Goal: Complete application form: Complete application form

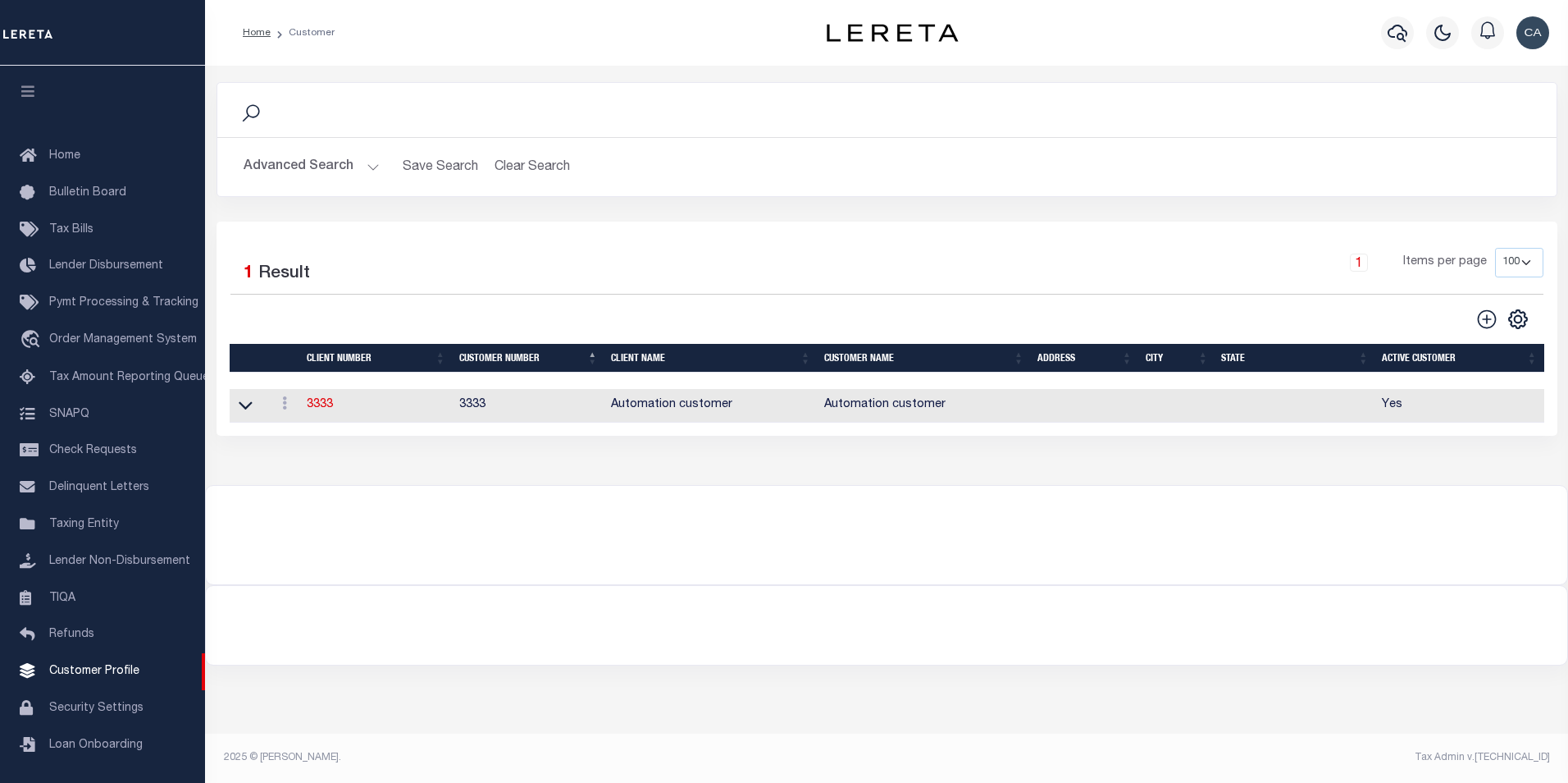
scroll to position [16, 0]
click at [389, 516] on div at bounding box center [887, 525] width 1362 height 78
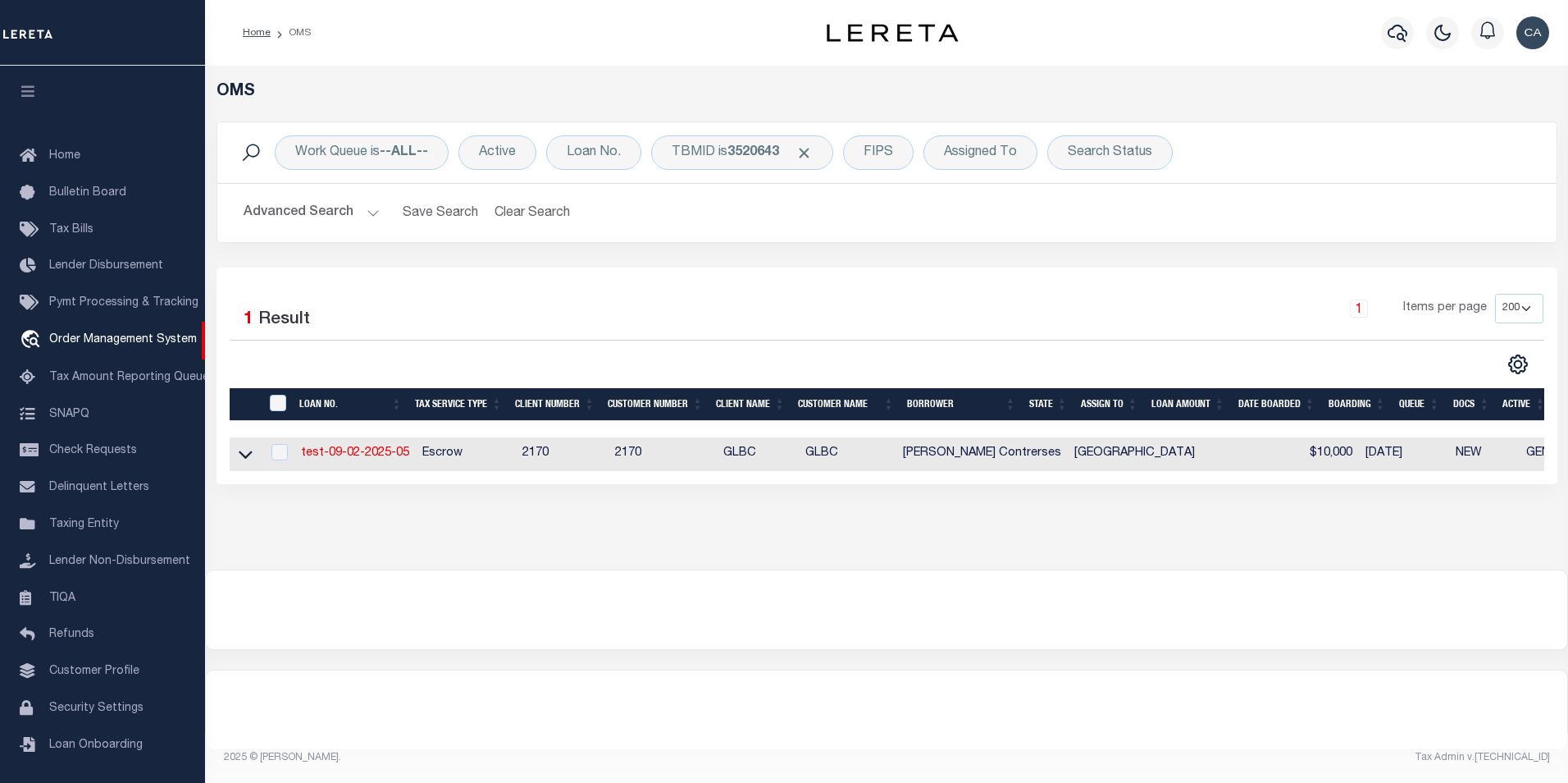
select select "200"
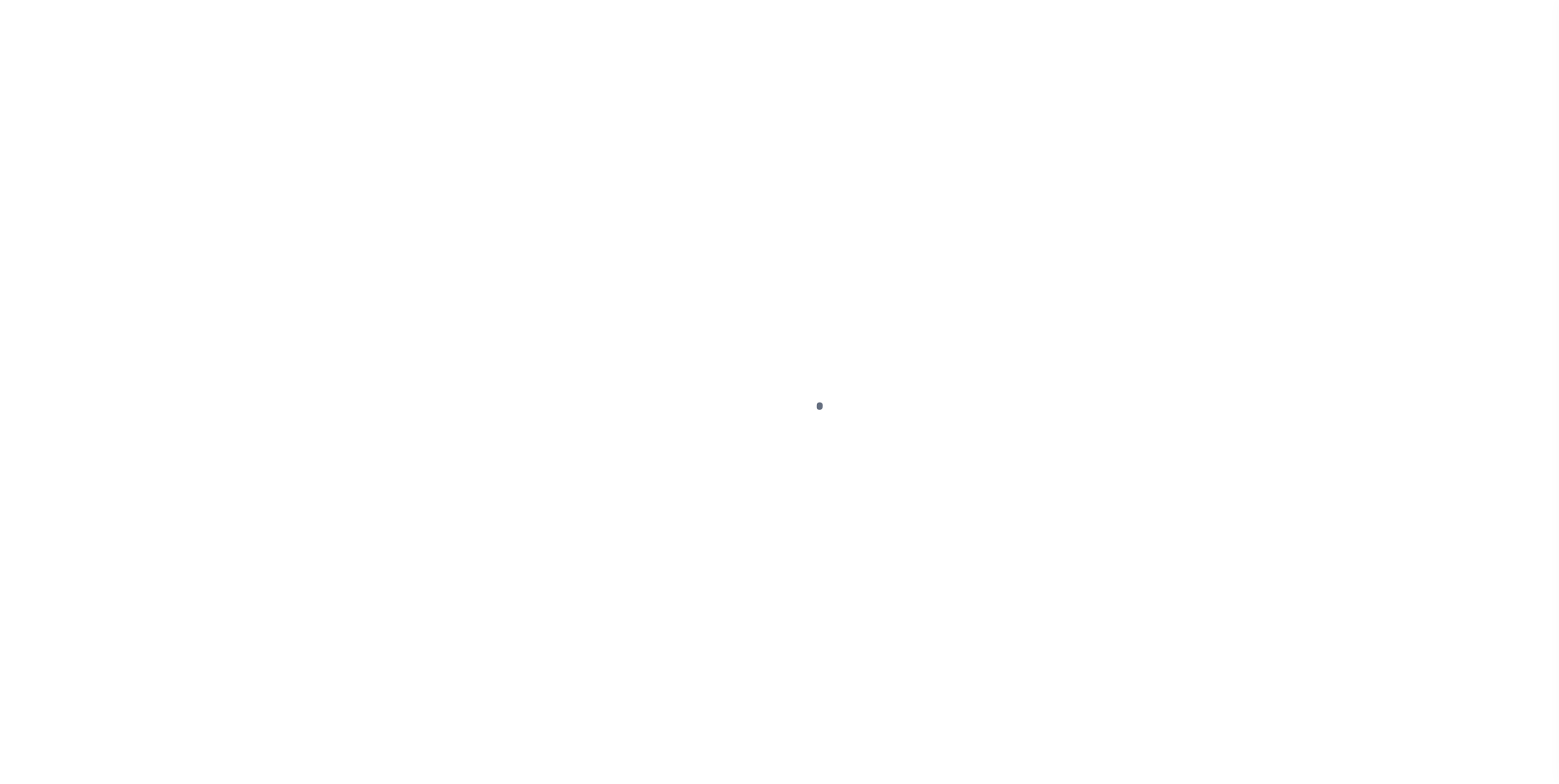
type input "test-09-02-2025"
type input "[PERSON_NAME] Contrerses"
select select
type input "3541 CONNECTICUT AVE"
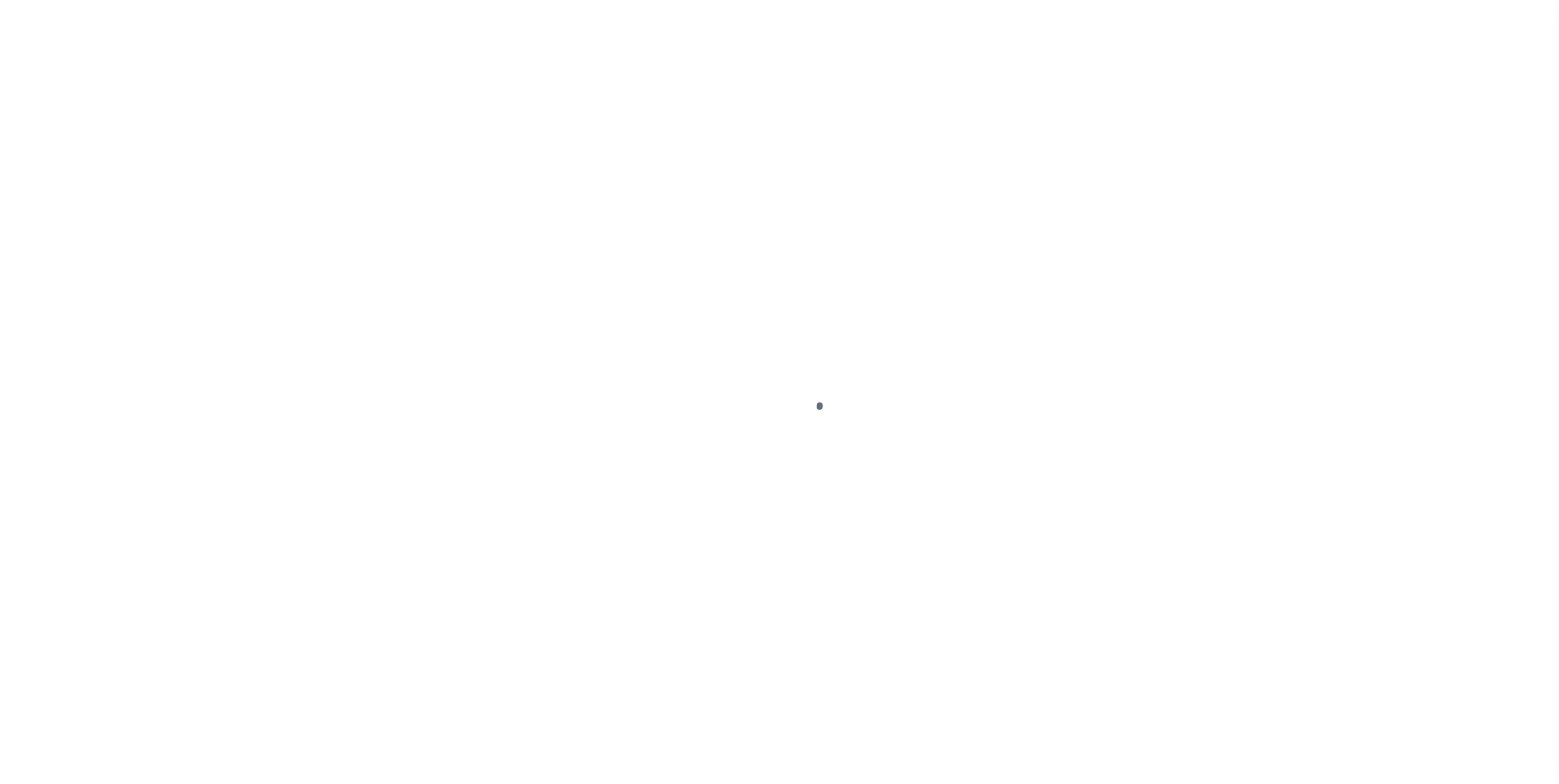
type input "KENNER LA 70065-3426"
type input "09/01/2025"
select select "10"
select select "Escrow"
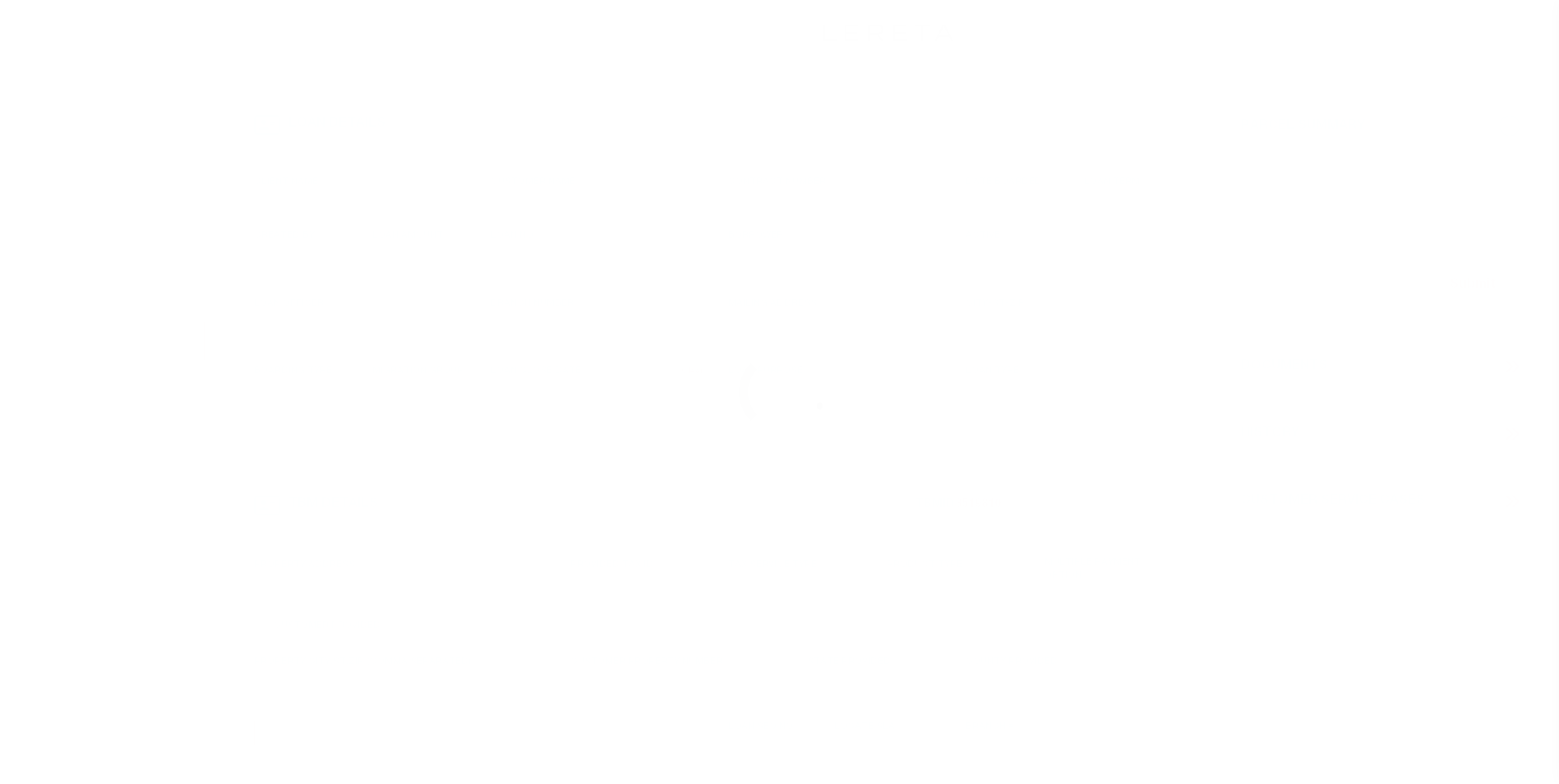
type input "3541 CONNECTICUT AVE"
type input "1302"
select select
type input "KENNER LA 70065-3426"
type input "QA-CNUMBER-102134"
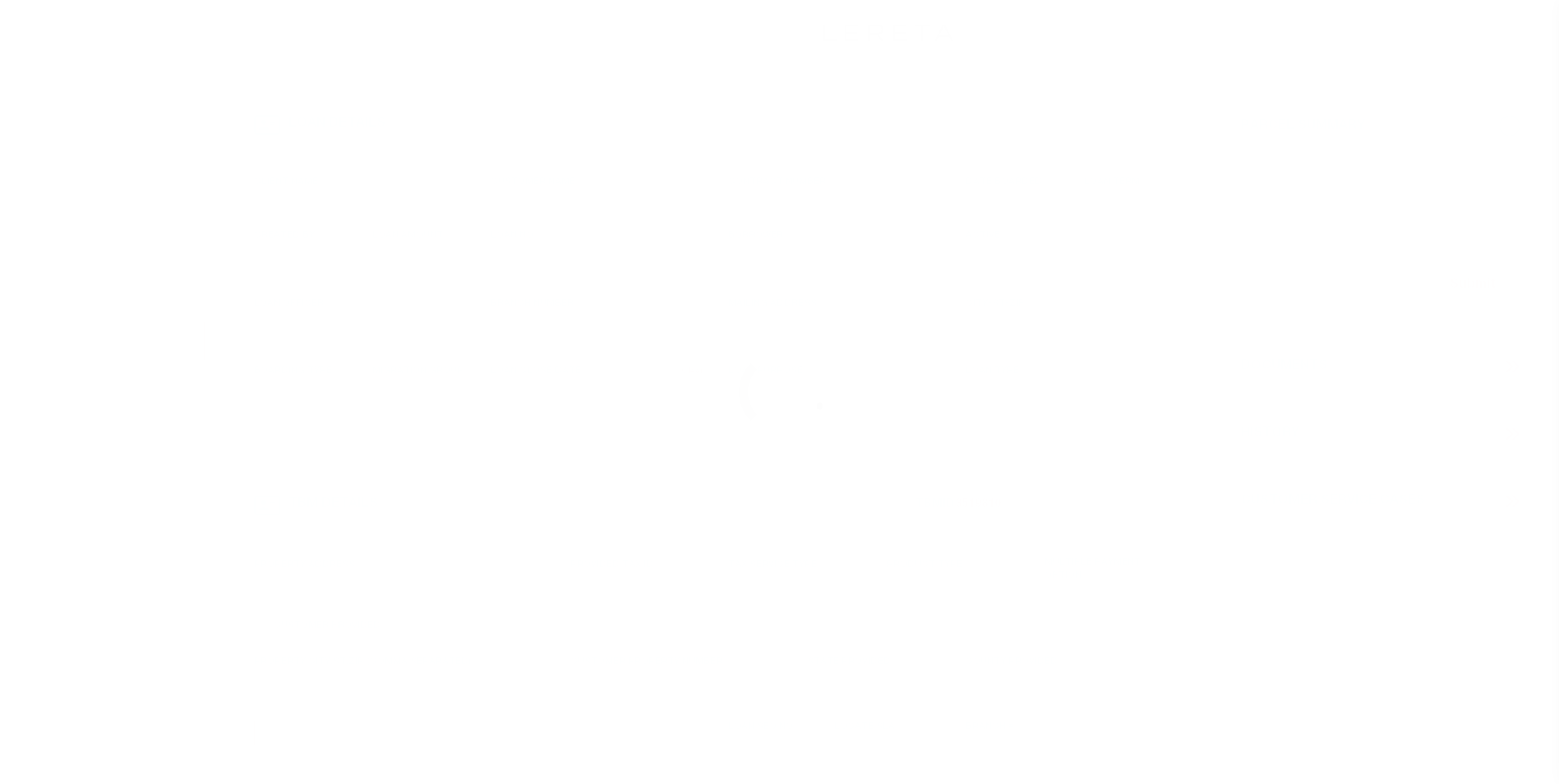
type input "LA"
select select "212"
select select "89"
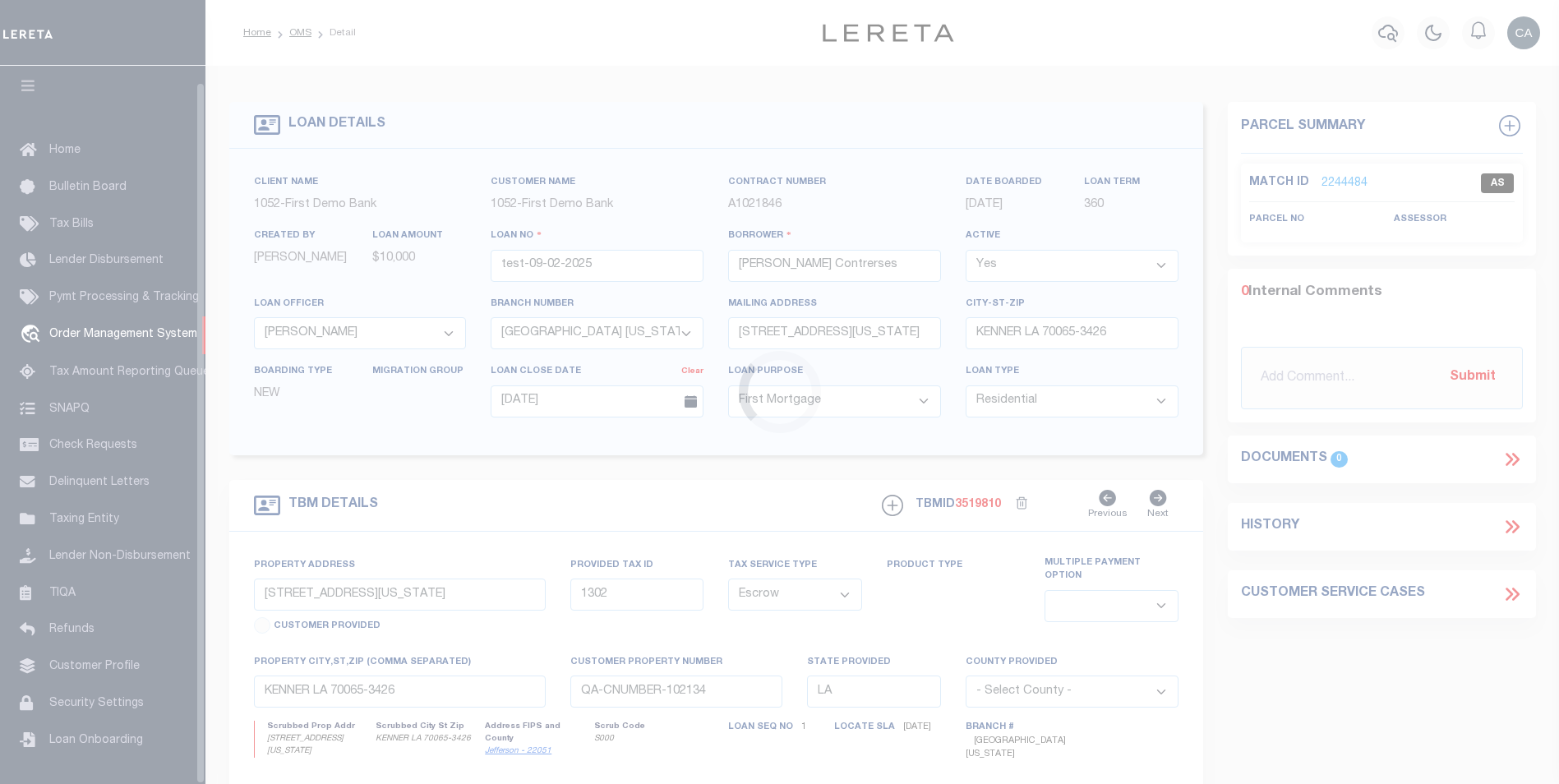
scroll to position [16, 0]
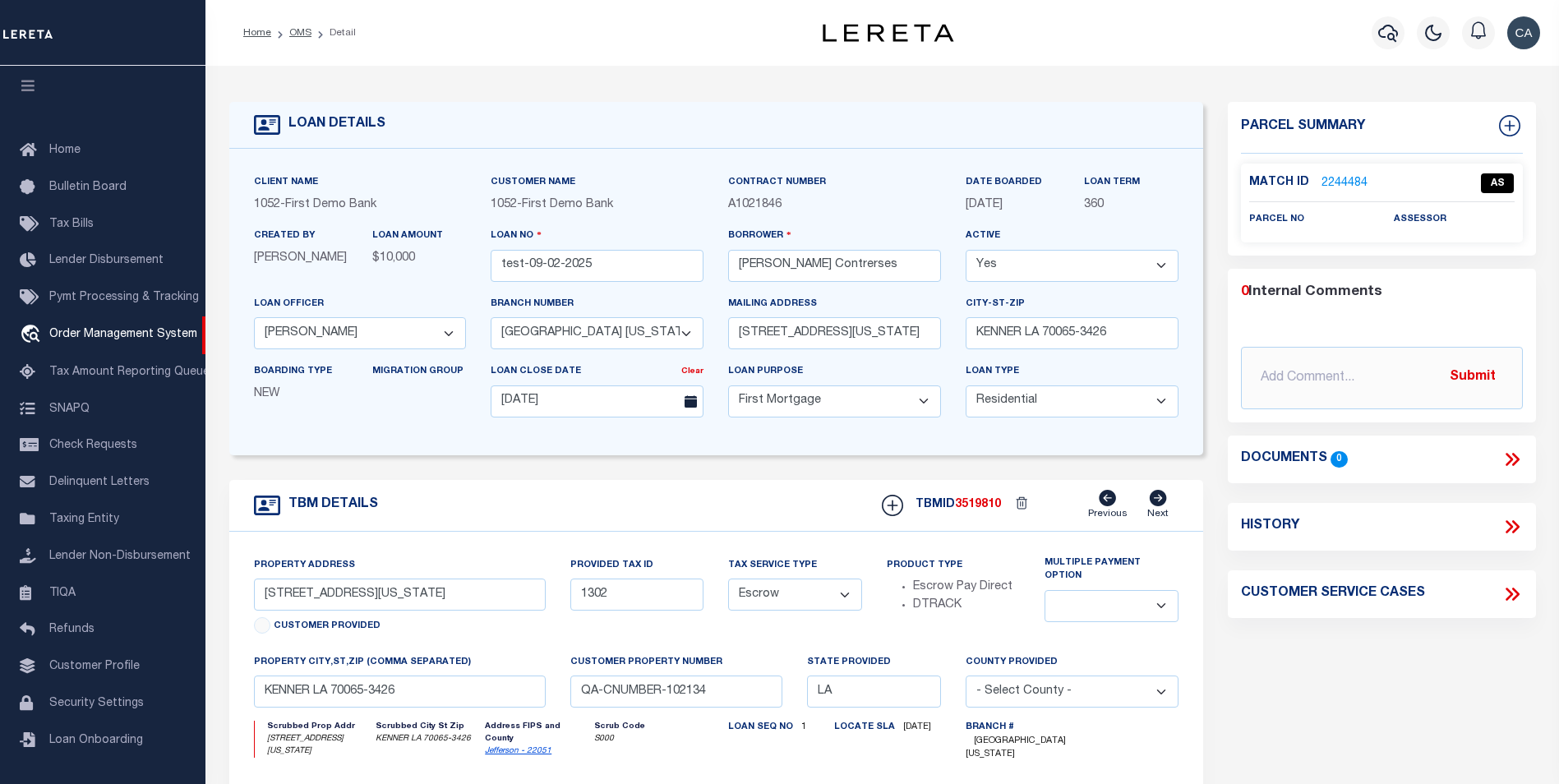
click at [1352, 174] on p "2244484" at bounding box center [1344, 183] width 46 height 18
click at [1349, 175] on link "2244484" at bounding box center [1344, 183] width 46 height 17
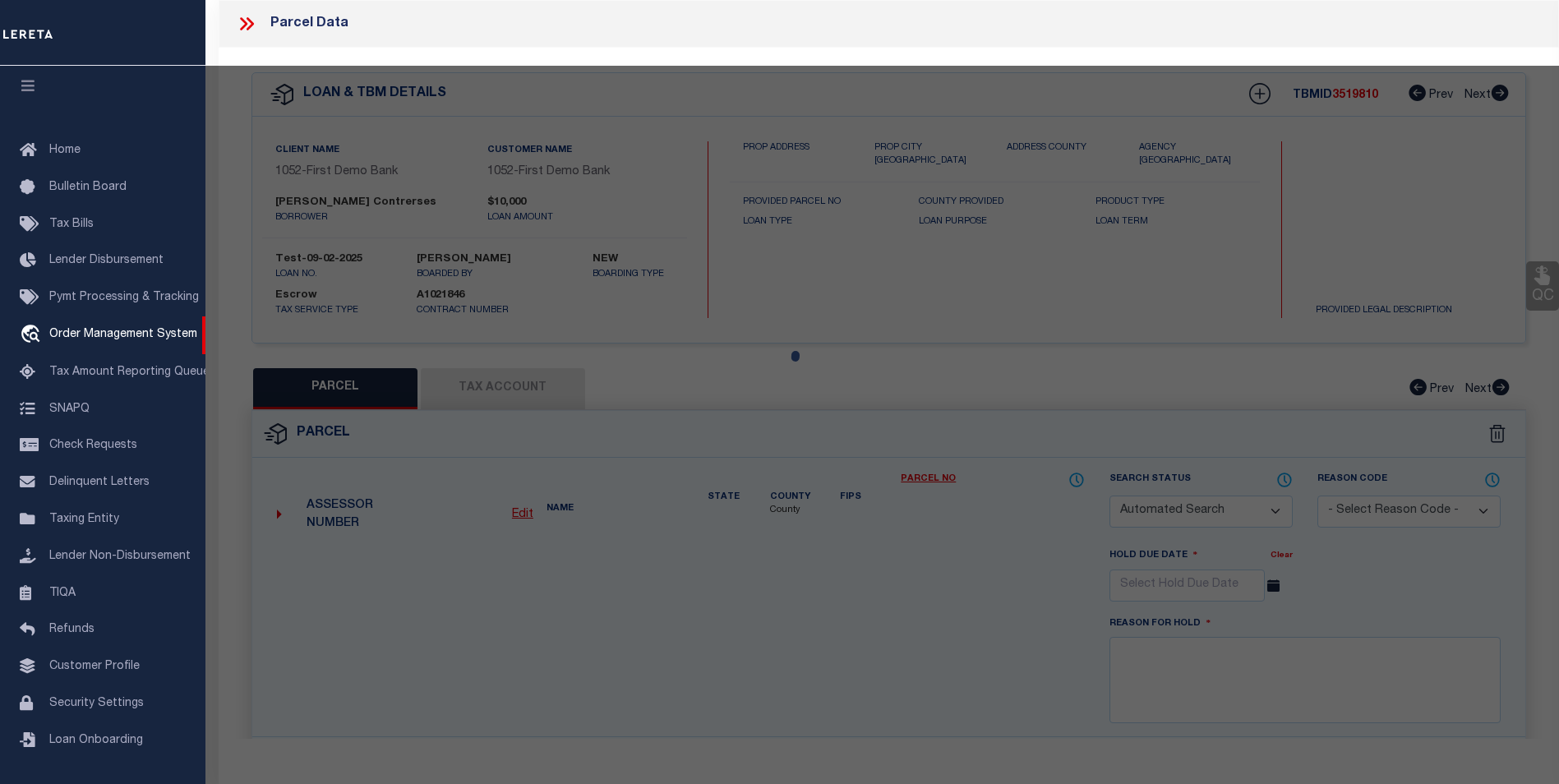
checkbox input "false"
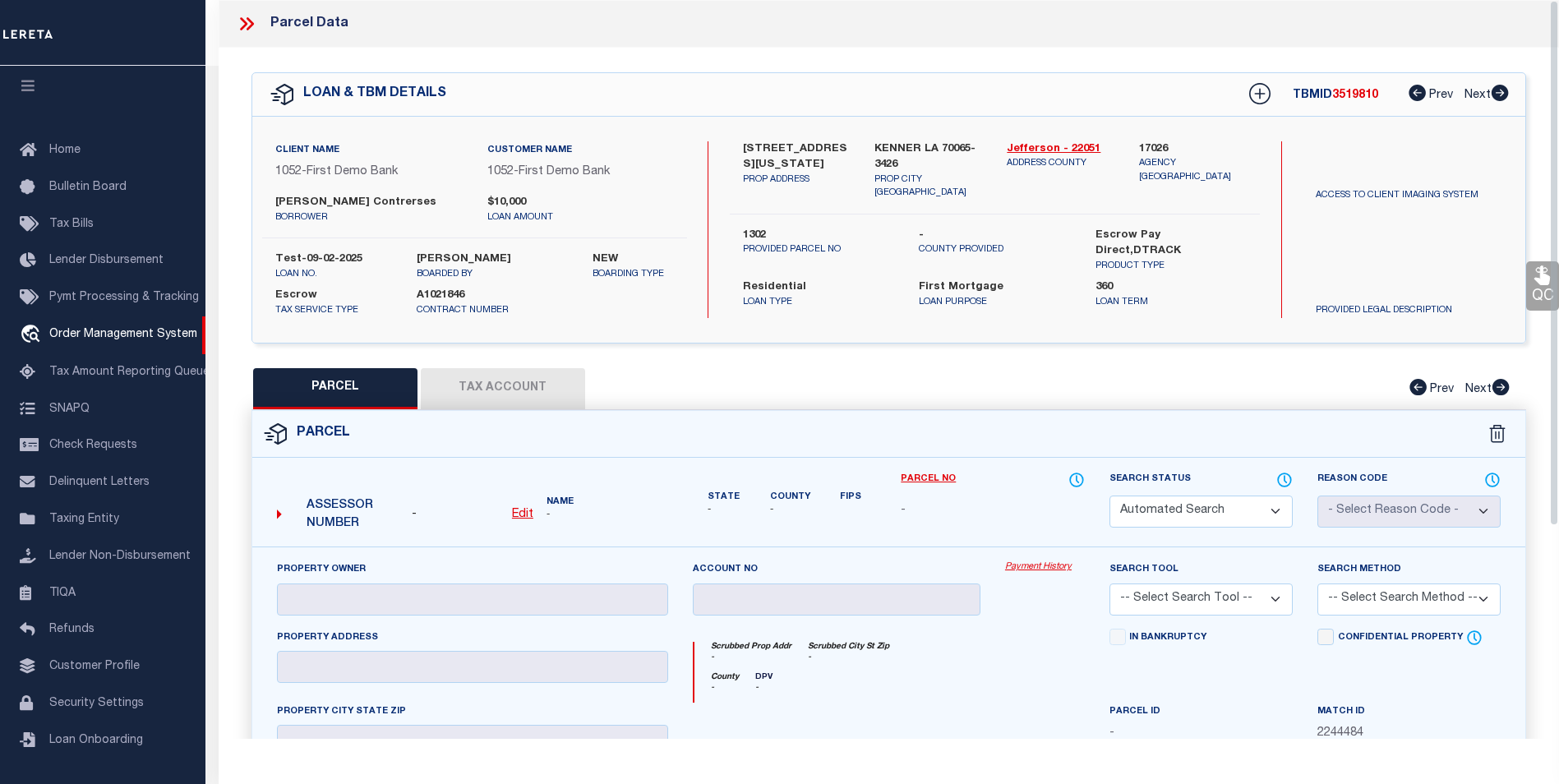
click at [1133, 499] on select "Automated Search Bad Parcel Complete Duplicate Parcel High Dollar Reporting In …" at bounding box center [1201, 512] width 183 height 32
click at [1109, 496] on select "Automated Search Bad Parcel Complete Duplicate Parcel High Dollar Reporting In …" at bounding box center [1201, 512] width 183 height 32
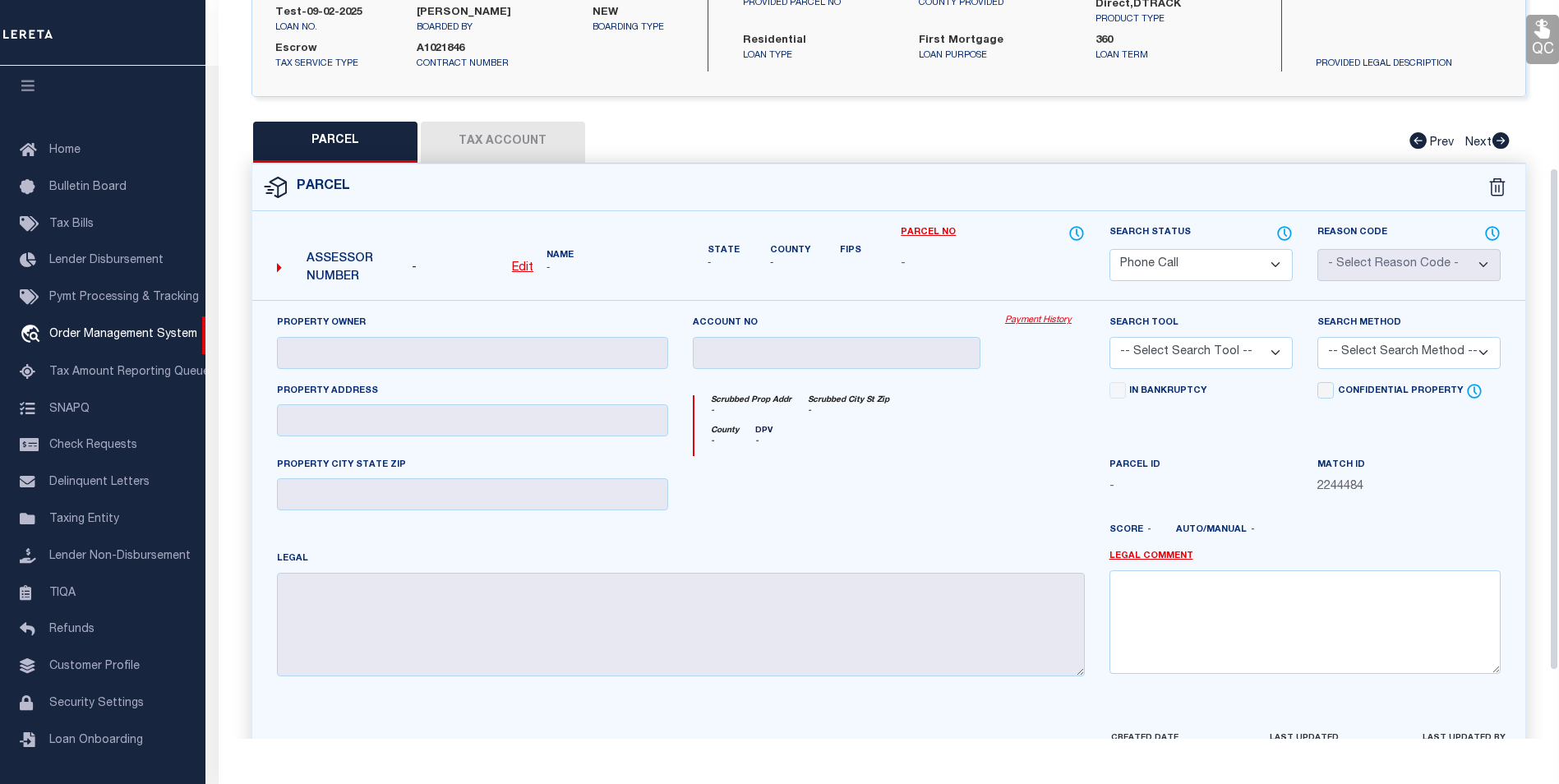
click at [1339, 711] on div "Property Owner Account no Payment History Search Tool -- Select Search Tool -- …" at bounding box center [889, 514] width 1273 height 429
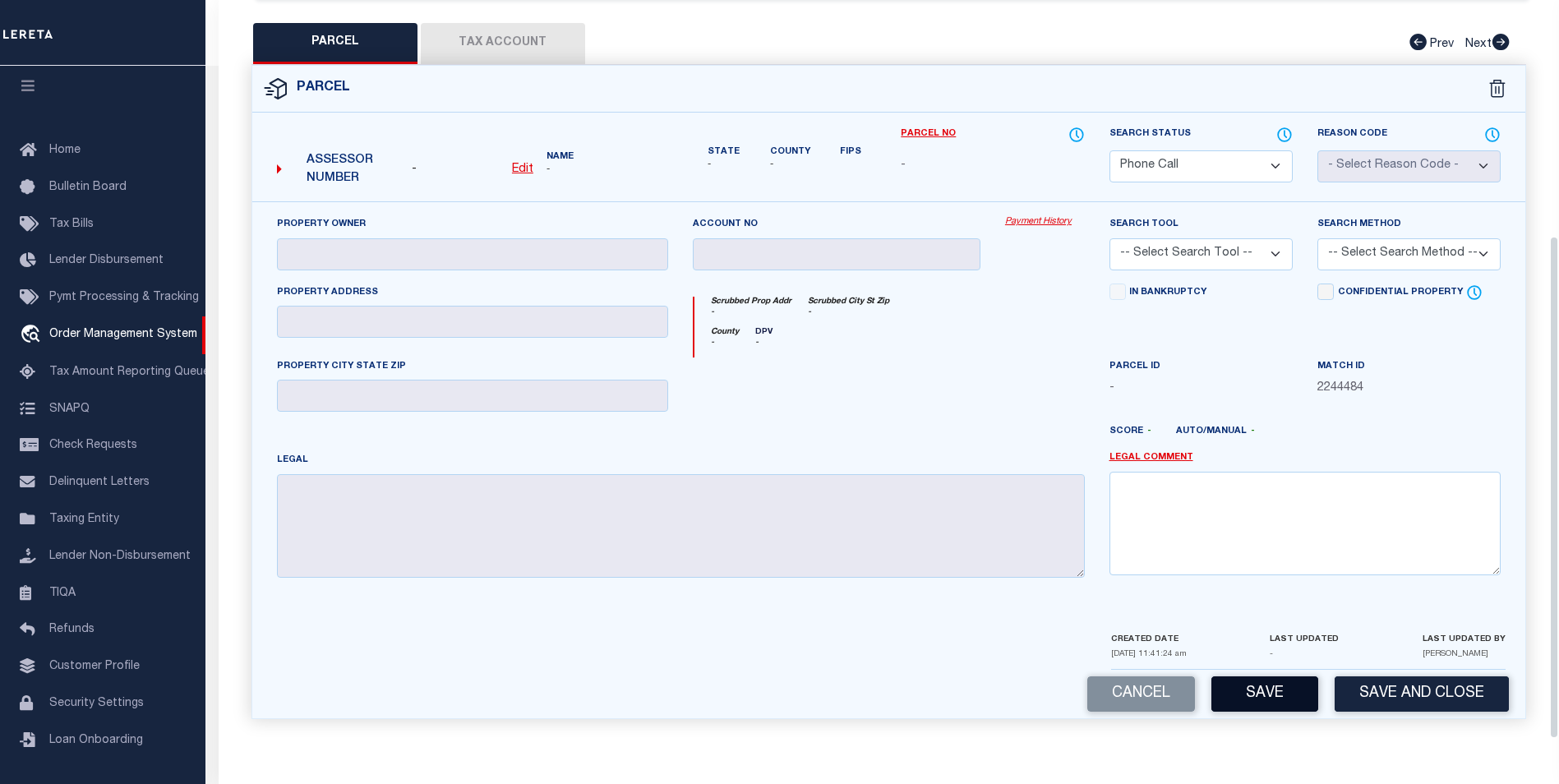
click at [1251, 691] on button "Save" at bounding box center [1264, 694] width 107 height 35
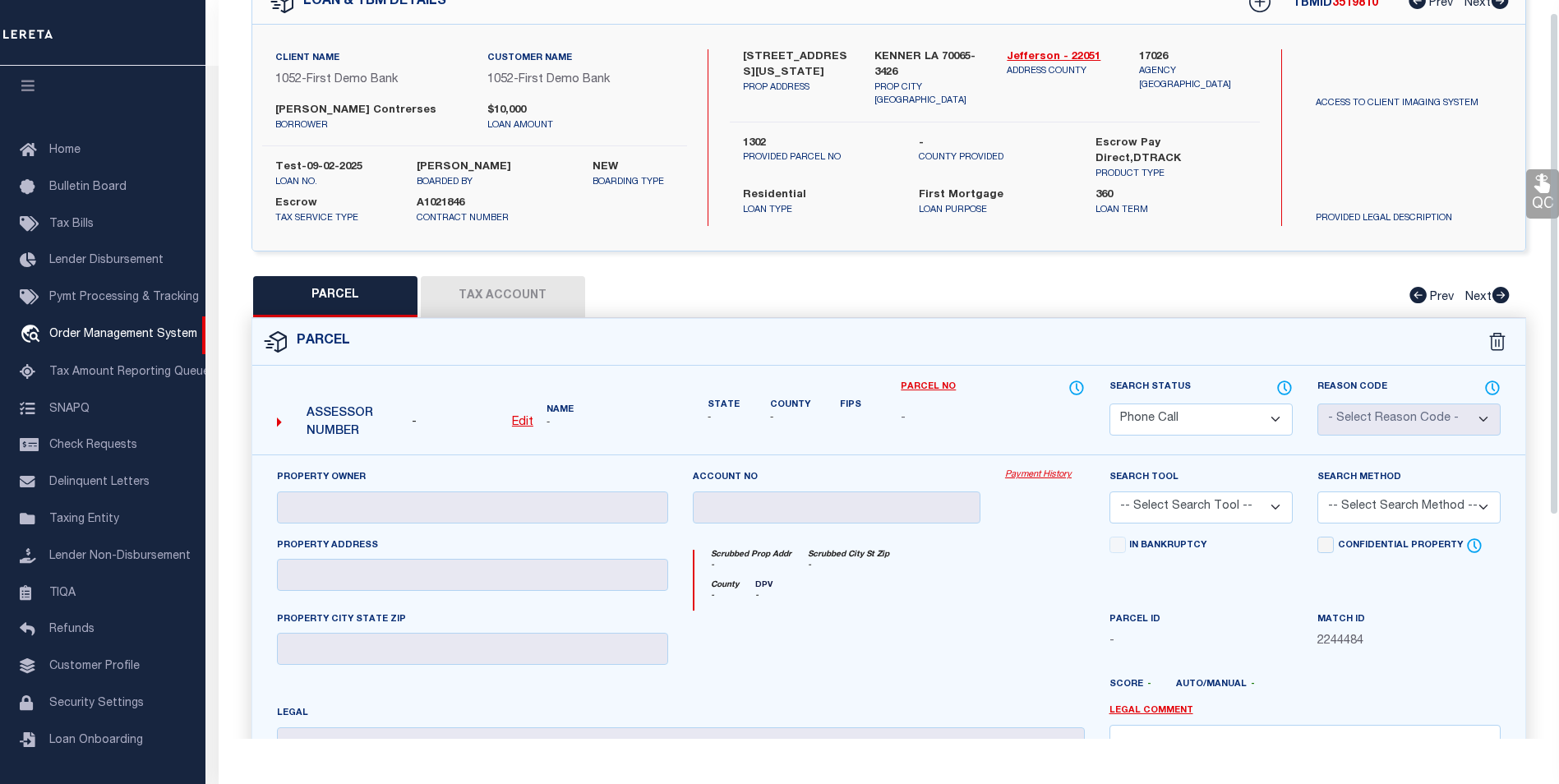
scroll to position [17, 0]
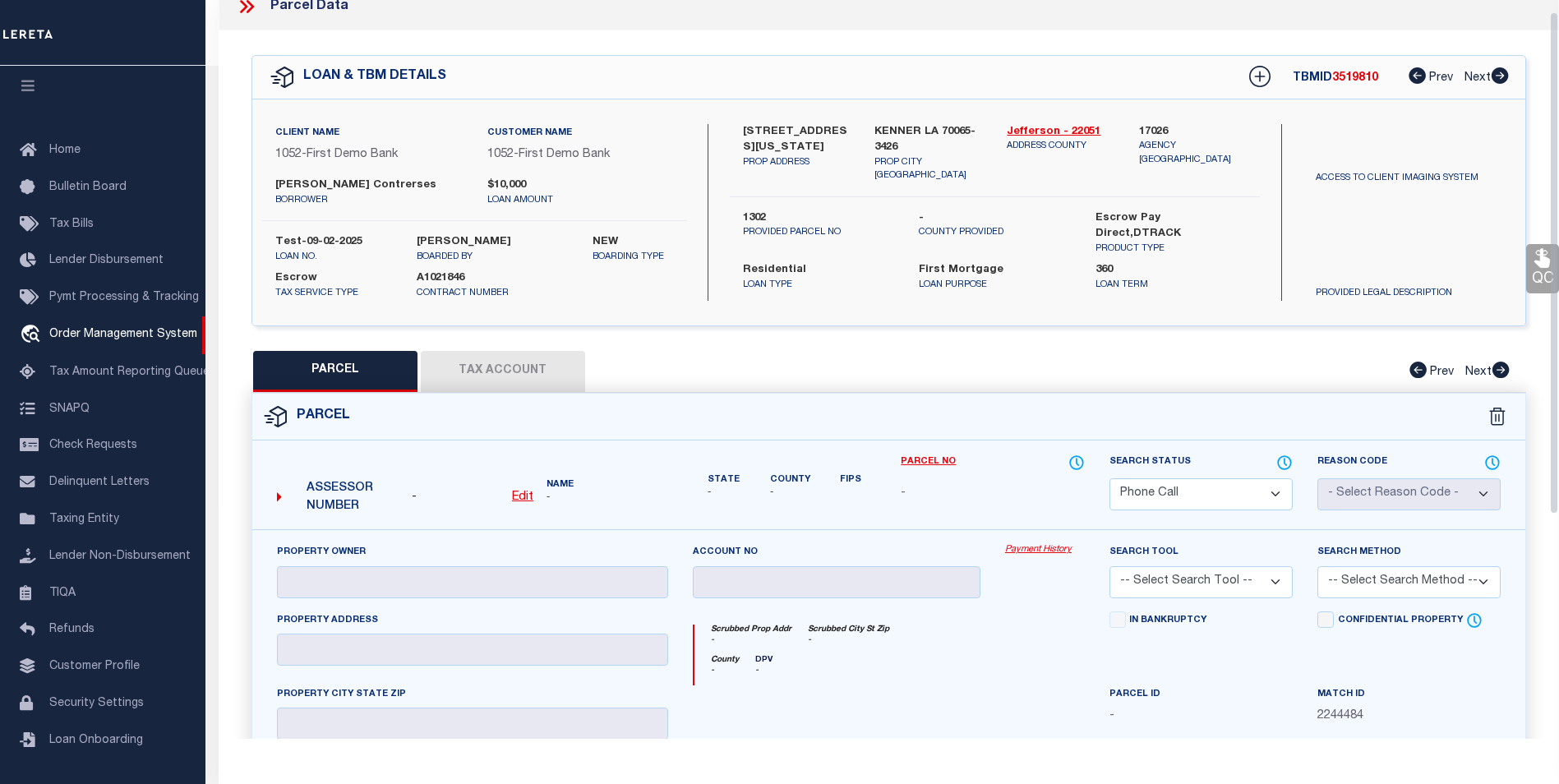
select select "AS"
checkbox input "false"
click at [1203, 505] on select "Automated Search Bad Parcel Complete Duplicate Parcel High Dollar Reporting In …" at bounding box center [1201, 494] width 183 height 32
select select "PH"
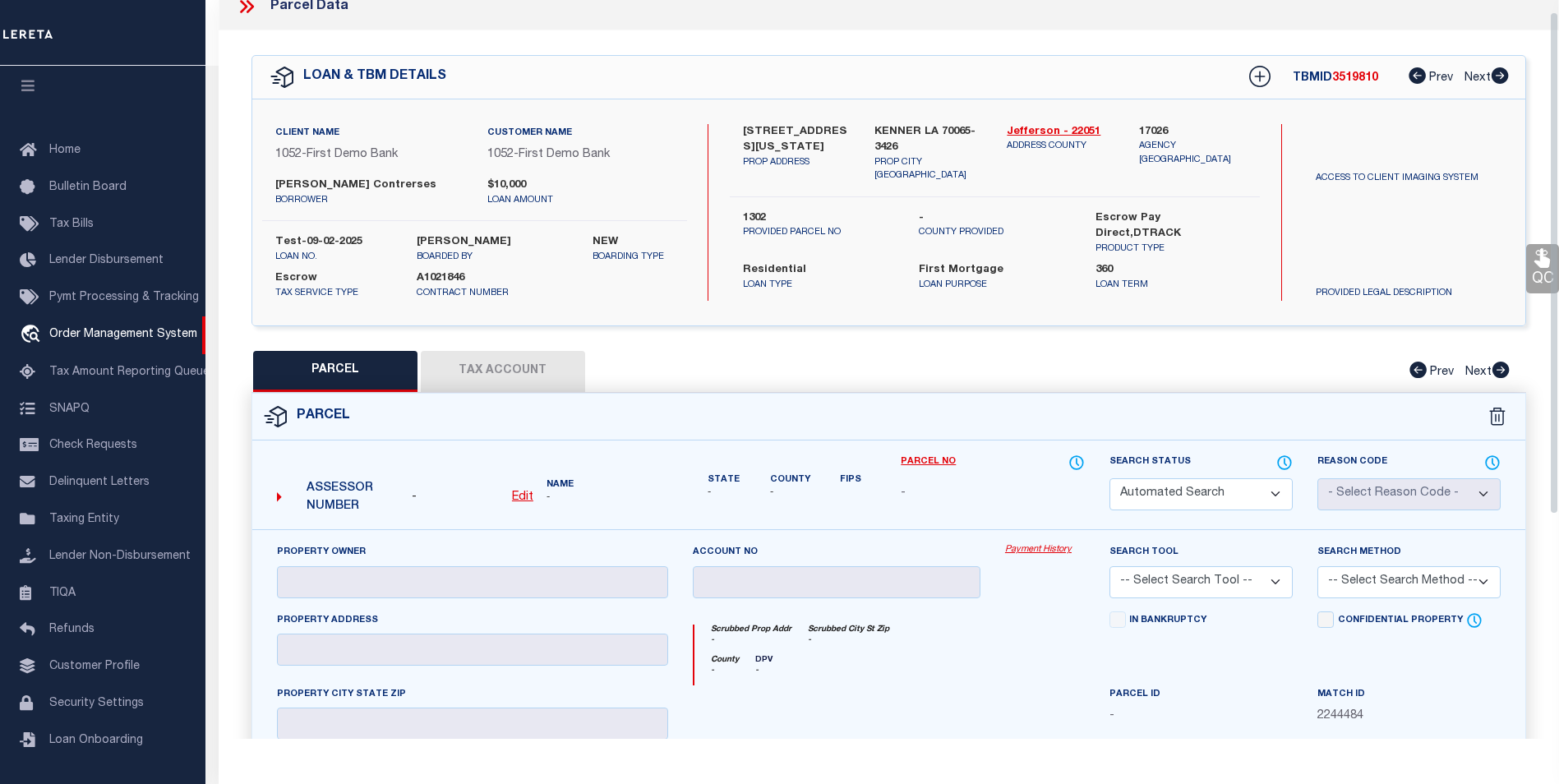
checkbox input "false"
select select "AS"
click at [1109, 478] on select "Automated Search Bad Parcel Complete Duplicate Parcel High Dollar Reporting In …" at bounding box center [1201, 494] width 183 height 32
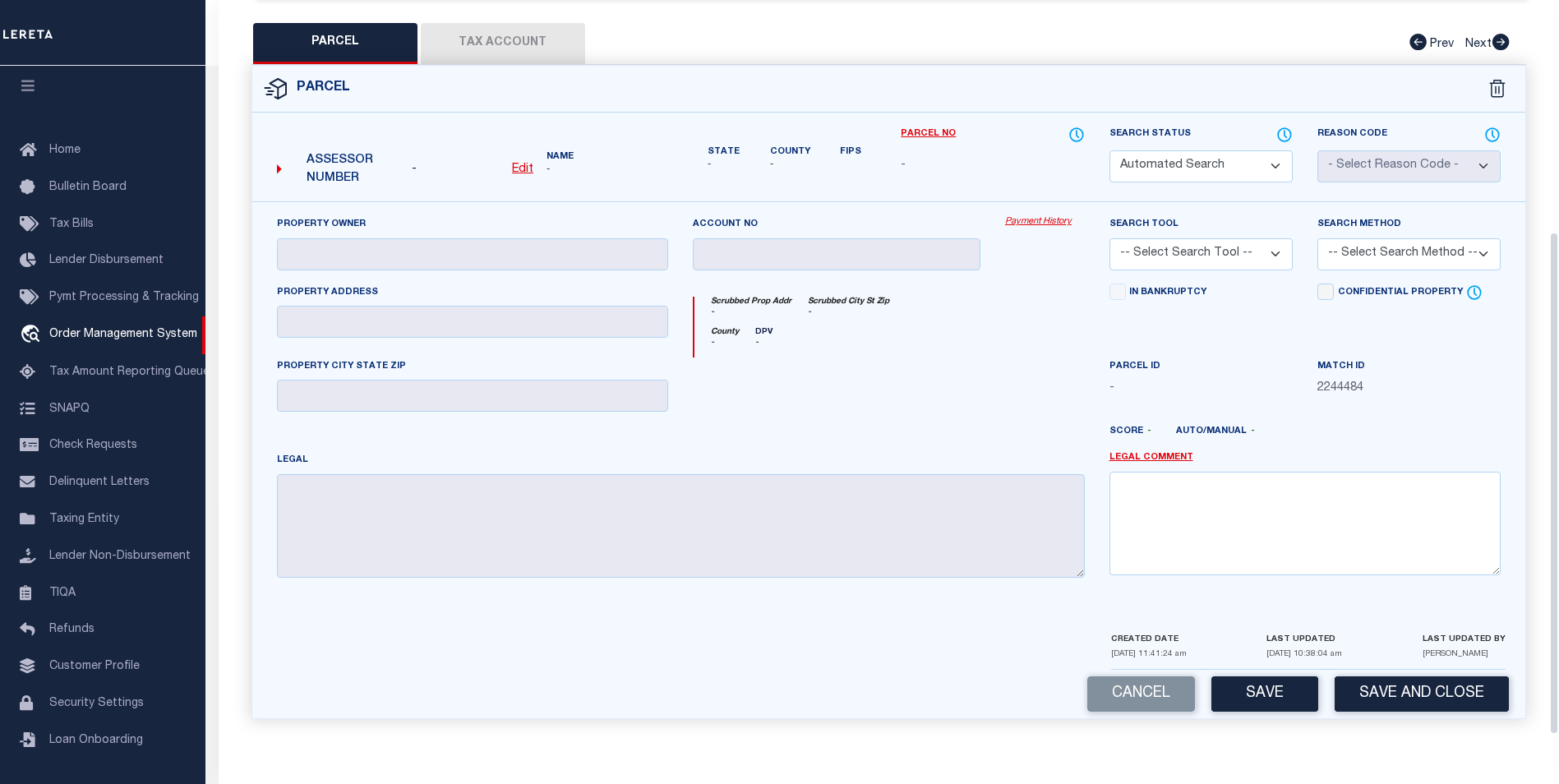
scroll to position [346, 0]
click at [1395, 677] on button "Save and Close" at bounding box center [1422, 694] width 174 height 35
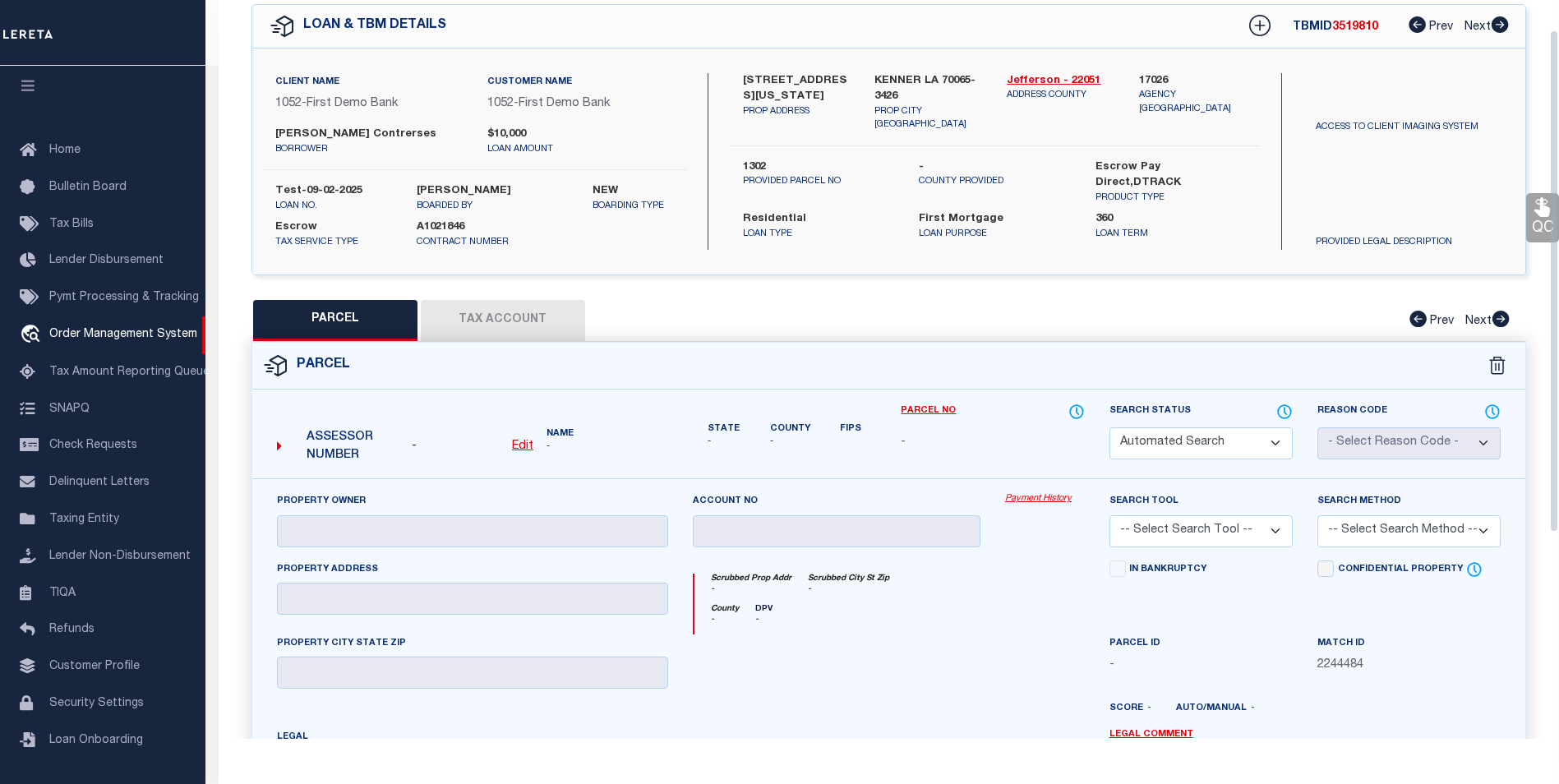
scroll to position [0, 0]
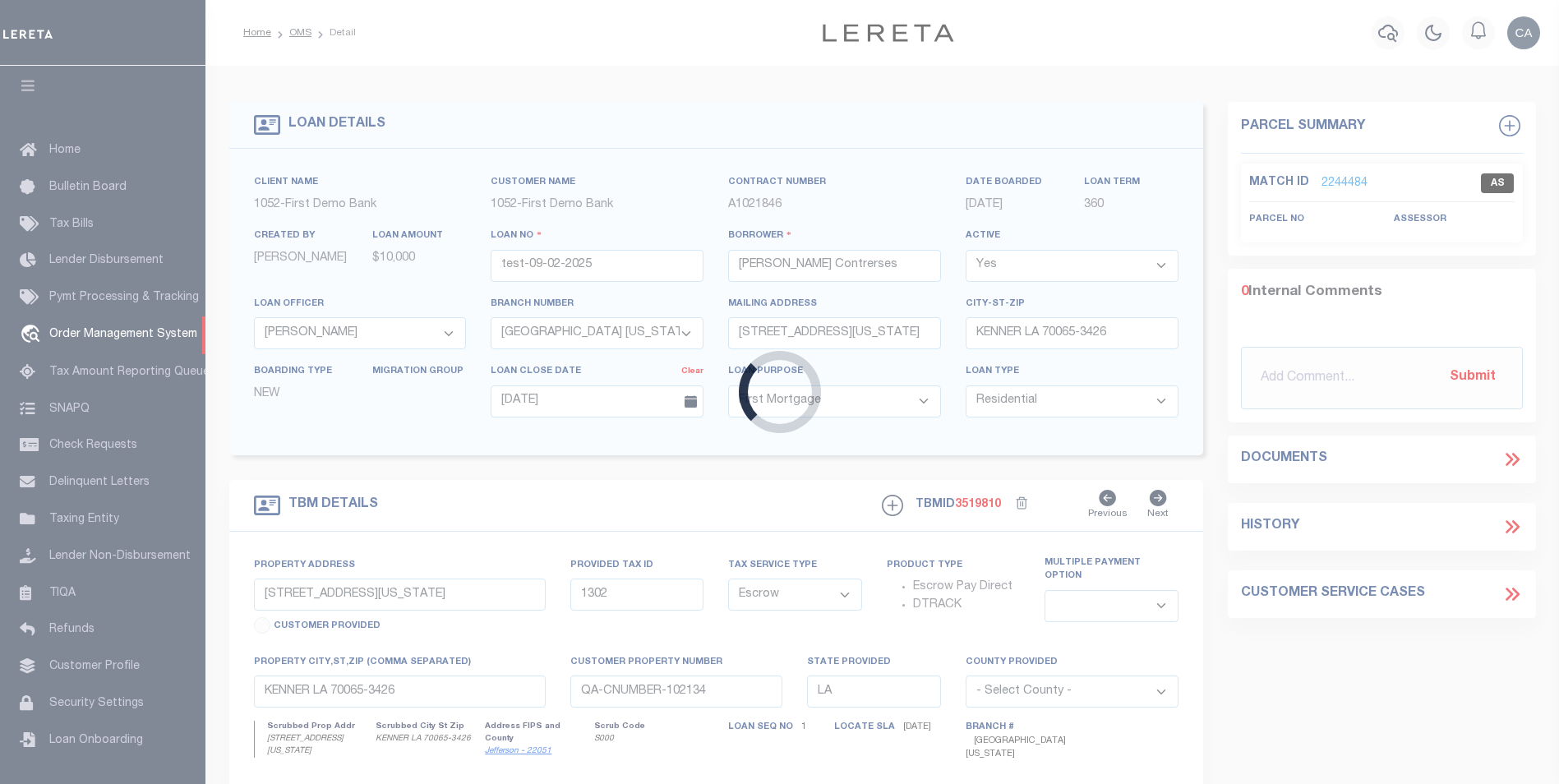
select select
select select "212"
select select "89"
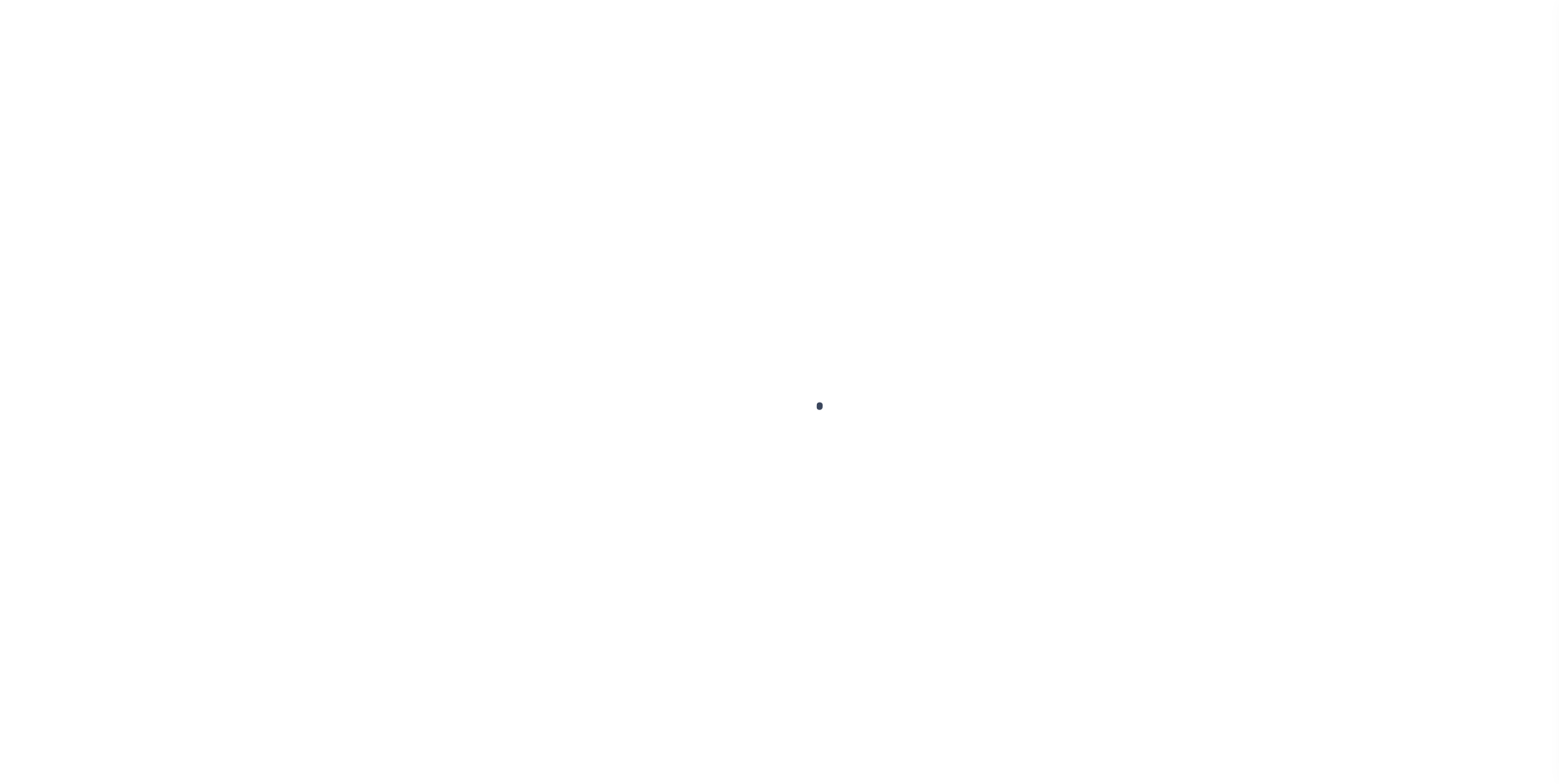
type input "test-09-02-2025"
type input "[PERSON_NAME] Contrerses"
select select
type input "3541 CONNECTICUT AVE"
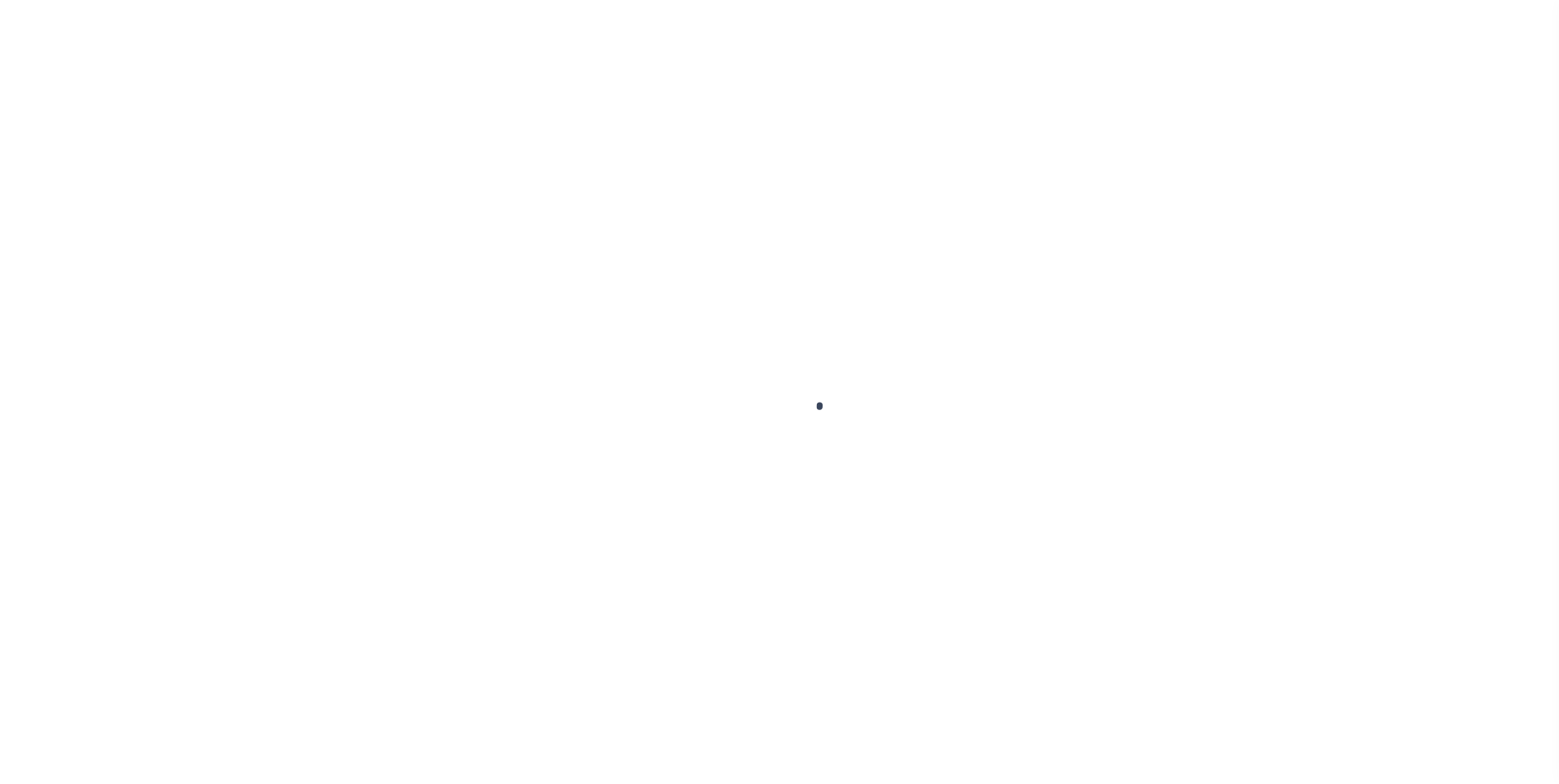
type input "KENNER LA 70065-3426"
type input "09/01/2025"
select select "10"
select select "Escrow"
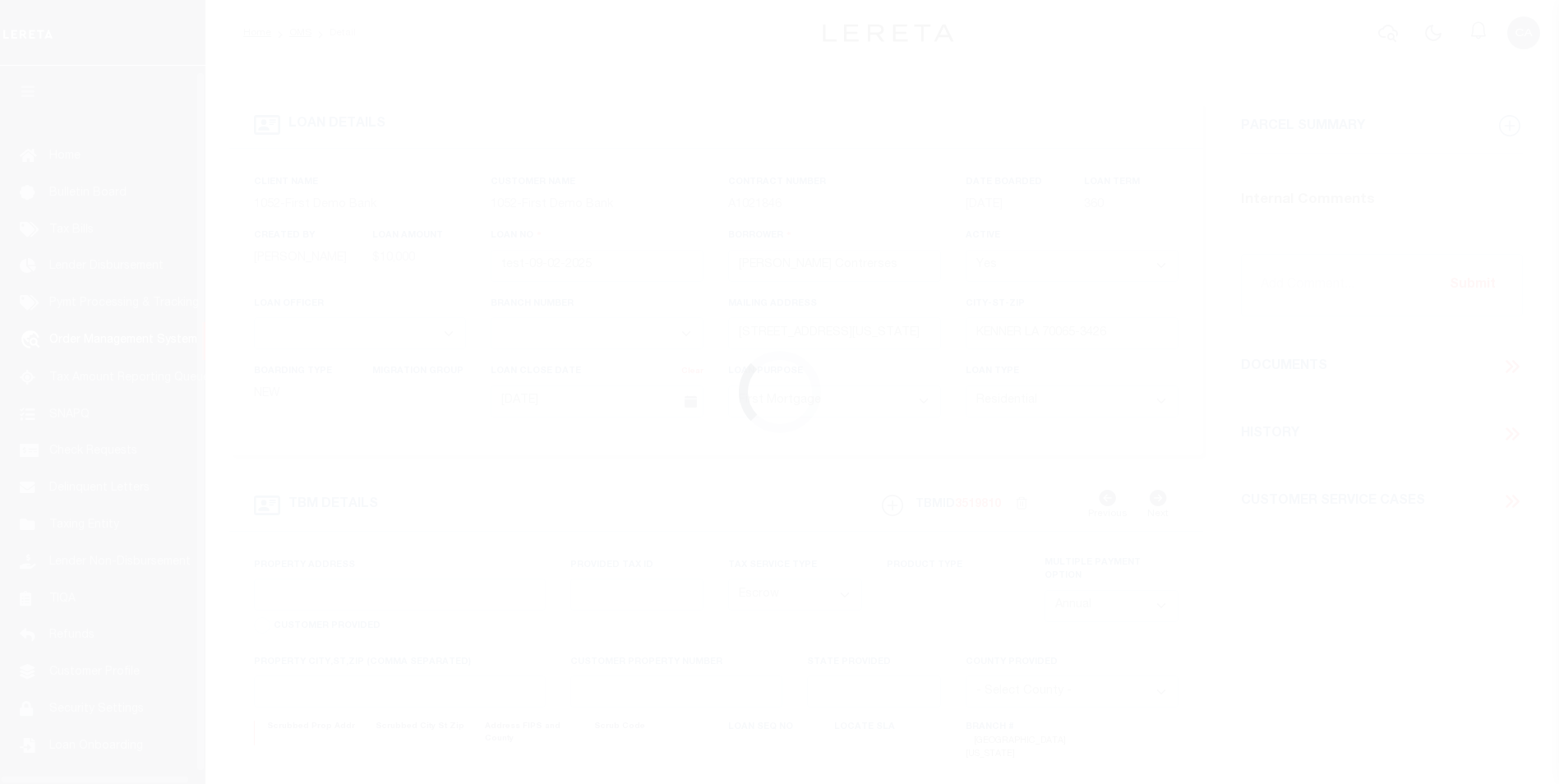
type input "[STREET_ADDRESS][US_STATE]"
type input "1302"
select select
type input "KENNER LA 70065-3426"
type input "QA-CNUMBER-102134"
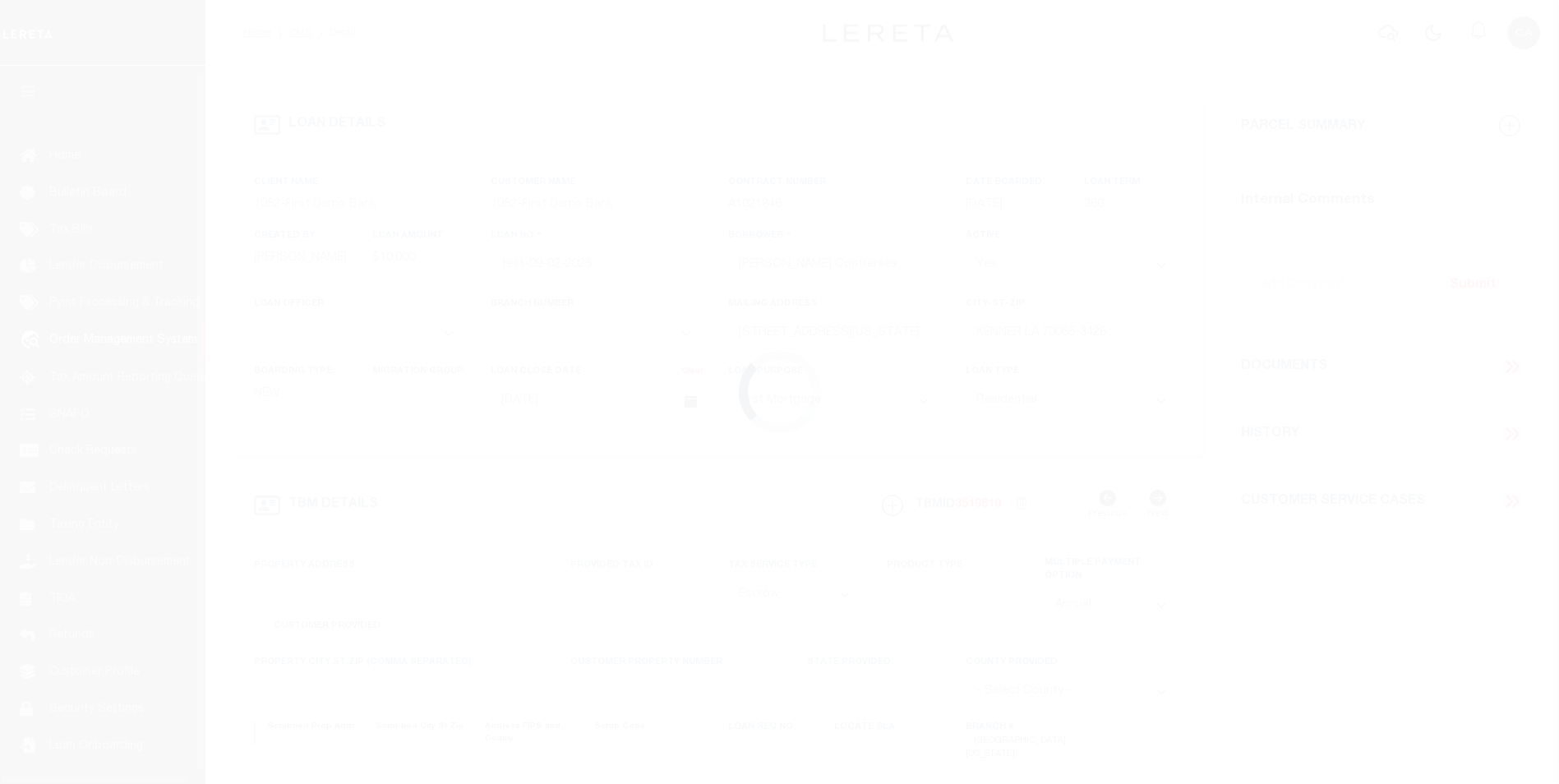
type input "LA"
select select "212"
select select "89"
select select "10"
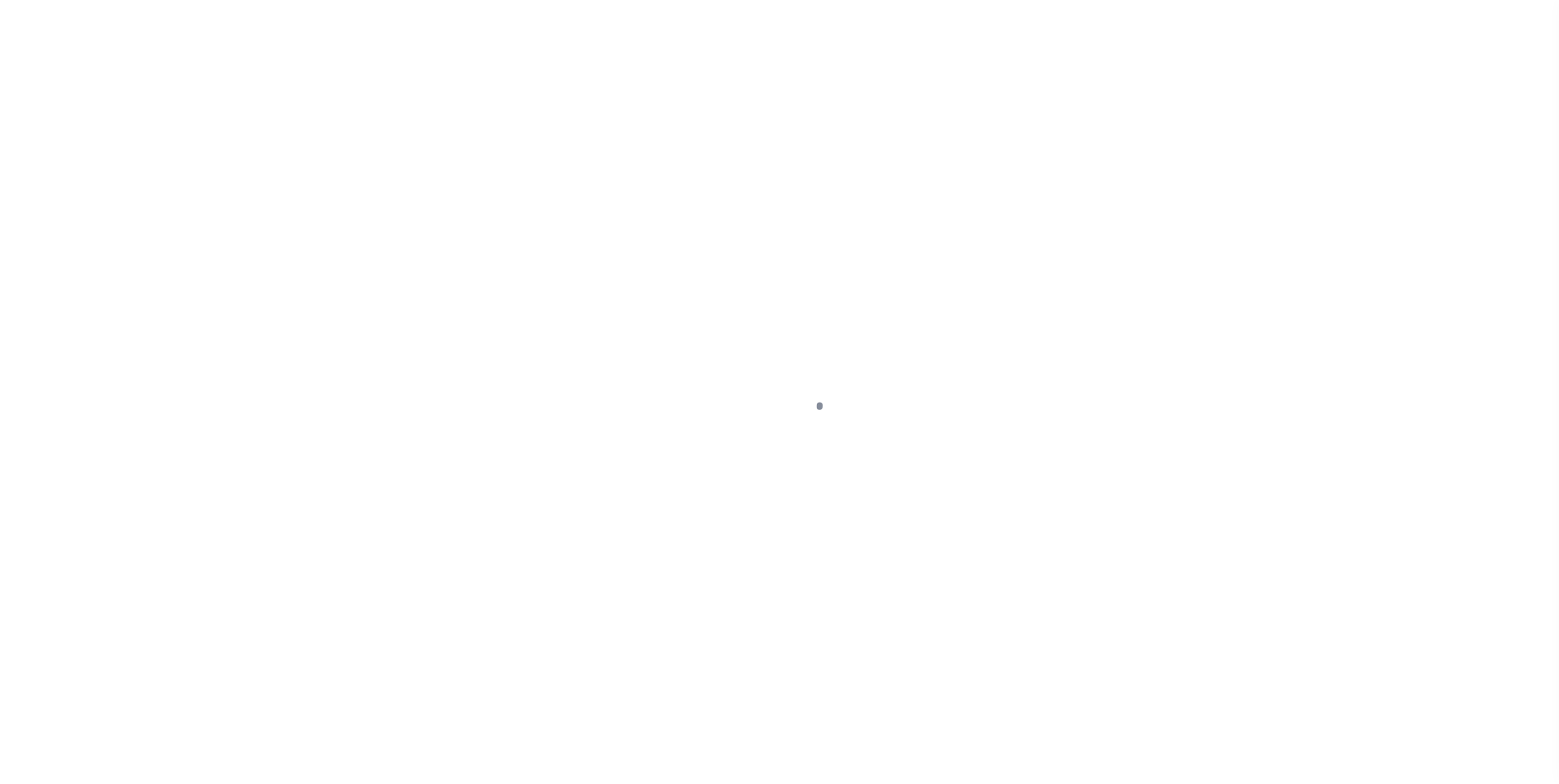
select select "10"
select select "Escrow"
type input "[STREET_ADDRESS][US_STATE]"
type input "1302"
select select
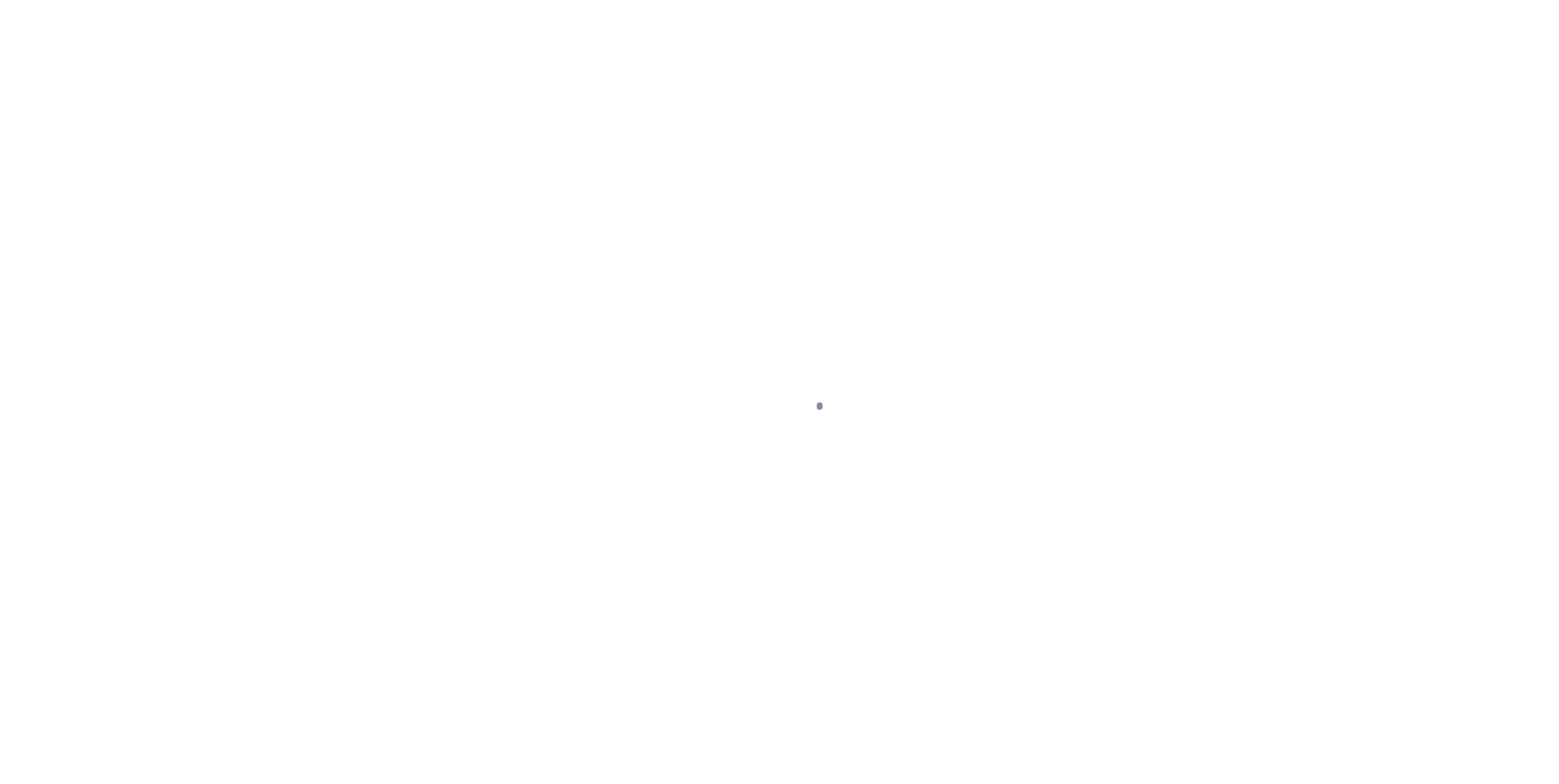
type input "KENNER LA 70065-3426"
type input "QA-CNUMBER-102134"
type input "LA"
select select "212"
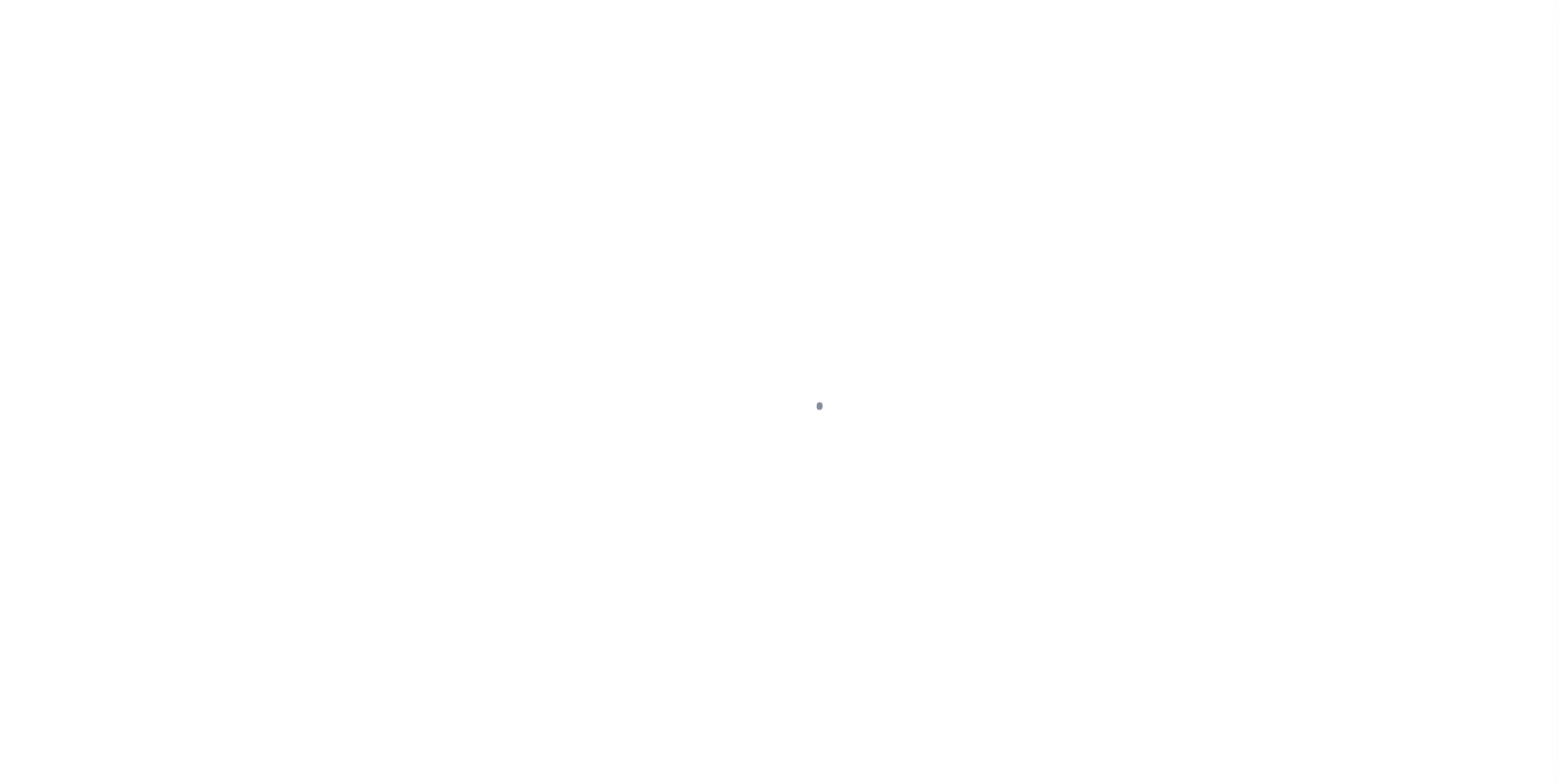
select select "89"
select select "10"
select select "Escrow"
type input "[STREET_ADDRESS][US_STATE]"
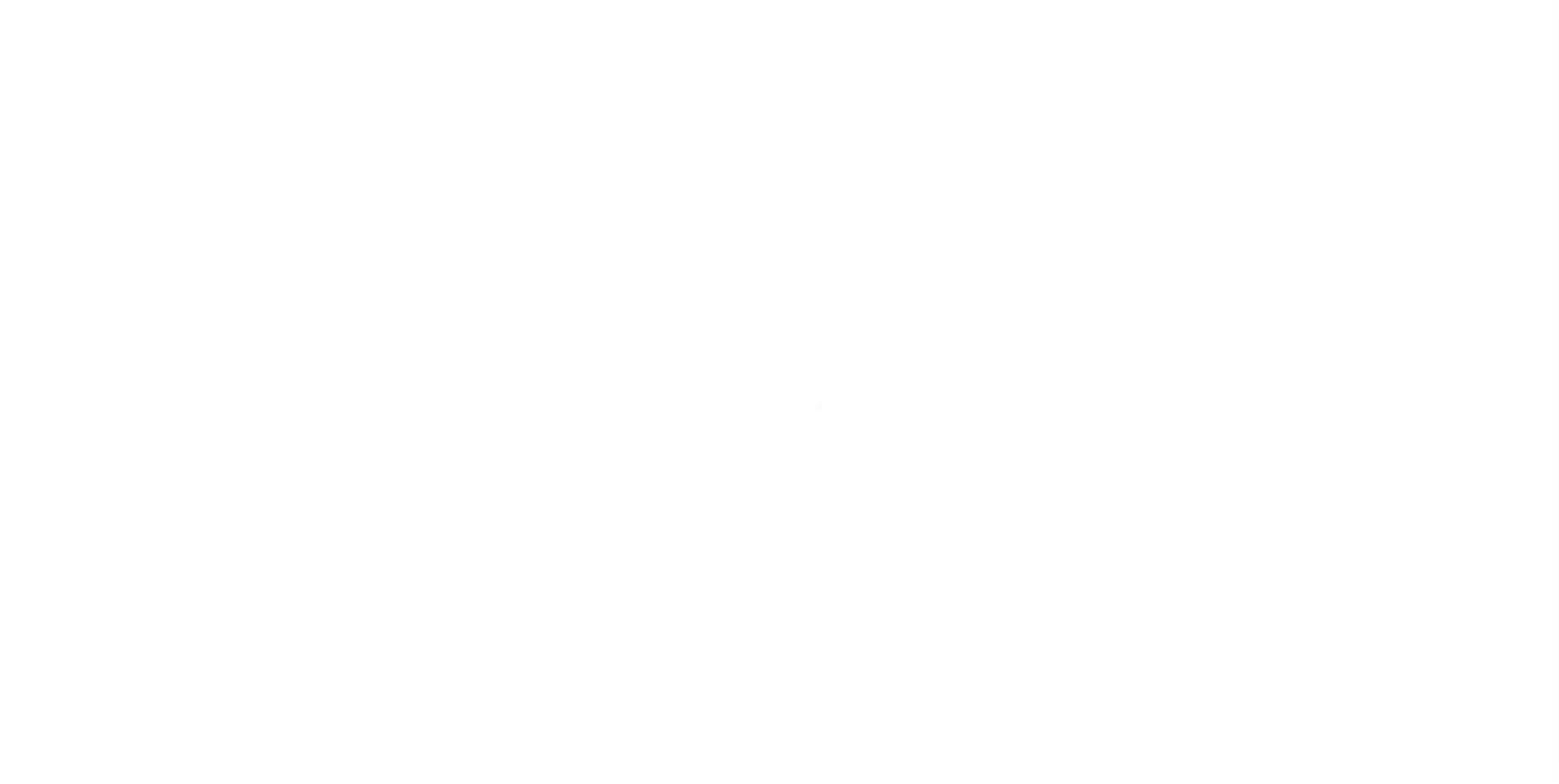
type input "1302"
select select
type input "KENNER LA 70065-3426"
type input "QA-CNUMBER-102134"
type input "LA"
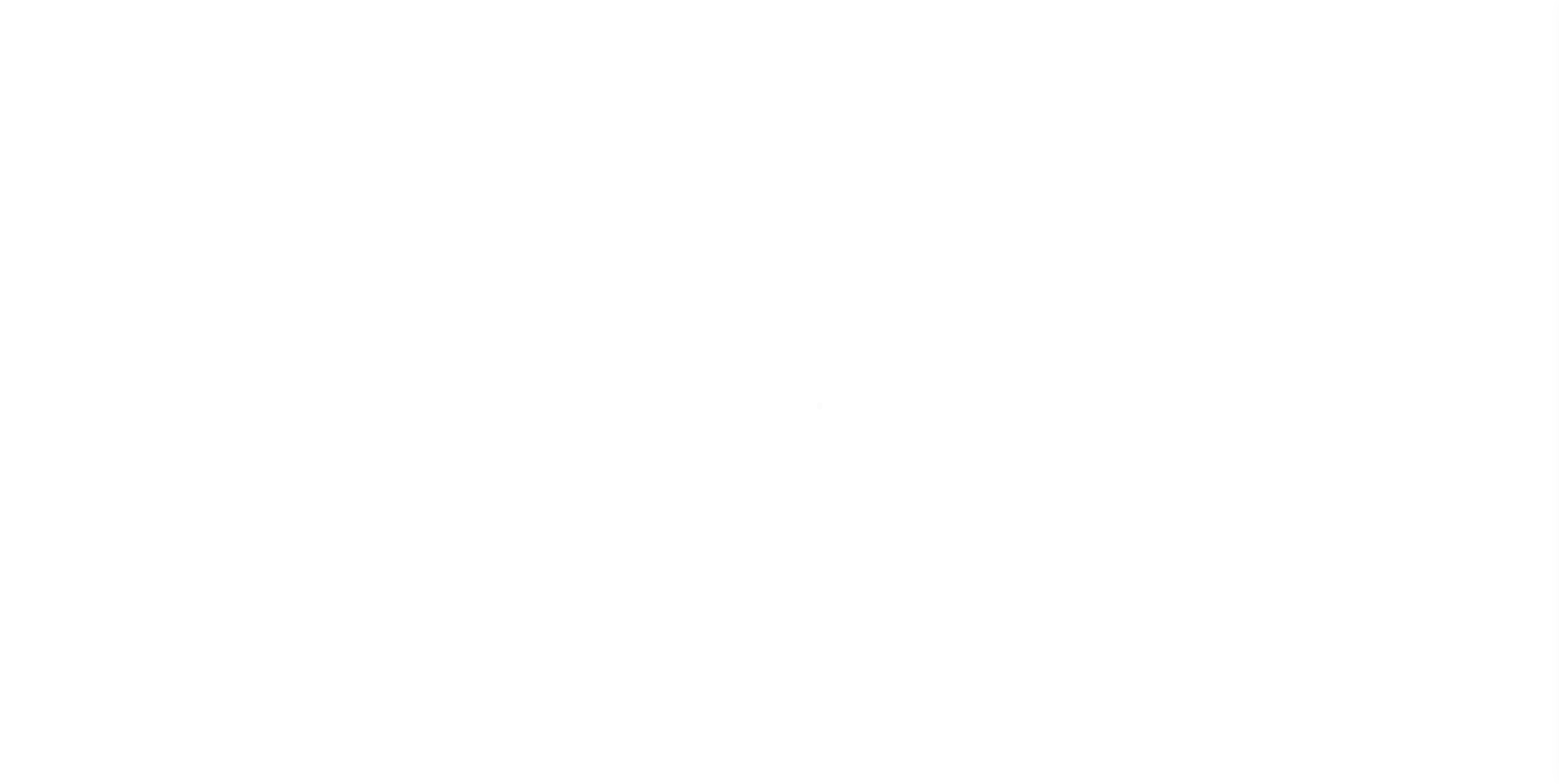
scroll to position [16, 0]
select select "212"
select select "89"
type input "test-09-02-2025"
type input "[PERSON_NAME] Contrerses"
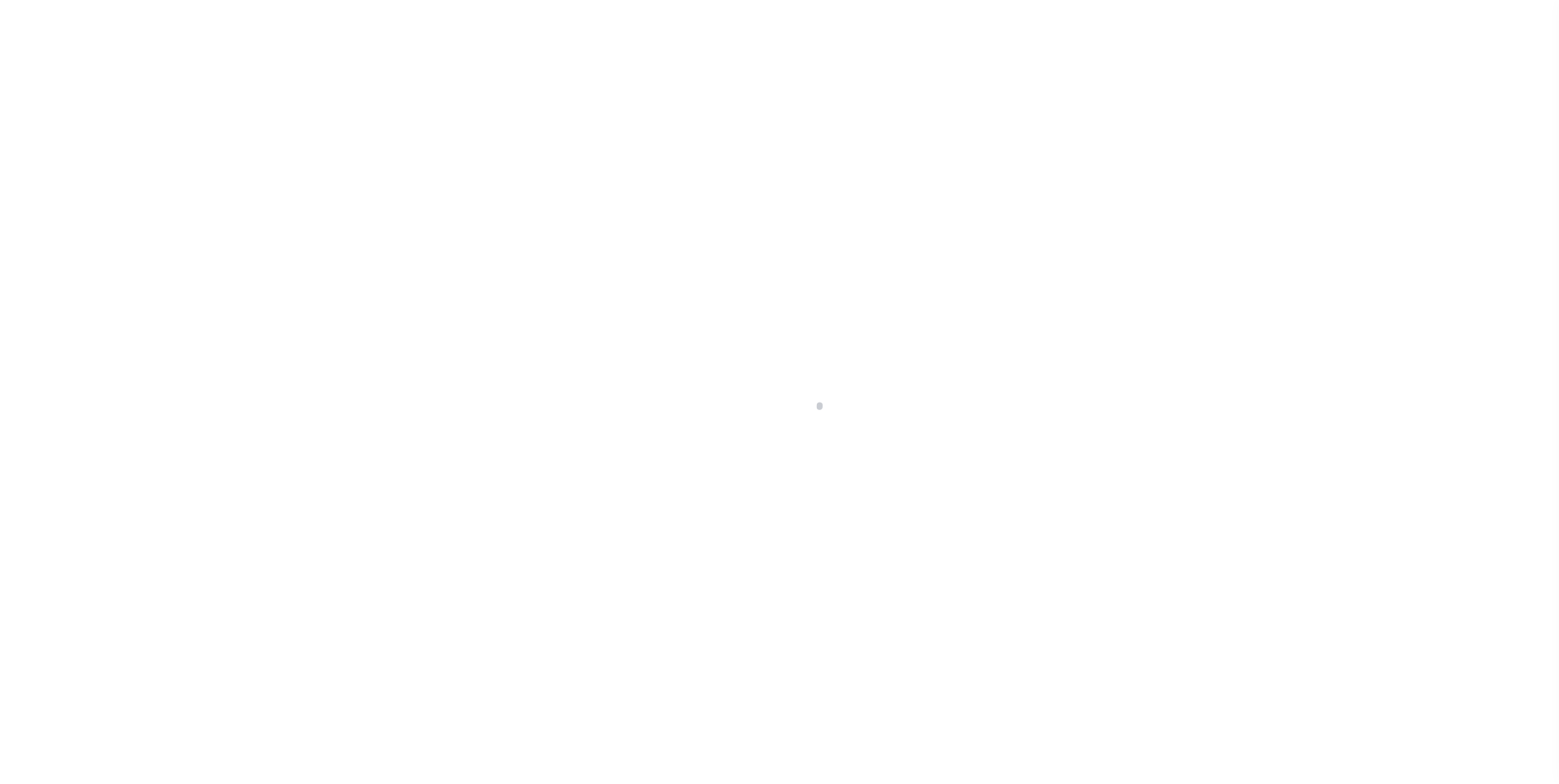
select select
type input "[STREET_ADDRESS][US_STATE]"
type input "KENNER LA 70065-3426"
type input "[DATE]"
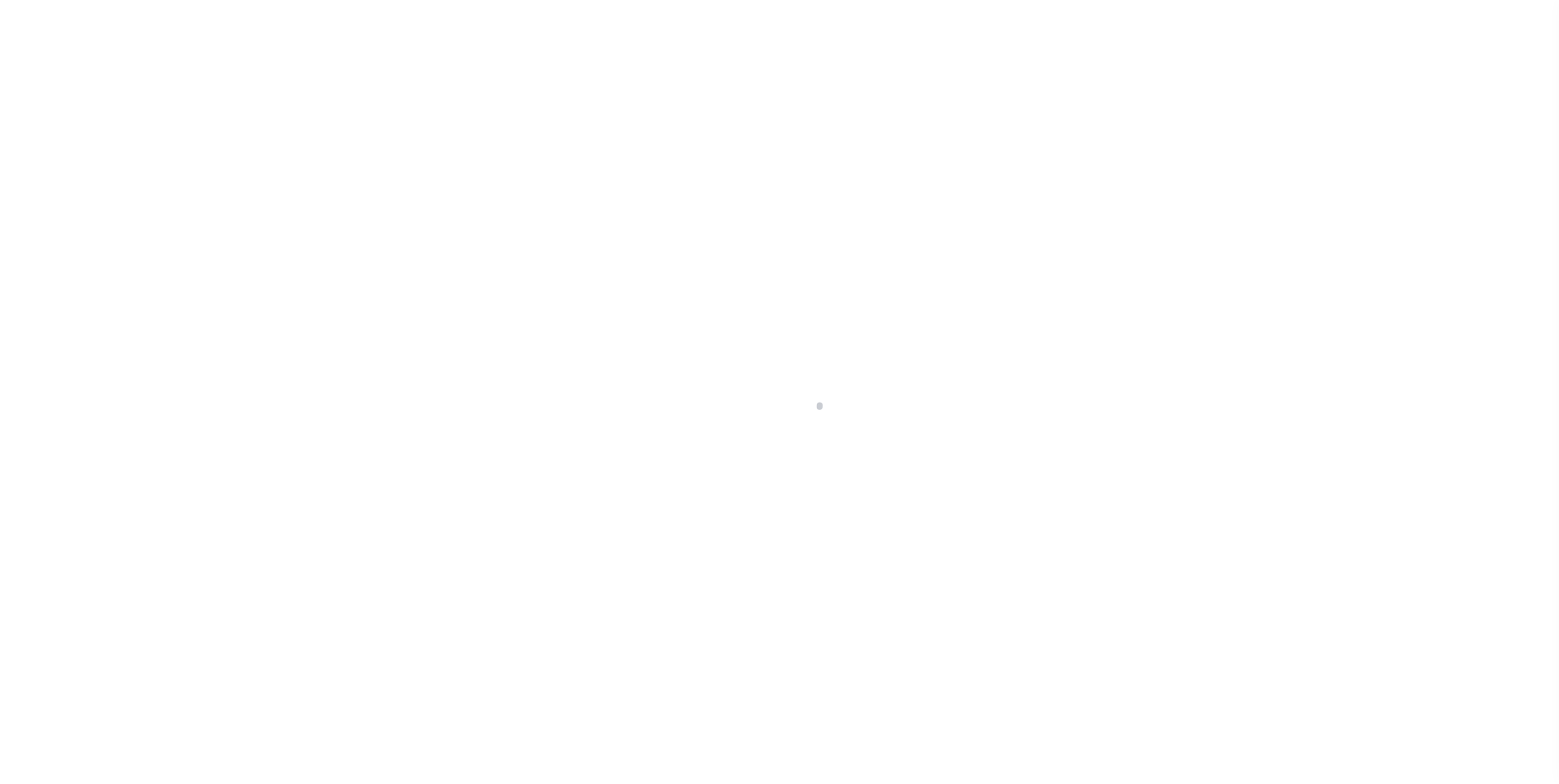
select select "10"
select select "Escrow"
type input "[STREET_ADDRESS][US_STATE]"
type input "1302"
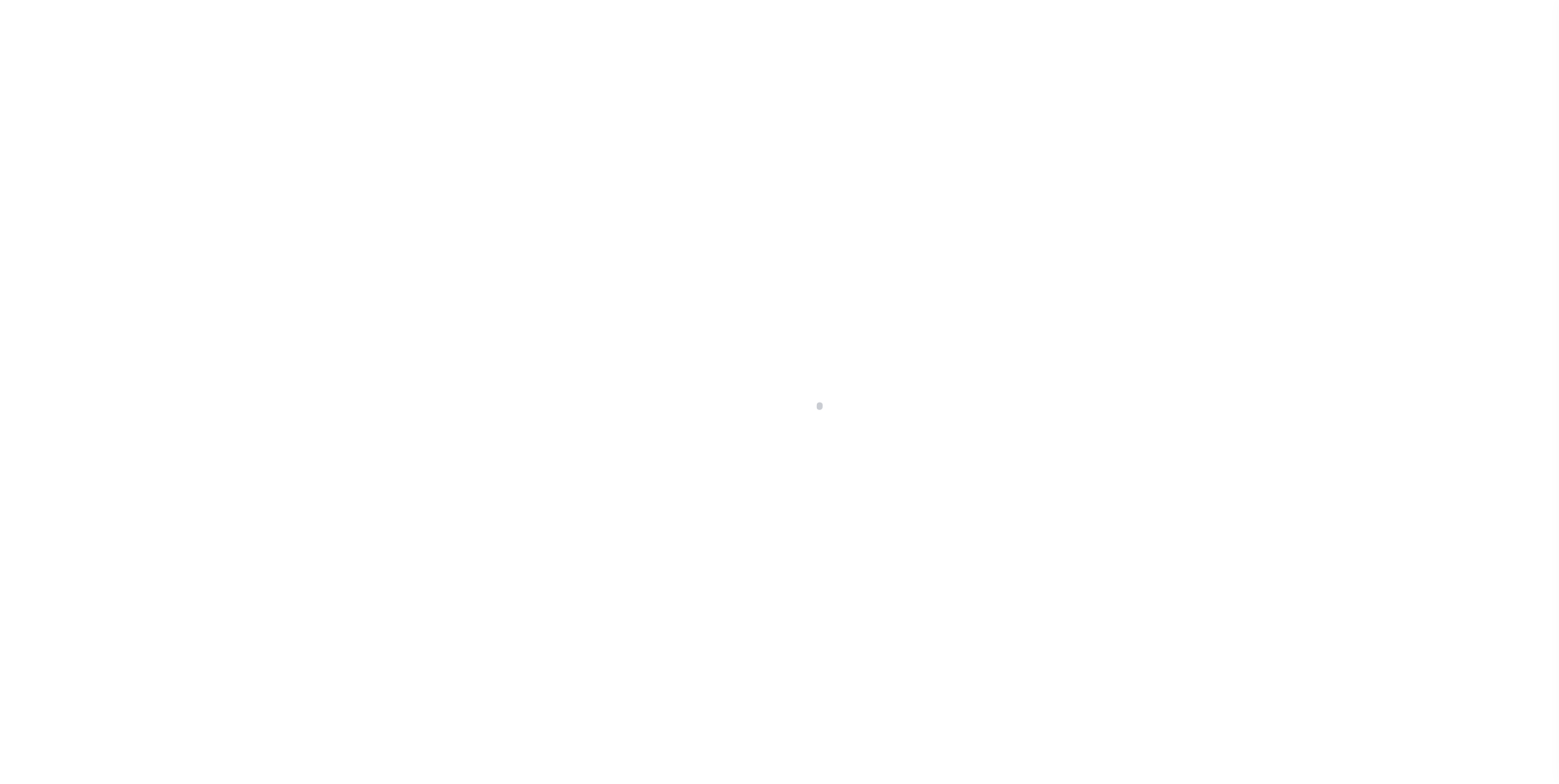
select select
type input "KENNER LA 70065-3426"
type input "QA-CNUMBER-102134"
type input "LA"
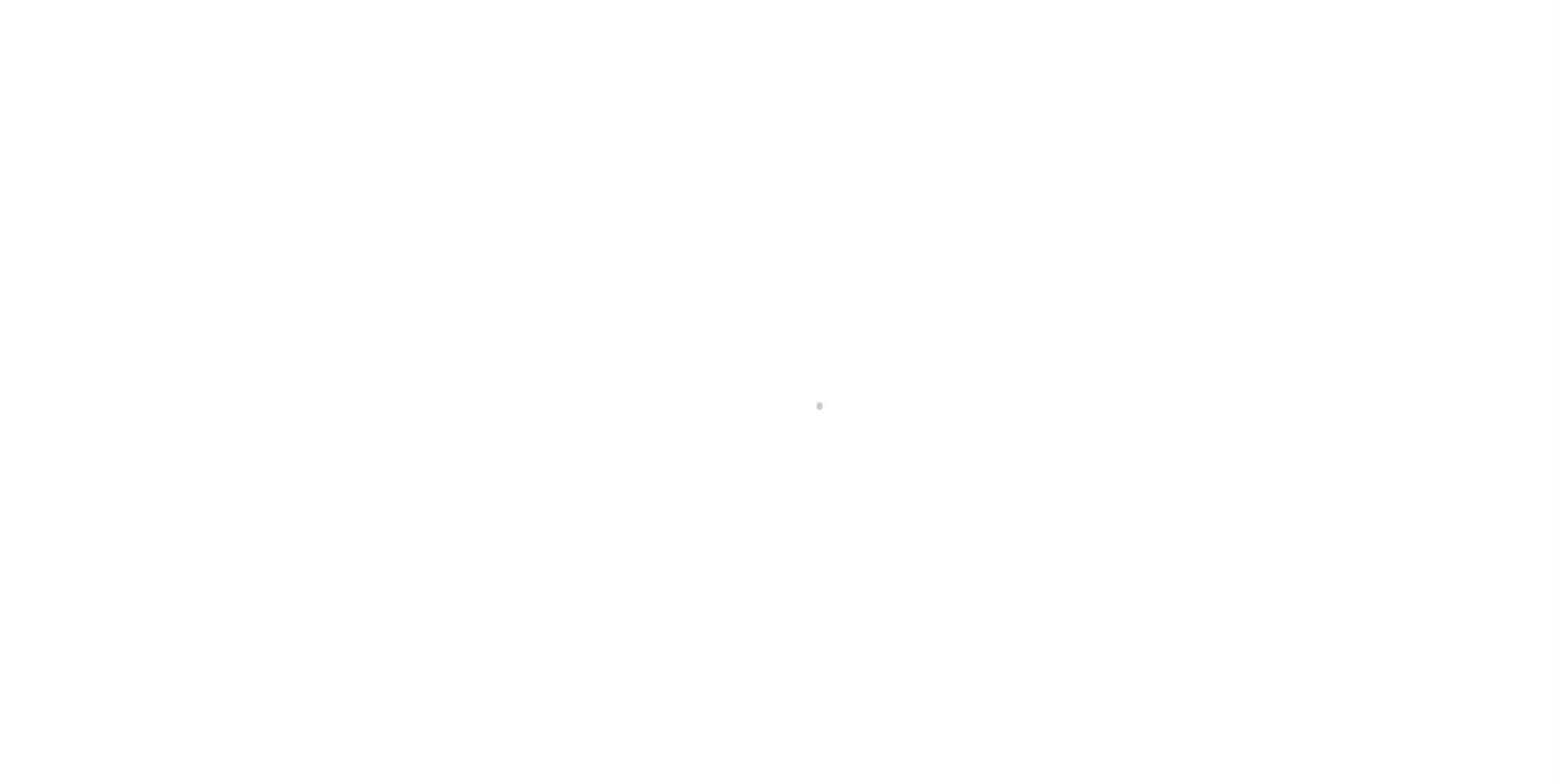
select select "212"
select select "89"
select select "10"
select select "Escrow"
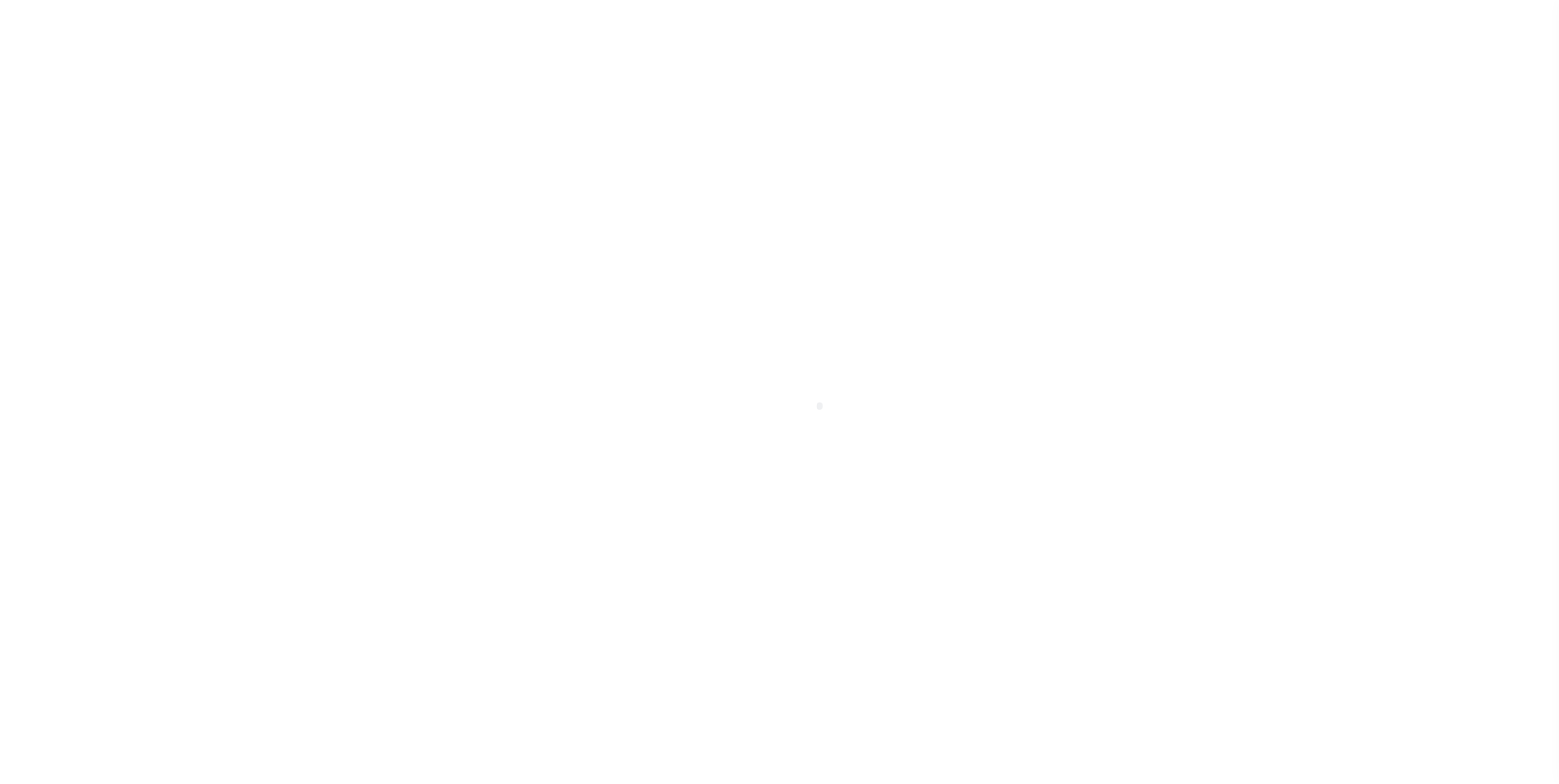
type input "[STREET_ADDRESS][US_STATE]"
type input "1302"
select select
type input "KENNER LA 70065-3426"
type input "QA-CNUMBER-102134"
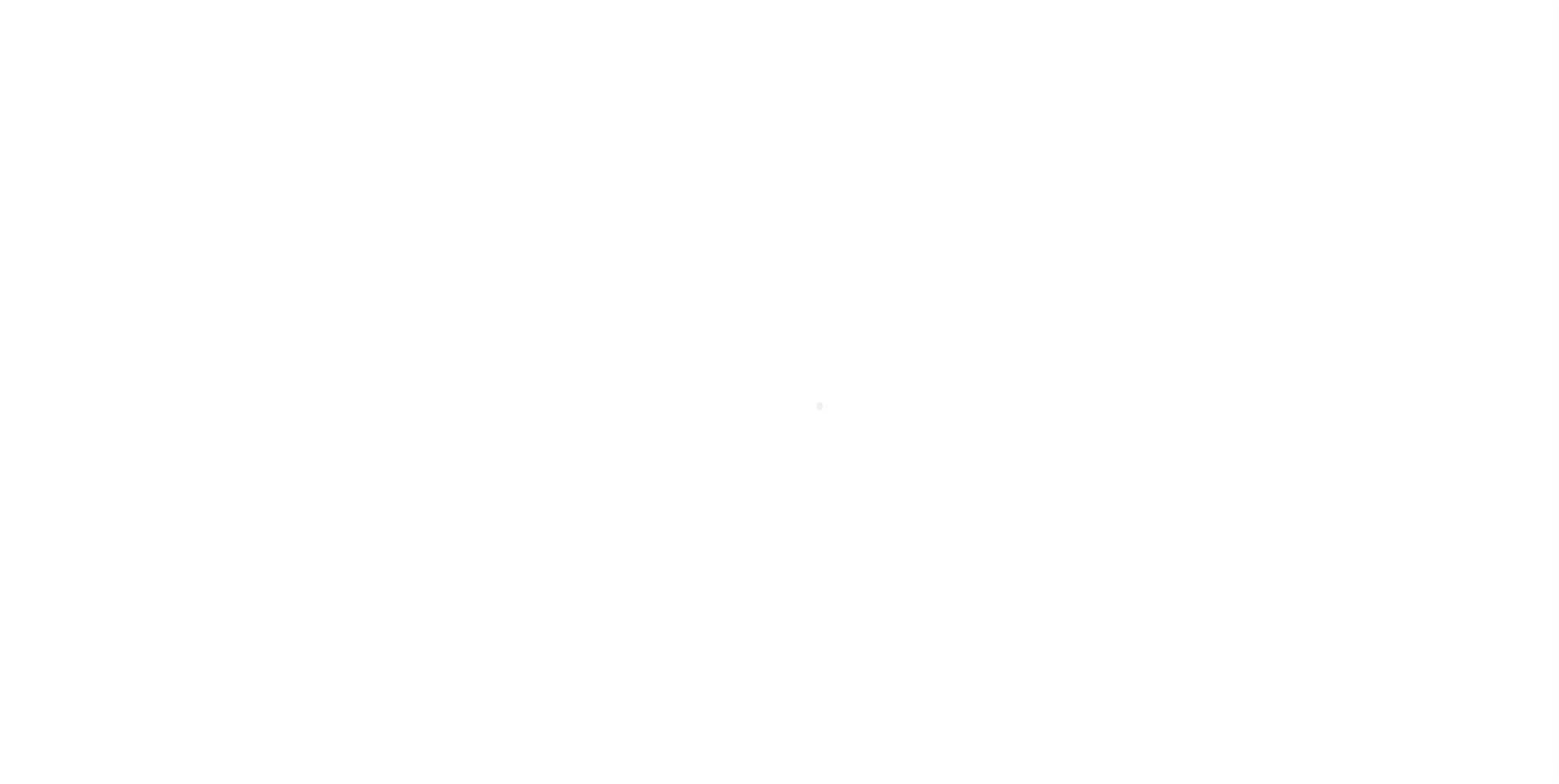
type input "LA"
select select "212"
select select "89"
type input "test-09-02-2025"
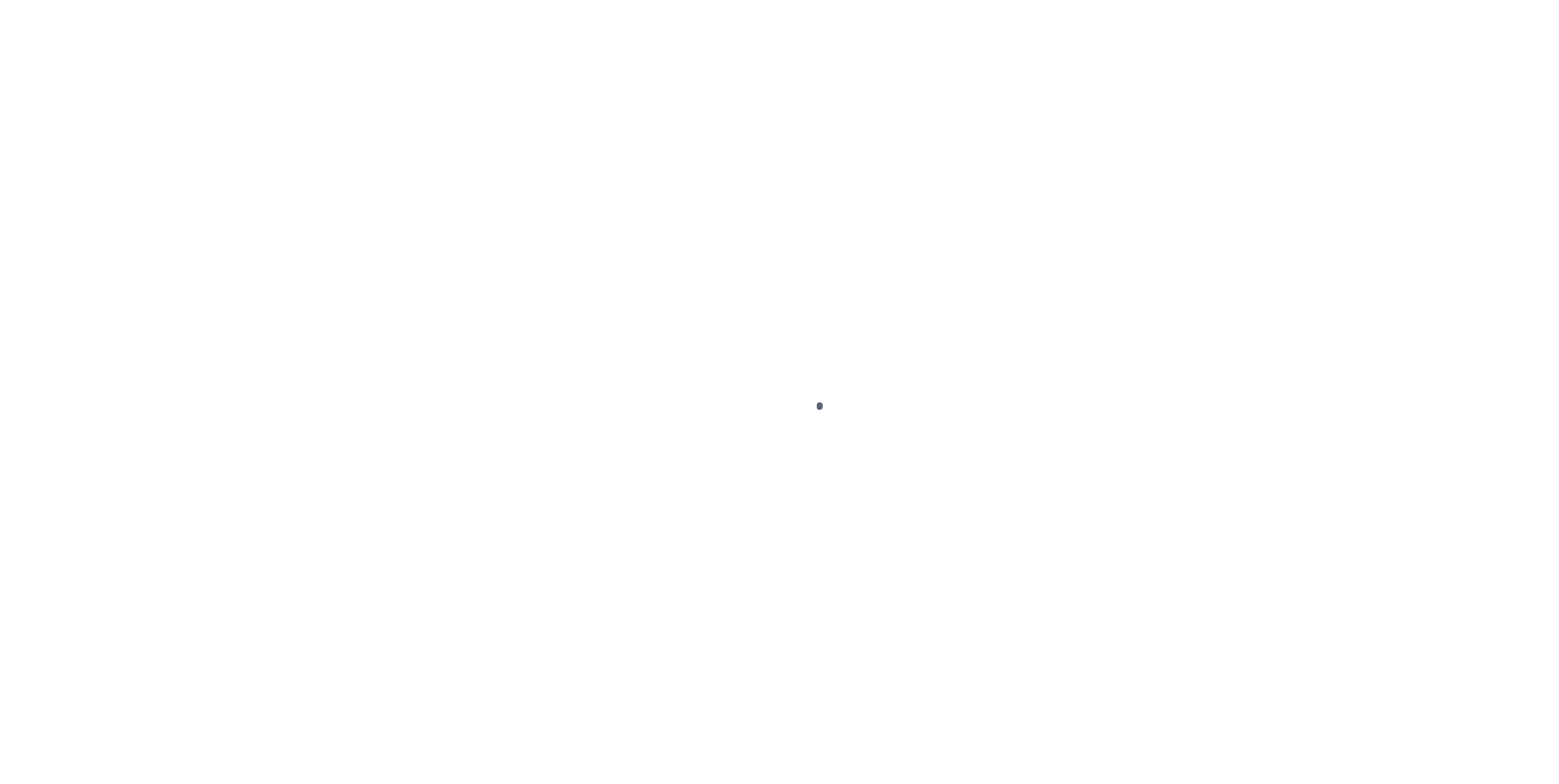
type input "[PERSON_NAME] Contrerses"
select select
type input "[STREET_ADDRESS][US_STATE]"
type input "KENNER LA 70065-3426"
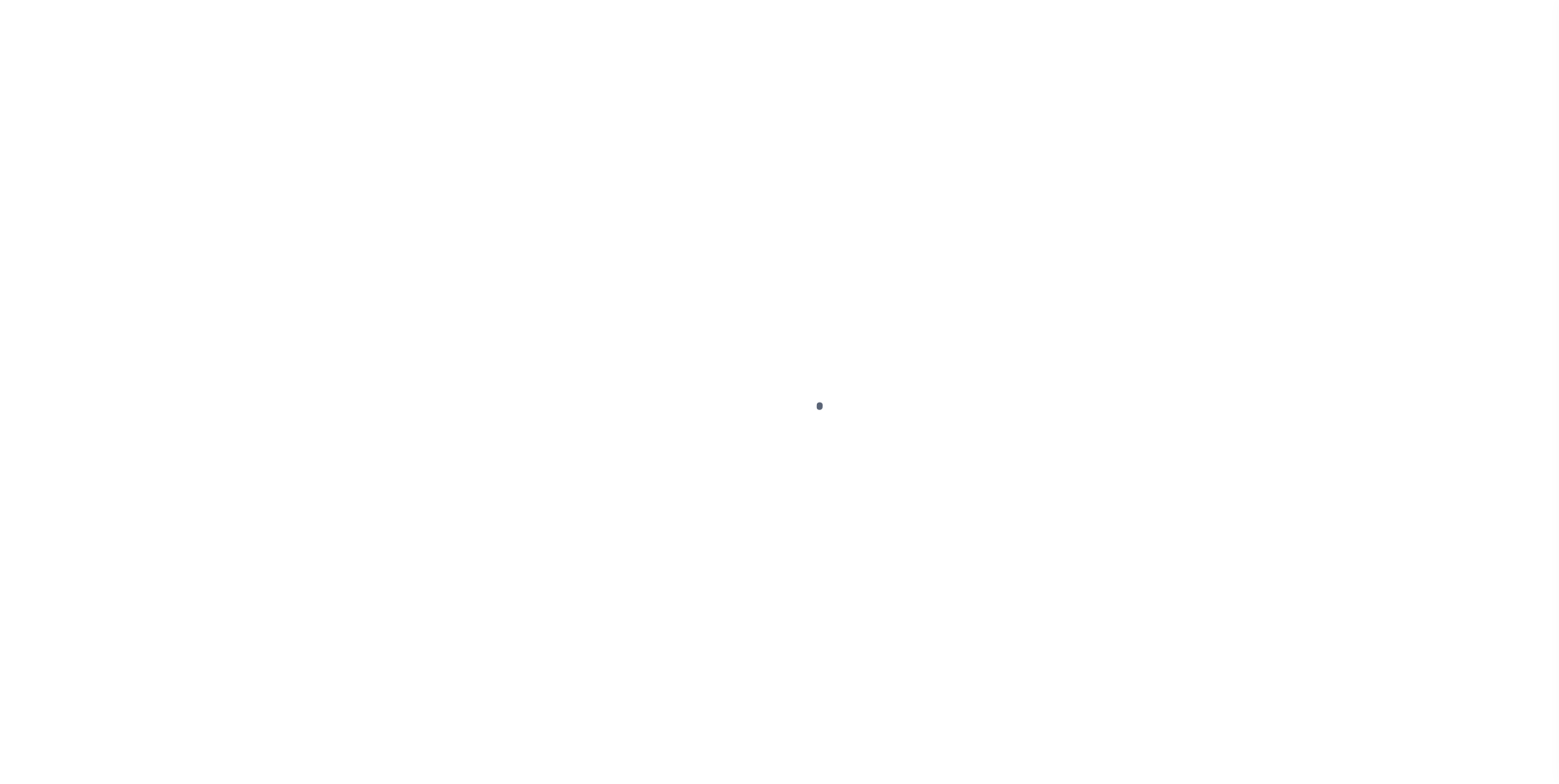
type input "[DATE]"
select select "10"
select select "Escrow"
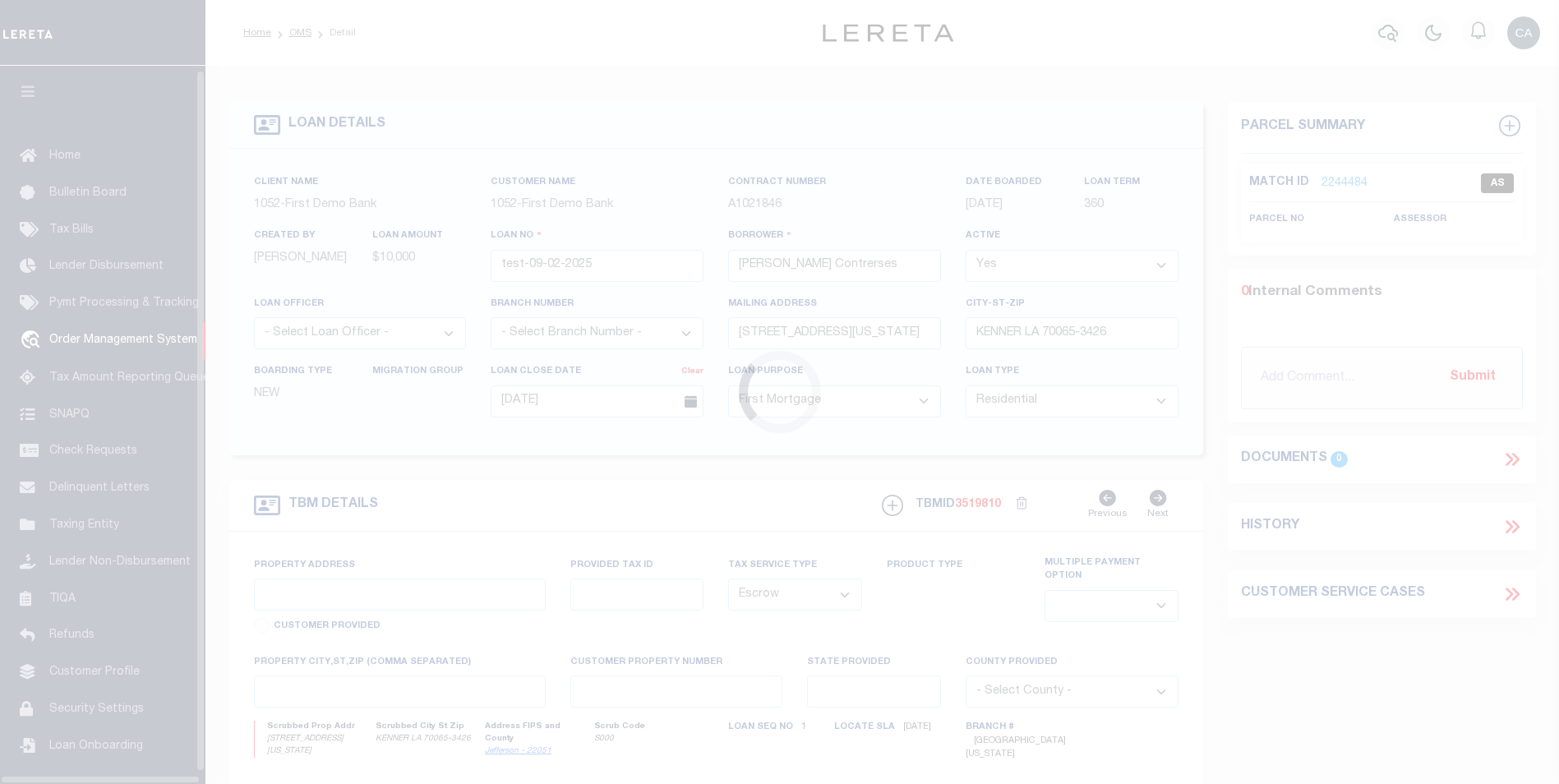
select select "212"
select select "89"
type input "[STREET_ADDRESS][US_STATE]"
type input "1302"
select select
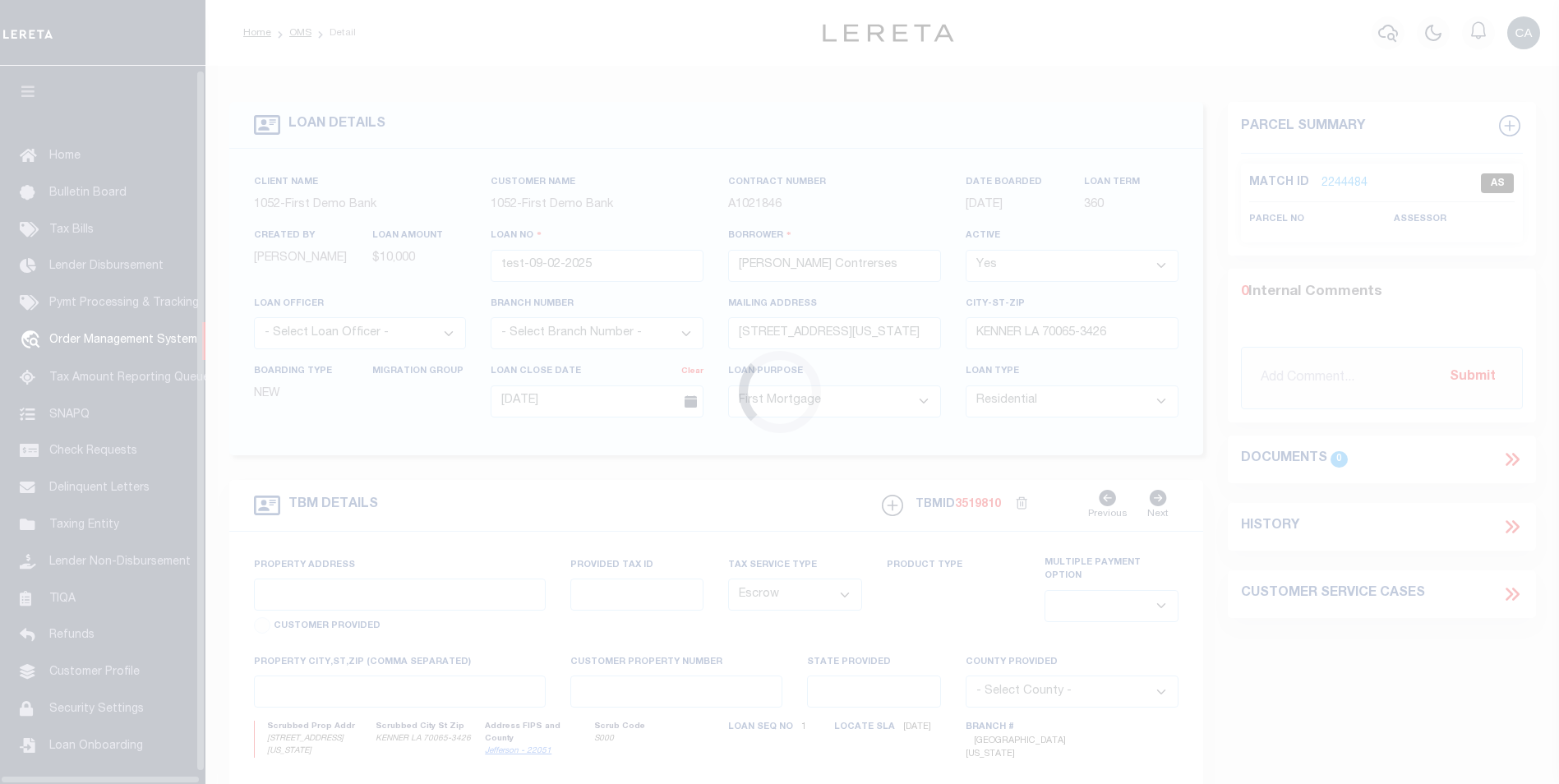
type input "KENNER LA 70065-3426"
type input "QA-CNUMBER-102134"
type input "LA"
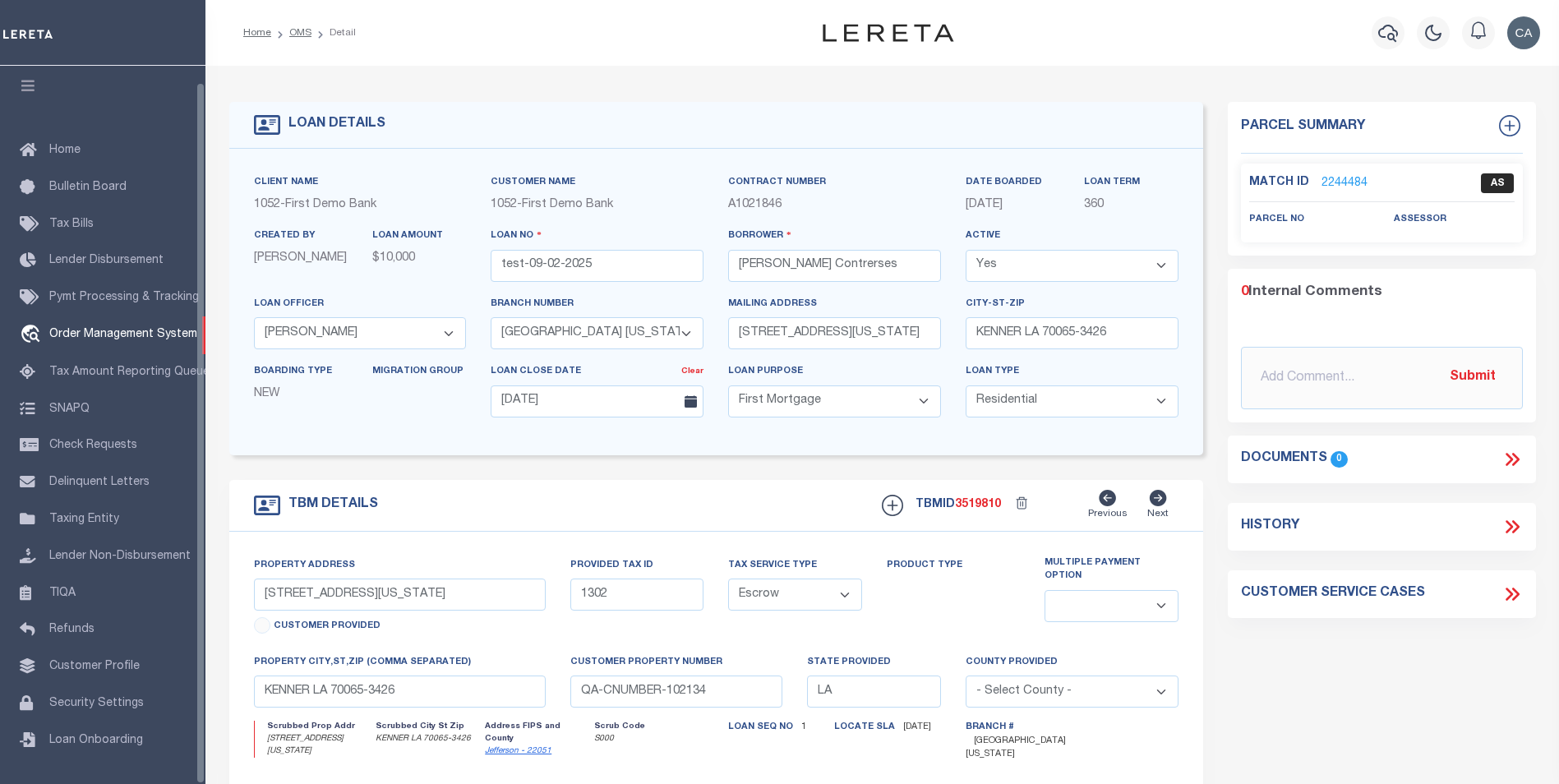
scroll to position [16, 0]
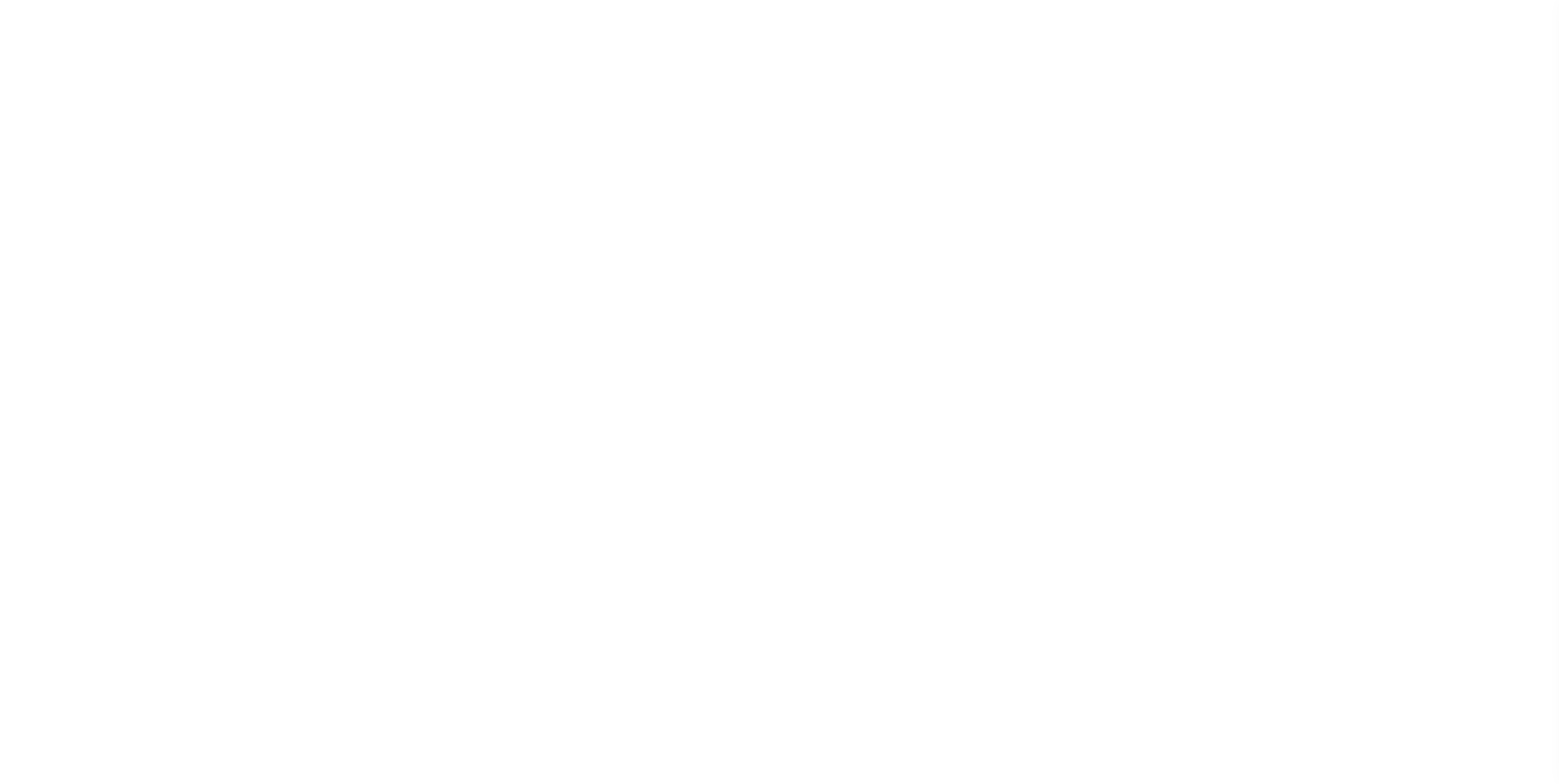
select select "212"
select select "89"
select select "10"
select select "Escrow"
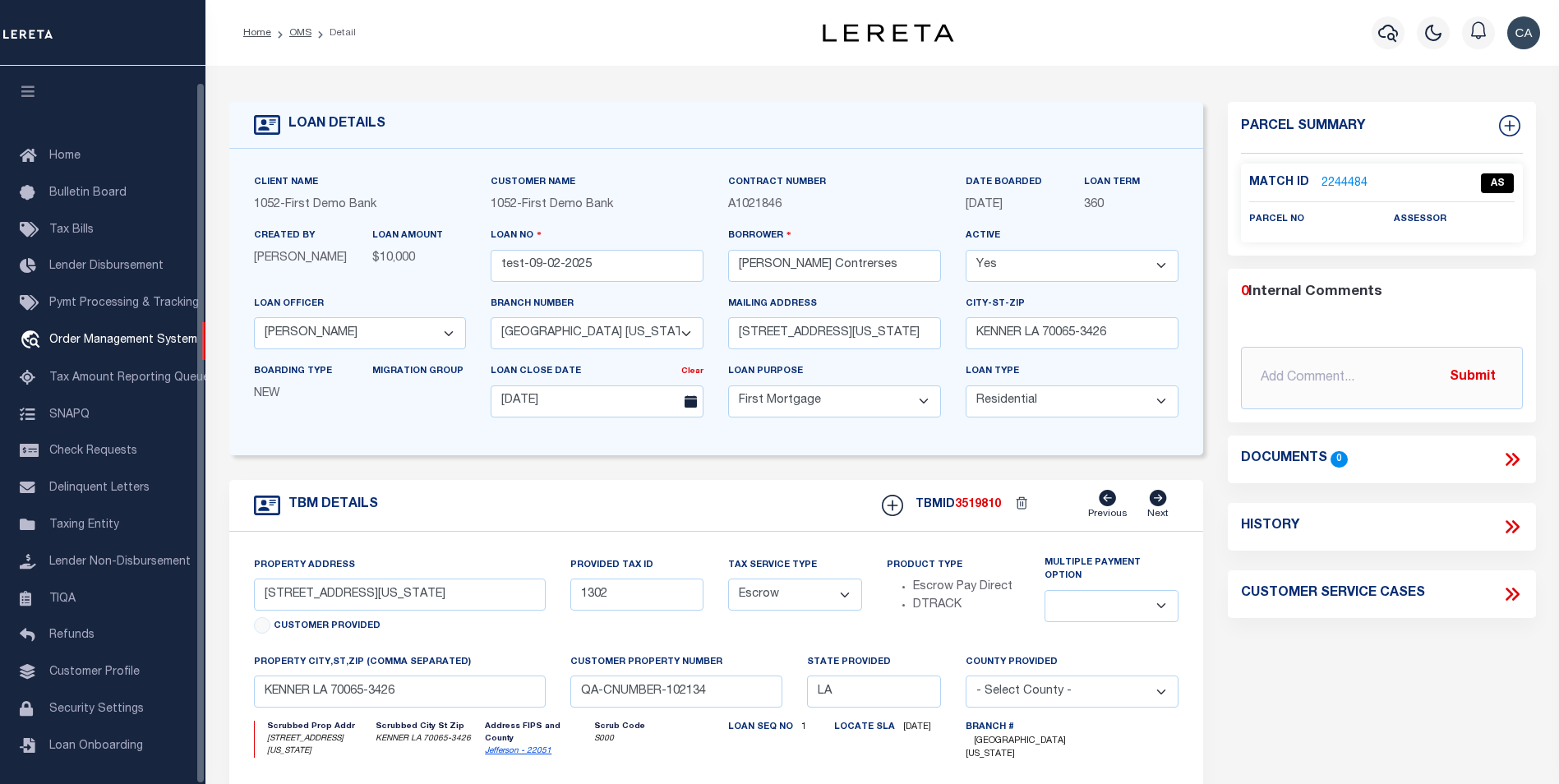
scroll to position [16, 0]
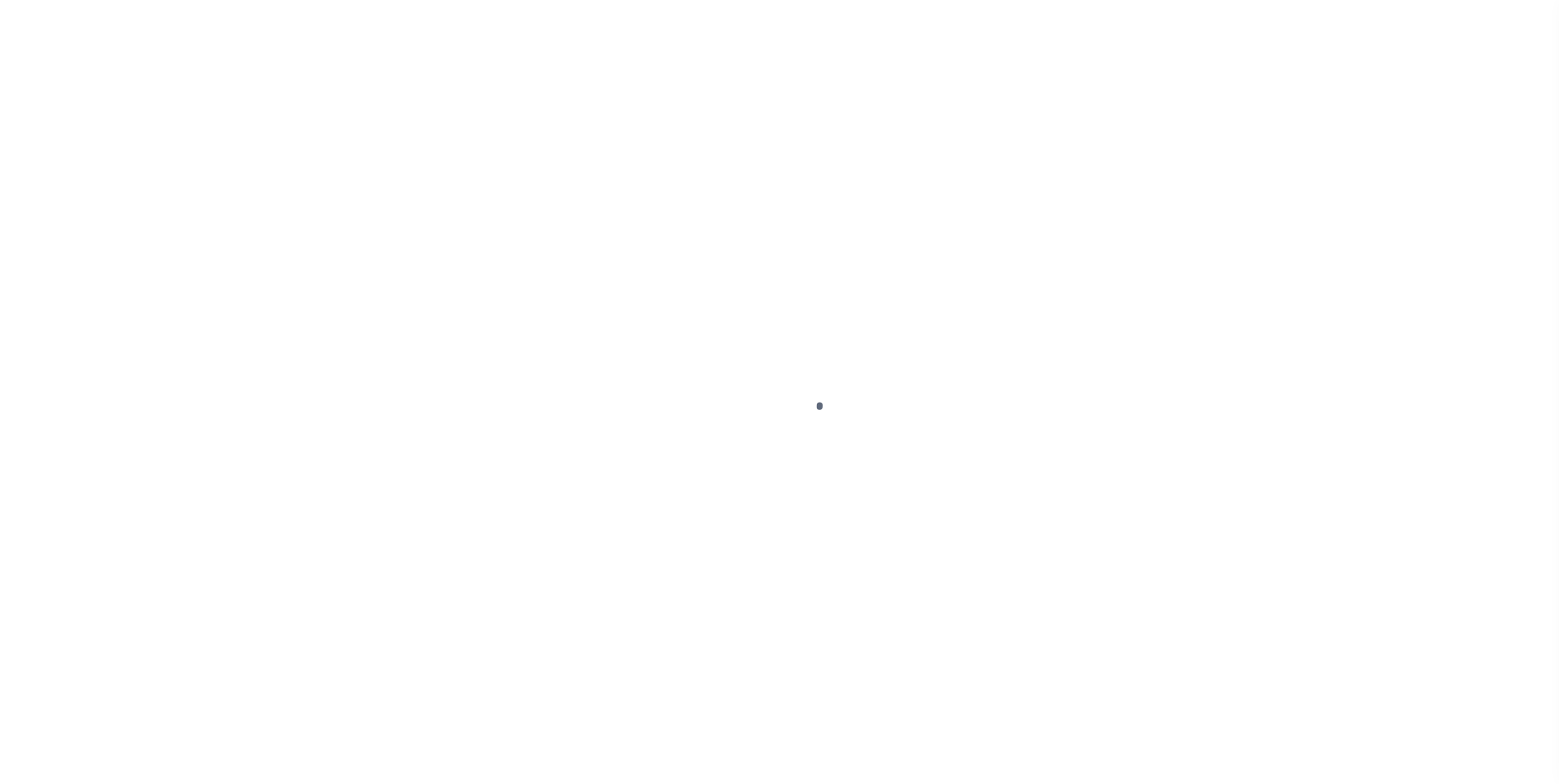
type input "test-09-02-2025"
type input "[PERSON_NAME] Contrerses"
select select
type input "3541 CONNECTICUT AVE"
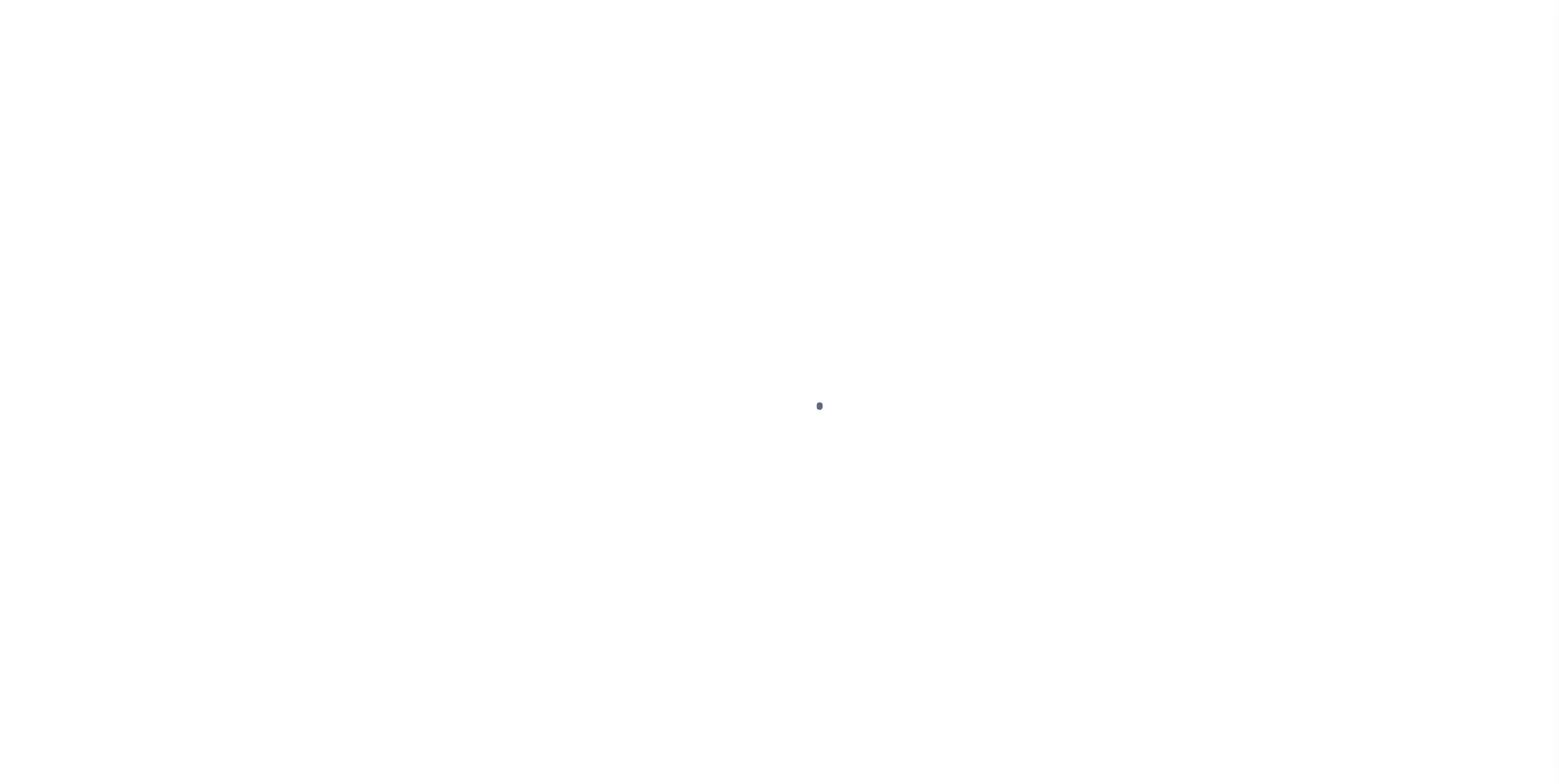
type input "KENNER LA 70065-3426"
type input "[DATE]"
select select "10"
select select "Escrow"
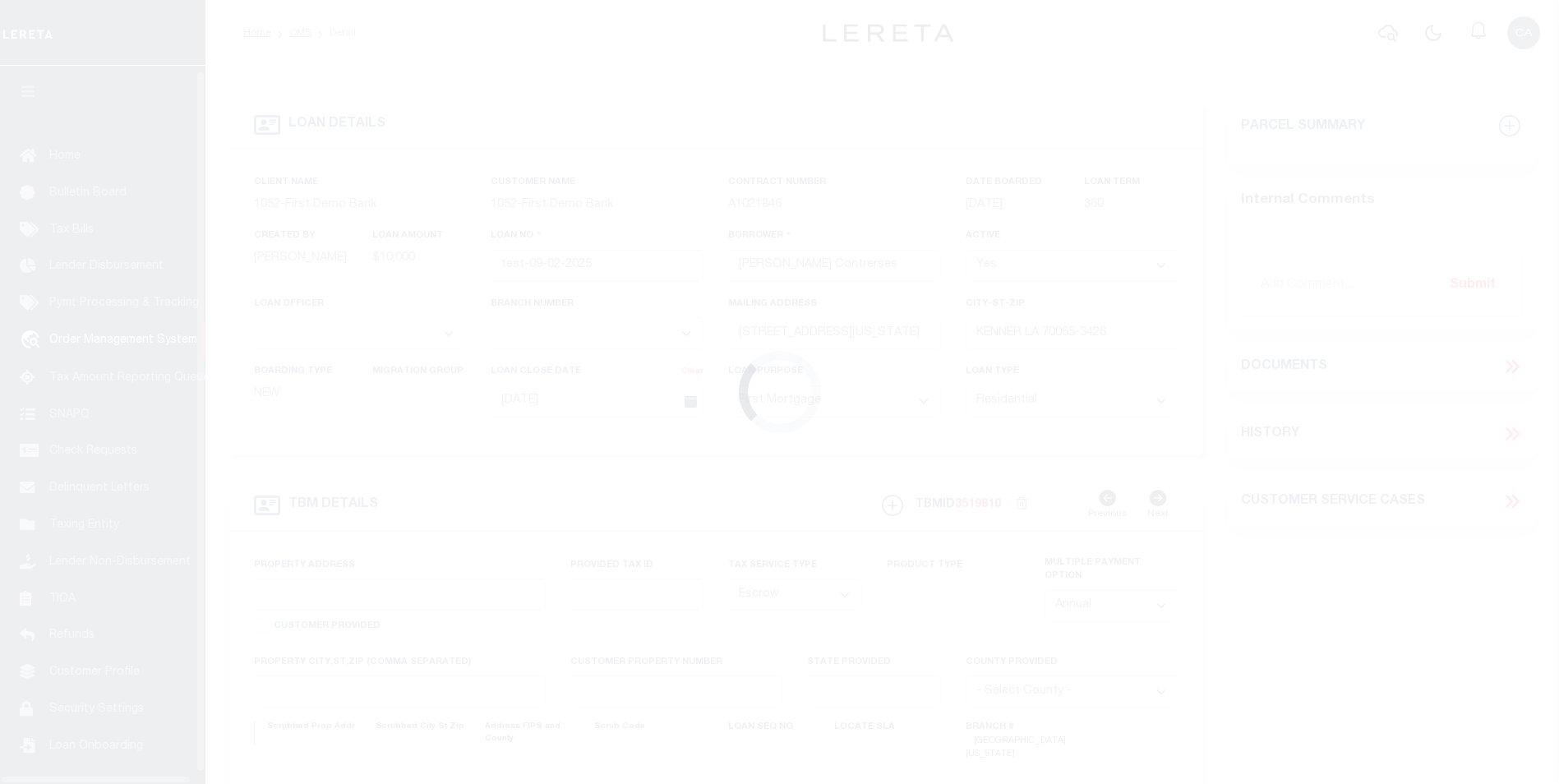
type input "3541 CONNECTICUT AVE"
type input "1302"
select select
type input "KENNER LA 70065-3426"
type input "QA-CNUMBER-102134"
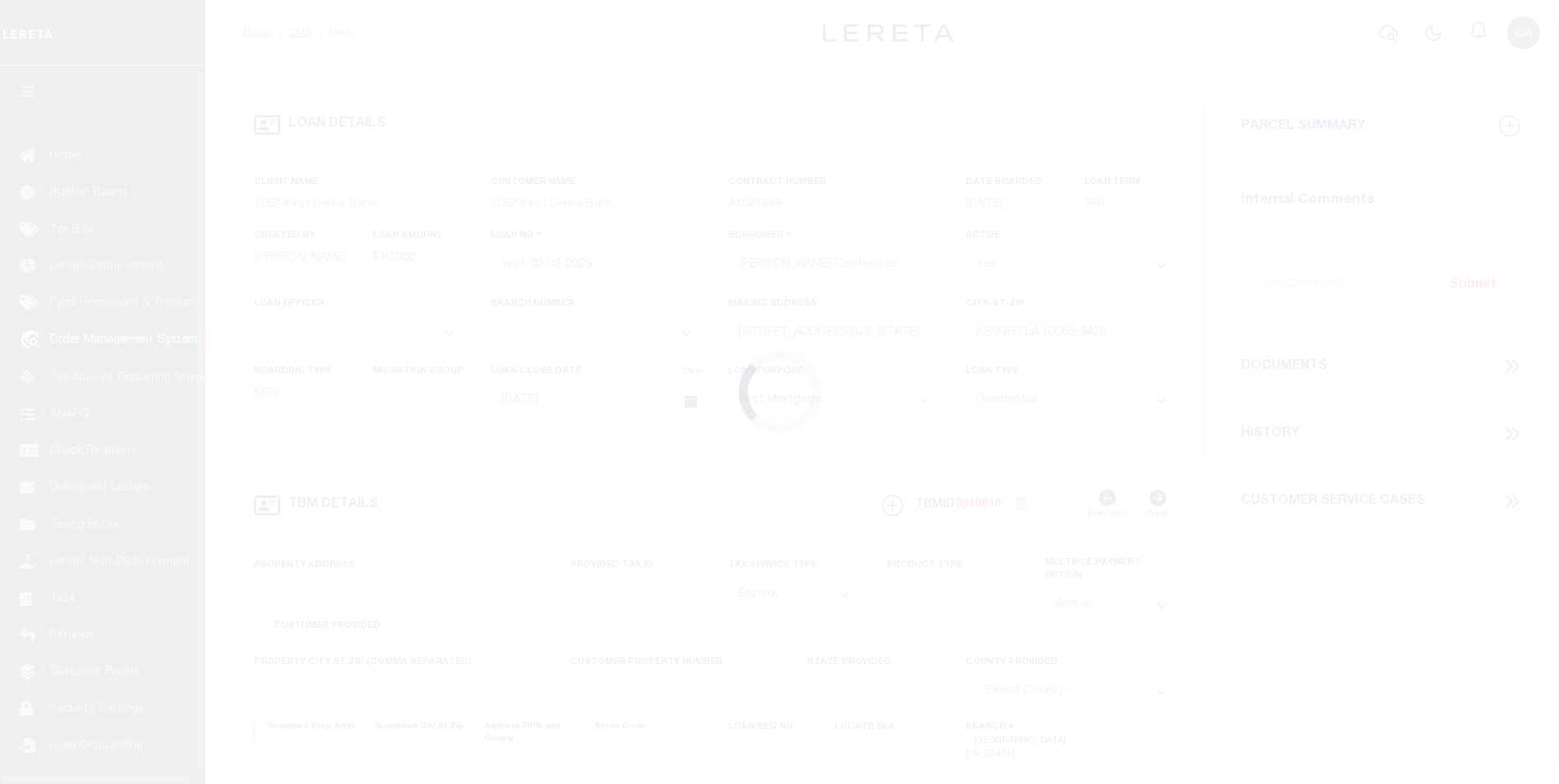
type input "LA"
select select "212"
select select "89"
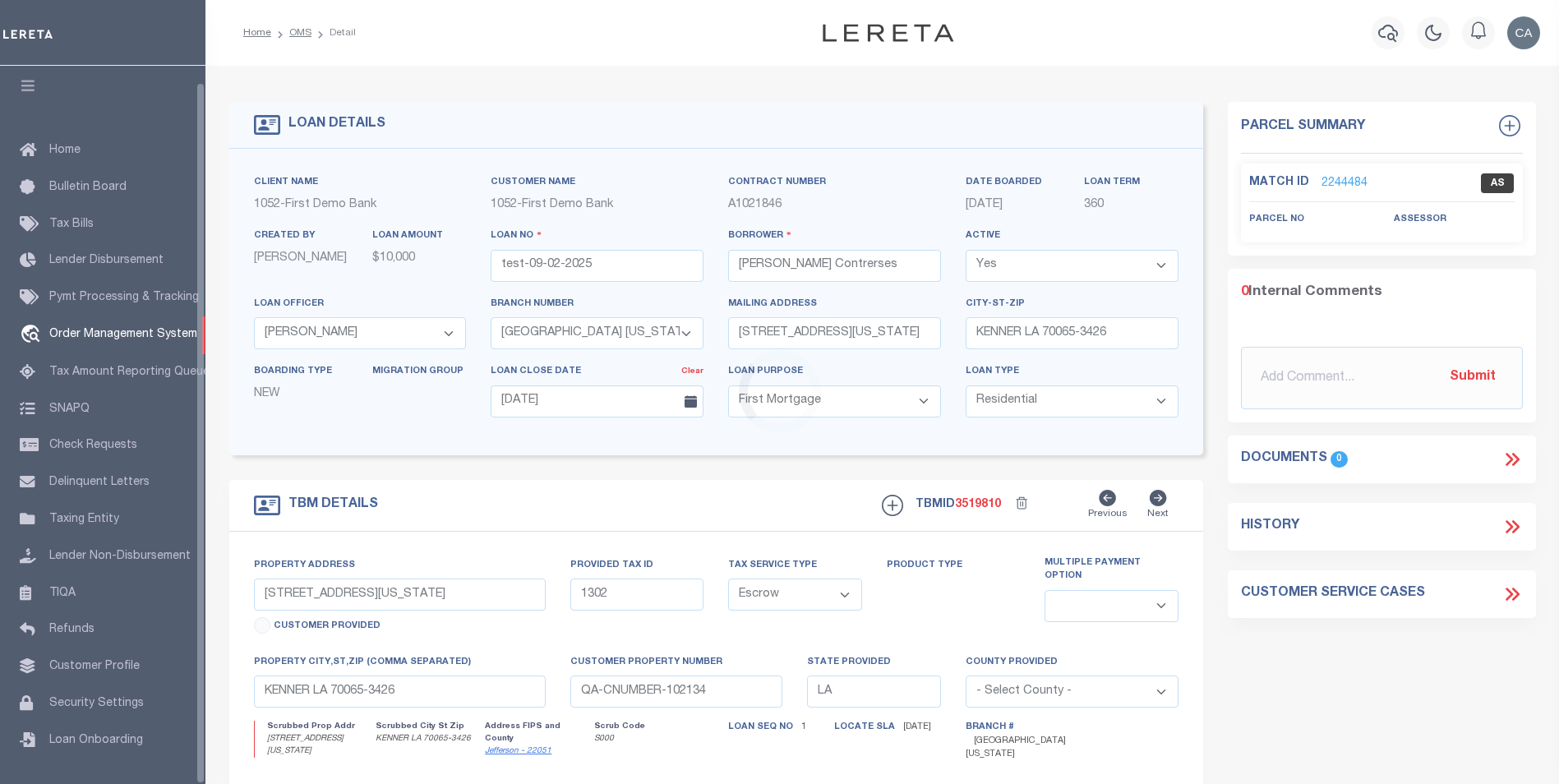
scroll to position [16, 0]
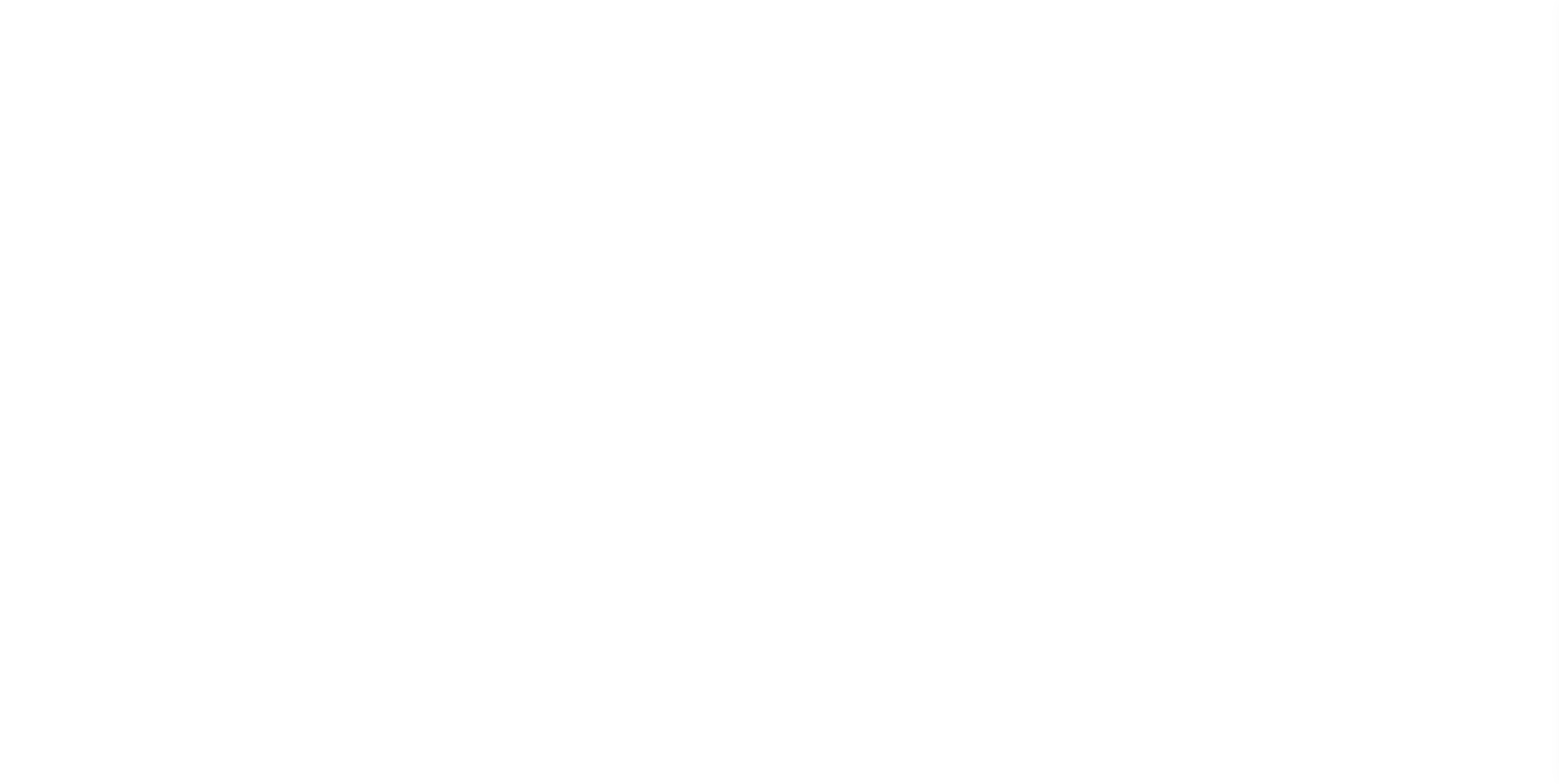
select select "10"
select select "Escrow"
type input "test-09-02-2025"
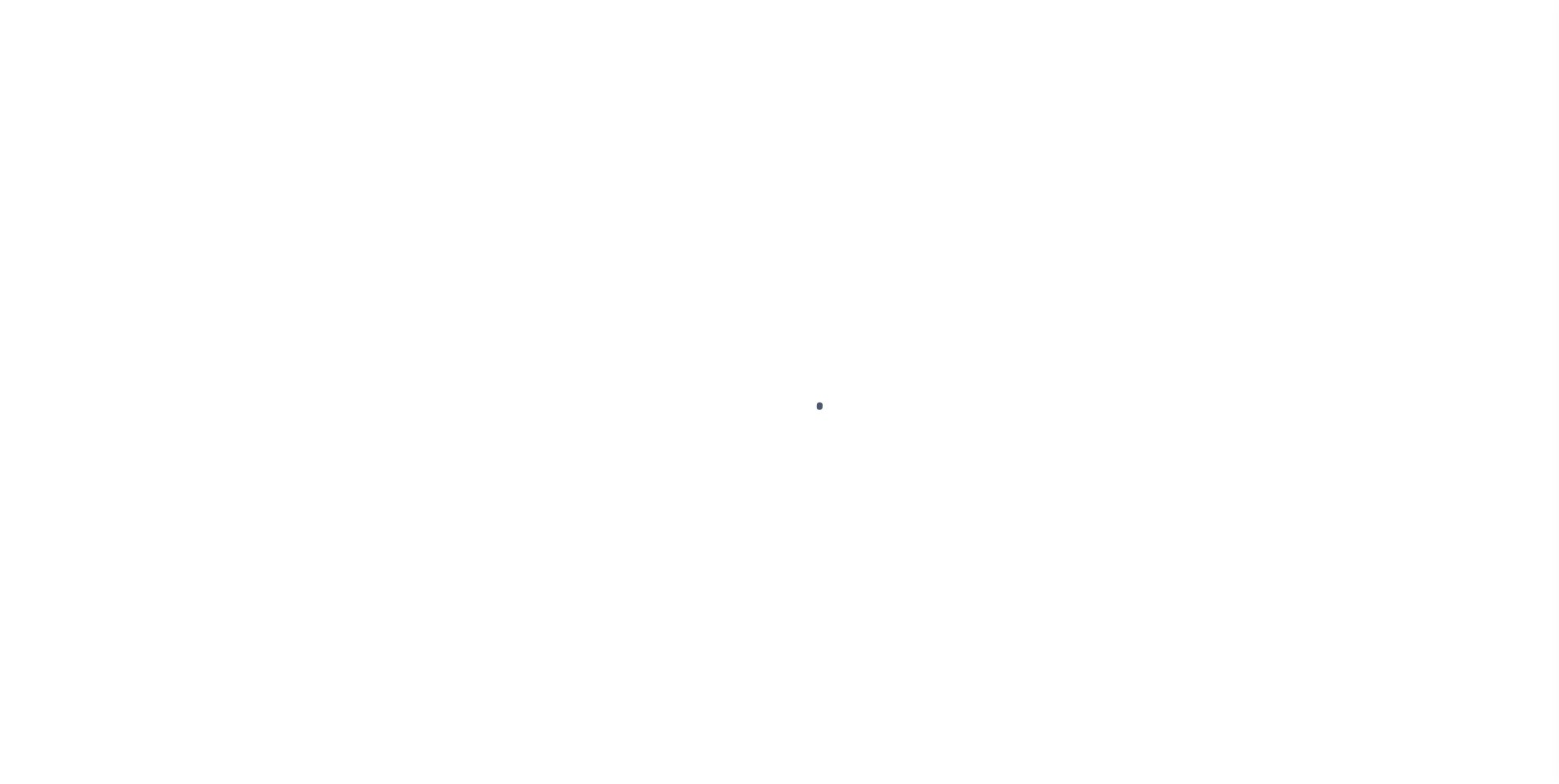
type input "[PERSON_NAME] Contrerses"
select select
type input "[STREET_ADDRESS][US_STATE]"
type input "KENNER LA 70065-3426"
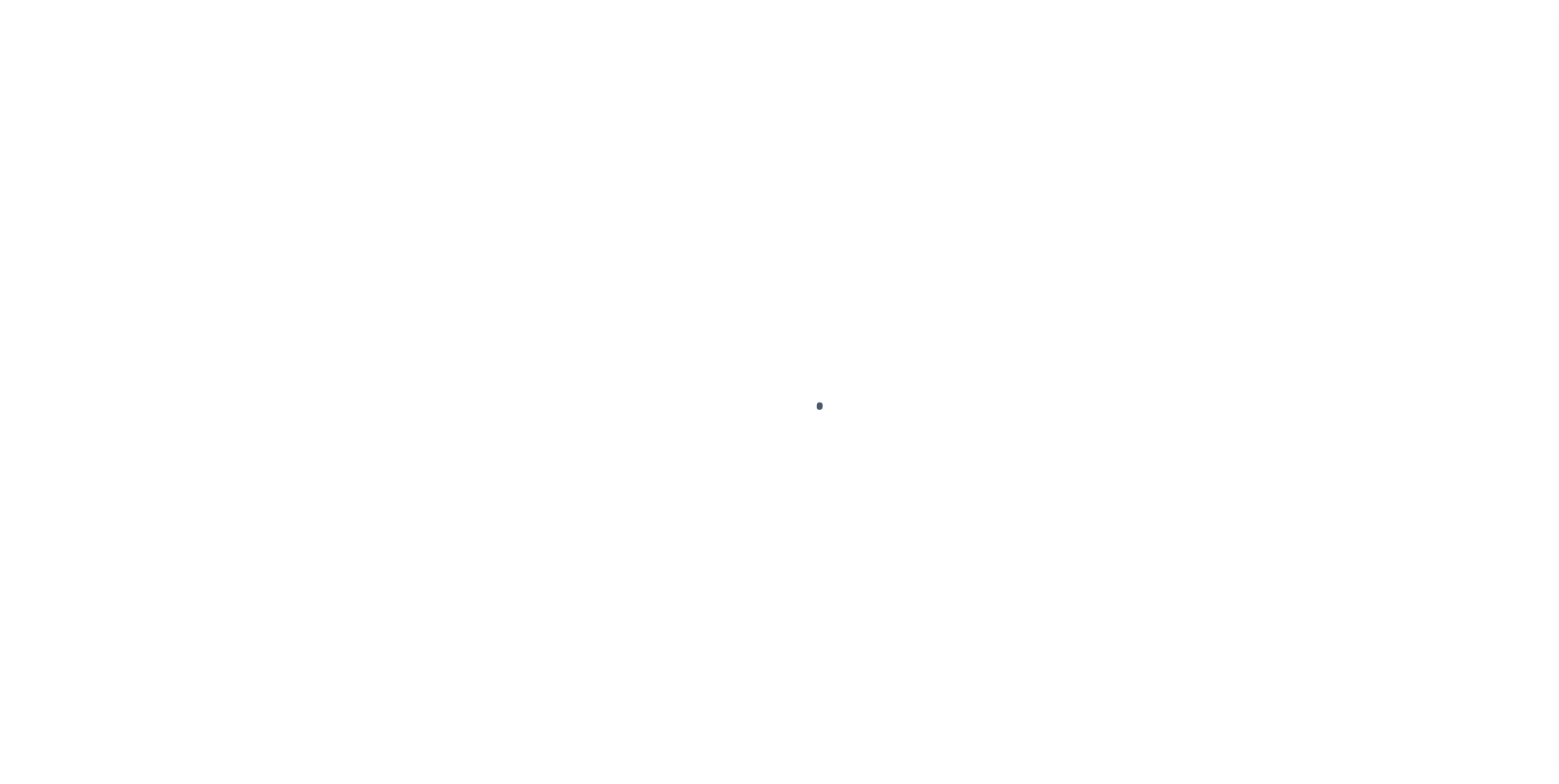
type input "[DATE]"
select select "10"
select select "Escrow"
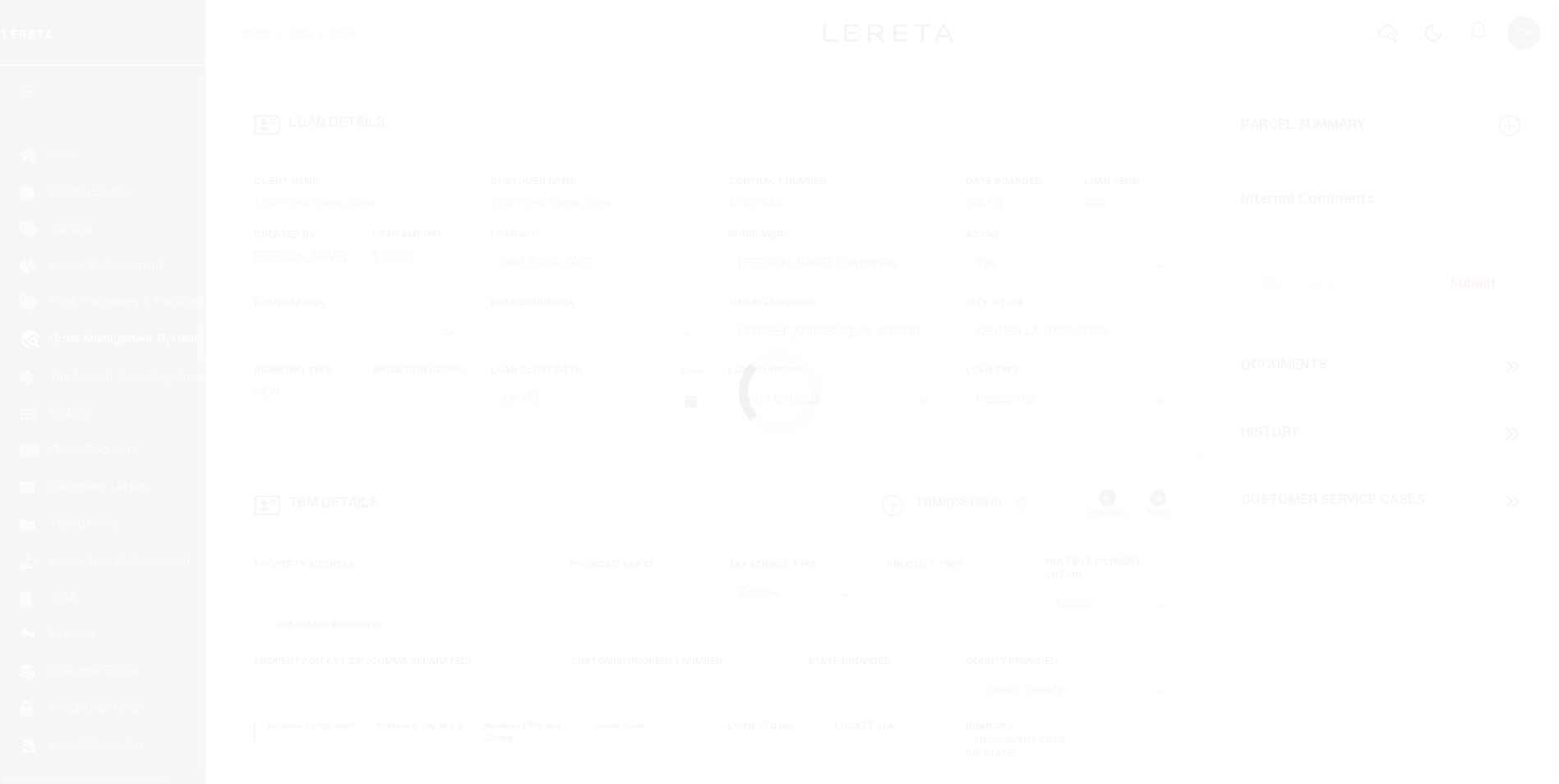
type input "[STREET_ADDRESS][US_STATE]"
type input "1302"
select select
type input "KENNER LA 70065-3426"
type input "QA-CNUMBER-102134"
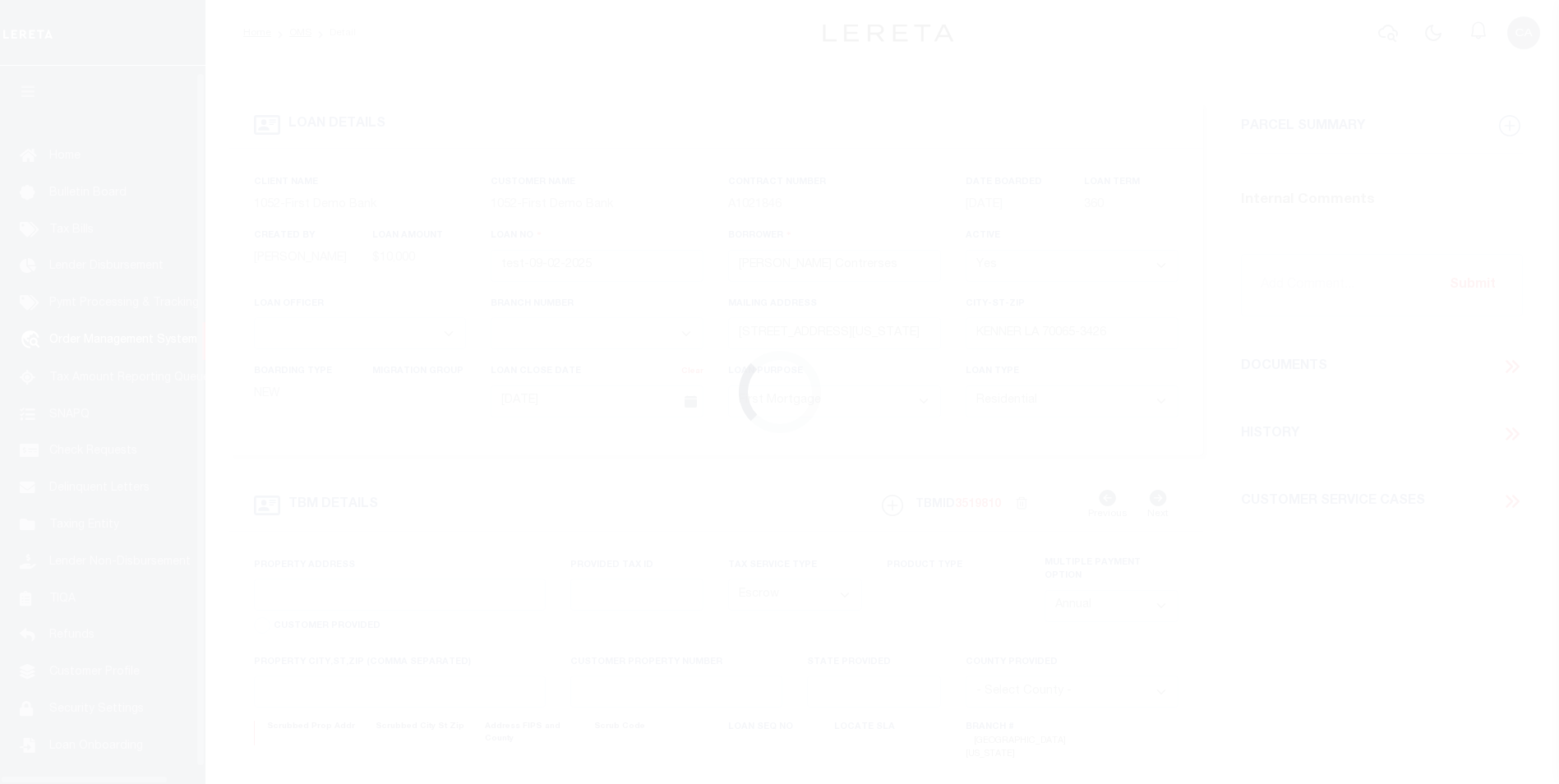
type input "LA"
select select "212"
select select "89"
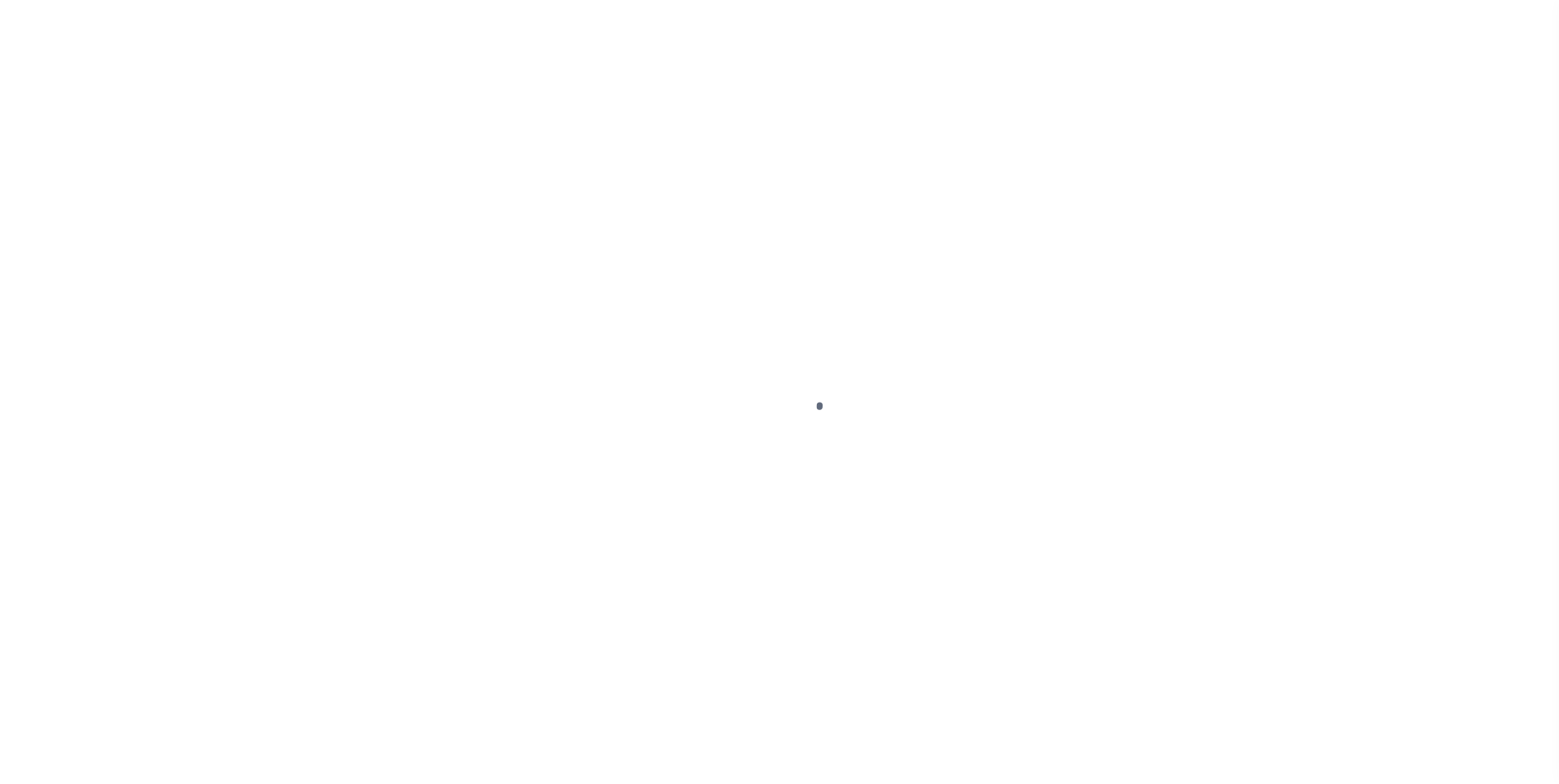
type input "test-09-02-2025"
type input "[PERSON_NAME] Contrerses"
select select
type input "[STREET_ADDRESS][US_STATE]"
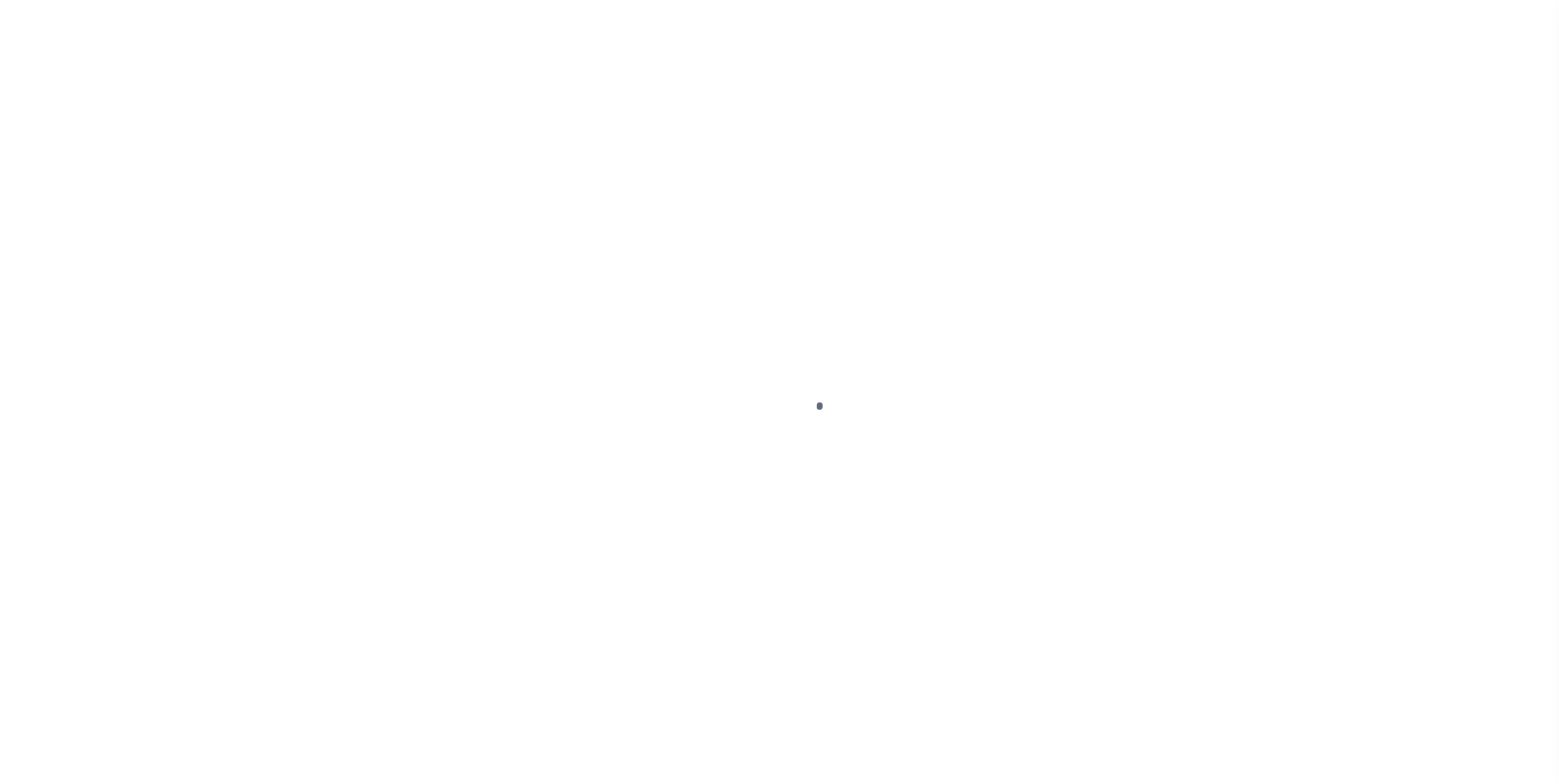
type input "KENNER LA 70065-3426"
type input "[DATE]"
select select "10"
select select "Escrow"
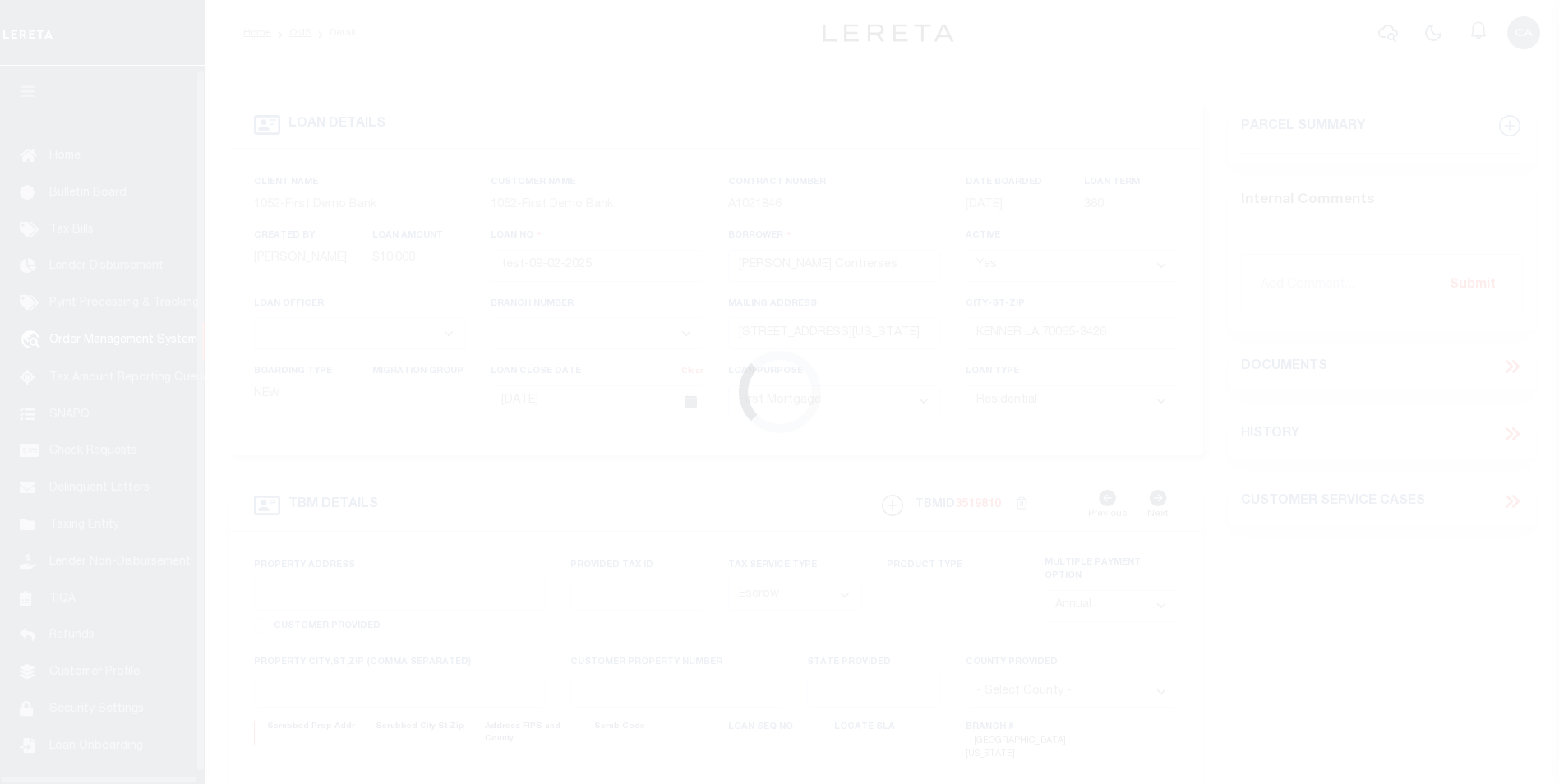
scroll to position [16, 0]
type input "[STREET_ADDRESS][US_STATE]"
type input "1302"
select select
type input "KENNER LA 70065-3426"
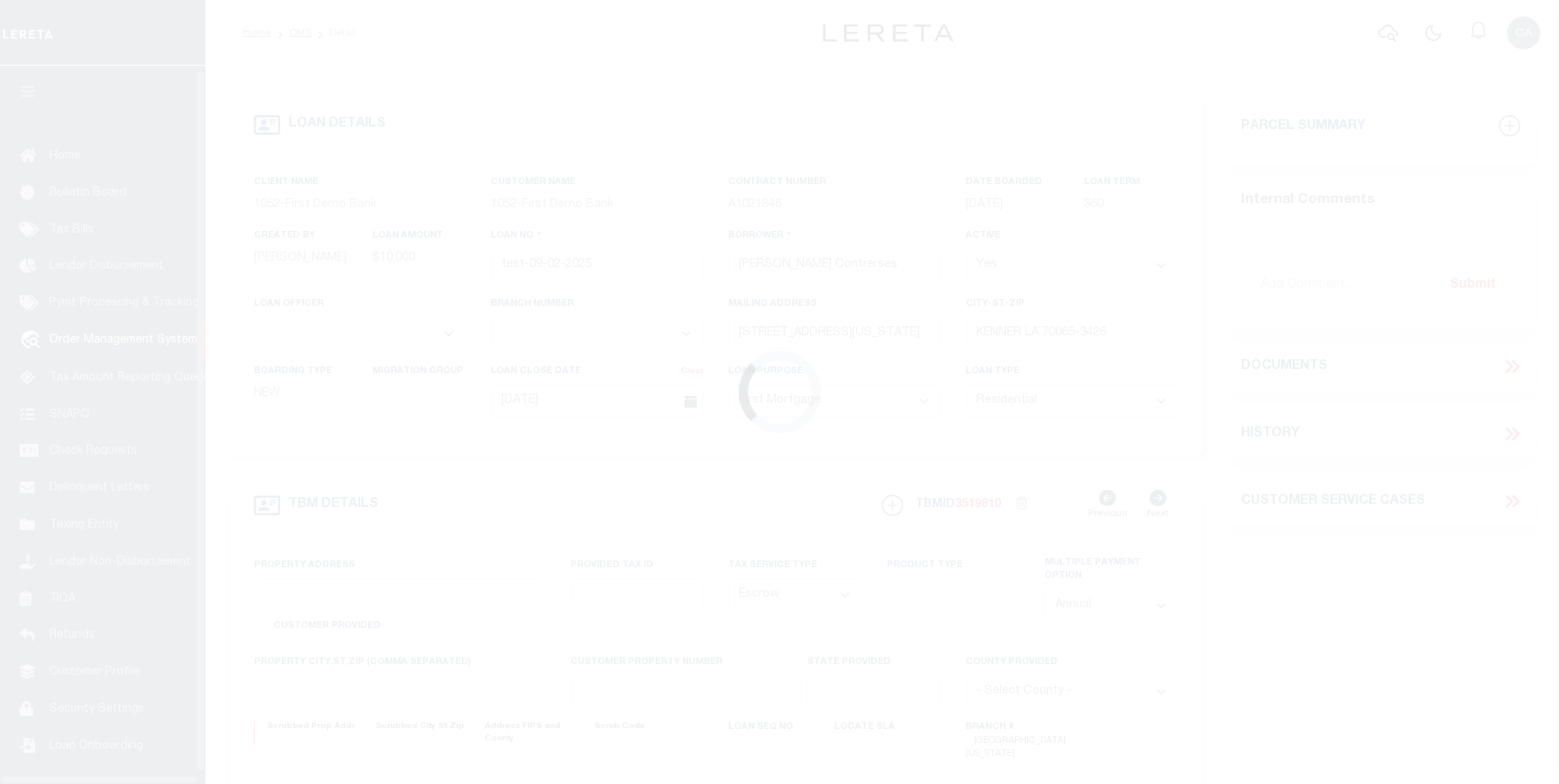
type input "QA-CNUMBER-102134"
type input "LA"
select select "212"
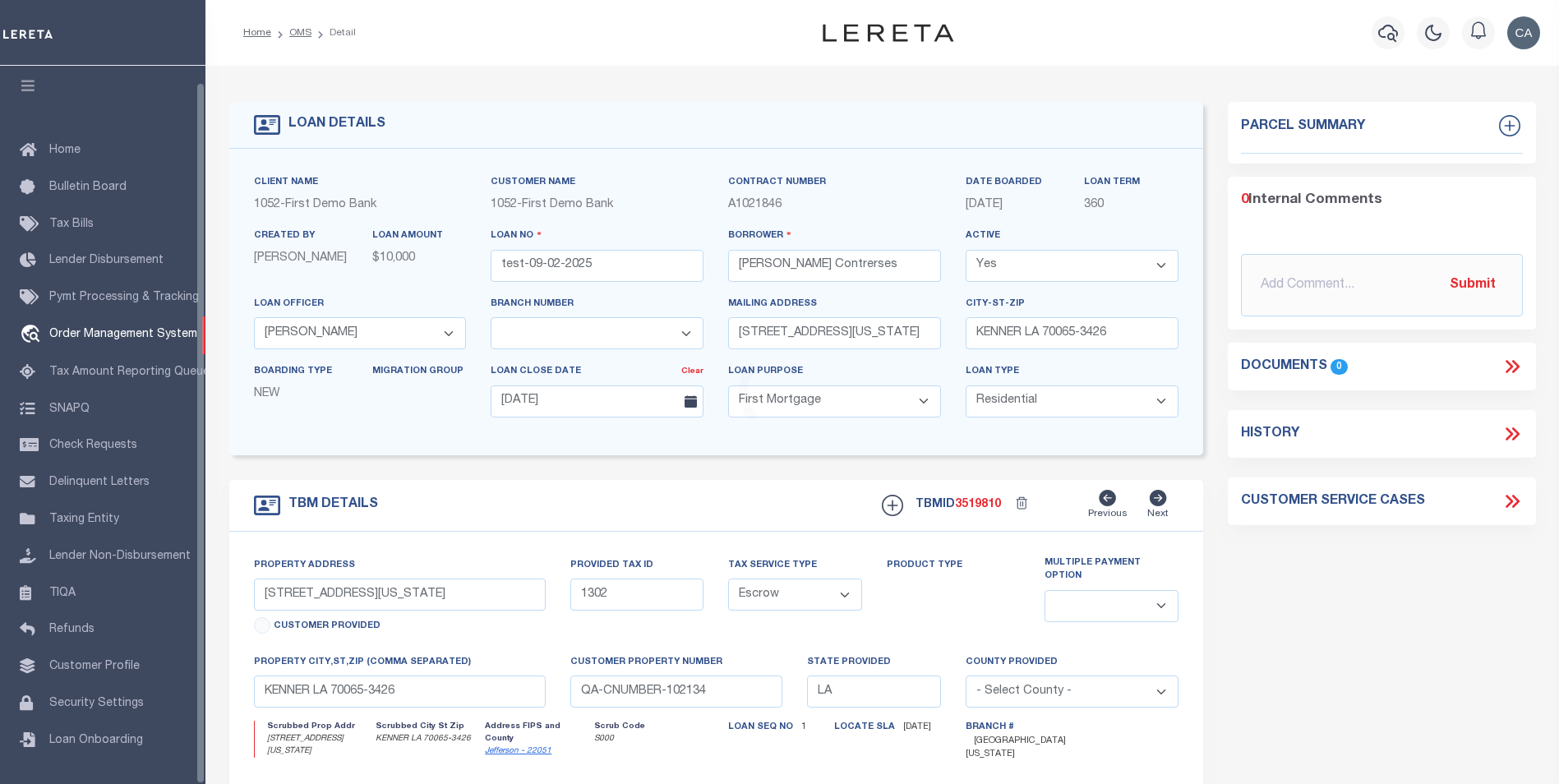
select select "89"
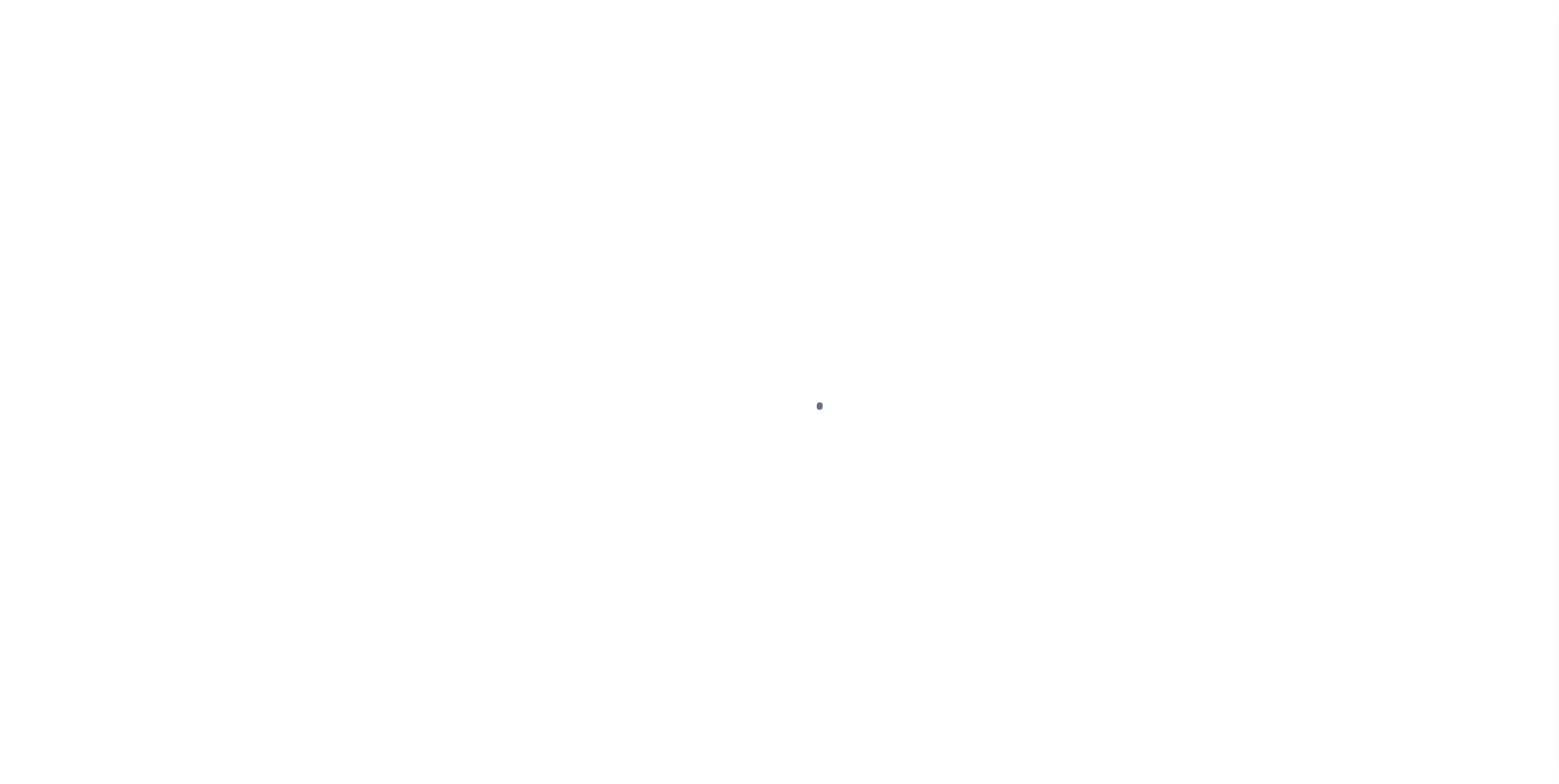
type input "test-09-02-2025"
type input "[PERSON_NAME] Contrerses"
select select
type input "[STREET_ADDRESS][US_STATE]"
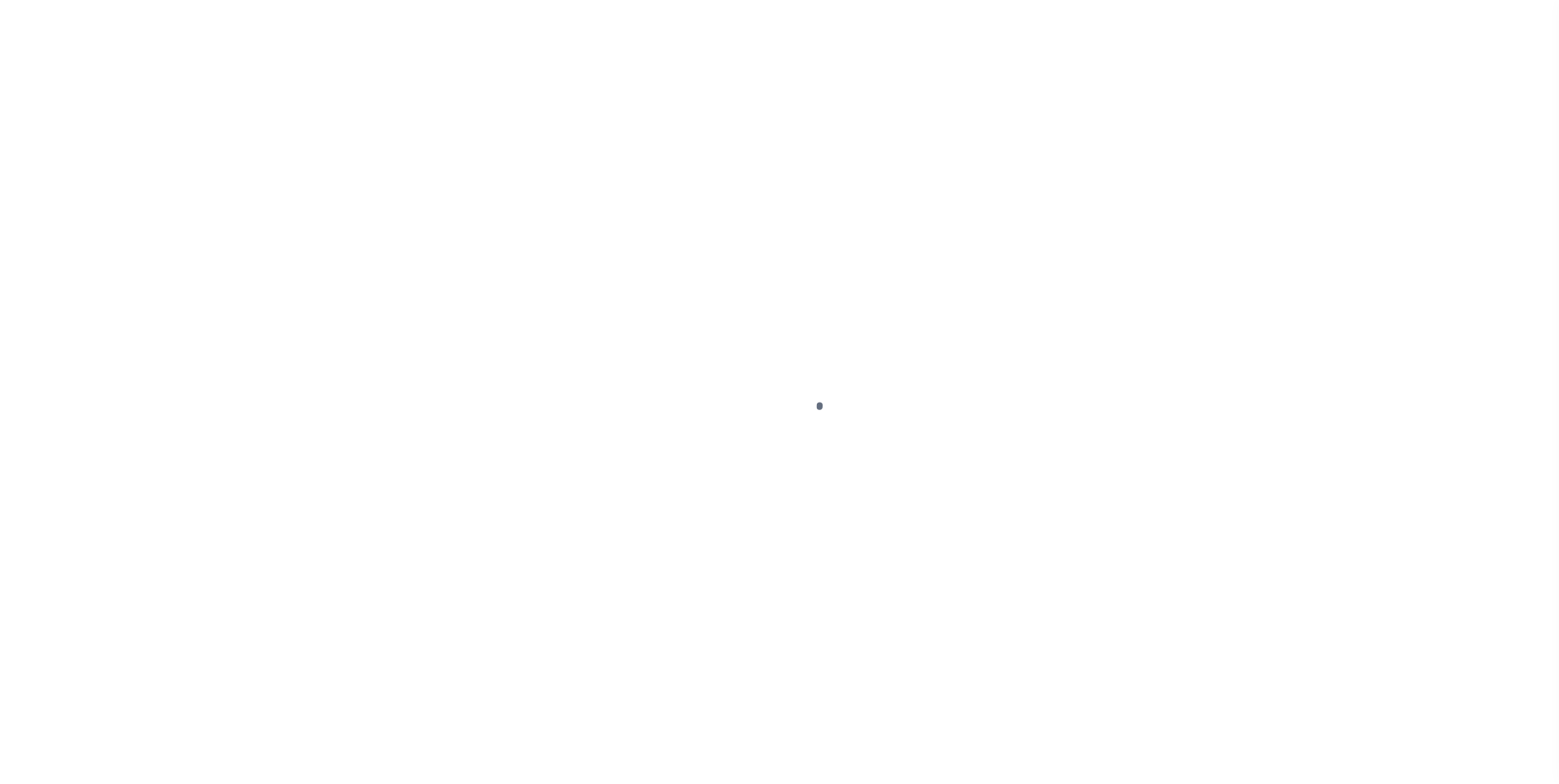
type input "KENNER LA 70065-3426"
type input "[DATE]"
select select "10"
select select "Escrow"
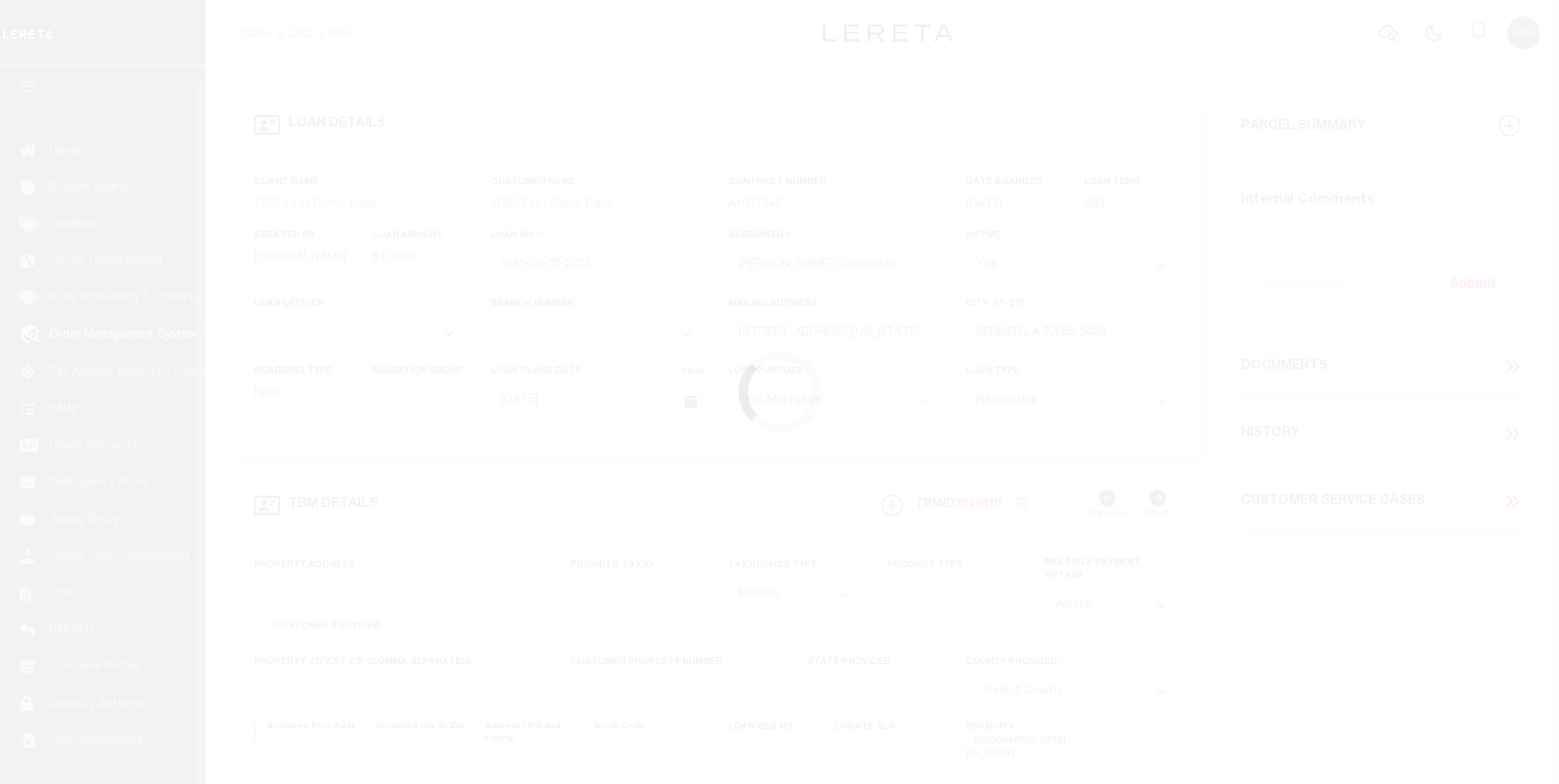
scroll to position [16, 0]
select select "212"
select select "89"
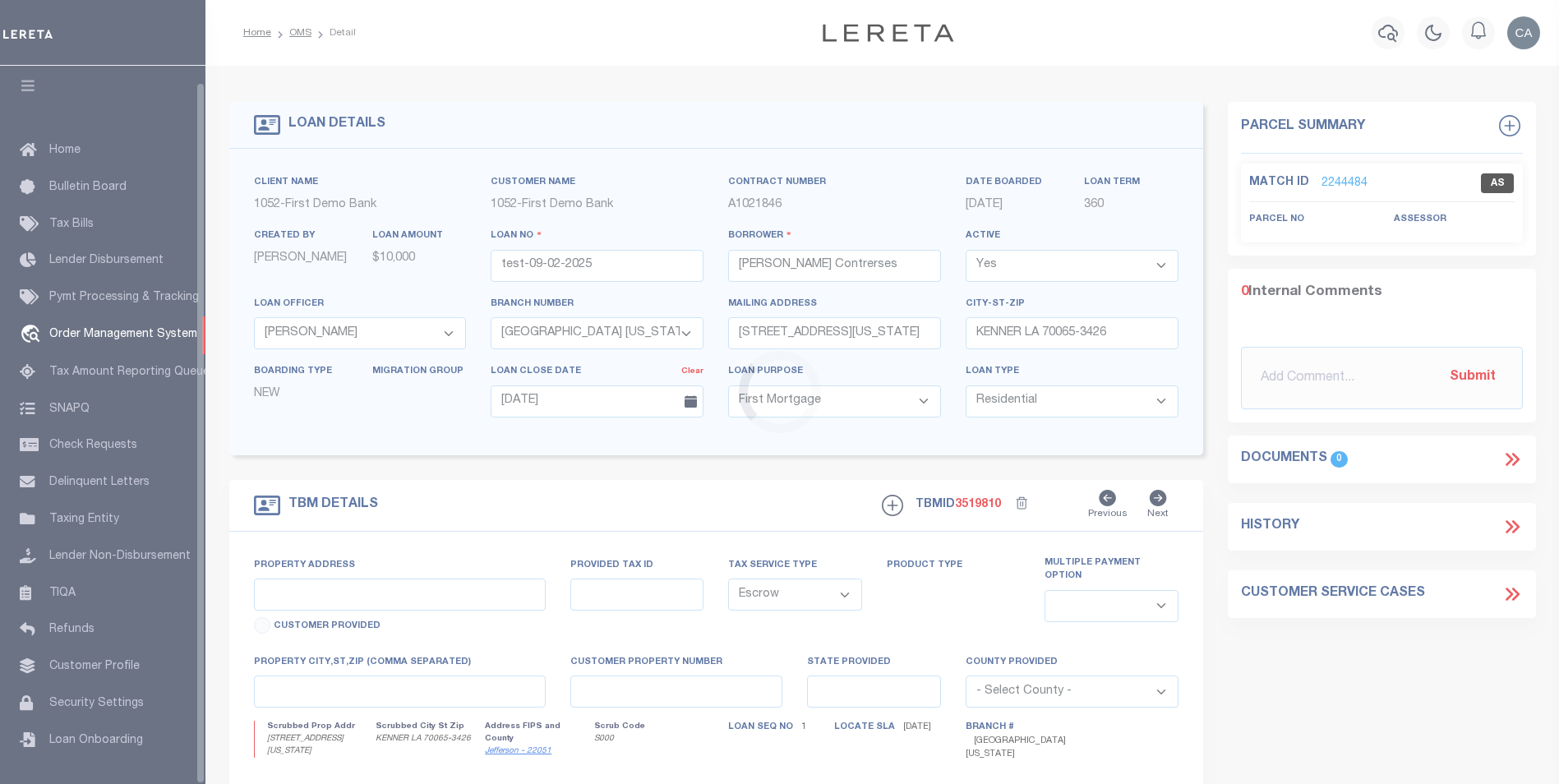
type input "[STREET_ADDRESS][US_STATE]"
type input "1302"
select select
type input "KENNER LA 70065-3426"
type input "QA-CNUMBER-102134"
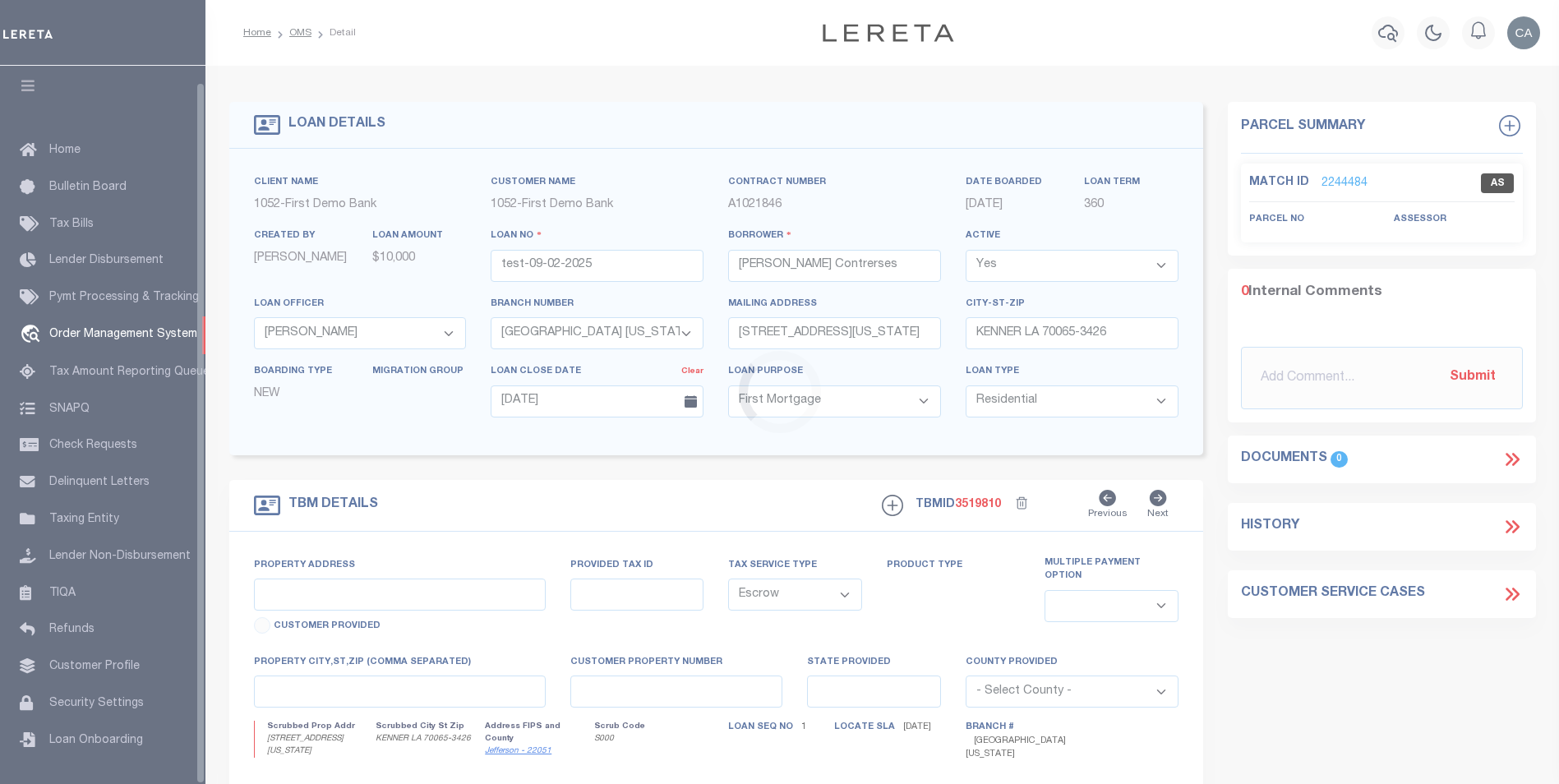
type input "LA"
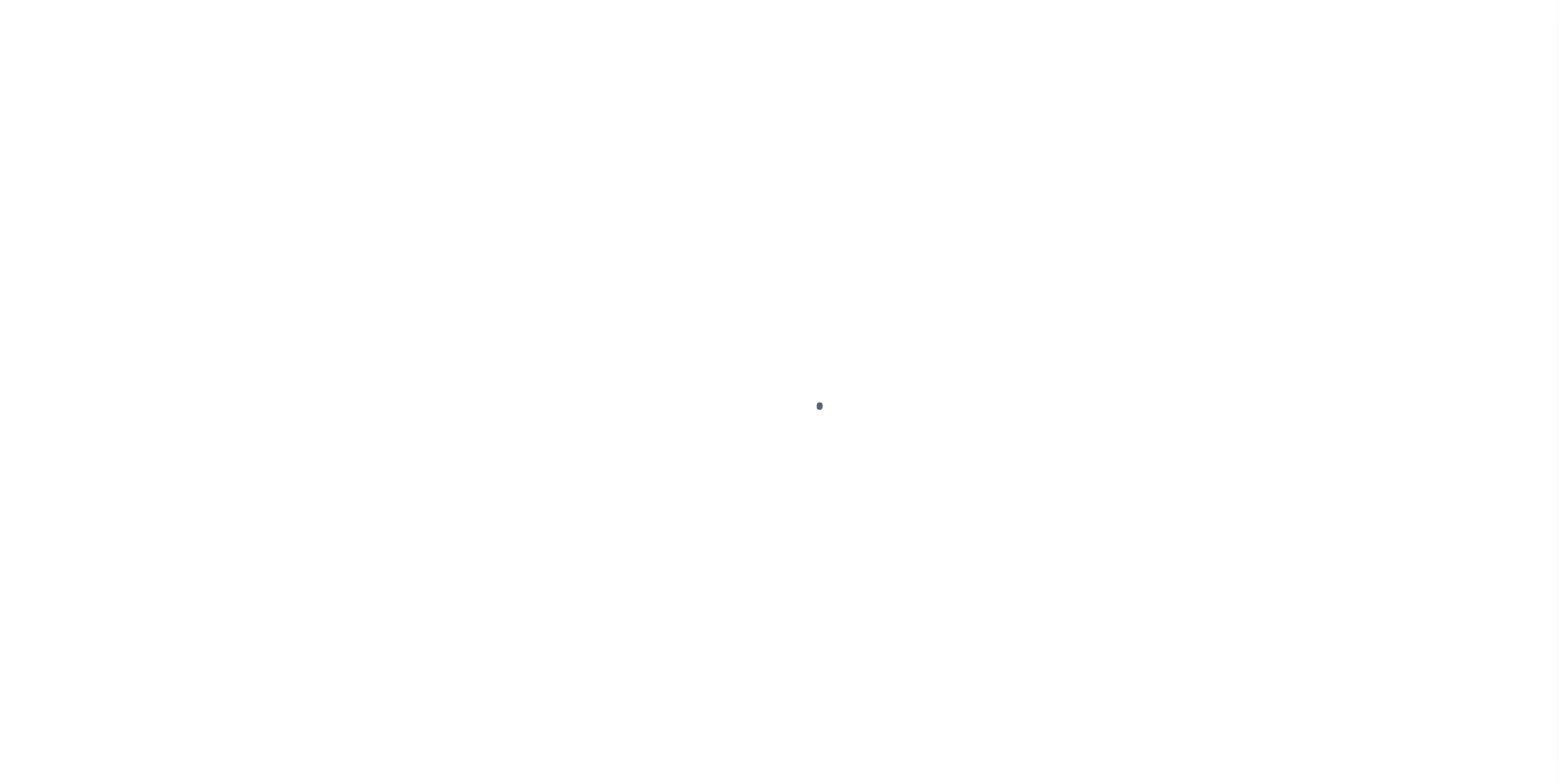
type input "test-09-02-2025"
type input "[PERSON_NAME] Contrerses"
select select
type input "[STREET_ADDRESS][US_STATE]"
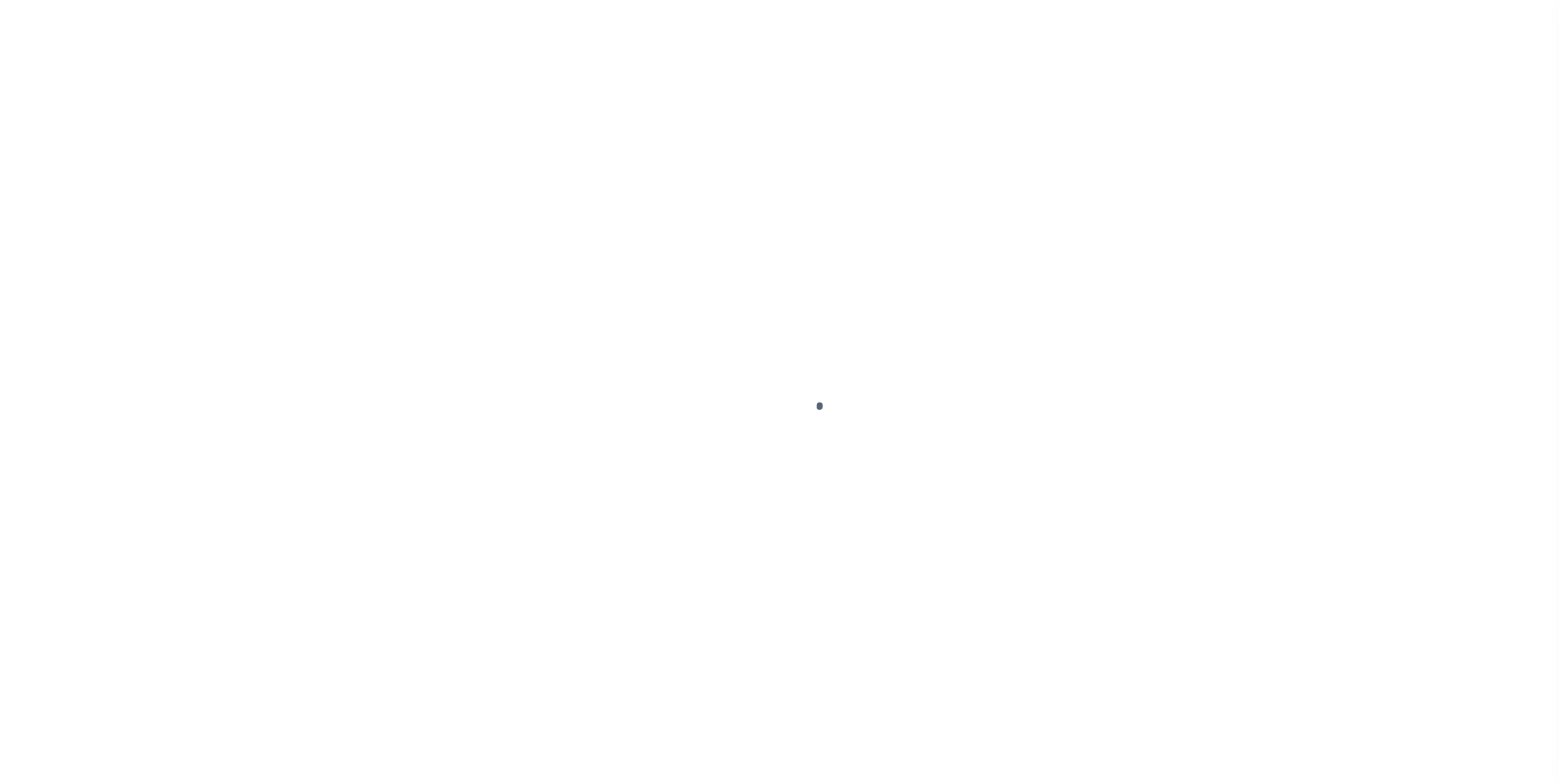
type input "KENNER LA 70065-3426"
type input "[DATE]"
select select "10"
select select "Escrow"
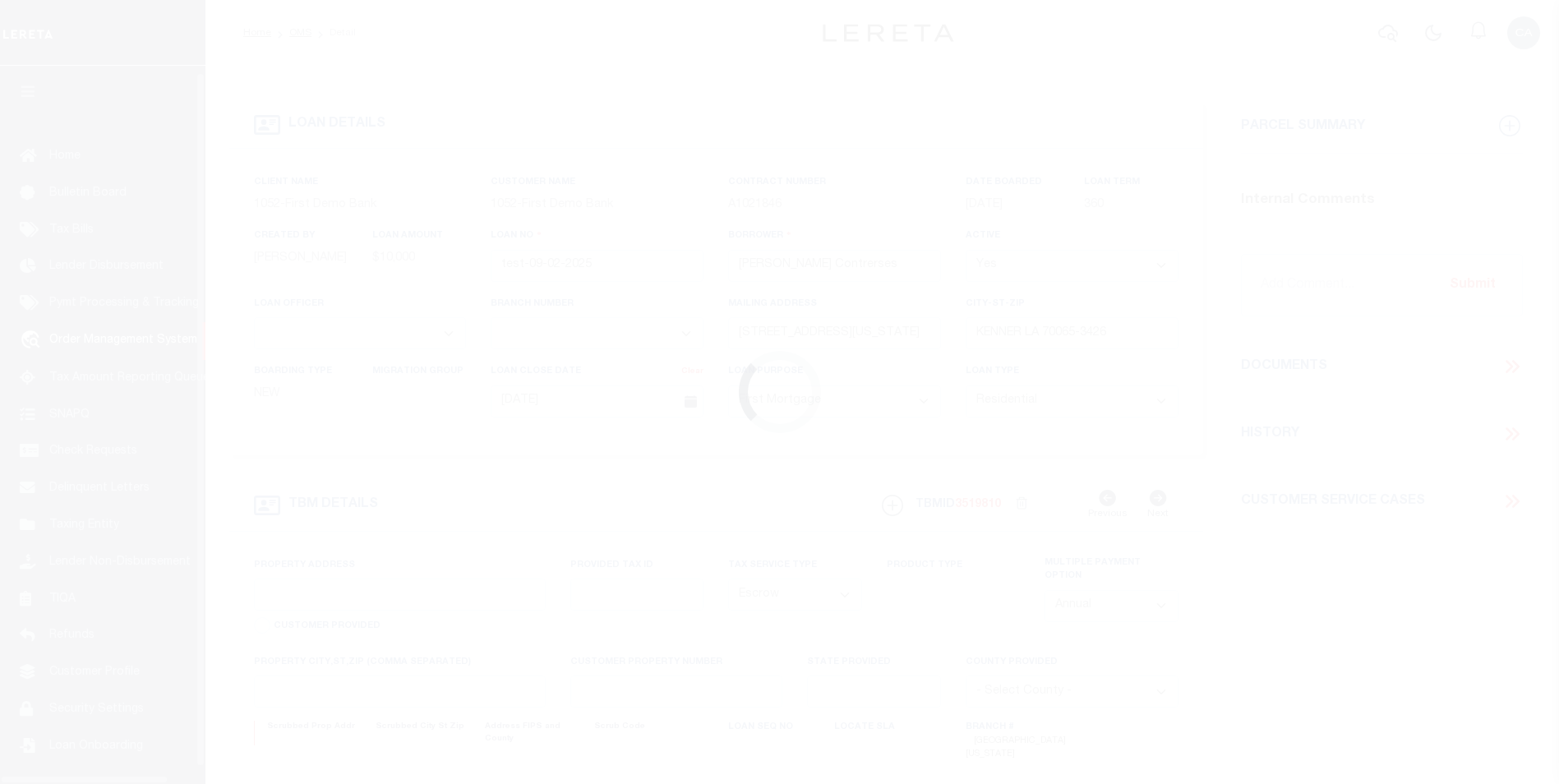
type input "[STREET_ADDRESS][US_STATE]"
type input "1302"
select select
type input "KENNER LA 70065-3426"
type input "QA-CNUMBER-102134"
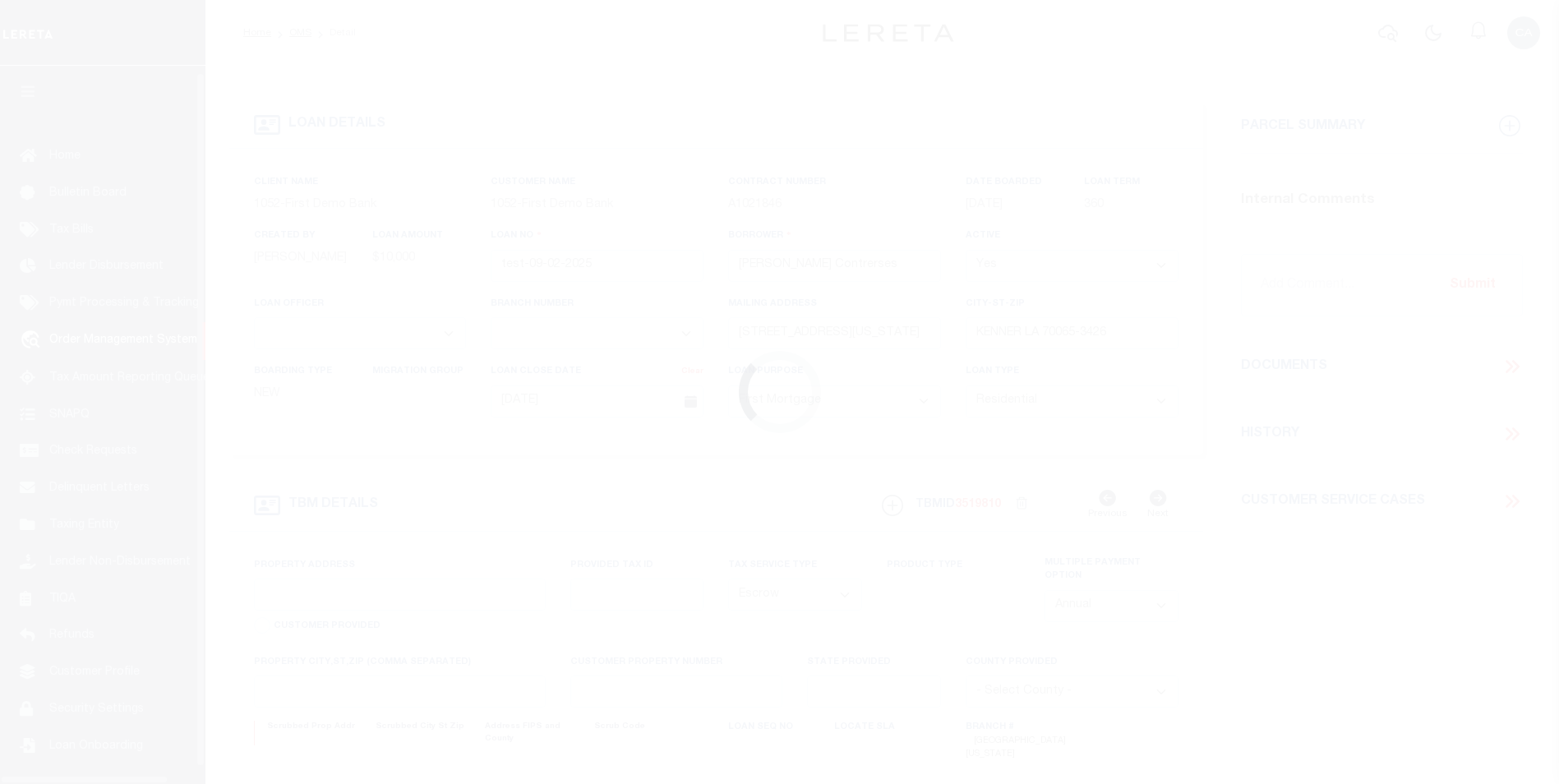
type input "LA"
select select "212"
select select "89"
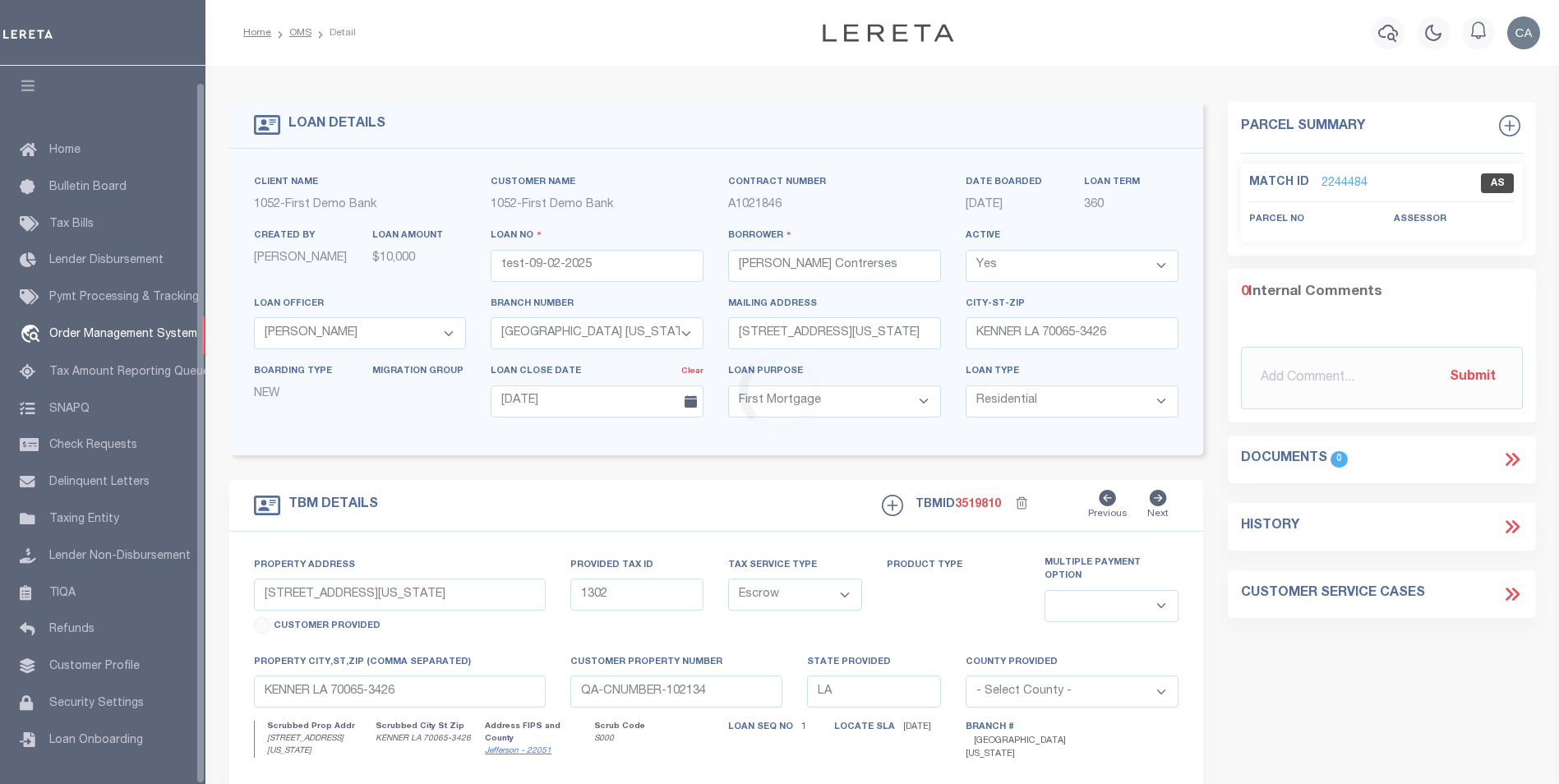
scroll to position [16, 0]
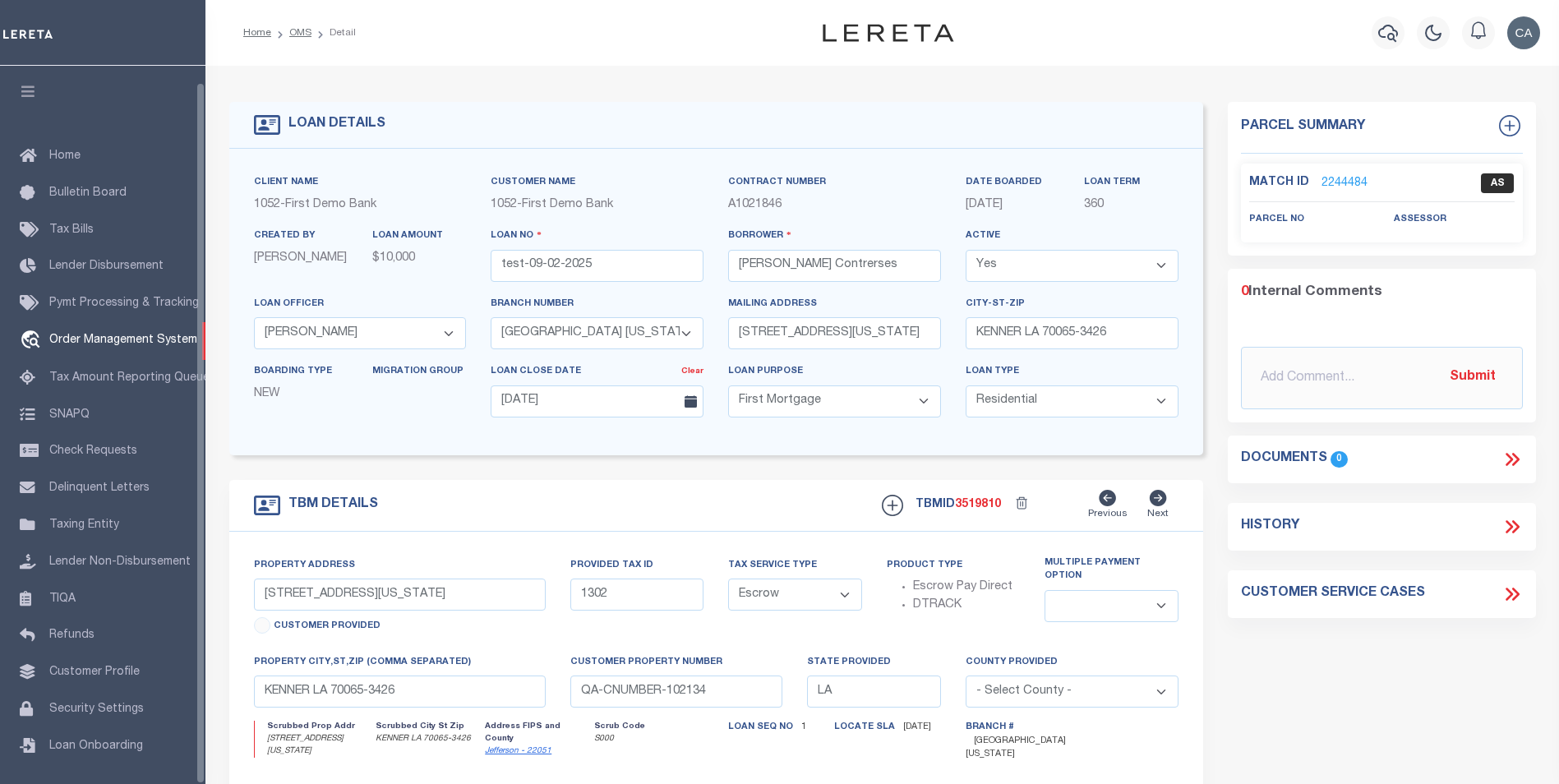
select select "212"
select select "89"
select select "10"
select select "Escrow"
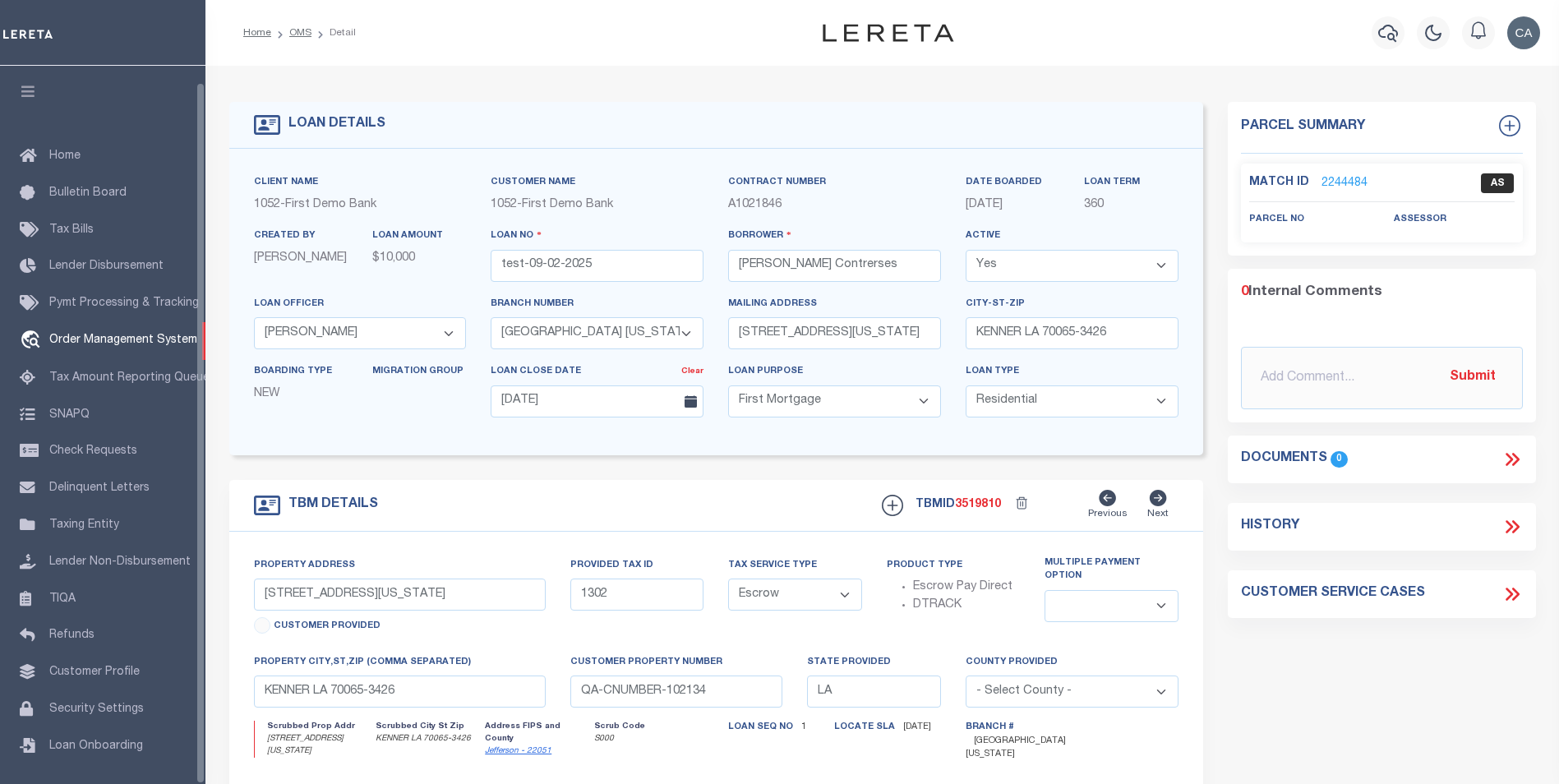
scroll to position [16, 0]
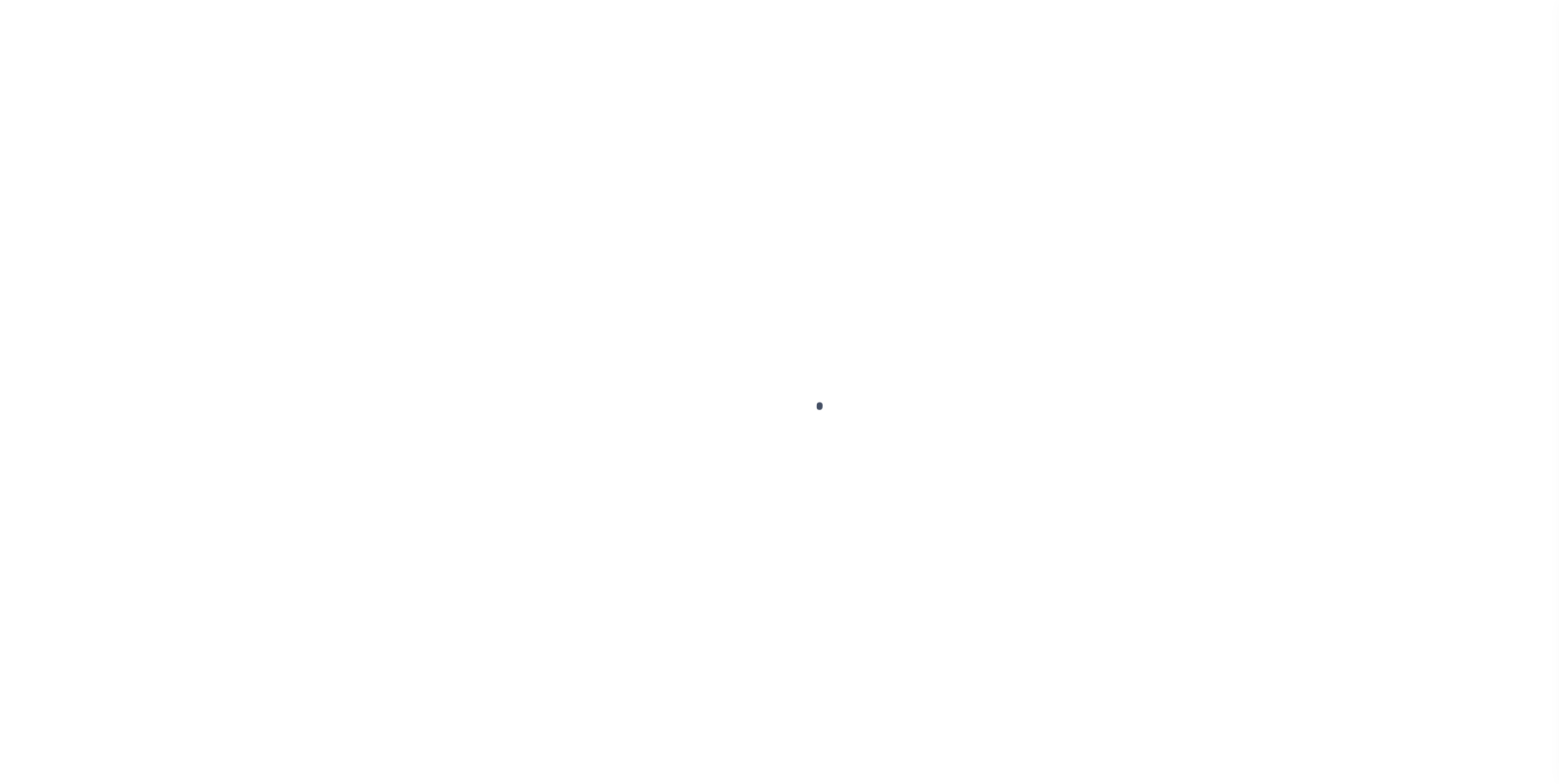
type input "test-09-02-2025"
type input "[PERSON_NAME] Contrerses"
select select
type input "[STREET_ADDRESS][US_STATE]"
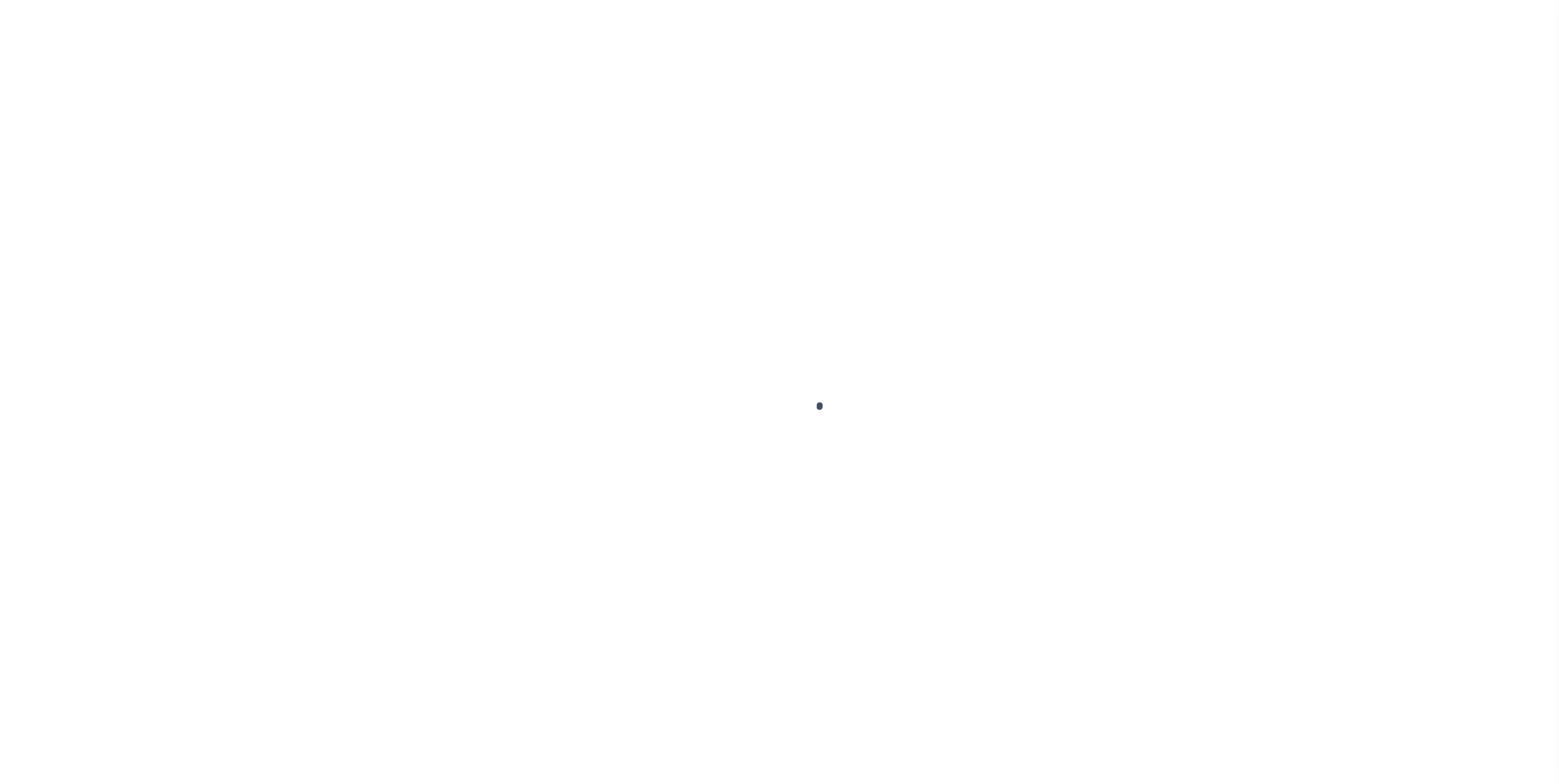
type input "KENNER LA 70065-3426"
type input "[DATE]"
select select "10"
select select "Escrow"
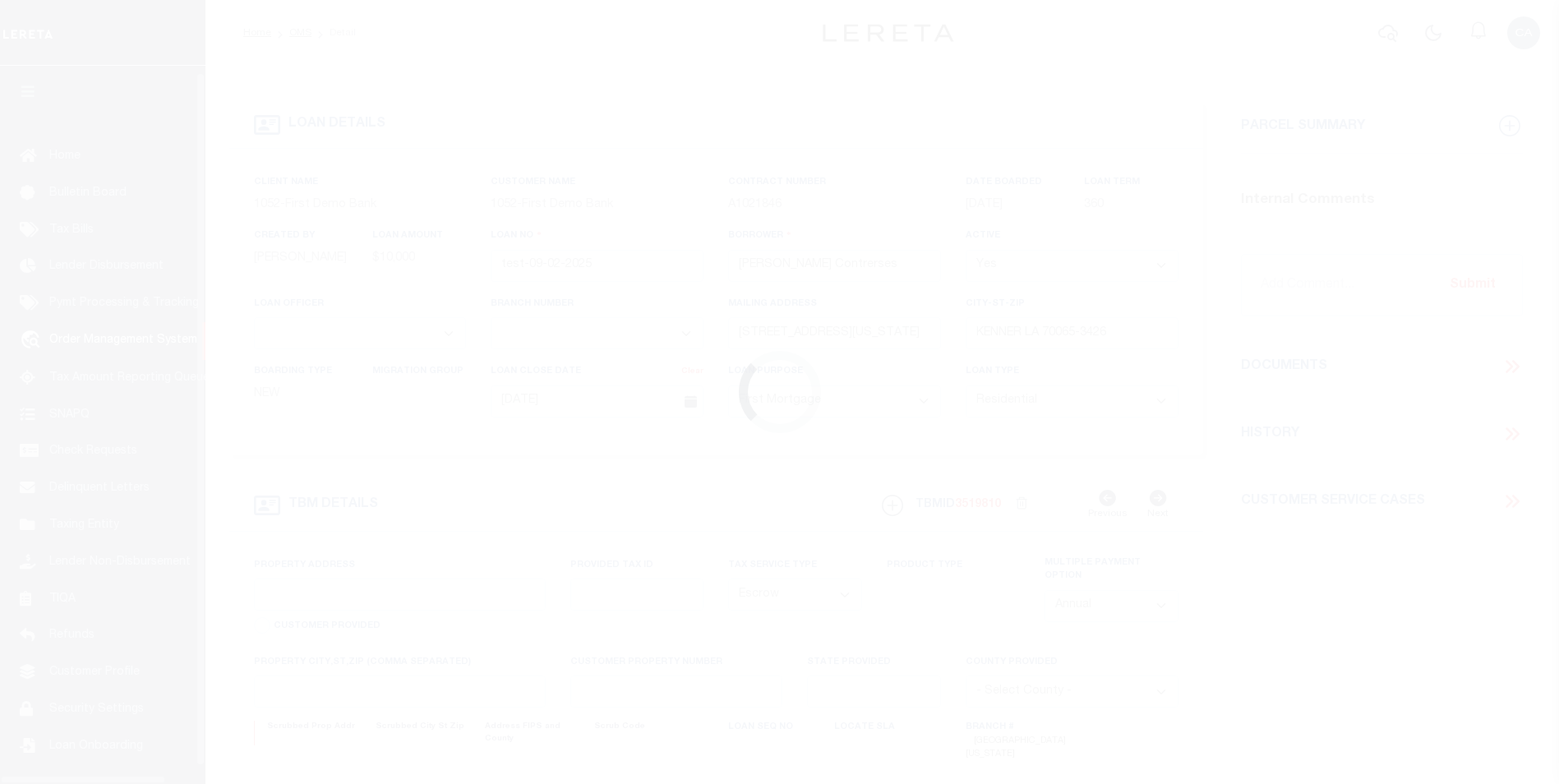
type input "[STREET_ADDRESS][US_STATE]"
type input "1302"
select select
type input "KENNER LA 70065-3426"
type input "QA-CNUMBER-102134"
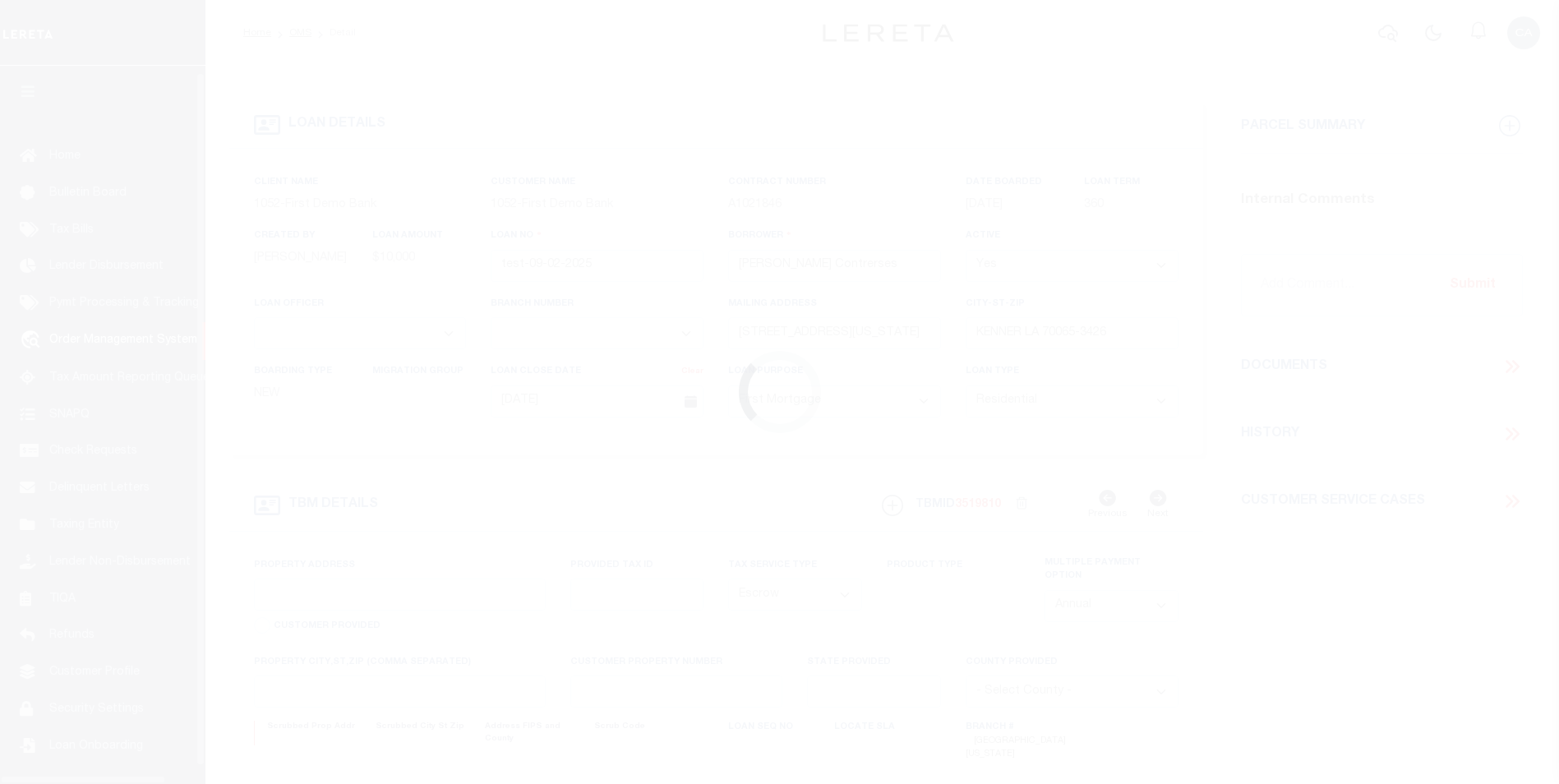
type input "LA"
select select "212"
select select "89"
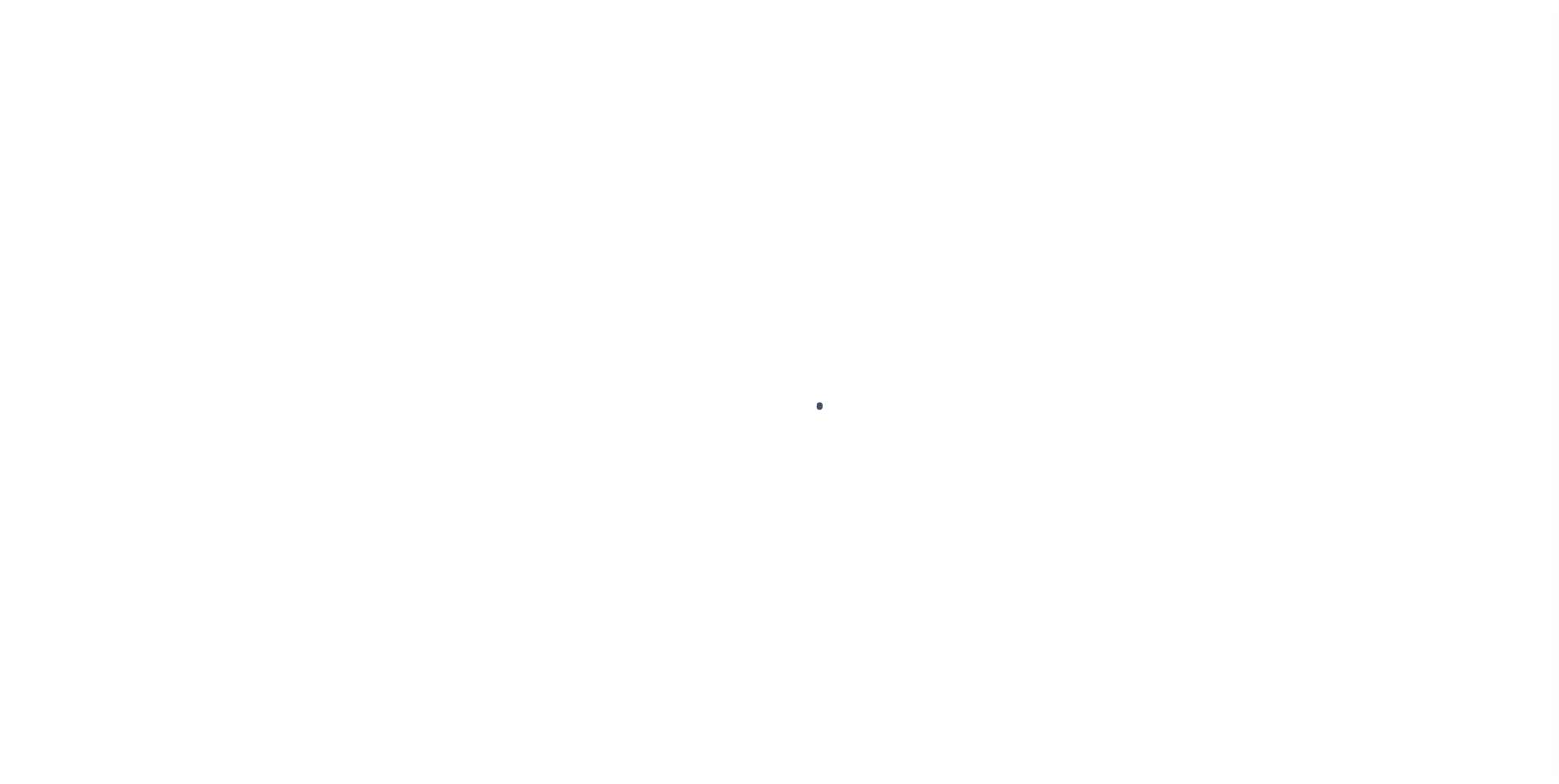
type input "test-09-02-2025"
type input "[PERSON_NAME] Contrerses"
select select
type input "[STREET_ADDRESS][US_STATE]"
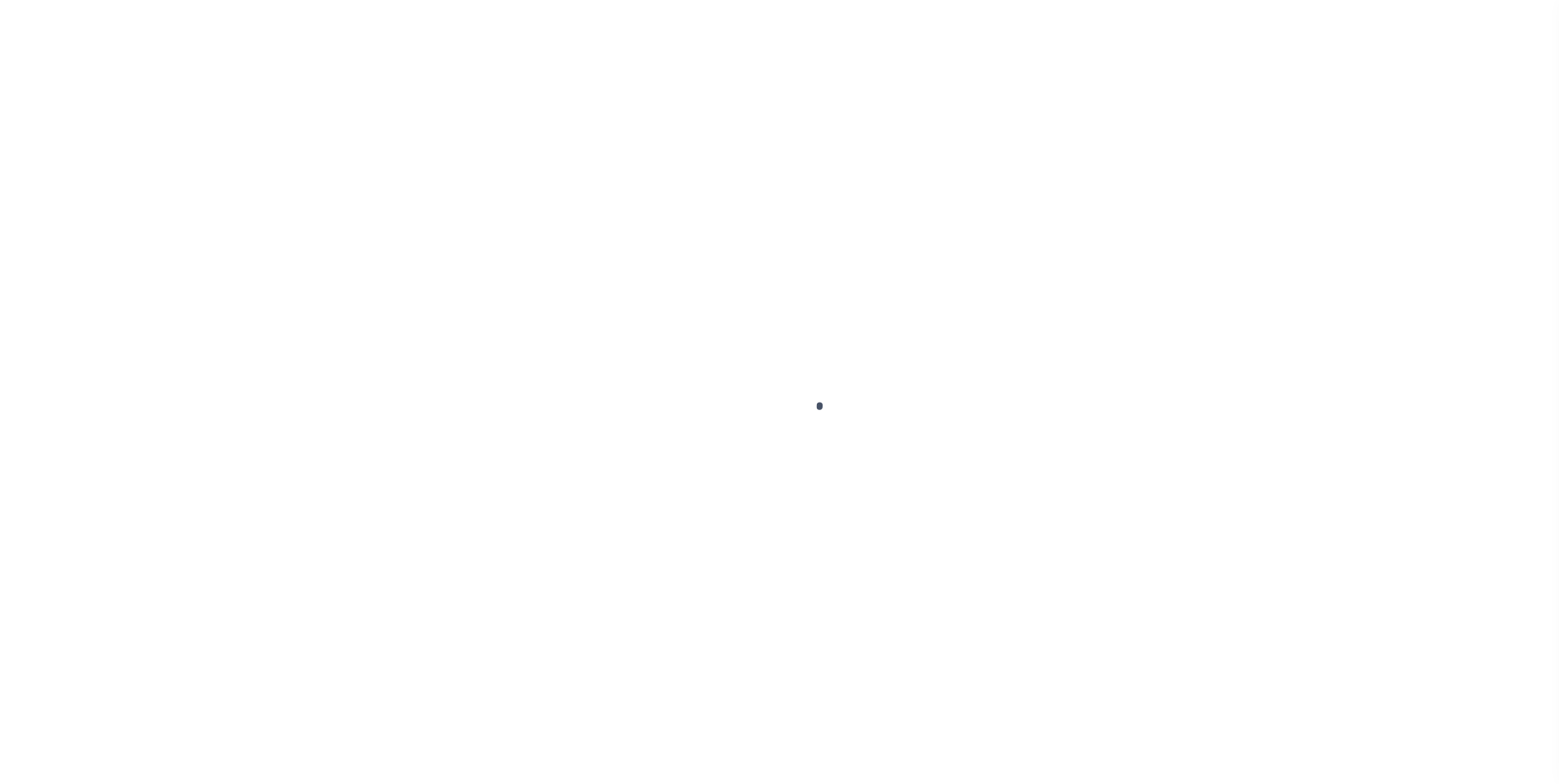
type input "KENNER LA 70065-3426"
type input "[DATE]"
select select "10"
select select "Escrow"
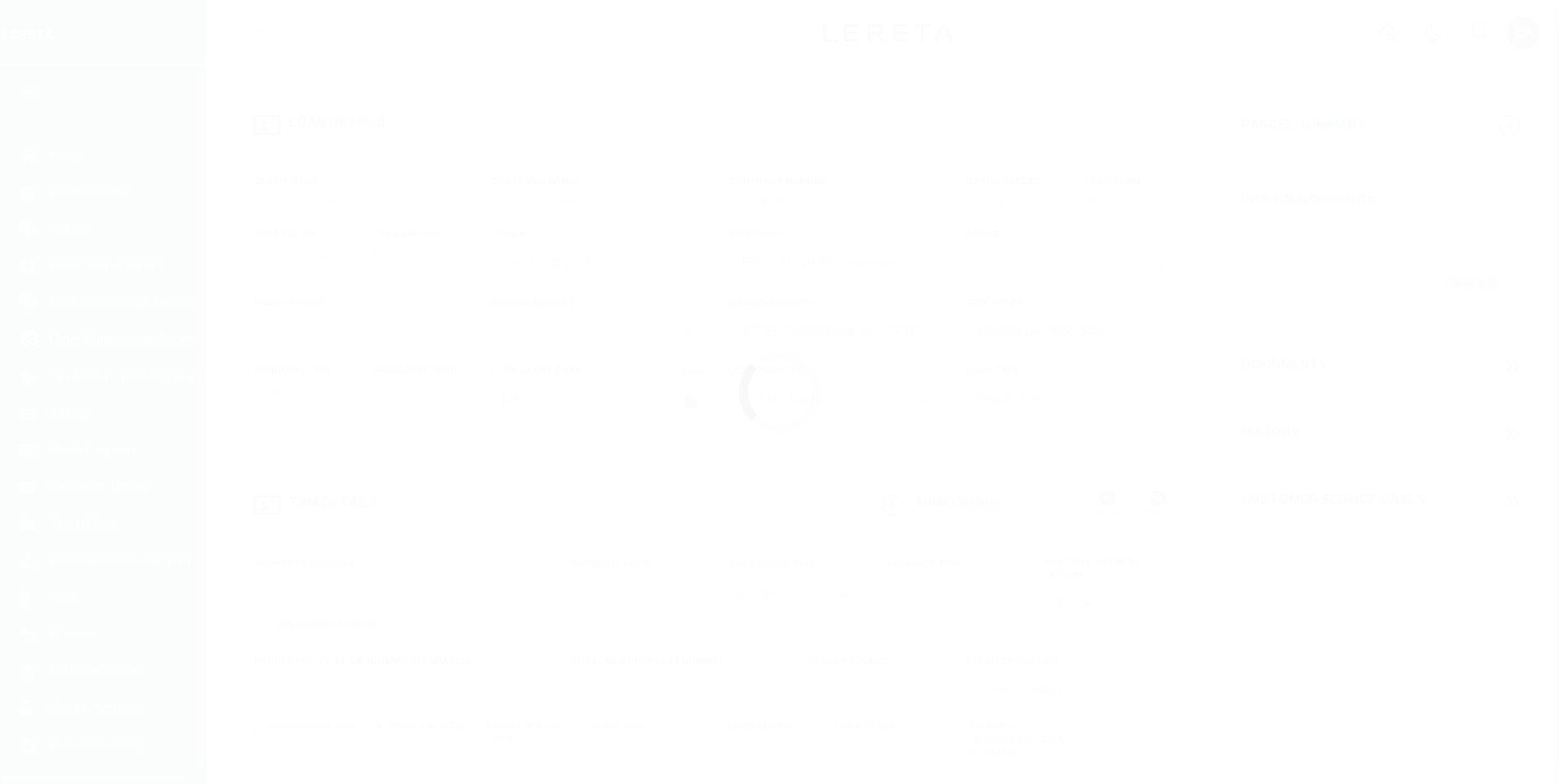
type input "[STREET_ADDRESS][US_STATE]"
type input "1302"
select select
type input "KENNER LA 70065-3426"
type input "QA-CNUMBER-102134"
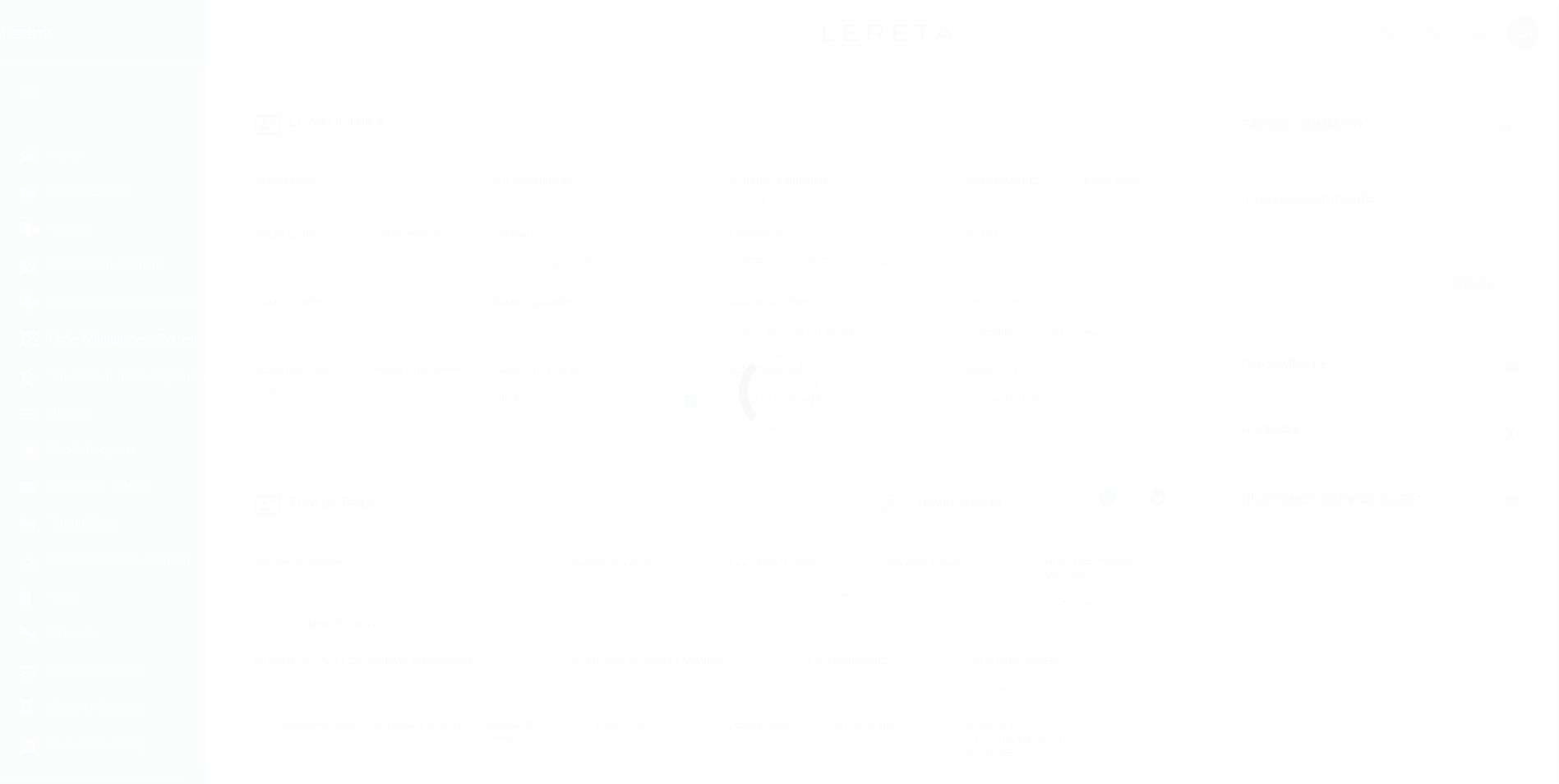
type input "LA"
select select "212"
select select "89"
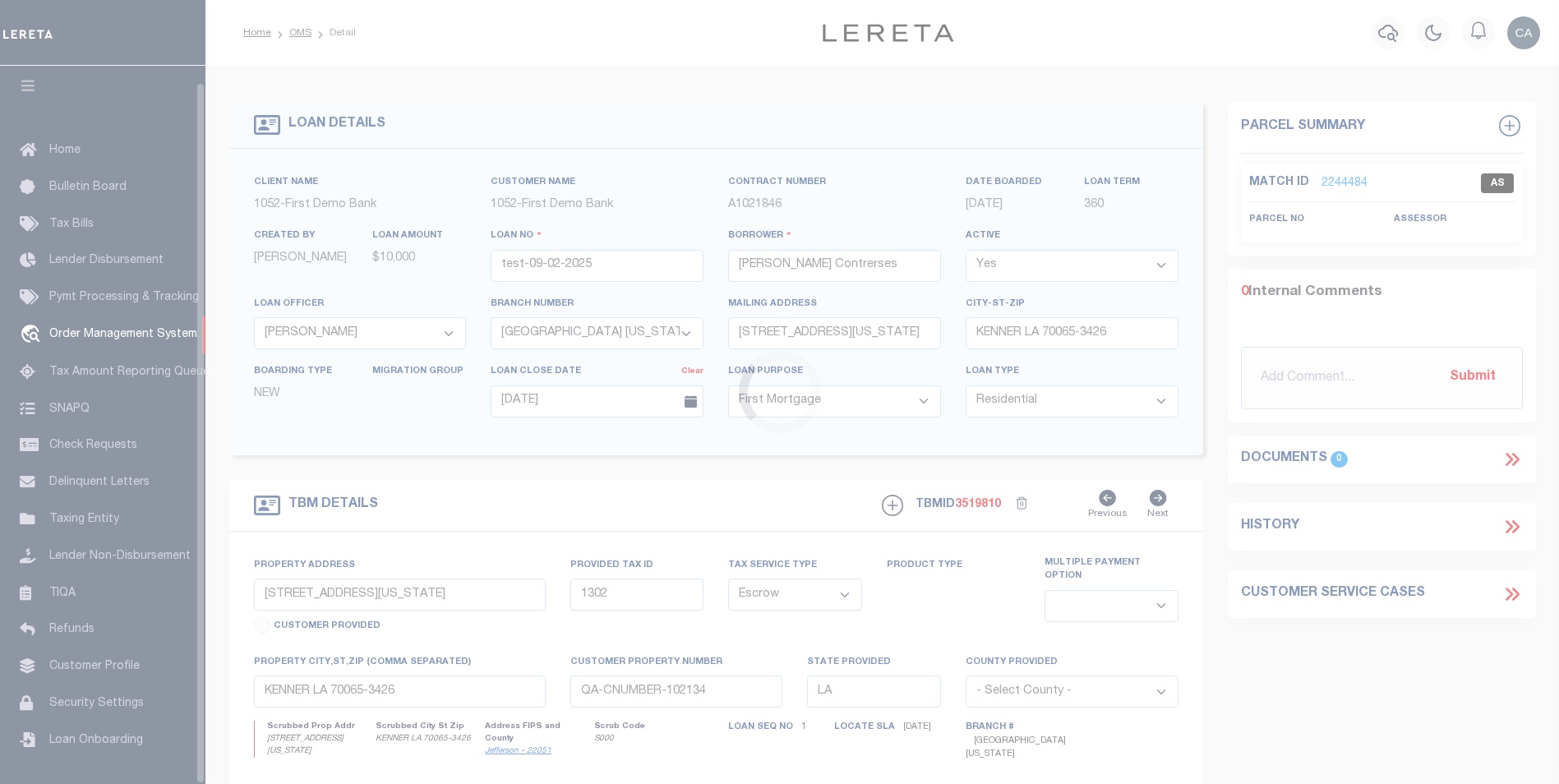
scroll to position [16, 0]
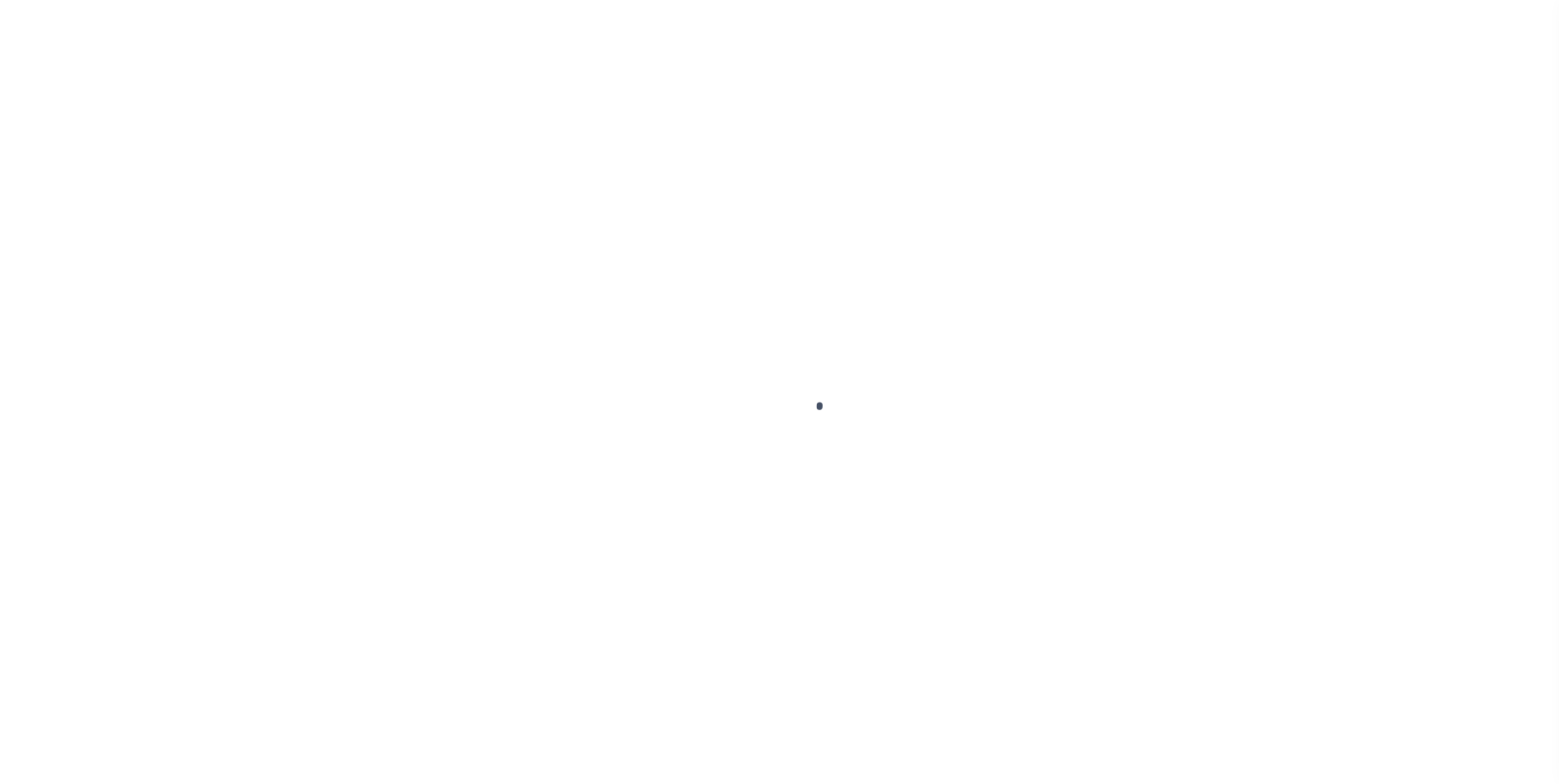
type input "test-09-02-2025"
type input "[PERSON_NAME] Contrerses"
select select
type input "3541 CONNECTICUT AVE"
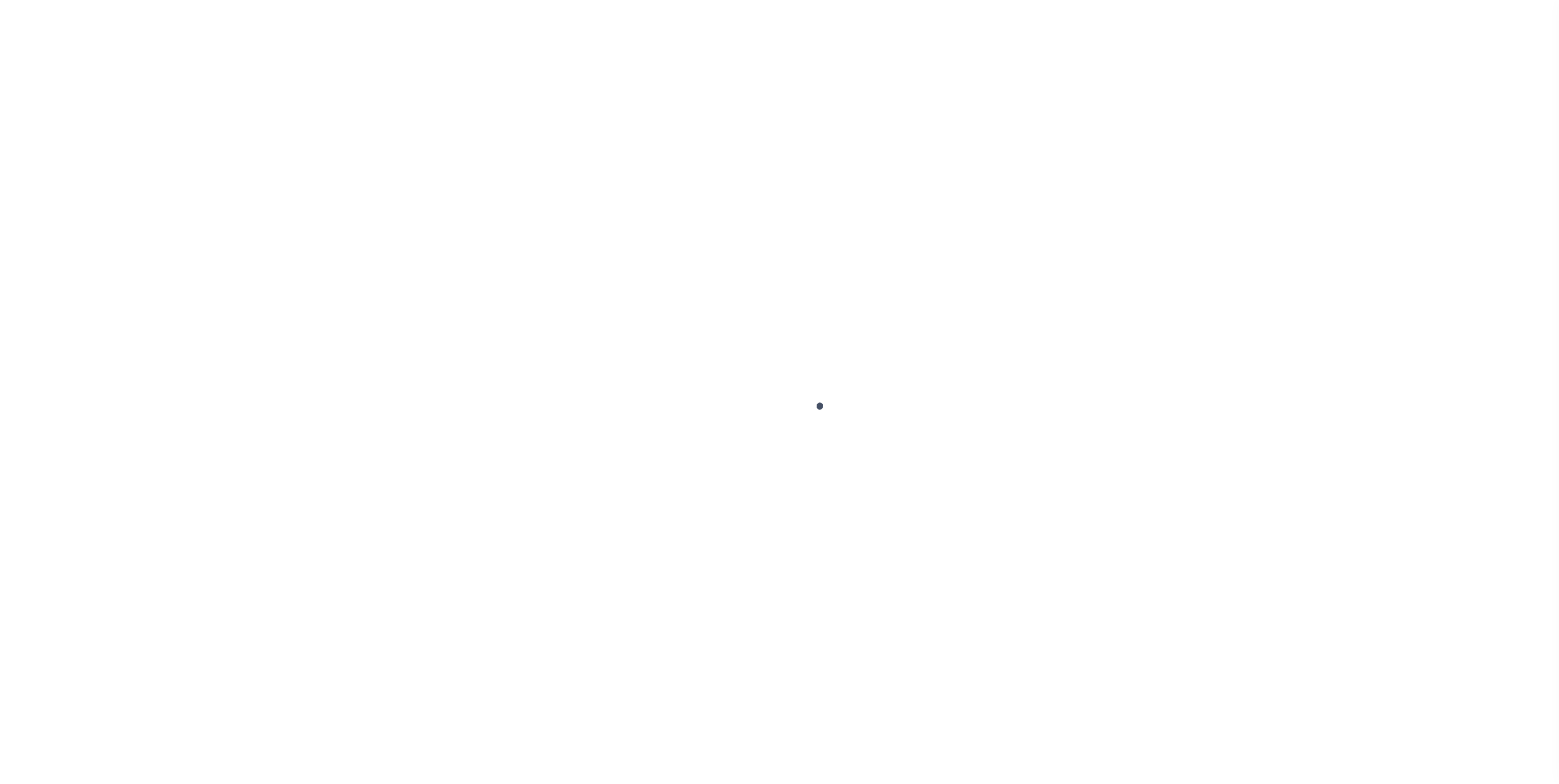
type input "KENNER LA 70065-3426"
type input "[DATE]"
select select "10"
select select "Escrow"
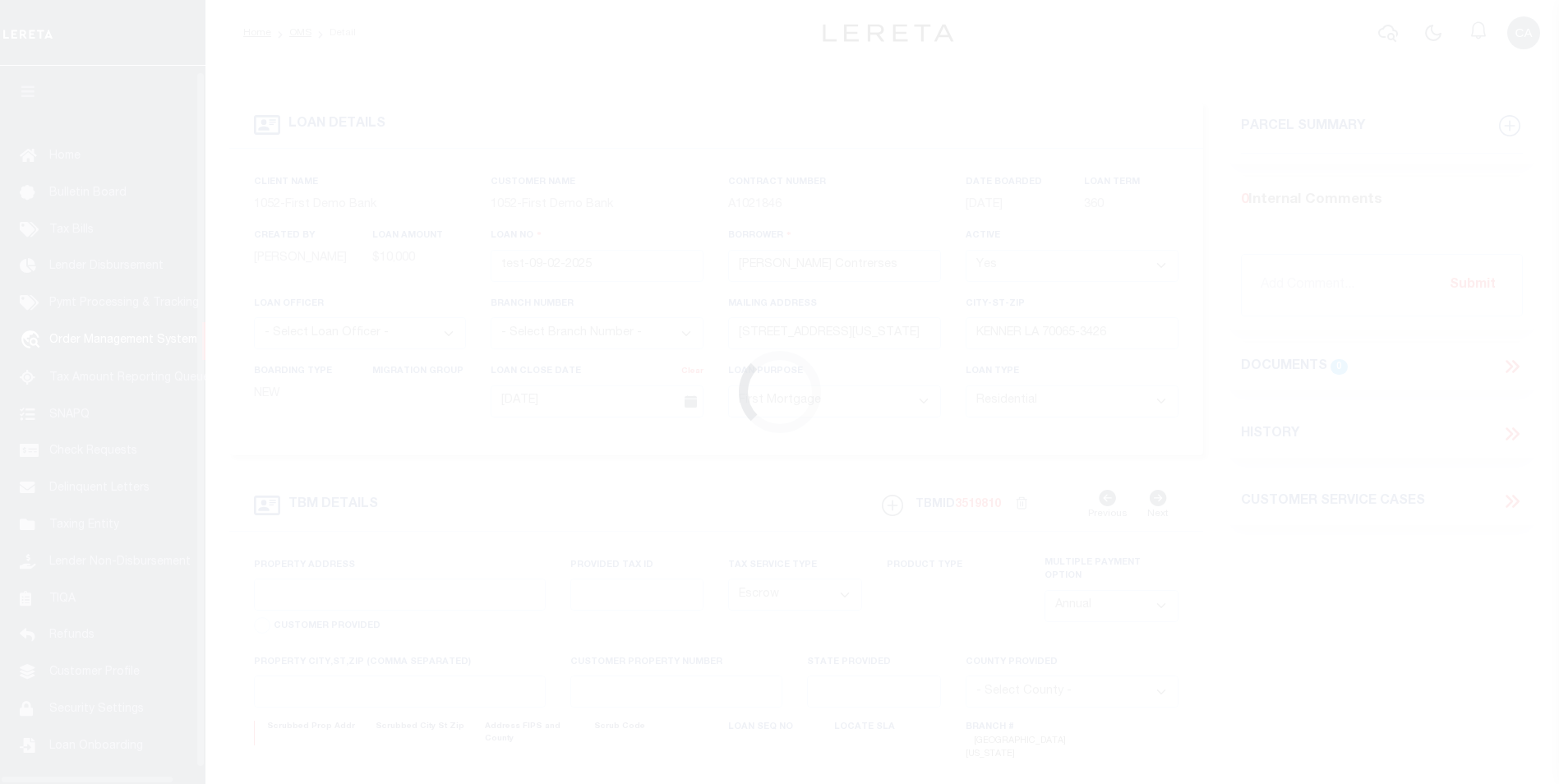
select select "212"
select select "89"
type input "[STREET_ADDRESS][US_STATE]"
type input "1302"
select select
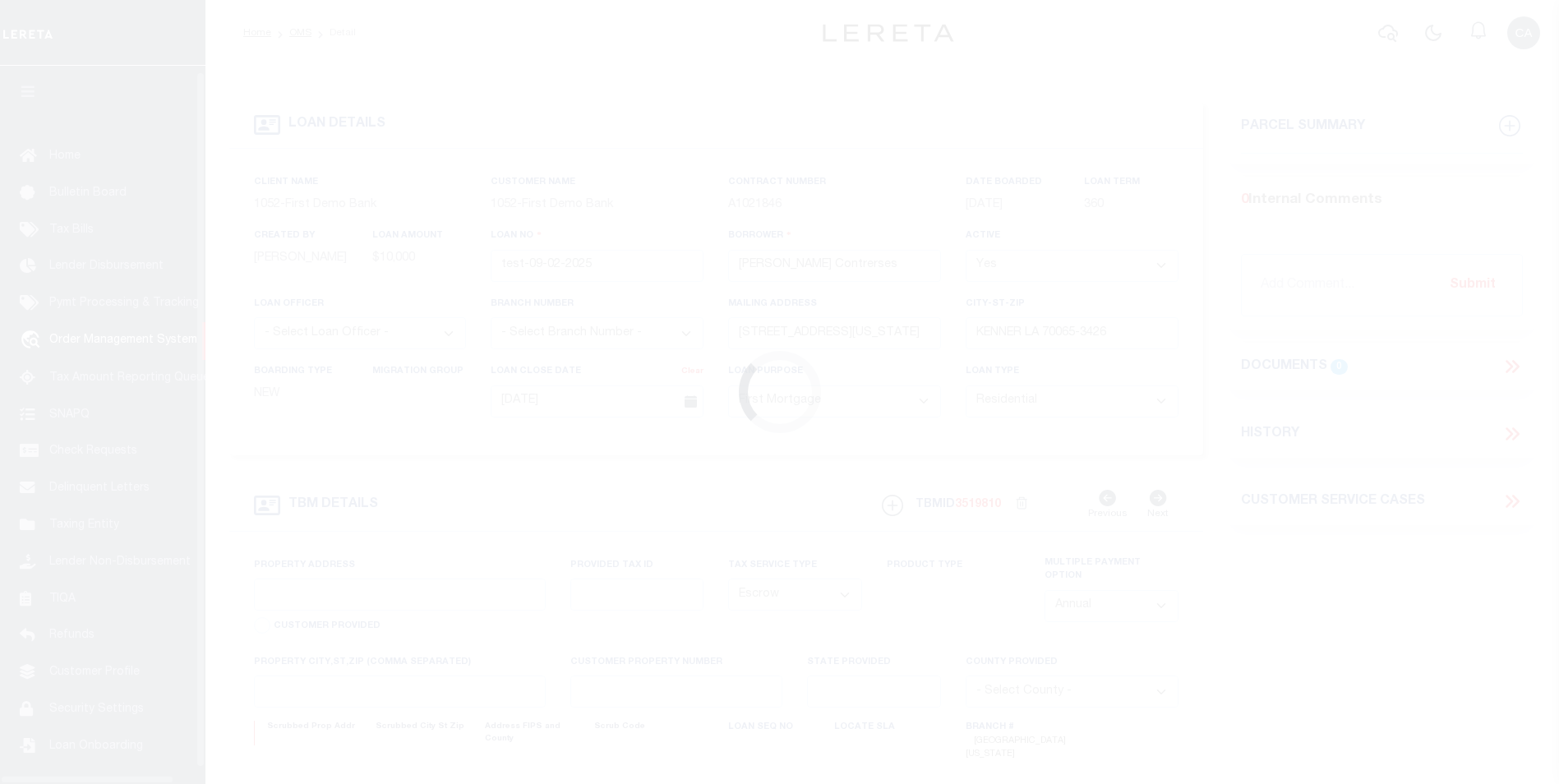
type input "KENNER LA 70065-3426"
type input "QA-CNUMBER-102134"
type input "LA"
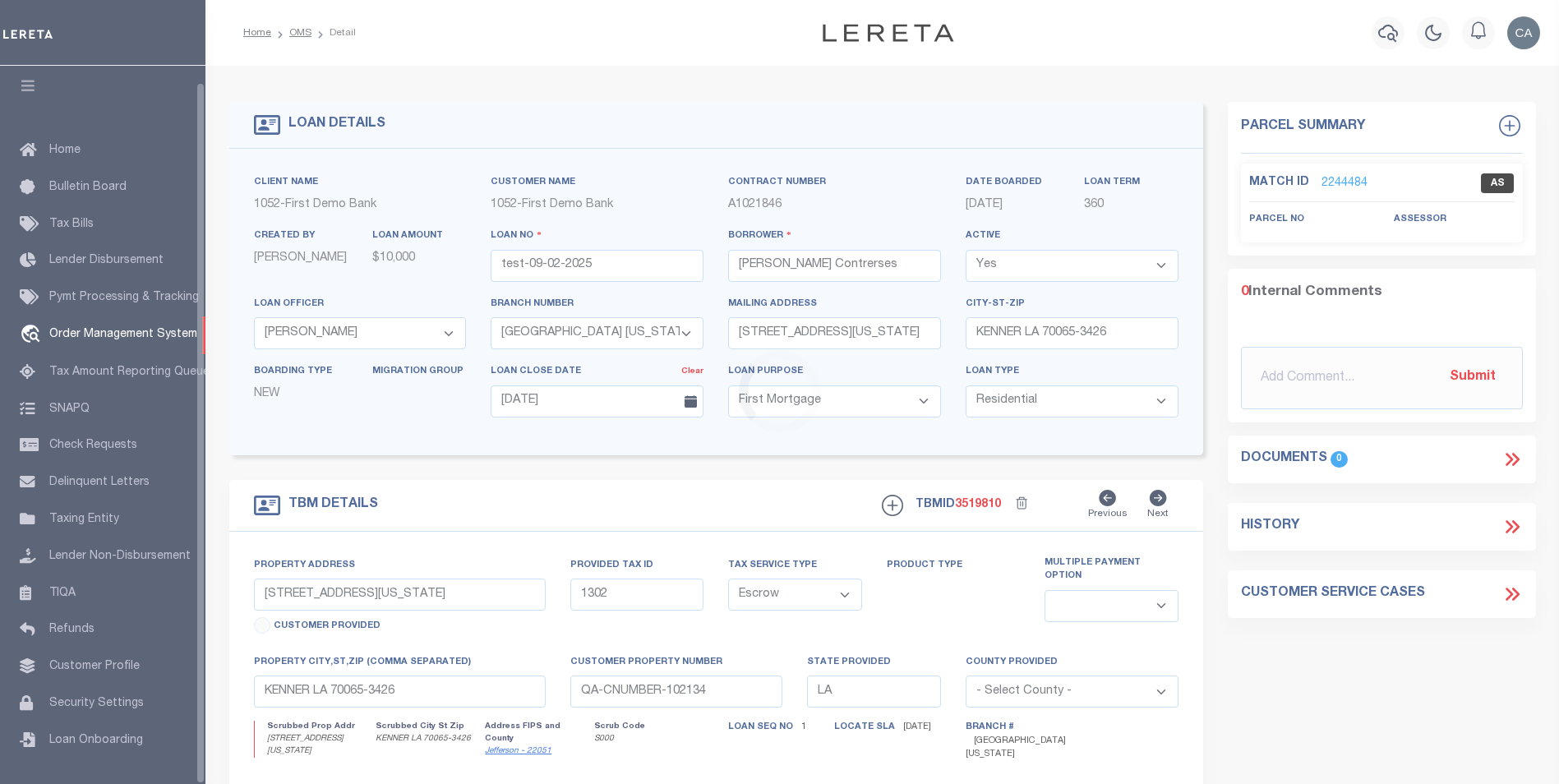
scroll to position [16, 0]
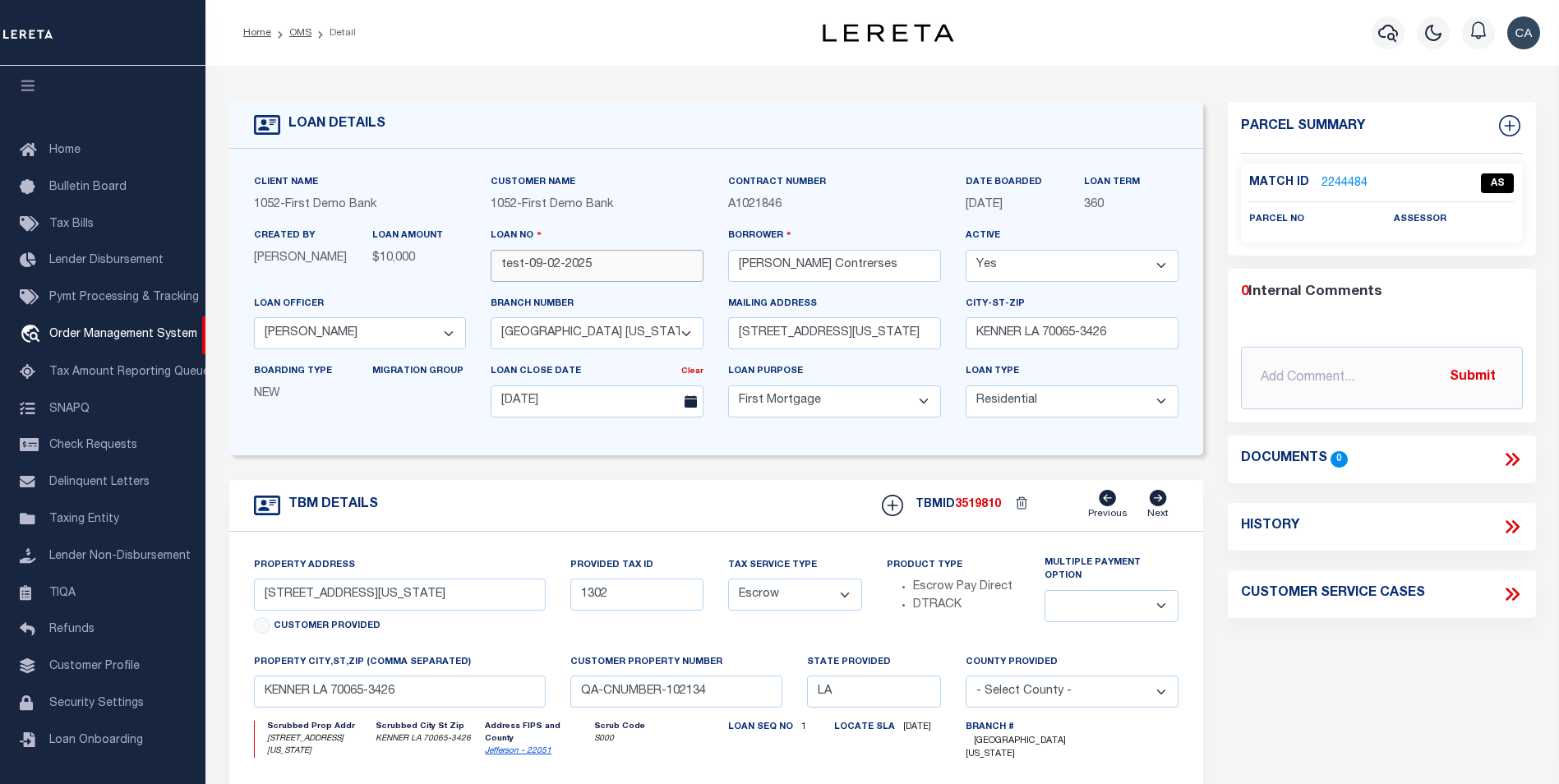
click at [563, 251] on input "test-09-02-2025" at bounding box center [596, 266] width 212 height 32
click at [563, 248] on div "Loan No test-09-02-2025" at bounding box center [596, 254] width 212 height 55
click at [561, 264] on input "test-09-02-2025" at bounding box center [596, 266] width 212 height 32
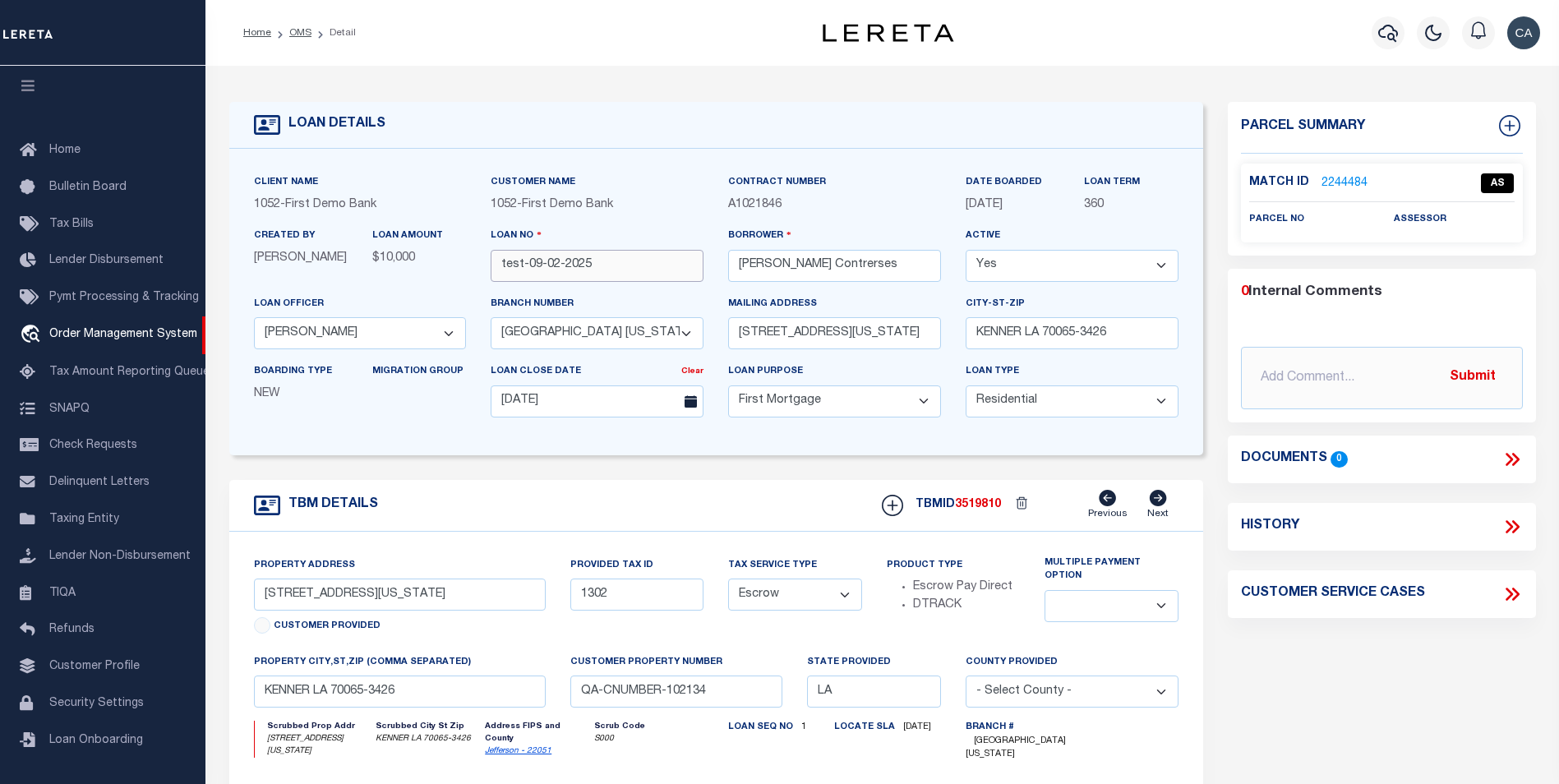
click at [561, 264] on input "test-09-02-2025" at bounding box center [596, 266] width 212 height 32
click at [287, 593] on input "3541 CONNECTICUT AVE" at bounding box center [400, 595] width 292 height 32
click at [356, 602] on input "3541 CONNECTICUT AVE" at bounding box center [400, 595] width 292 height 32
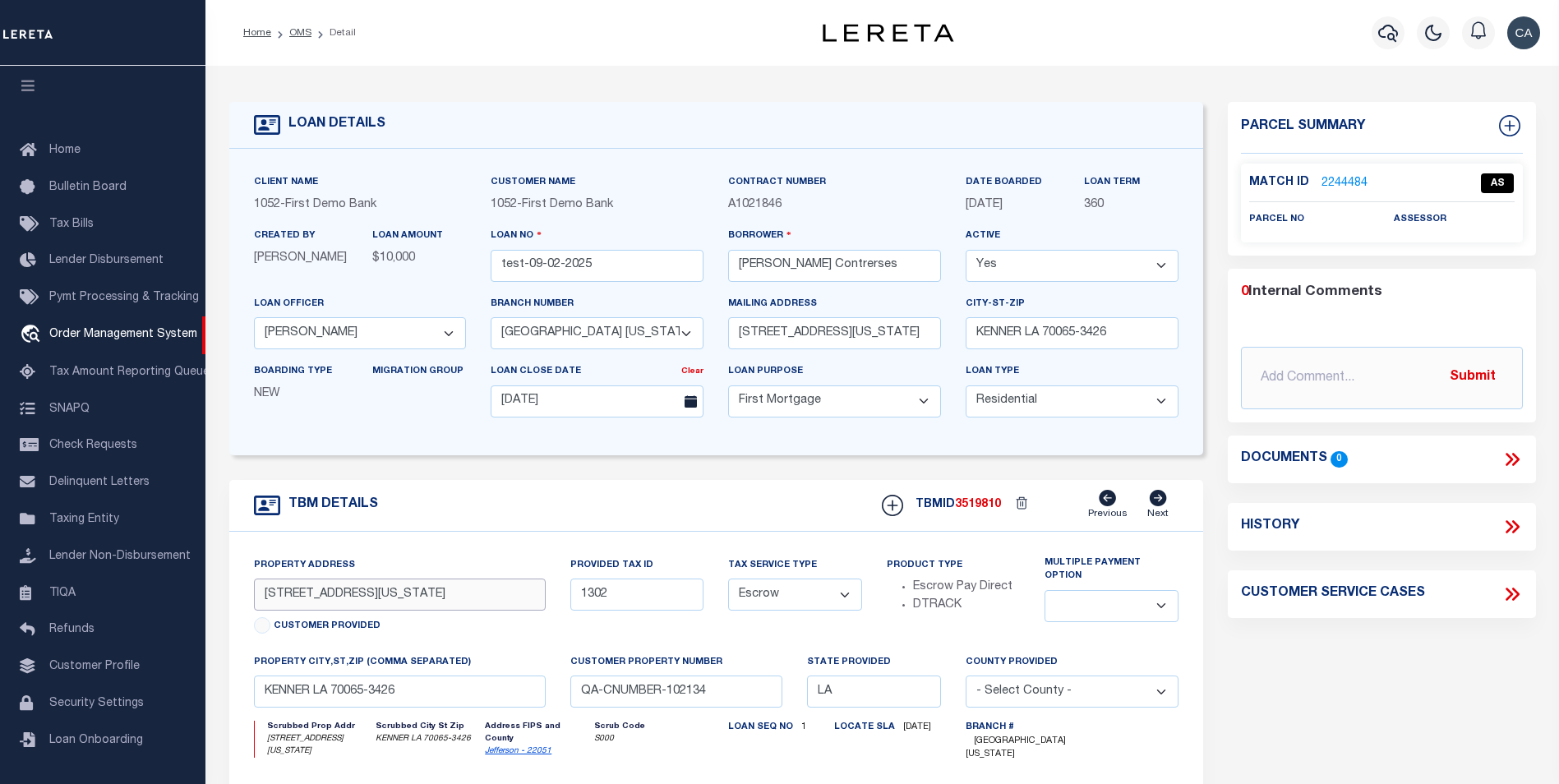
drag, startPoint x: 356, startPoint y: 602, endPoint x: 308, endPoint y: 605, distance: 48.1
click at [308, 605] on input "3541 CONNECTICUT AVE" at bounding box center [400, 595] width 292 height 32
click at [270, 721] on div "property city,st,zip (Comma separated) KENNER LA 70065-3426" at bounding box center [399, 687] width 317 height 67
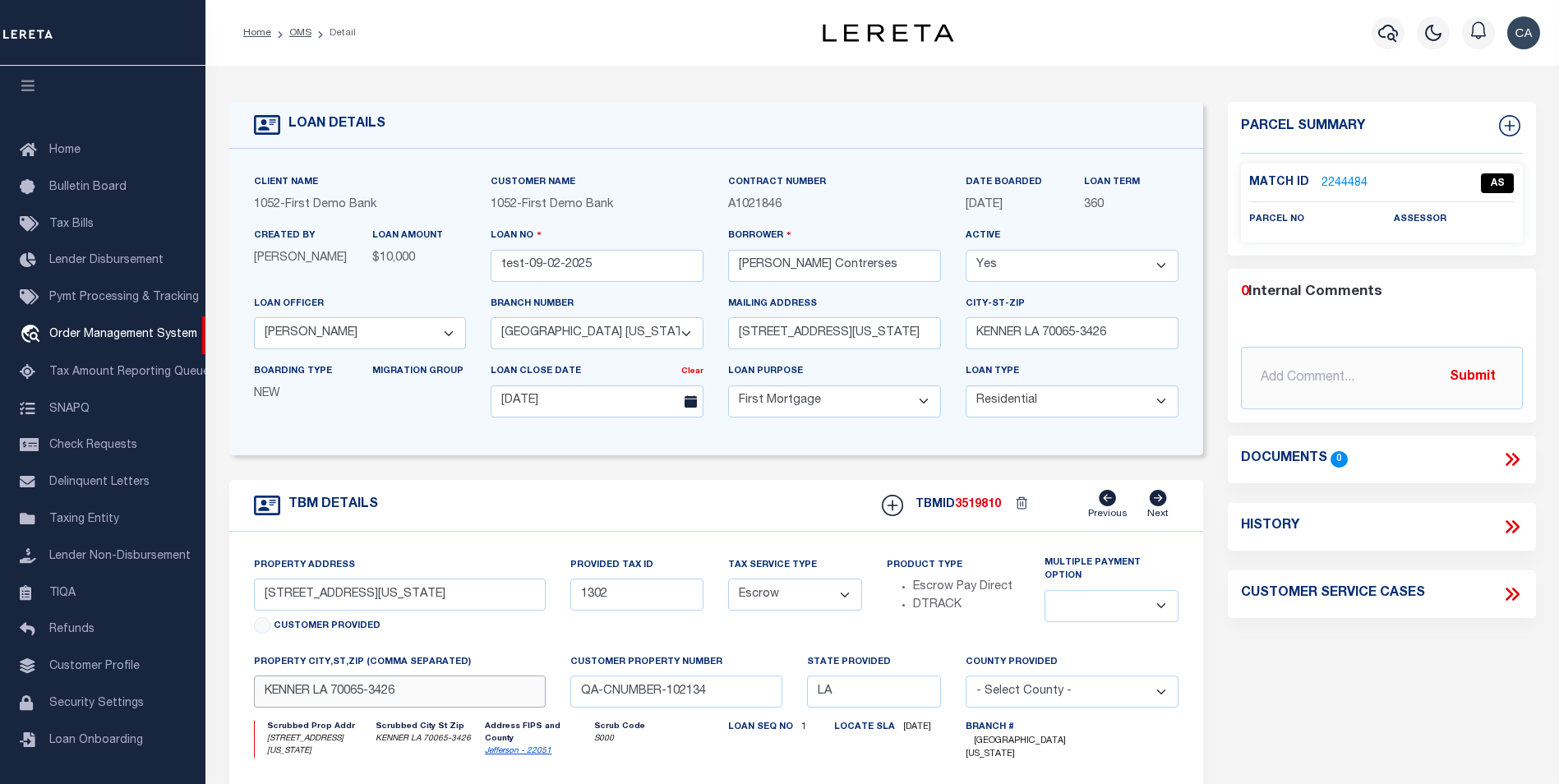
click at [276, 705] on input "KENNER LA 70065-3426" at bounding box center [400, 692] width 292 height 32
click at [354, 694] on input "KENNER LA 70065-3426" at bounding box center [400, 692] width 292 height 32
click at [343, 700] on input "KENNER LA 70065-3426" at bounding box center [400, 692] width 292 height 32
drag, startPoint x: 343, startPoint y: 700, endPoint x: 342, endPoint y: 708, distance: 8.1
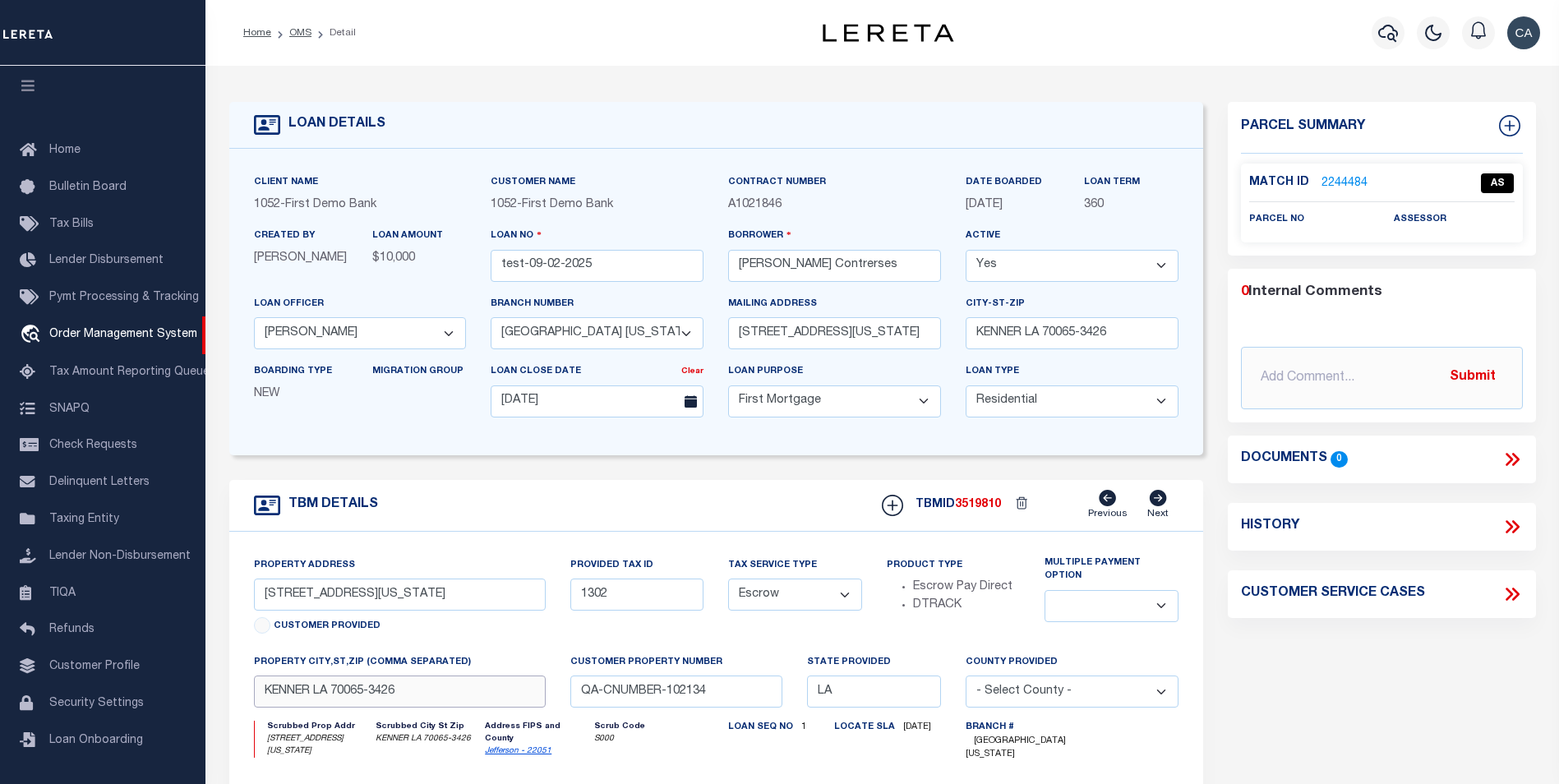
click at [342, 707] on input "KENNER LA 70065-3426" at bounding box center [400, 692] width 292 height 32
drag, startPoint x: 342, startPoint y: 708, endPoint x: 309, endPoint y: 697, distance: 34.8
click at [309, 697] on input "KENNER LA 70065-3426" at bounding box center [400, 692] width 292 height 32
click at [341, 696] on input "KENNER LA 70065-3426" at bounding box center [400, 692] width 292 height 32
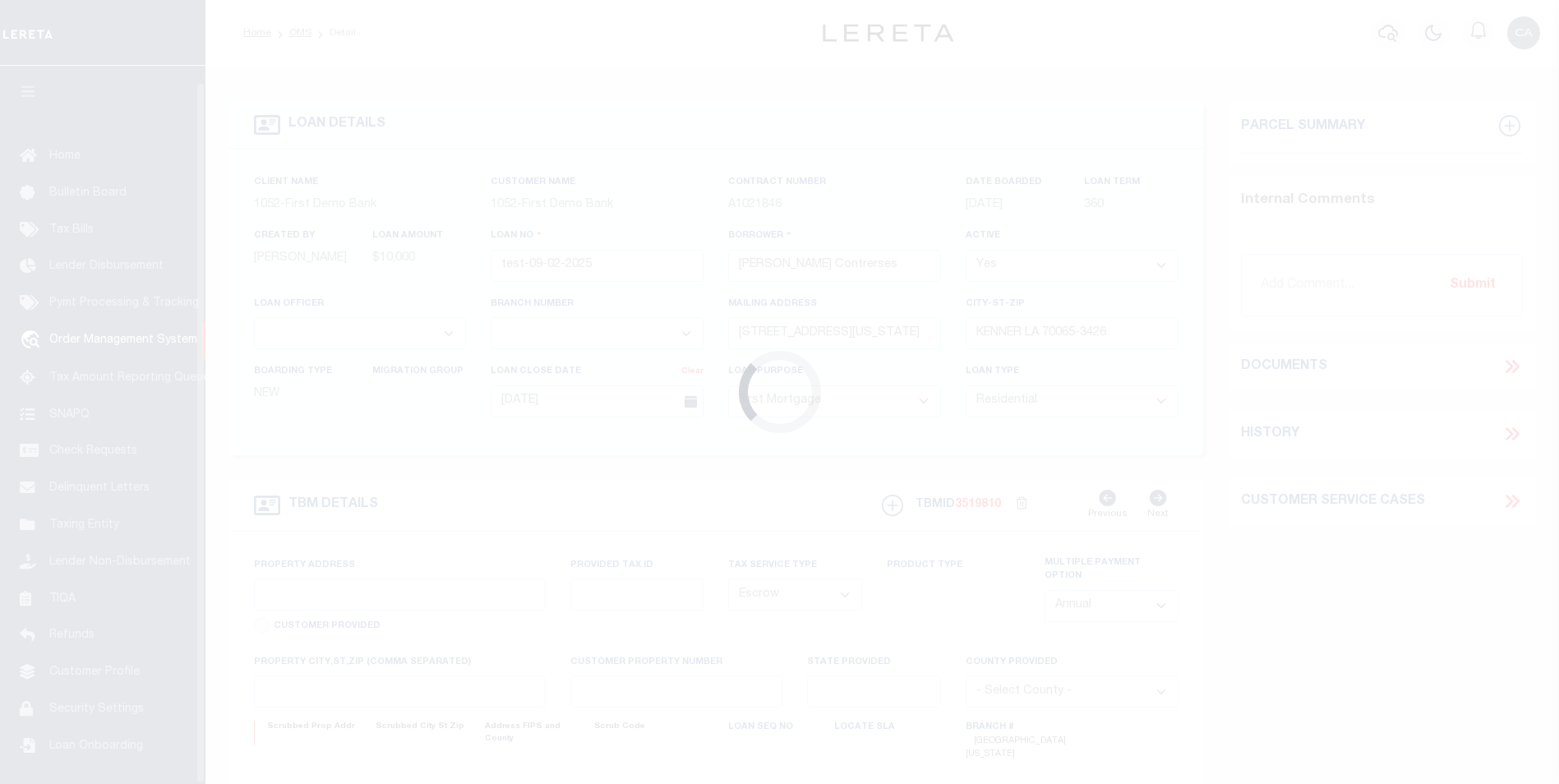
select select "10"
select select "Escrow"
type input "3541 CONNECTICUT AVE"
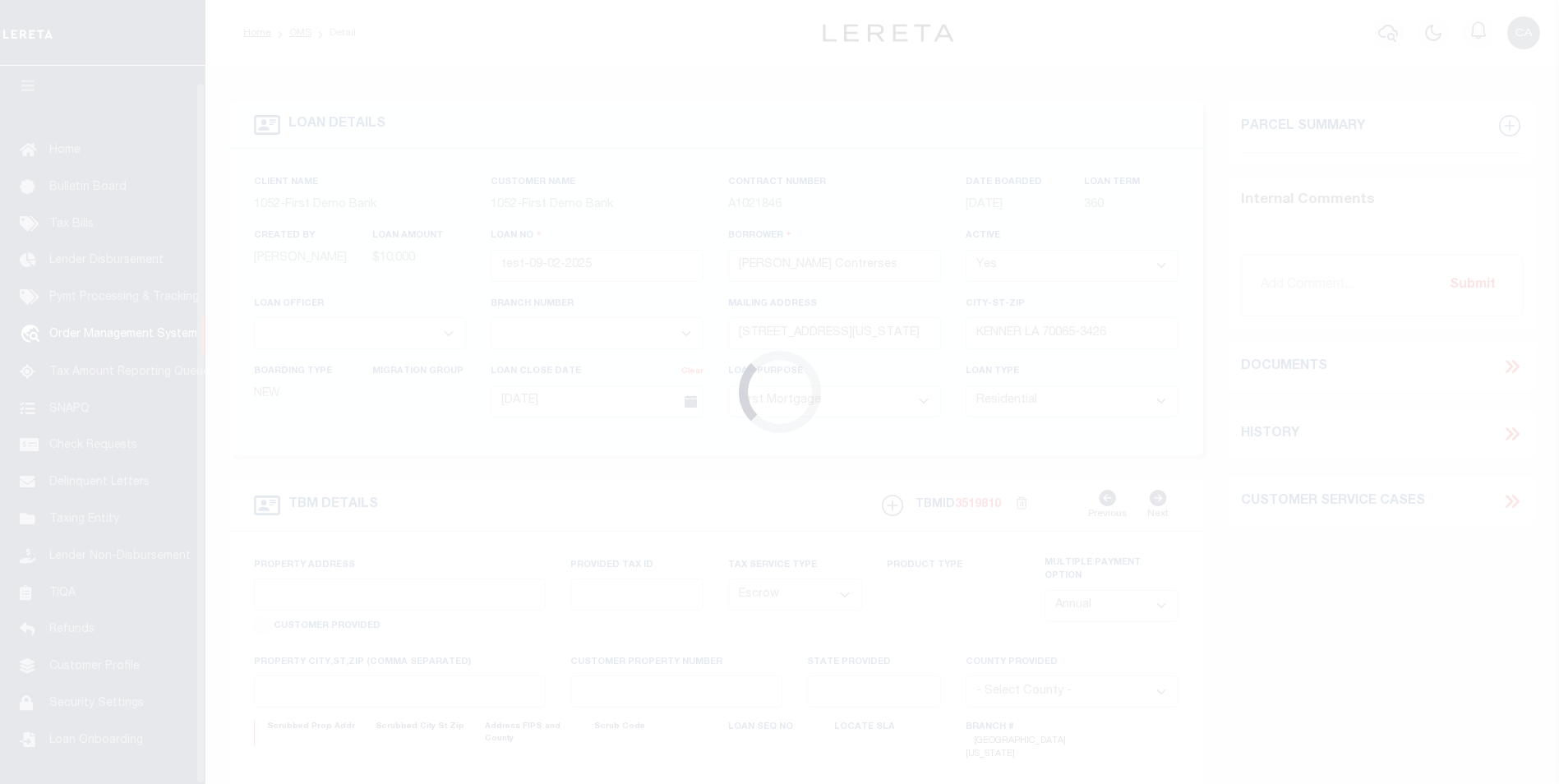
type input "1302"
select select
type input "KENNER LA 70065-3426"
type input "QA-CNUMBER-102134"
type input "LA"
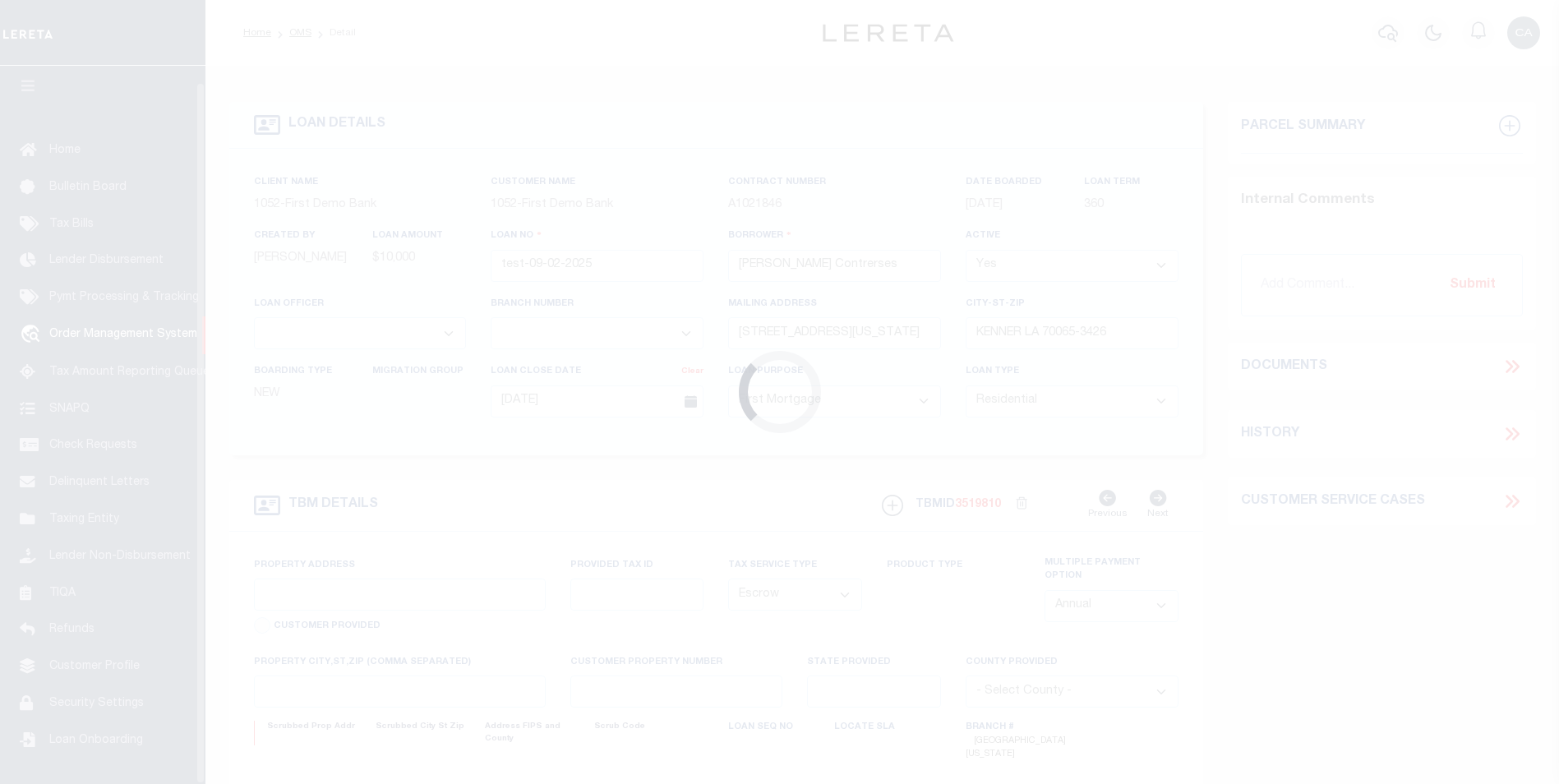
select select
select select "212"
select select "89"
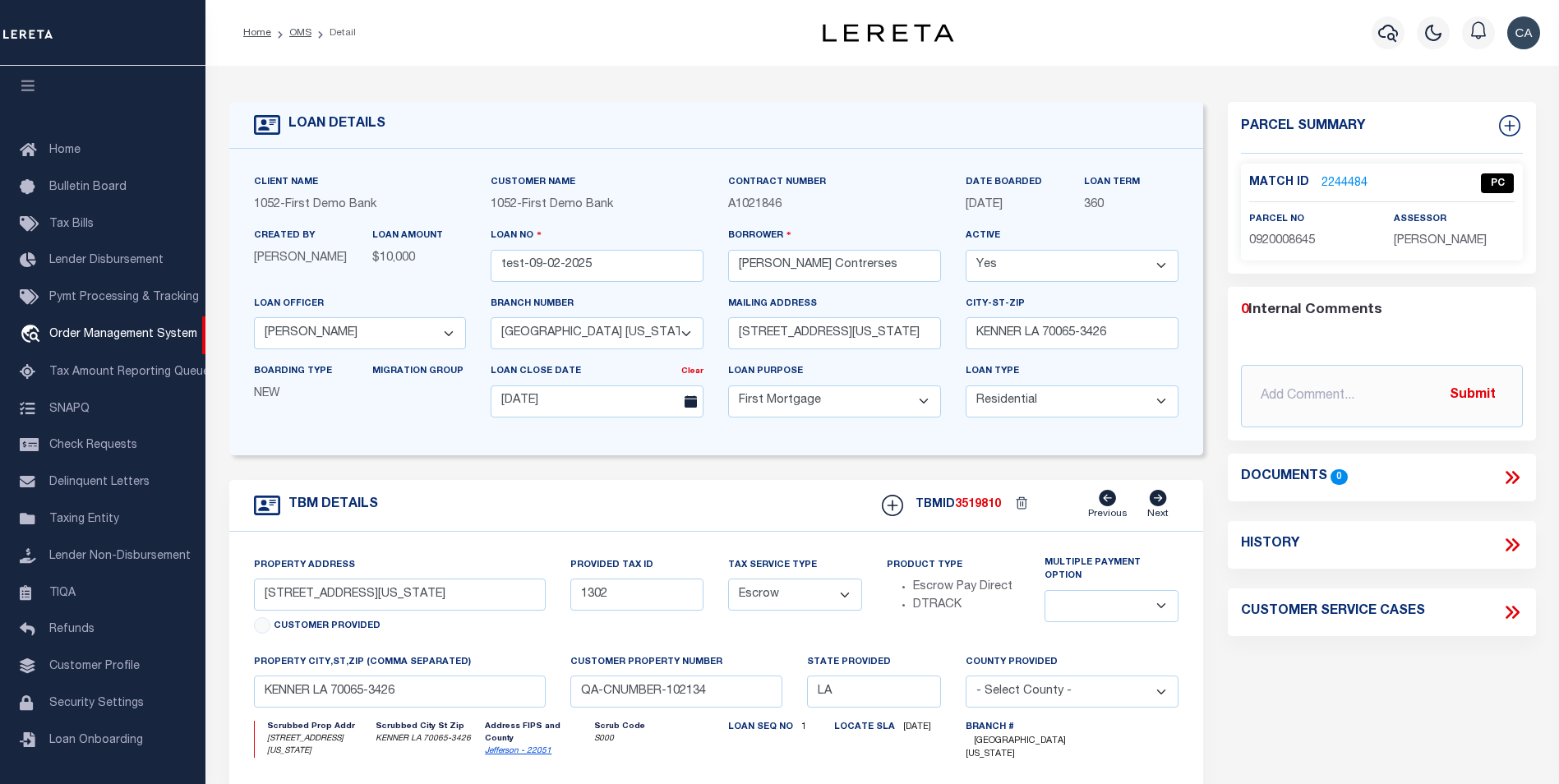
click at [1477, 727] on div "Parcel Summary Match ID 2244484 0" at bounding box center [1382, 561] width 333 height 920
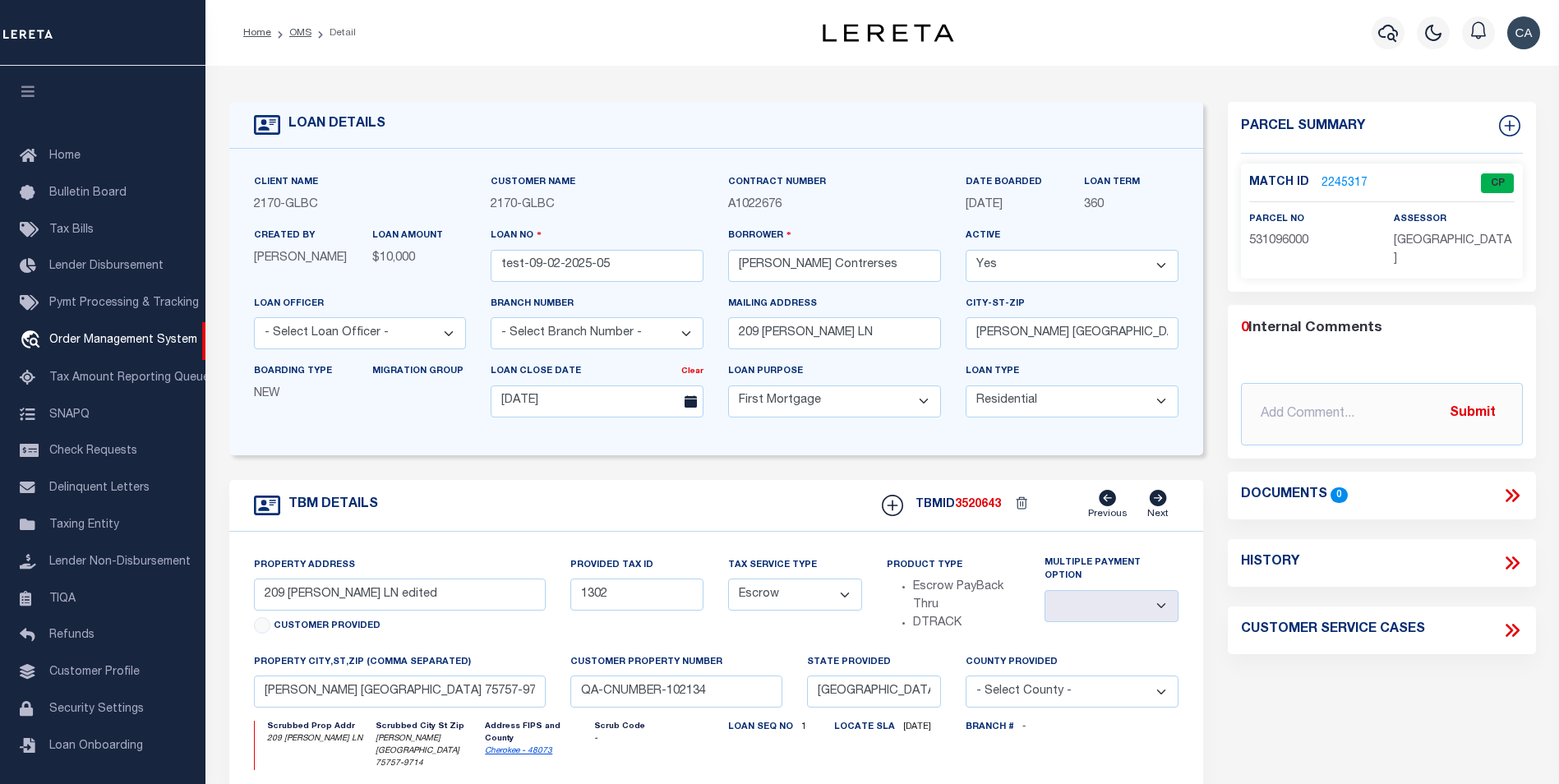
select select "10"
select select "Escrow"
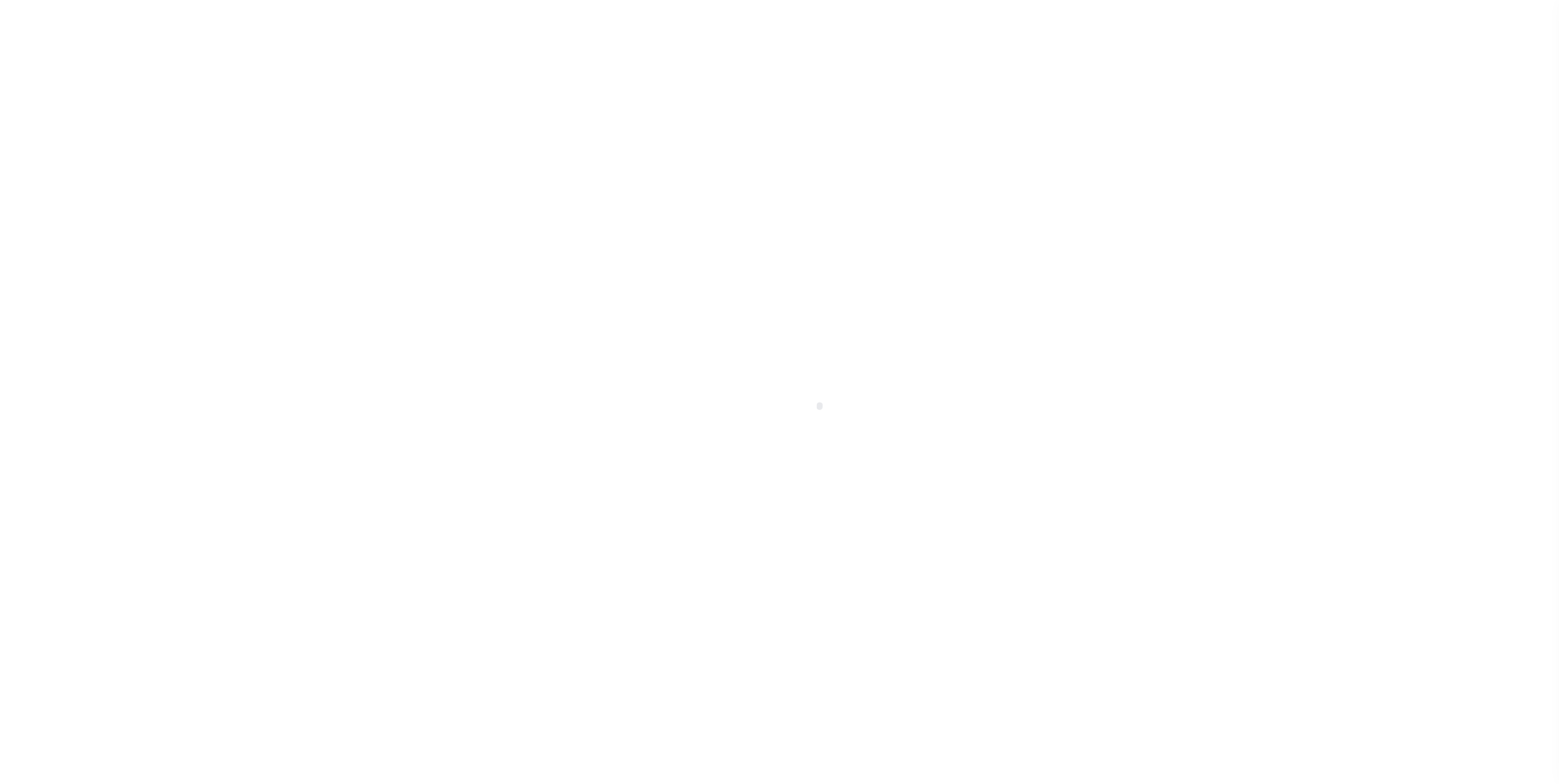
type input "test-09-02-2025-05"
type input "[PERSON_NAME] Contrerses"
select select
type input "209 [PERSON_NAME] LN"
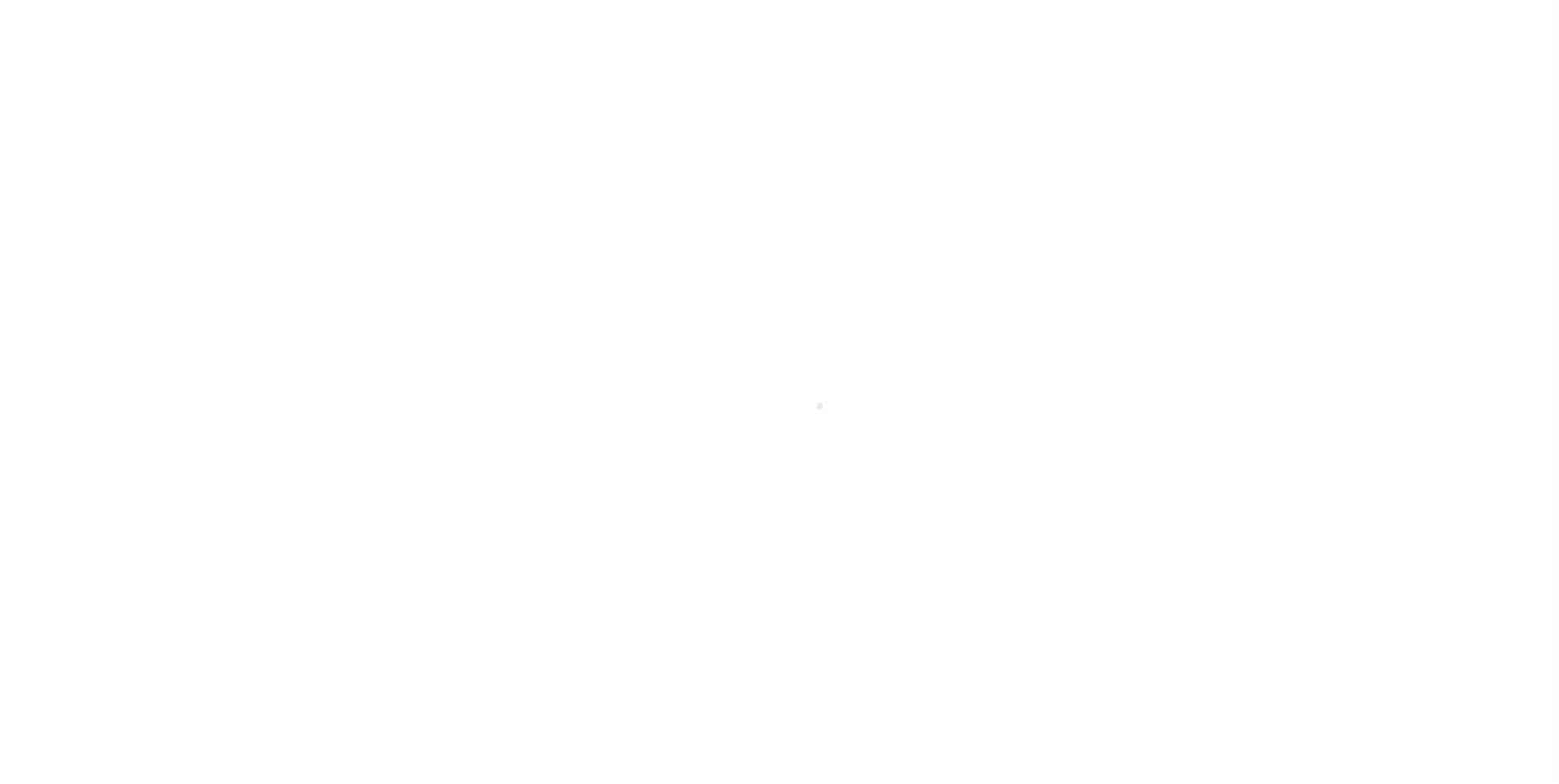
type input "[PERSON_NAME] [GEOGRAPHIC_DATA] 75757-9714"
type input "[DATE]"
select select "10"
select select "Escrow"
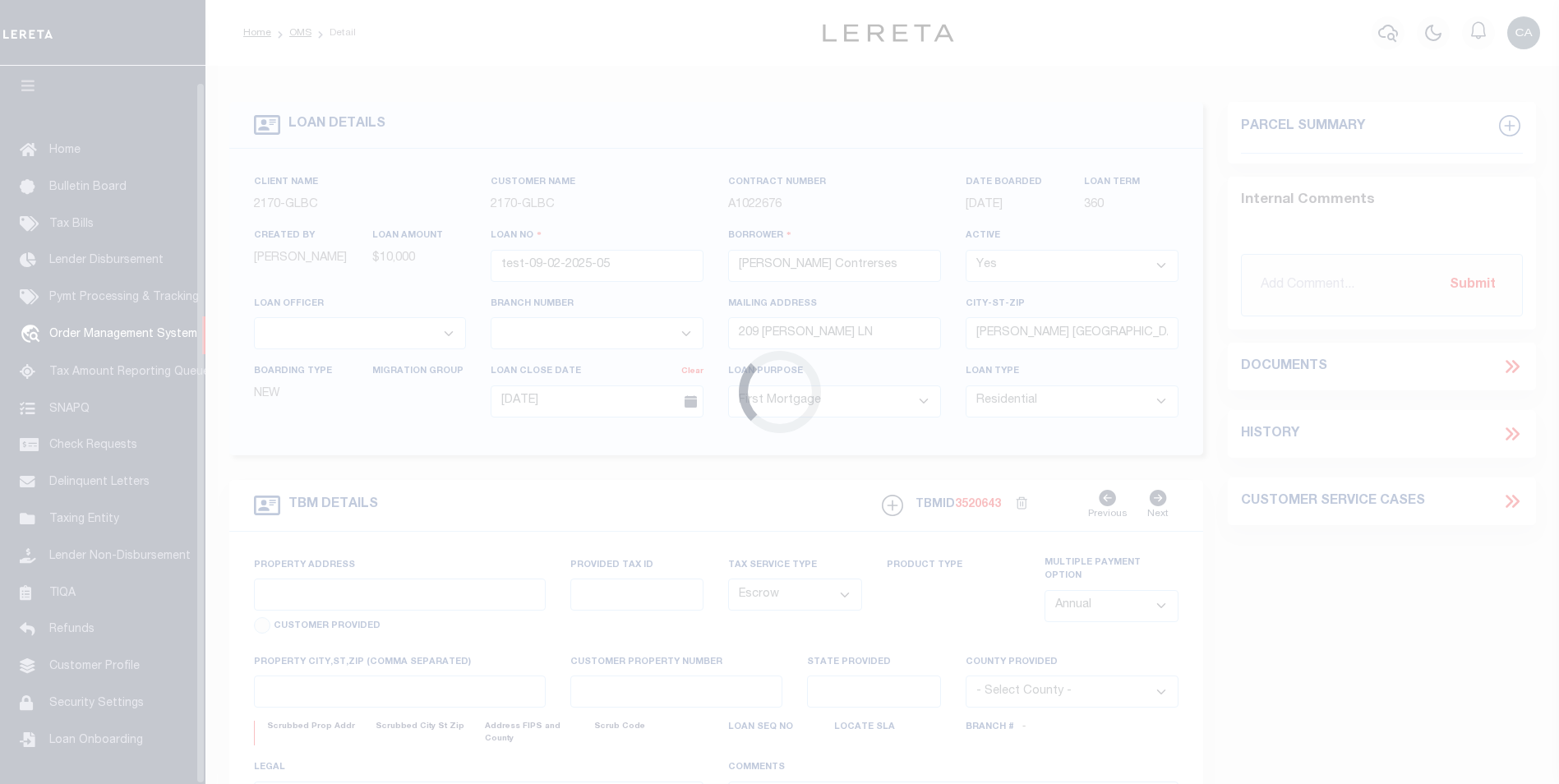
scroll to position [16, 0]
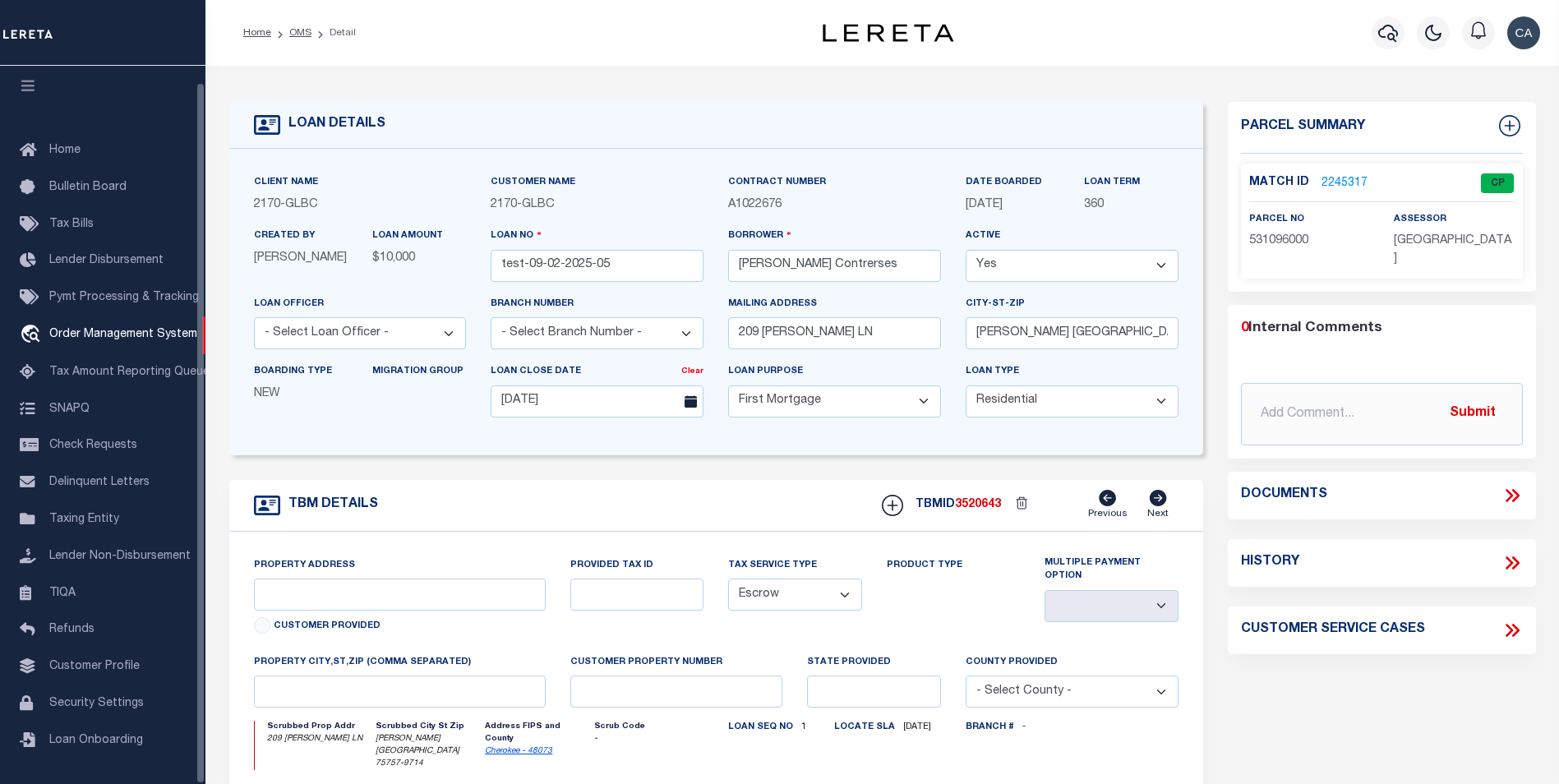
type input "209 [PERSON_NAME] LN edited 02"
type input "1302"
select select
type input "[PERSON_NAME] [GEOGRAPHIC_DATA] 75757-9714 edited 03"
type input "QA-CNUMBER-102134"
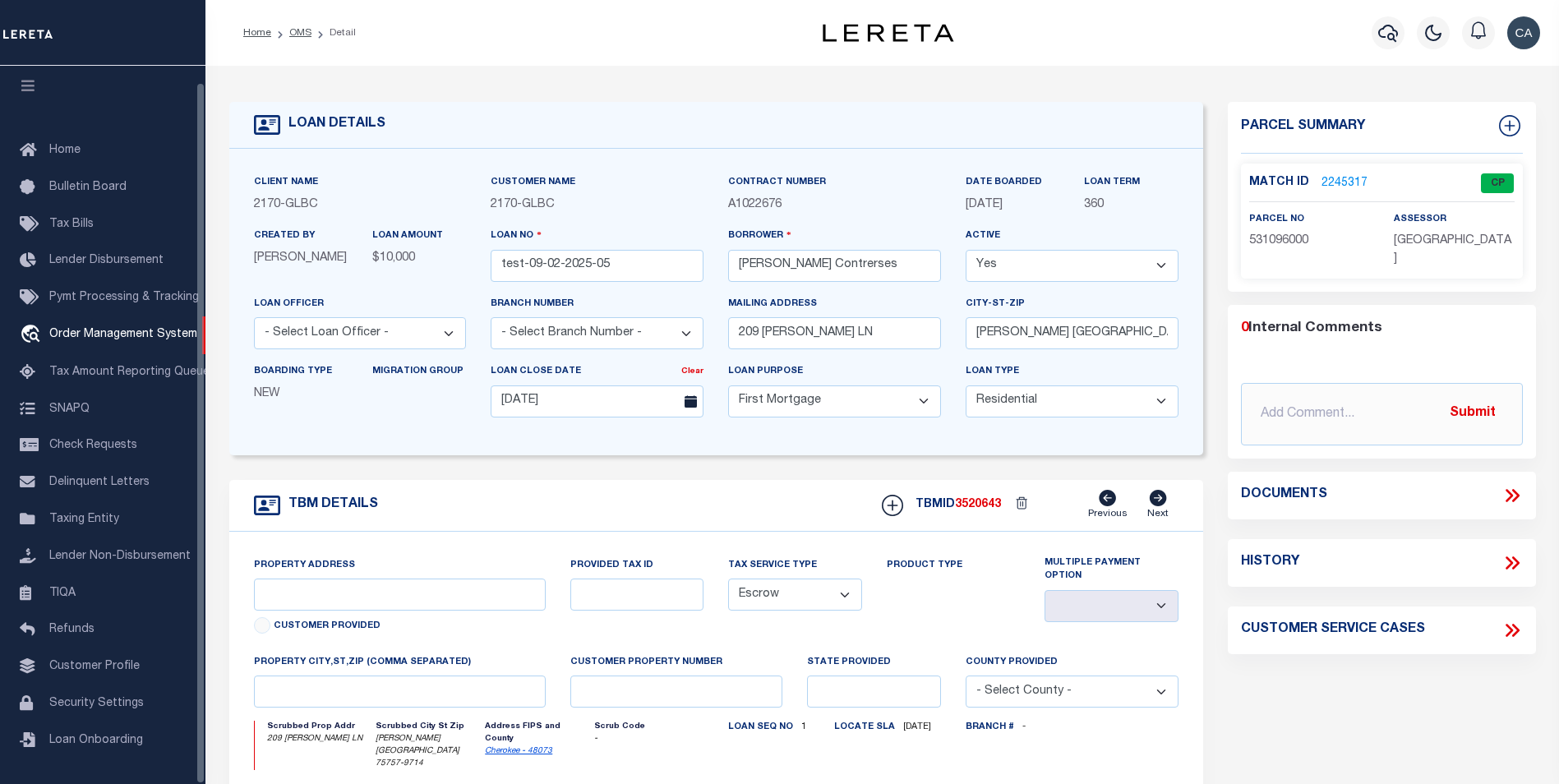
type input "[GEOGRAPHIC_DATA]"
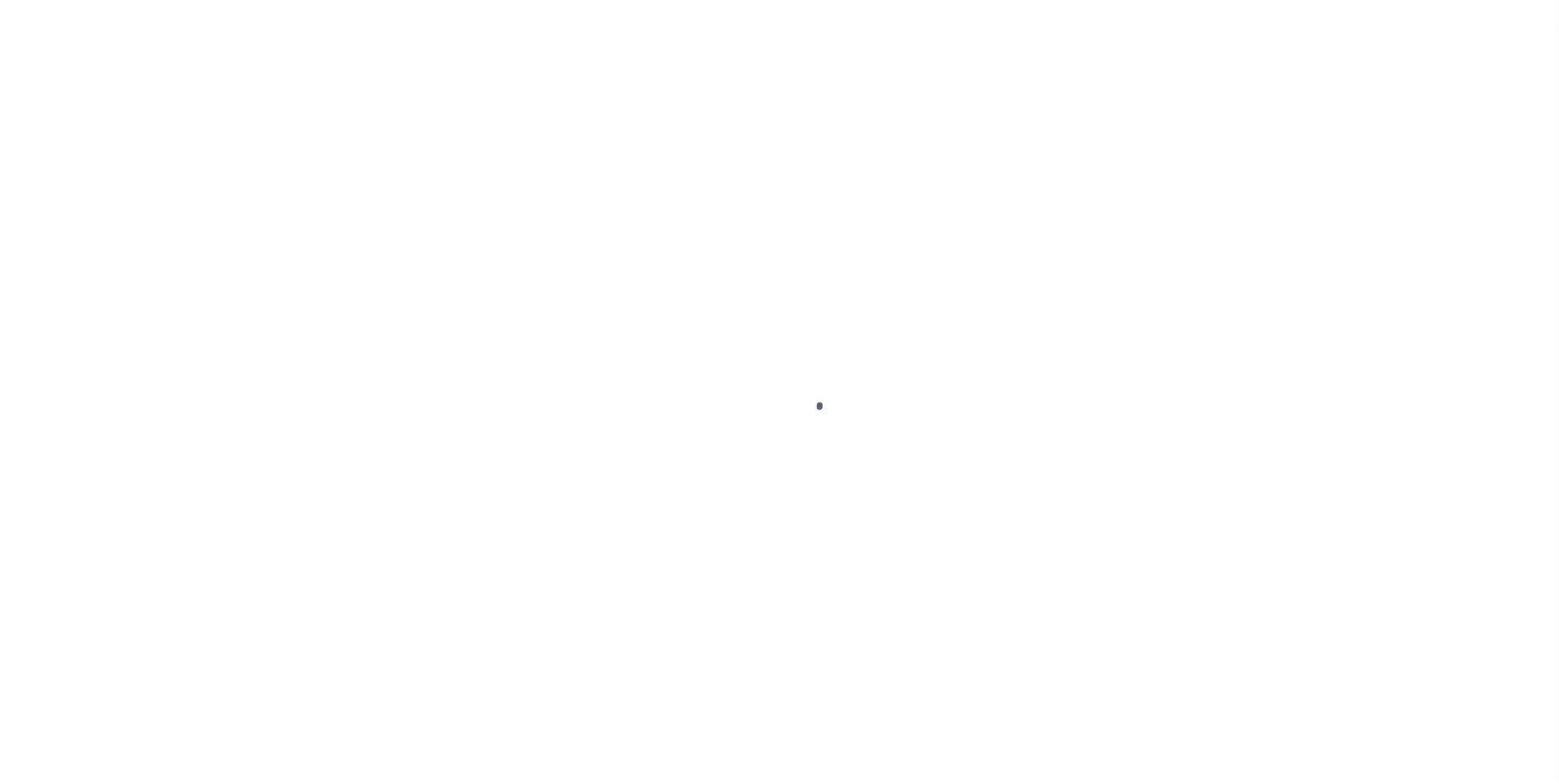
type input "test-09-02-2025-05"
type input "[PERSON_NAME] Contrerses"
select select
type input "209 [PERSON_NAME] LN"
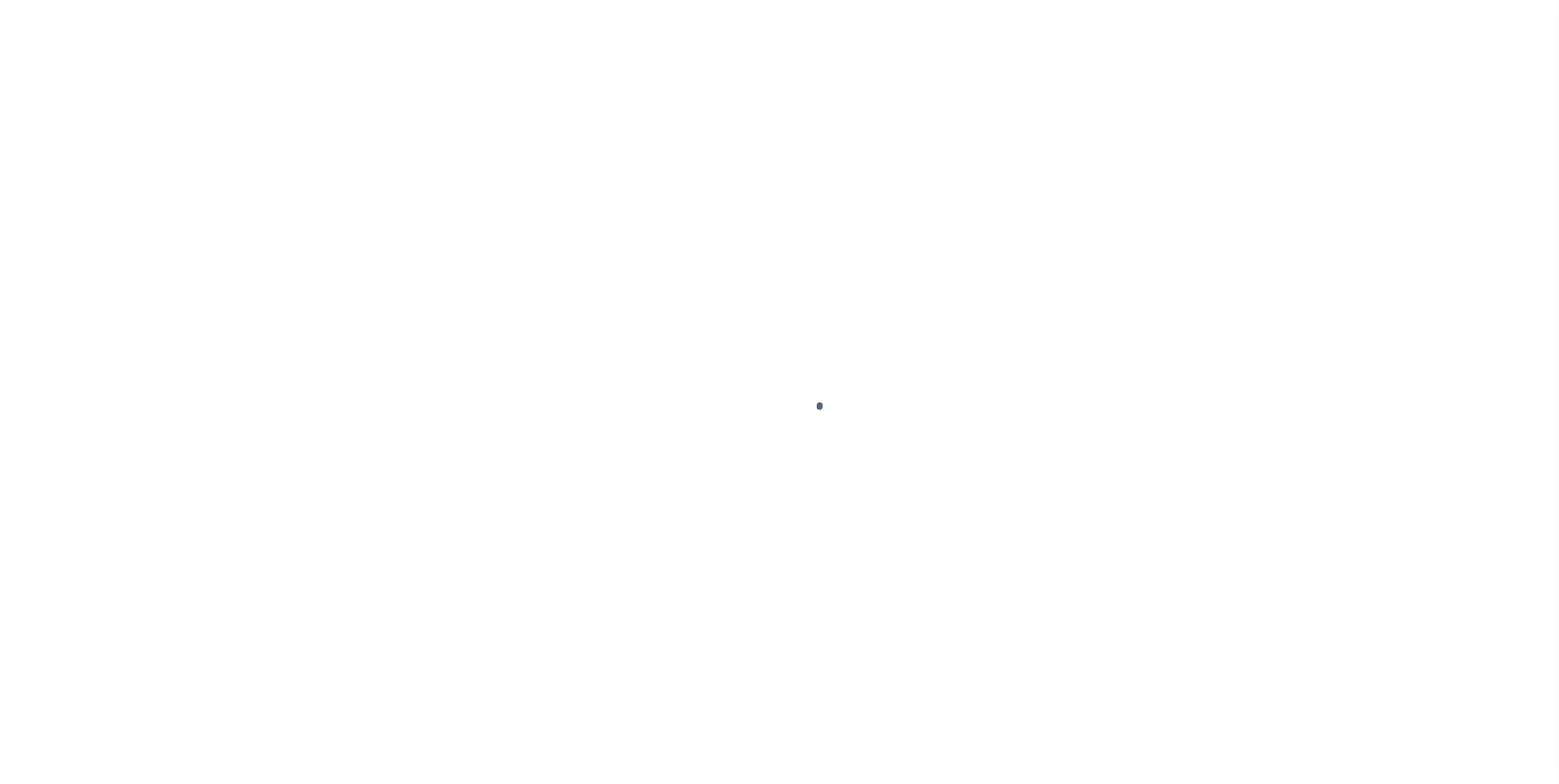
type input "[PERSON_NAME] [GEOGRAPHIC_DATA] 75757-9714"
type input "[DATE]"
select select "10"
select select "Escrow"
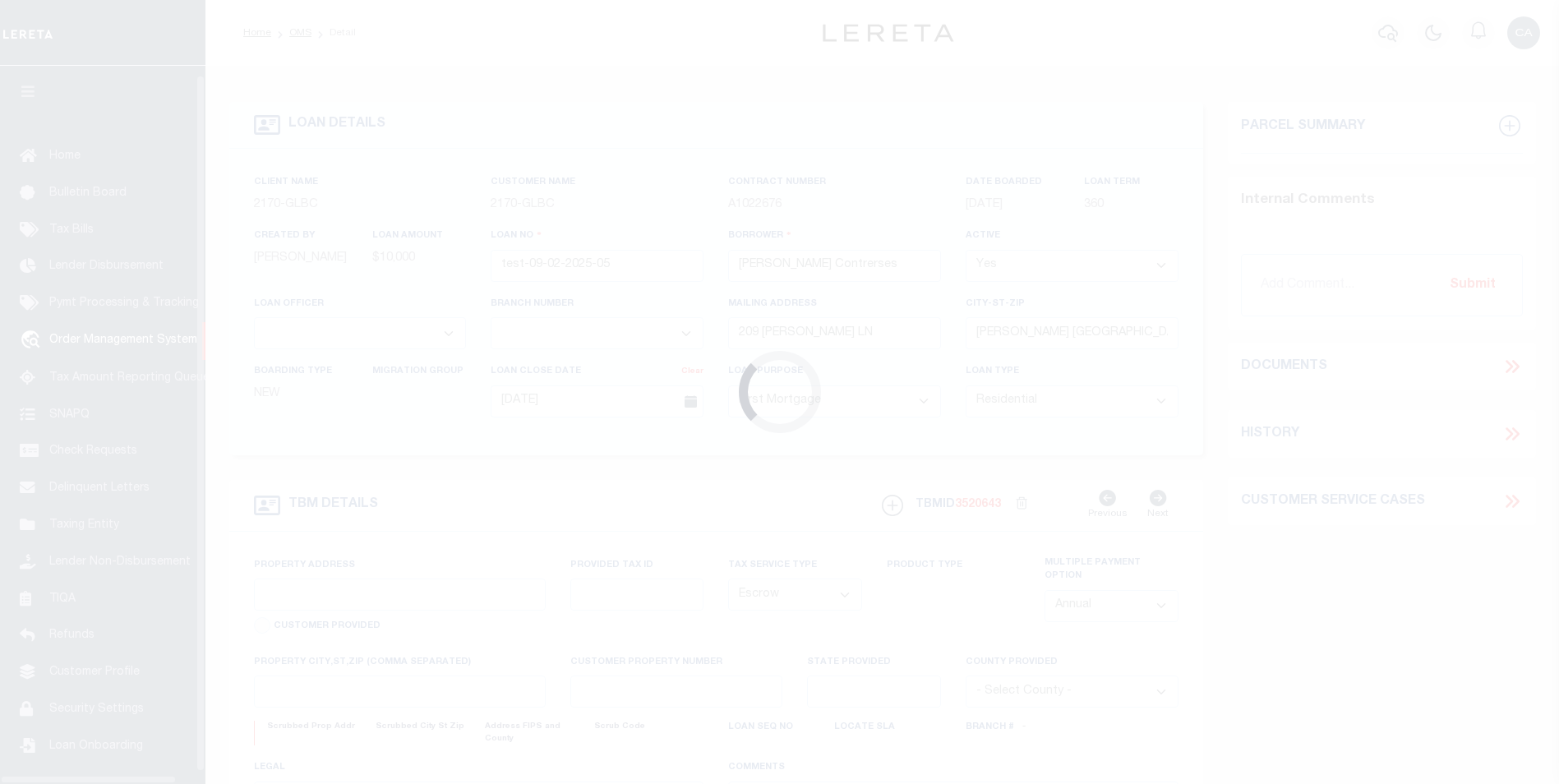
scroll to position [16, 0]
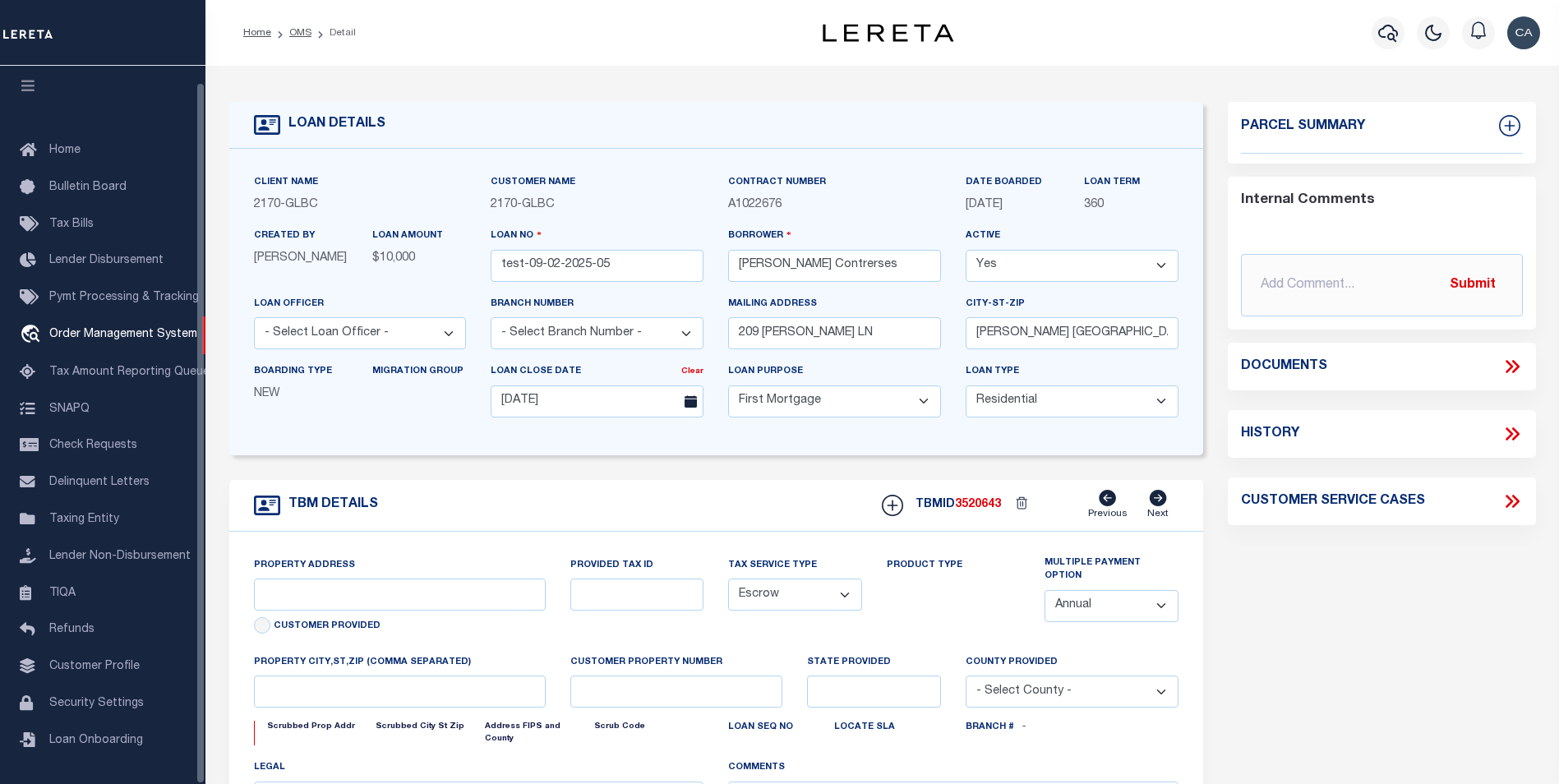
type input "209 [PERSON_NAME] LN edited 02"
type input "1302"
select select
type input "[PERSON_NAME] [GEOGRAPHIC_DATA] 75757-9714 edited 03"
type input "QA-CNUMBER-102134"
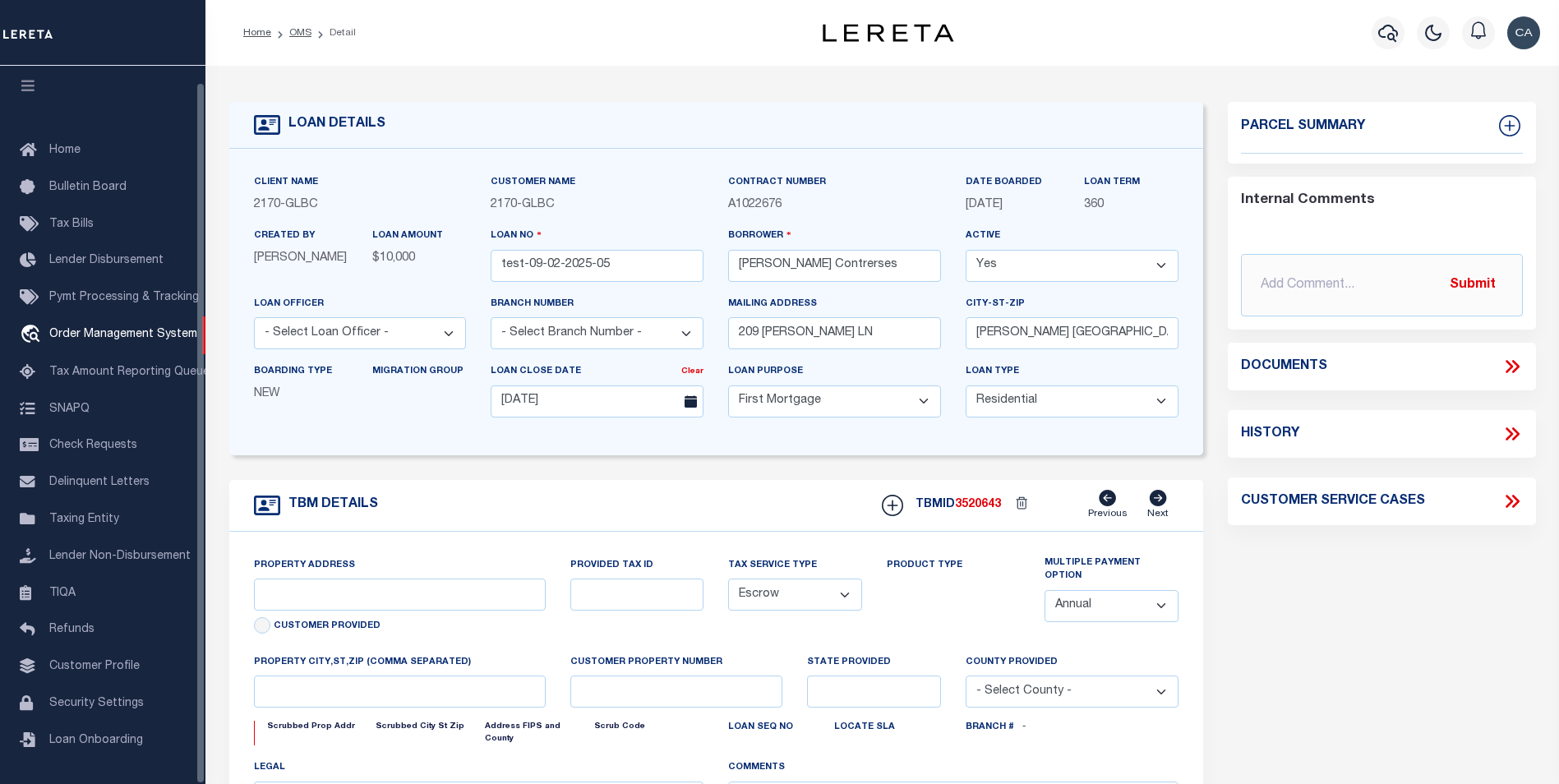
type input "[GEOGRAPHIC_DATA]"
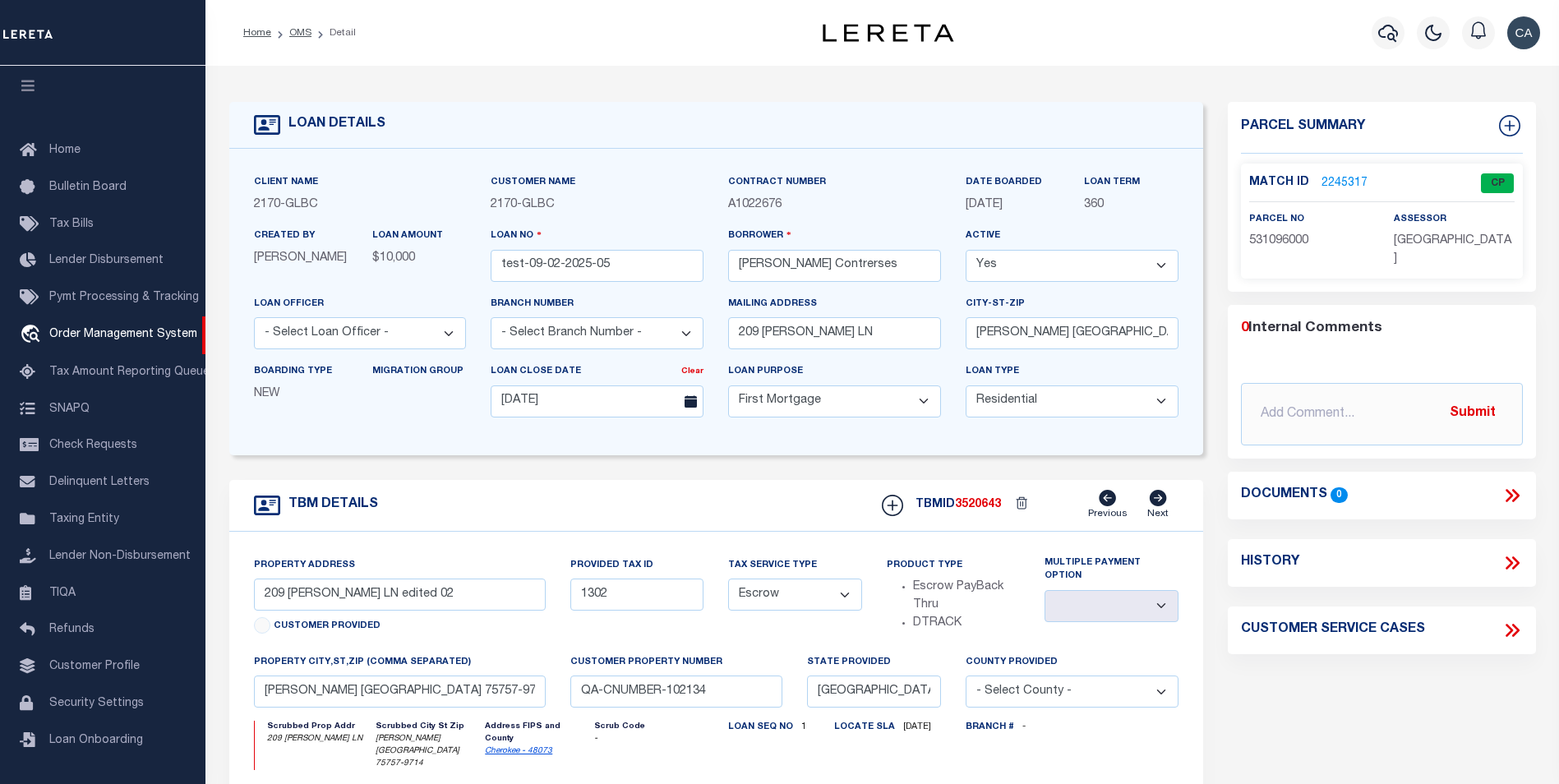
click at [1346, 176] on link "2245317" at bounding box center [1344, 183] width 46 height 17
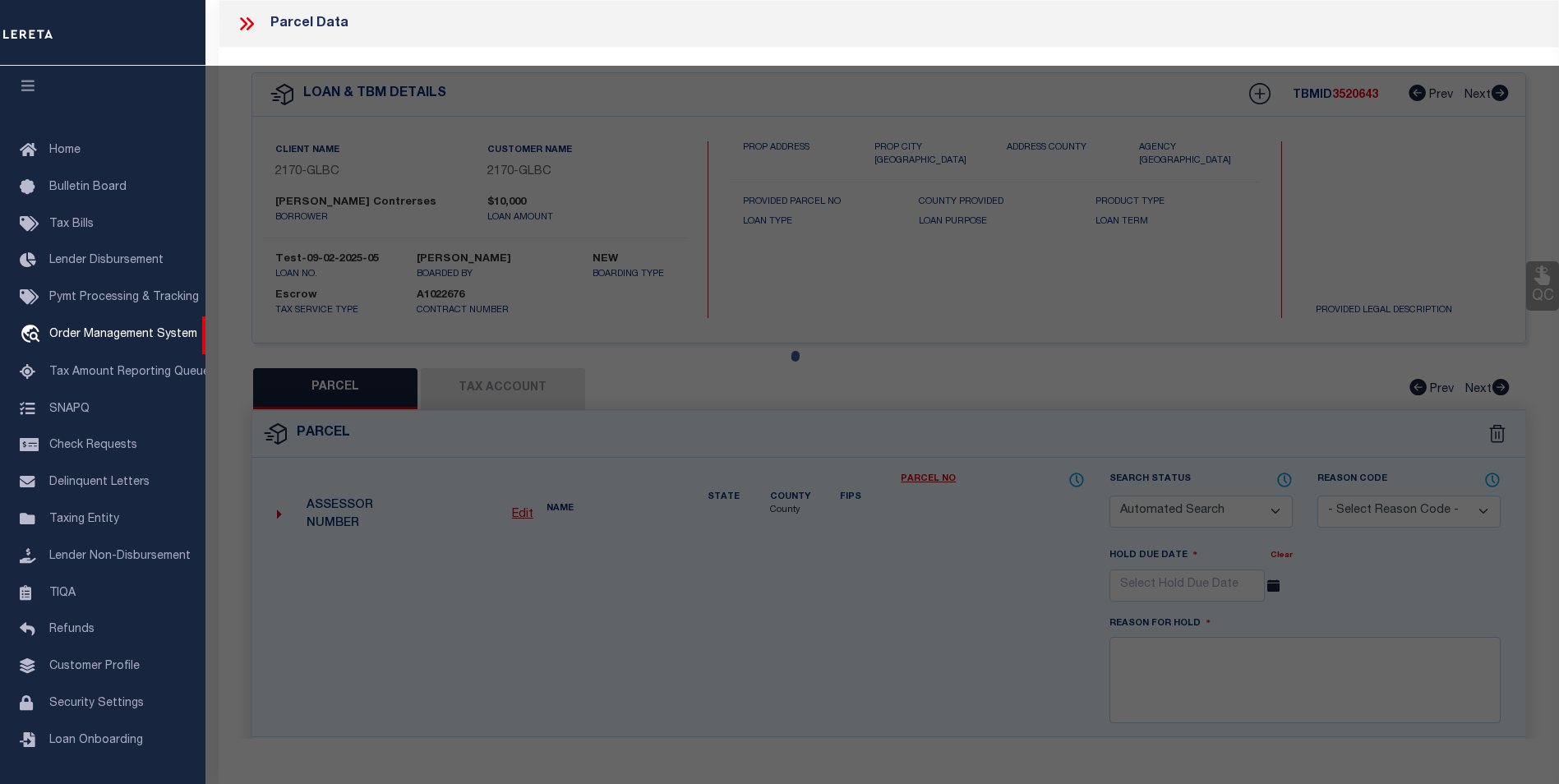
checkbox input "false"
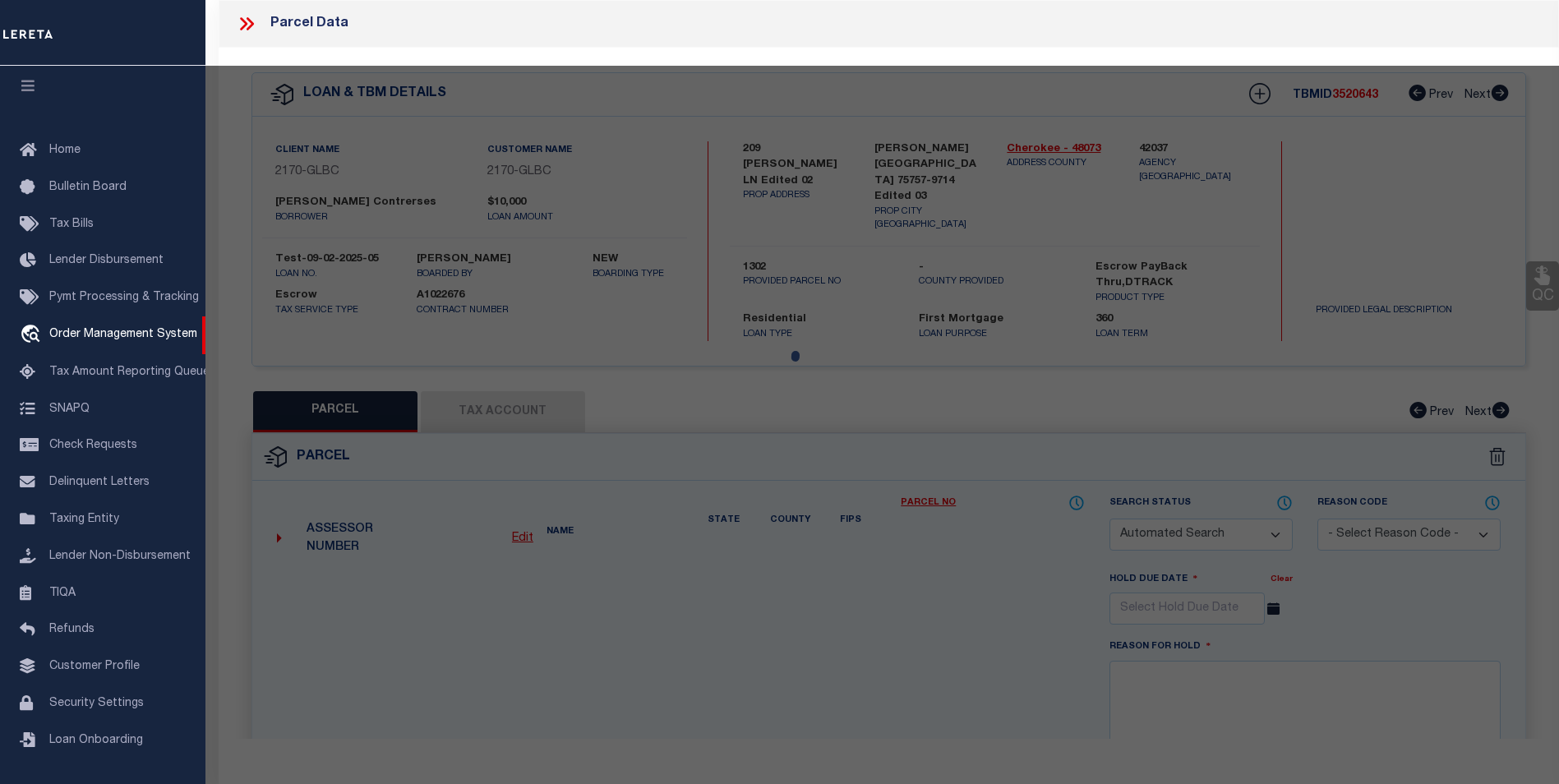
select select "CP"
type input "DALE,GREGORY & GRACE"
select select "ATL"
select select "ADD"
type input "209 ELLA LN"
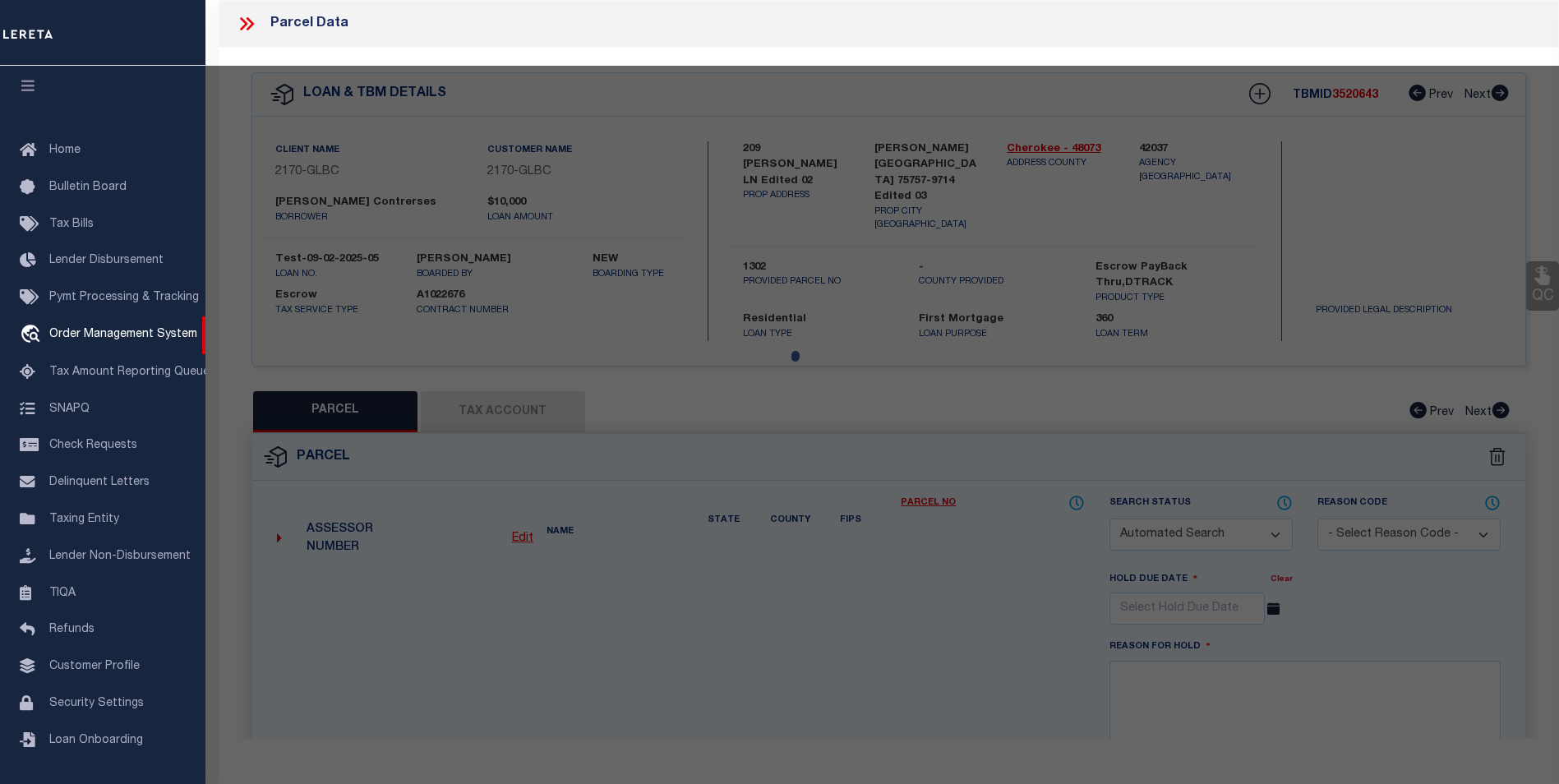
checkbox input "false"
type input "BULLARD, TX 75757"
type textarea "LOT 144 BLK 1 LAKE PALESTINE SHADYBROOK 85 X 110 - BISD"
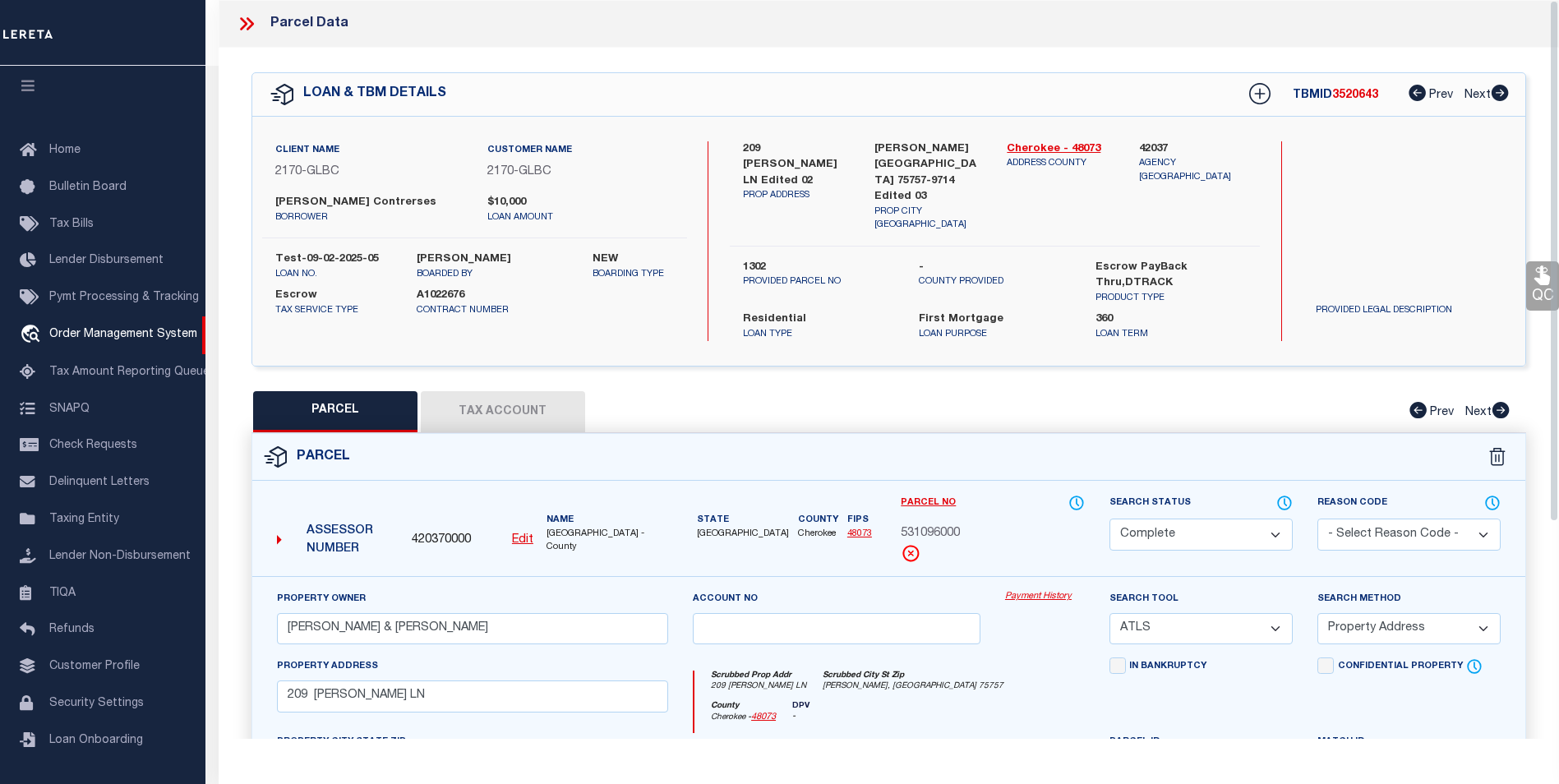
click at [1262, 519] on select "Automated Search Bad Parcel Complete Duplicate Parcel High Dollar Reporting In …" at bounding box center [1201, 535] width 183 height 32
click at [1023, 433] on div "Parcel" at bounding box center [889, 456] width 1273 height 47
click at [512, 433] on div "Parcel" at bounding box center [889, 456] width 1273 height 47
click at [512, 394] on button "Tax Account" at bounding box center [503, 411] width 165 height 41
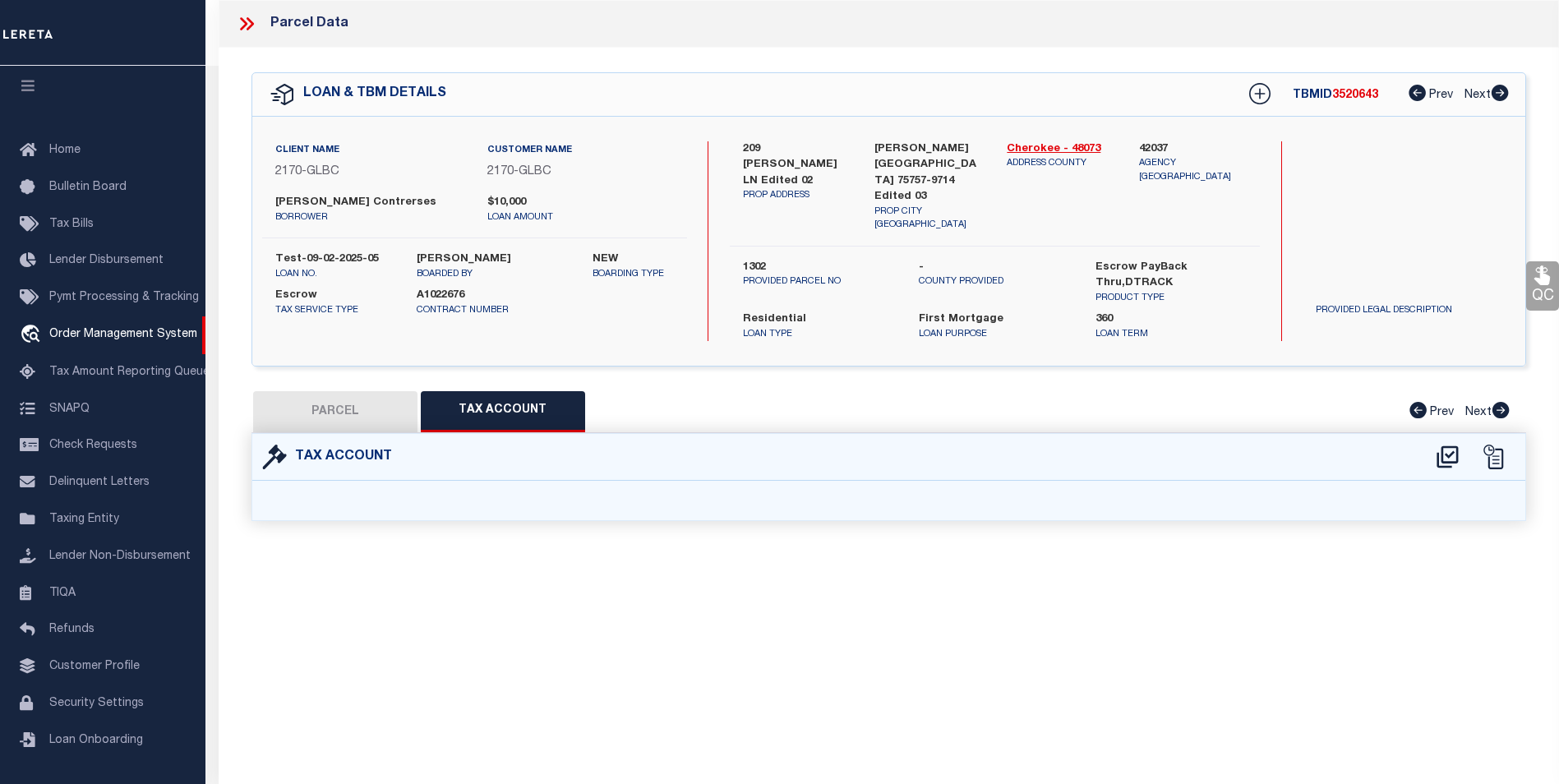
click at [353, 391] on button "PARCEL" at bounding box center [335, 411] width 165 height 41
select select "AS"
select select
checkbox input "false"
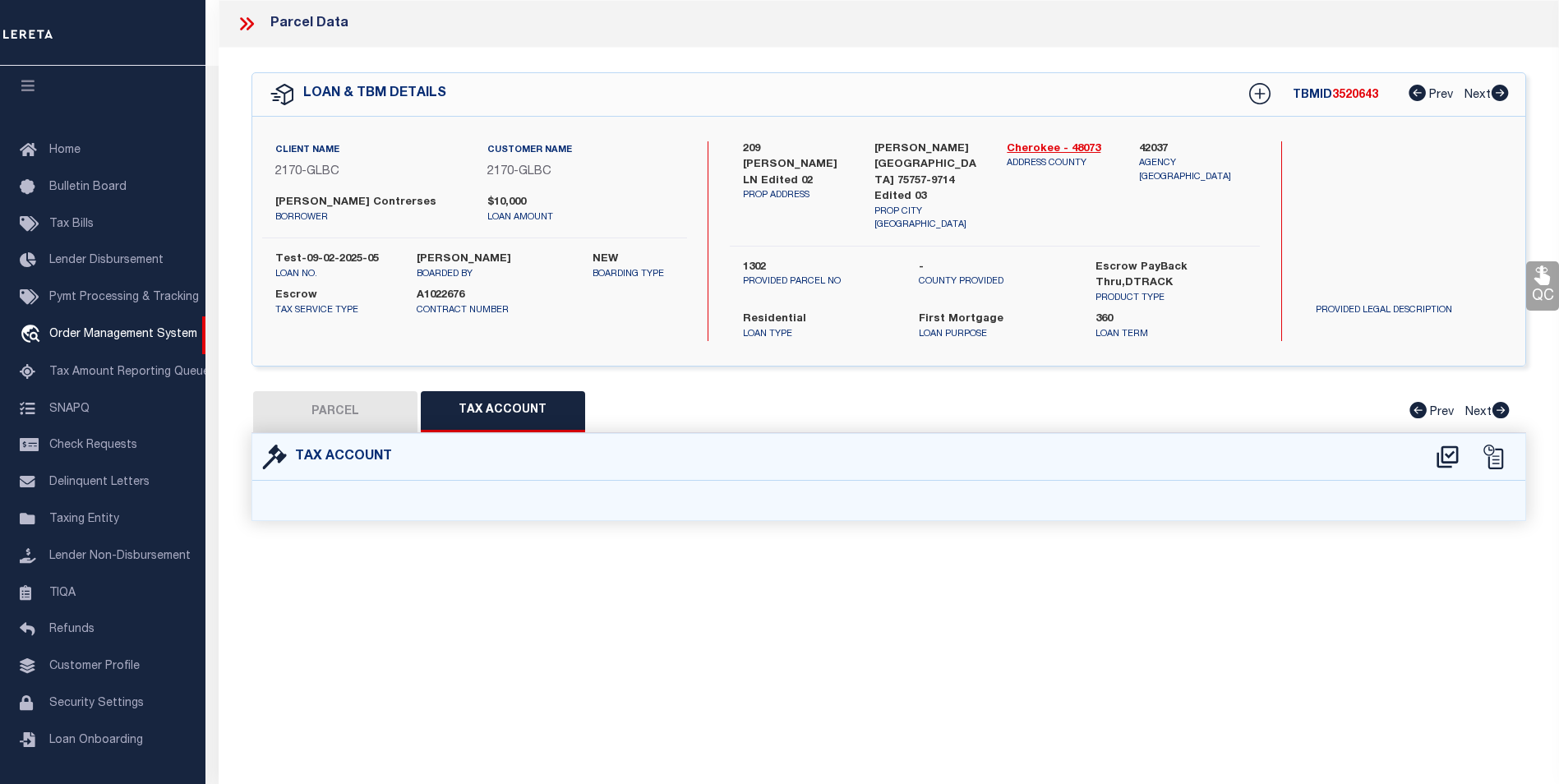
checkbox input "false"
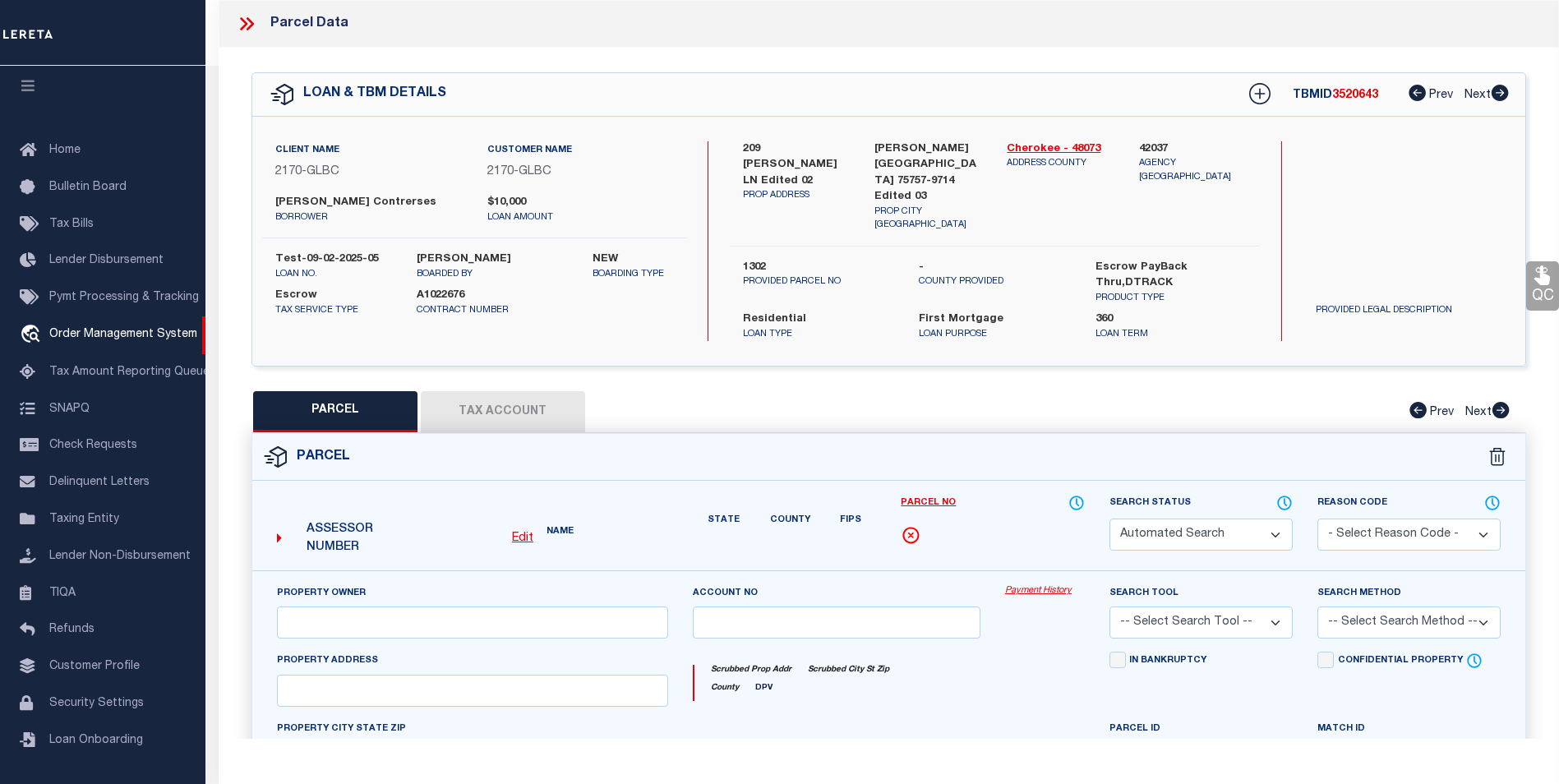
select select "CP"
type input "DALE,GREGORY & GRACE"
select select "ATL"
select select "ADD"
type input "209 ELLA LN"
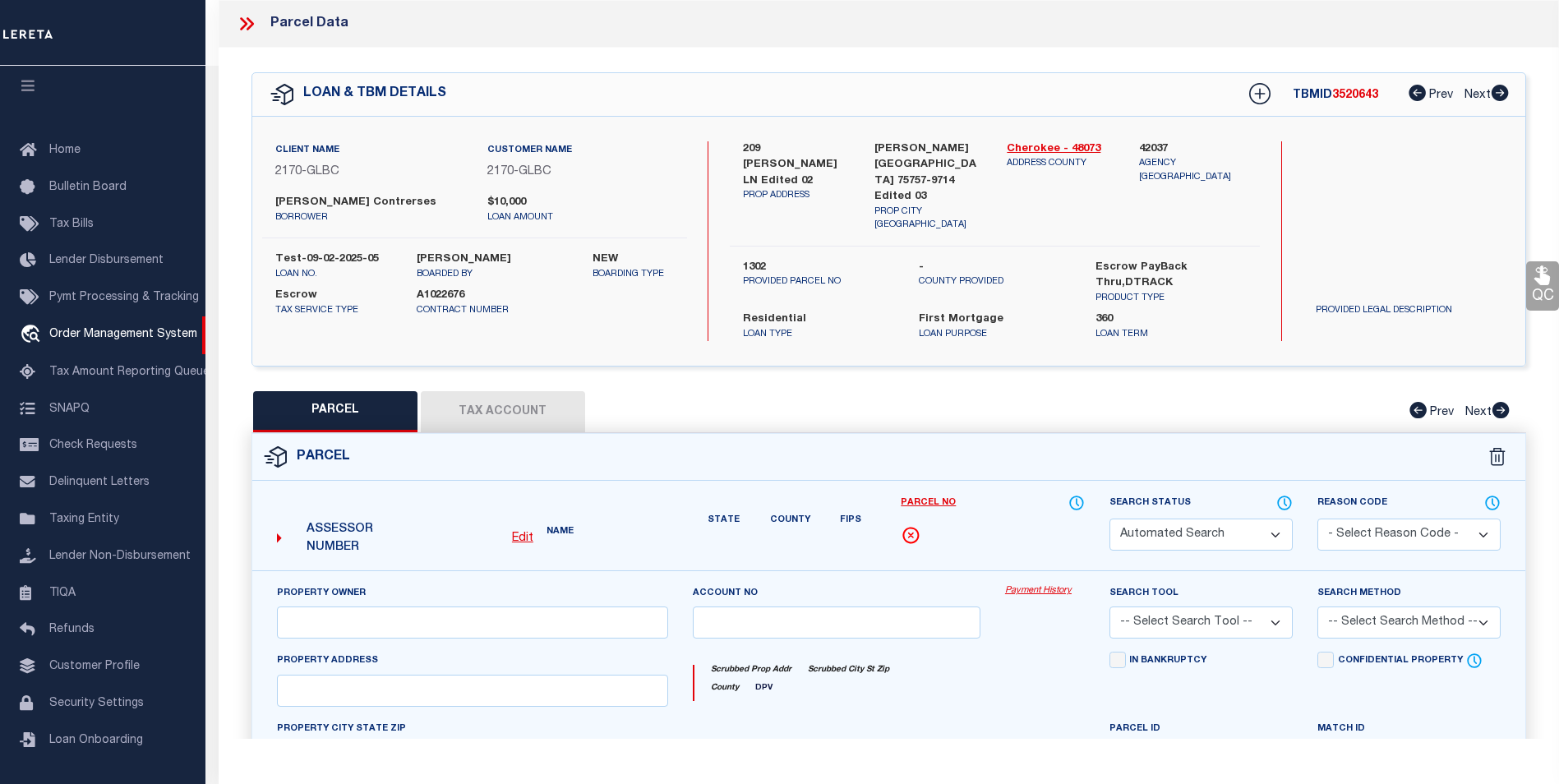
checkbox input "false"
type input "BULLARD, TX 75757"
type textarea "LOT 144 BLK 1 LAKE PALESTINE SHADYBROOK 85 X 110 - BISD"
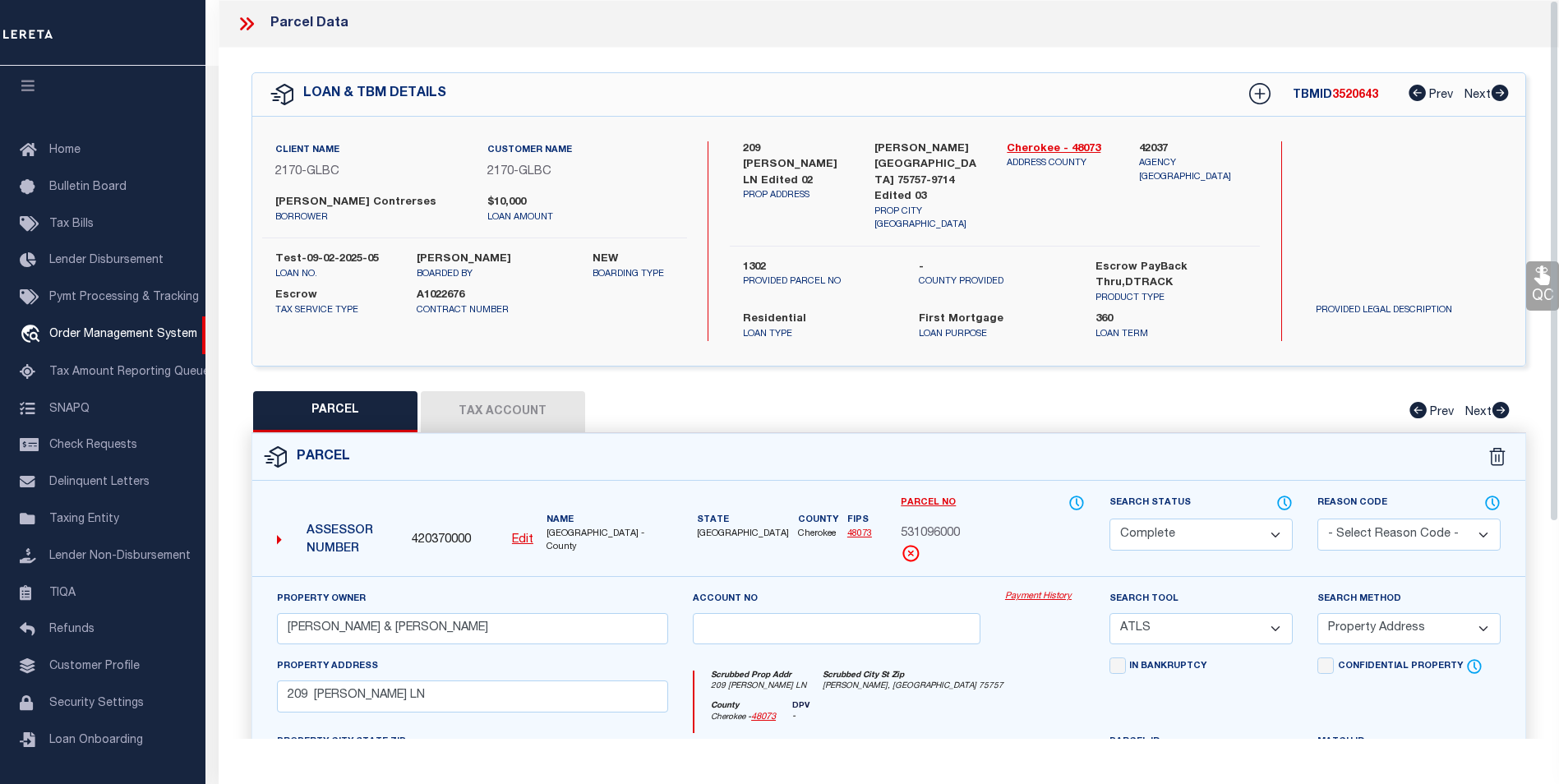
click at [252, 26] on icon at bounding box center [250, 23] width 8 height 13
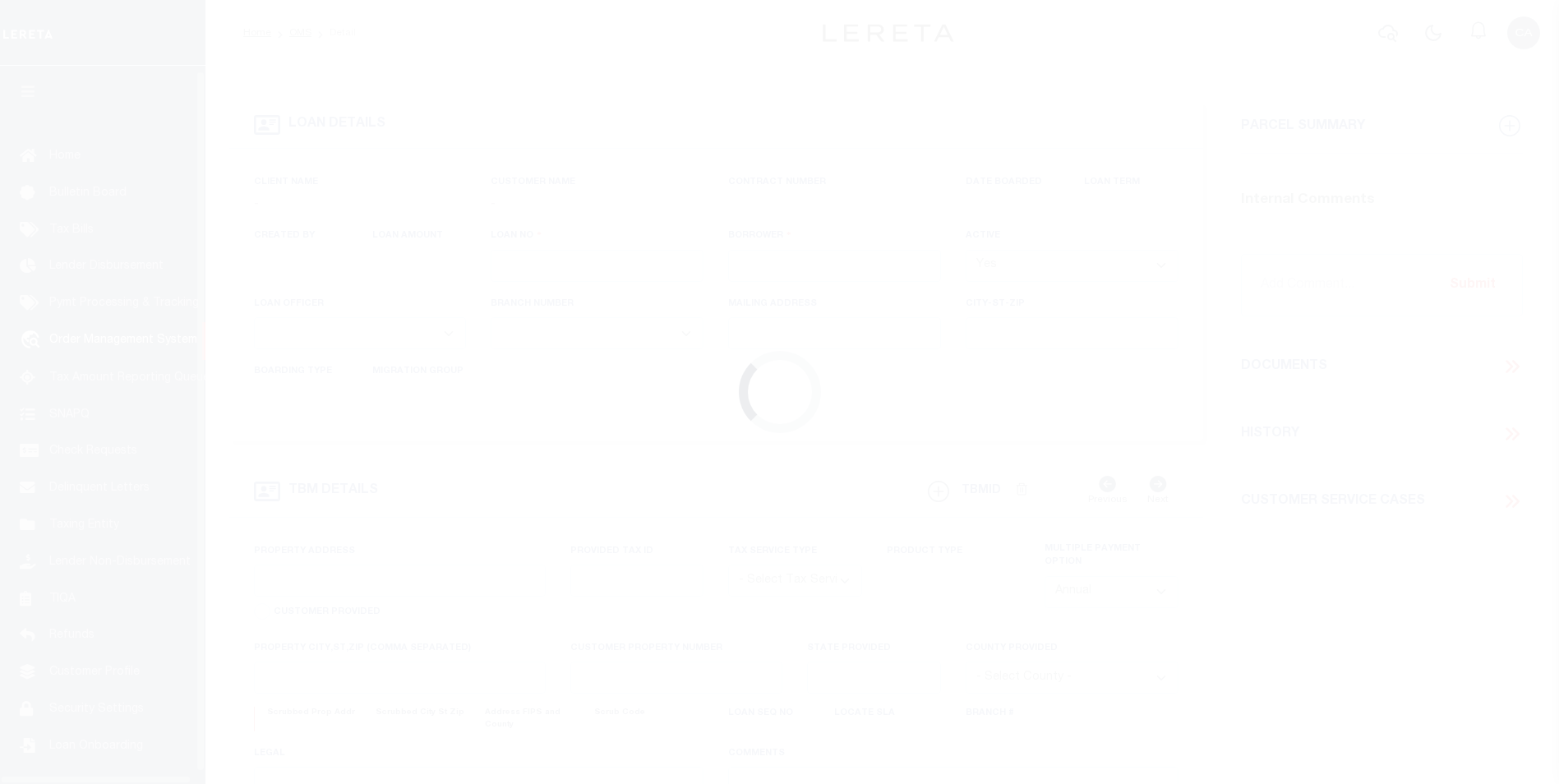
type input "test-09-02-2025"
type input "[PERSON_NAME] Contrerses"
select select
type input "[STREET_ADDRESS][US_STATE]"
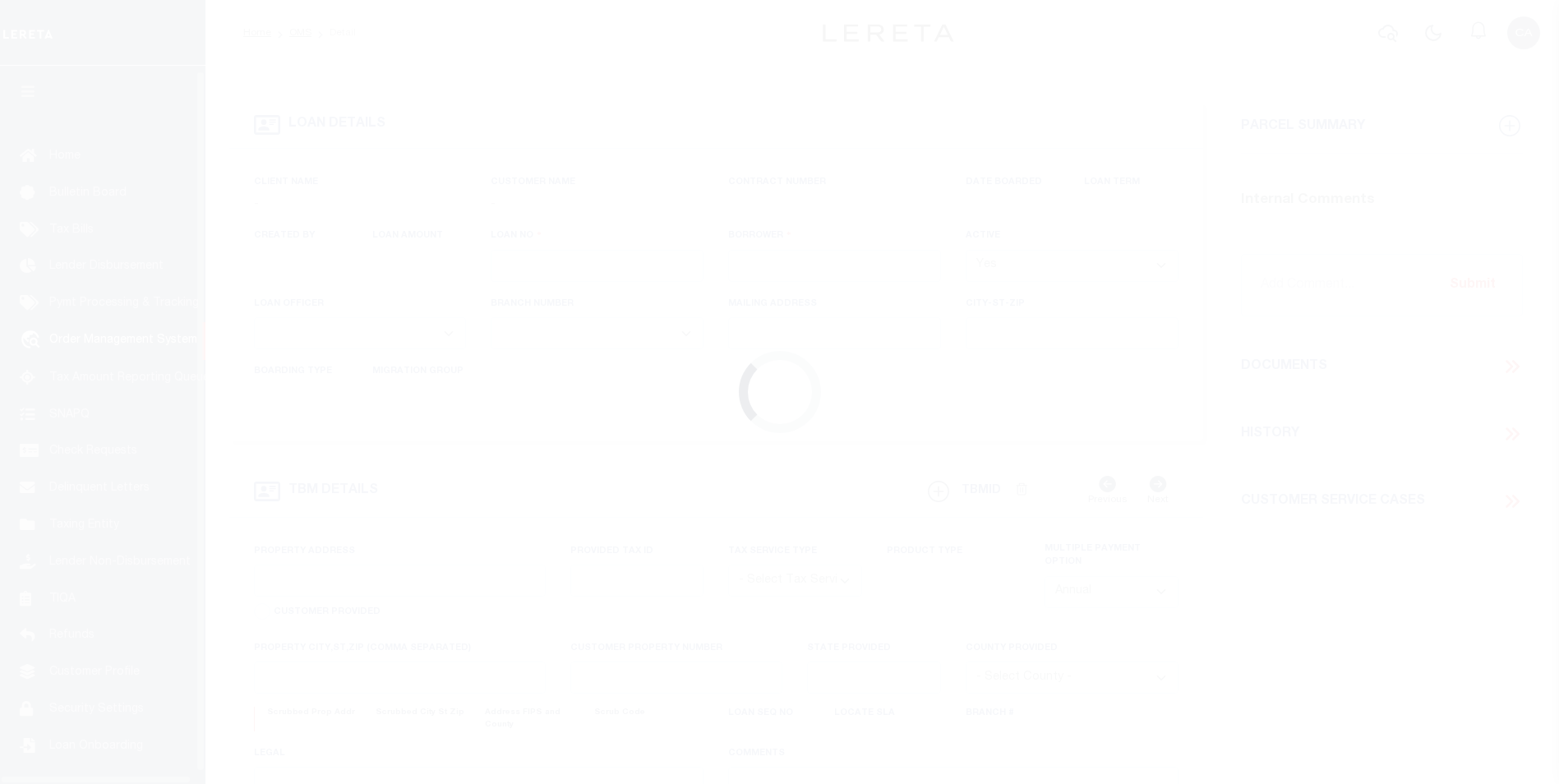
type input "KENNER LA 70065-3426"
type input "[DATE]"
select select "10"
select select "Escrow"
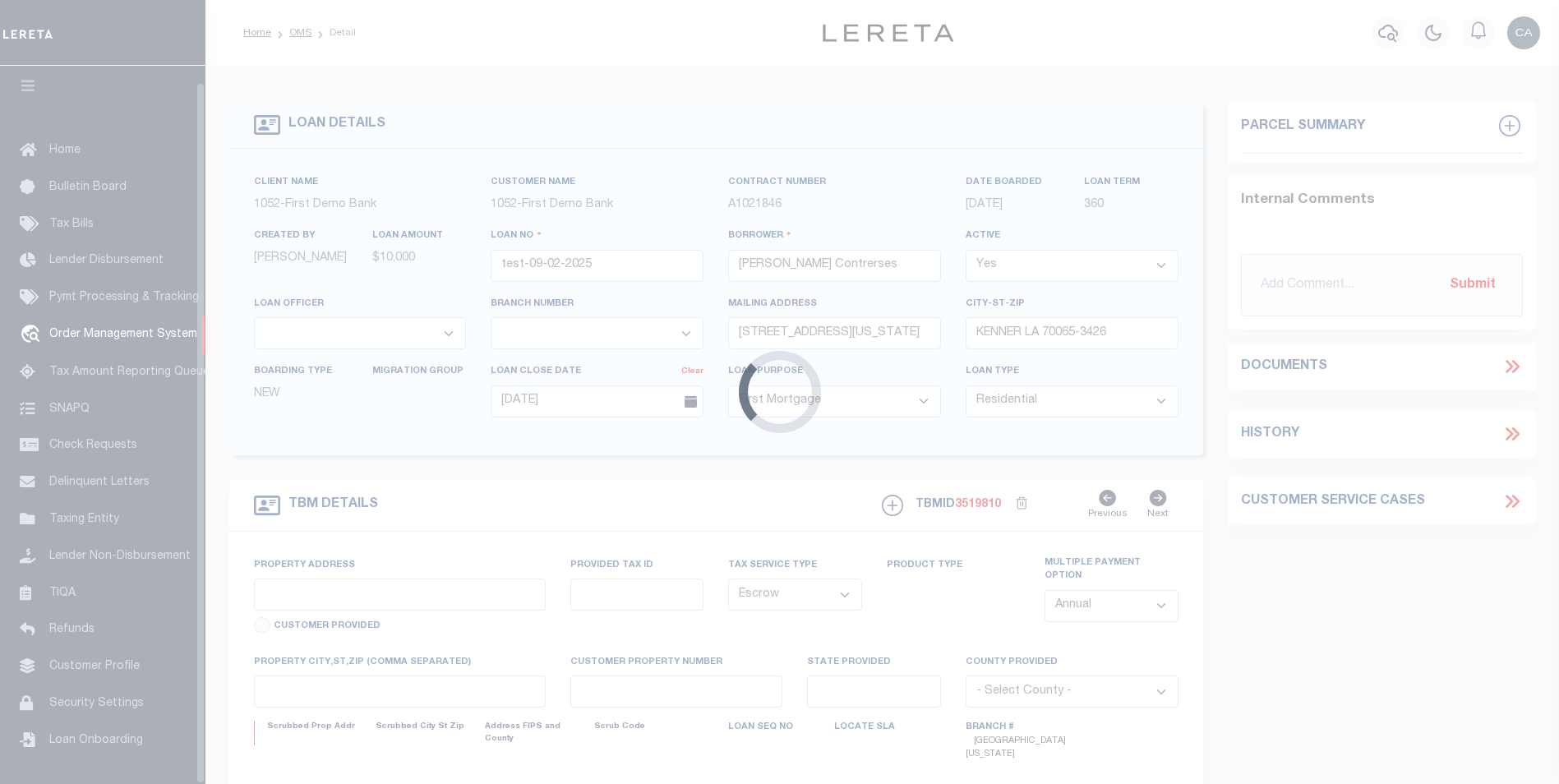
scroll to position [16, 0]
select select "212"
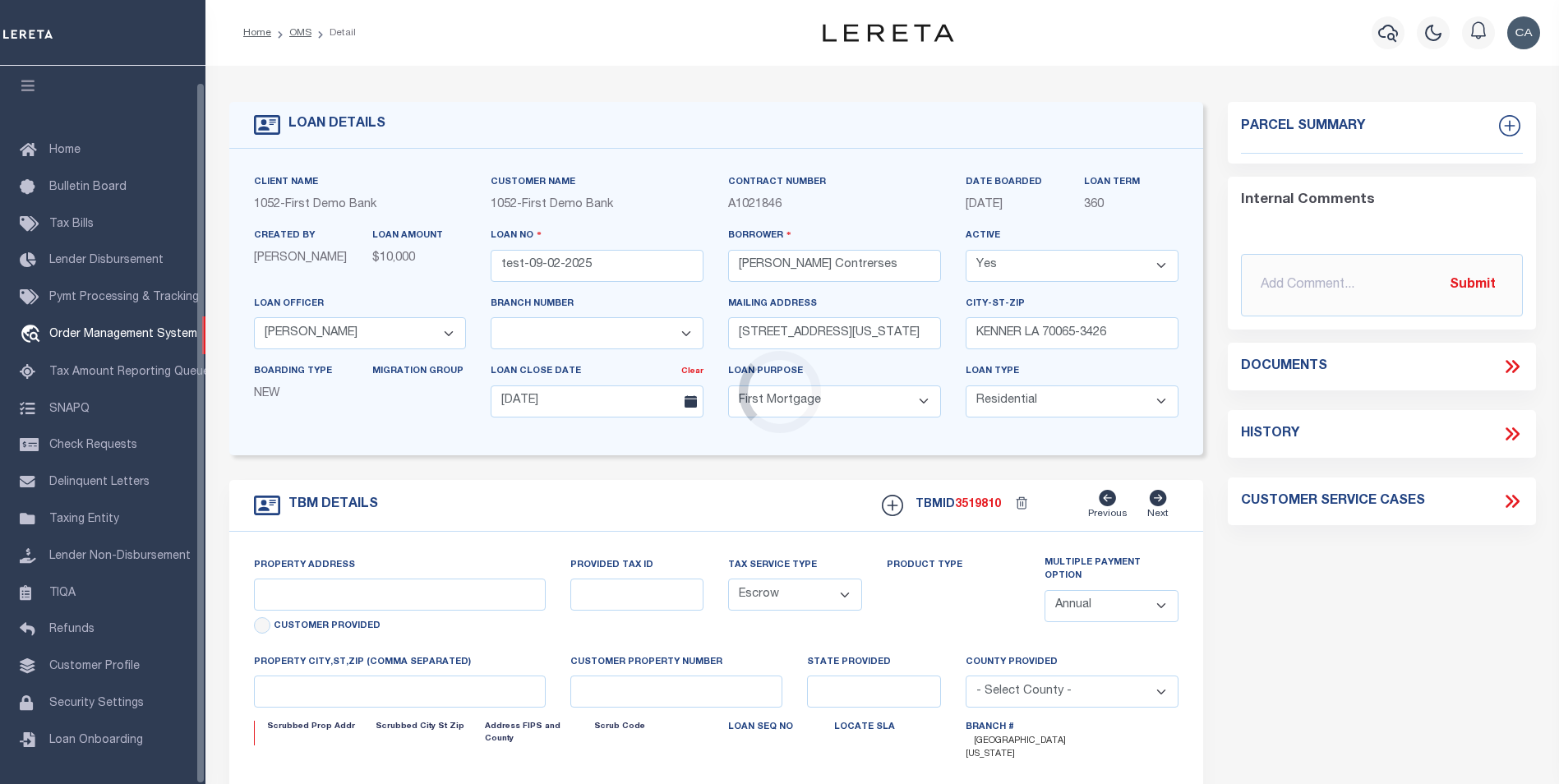
select select "89"
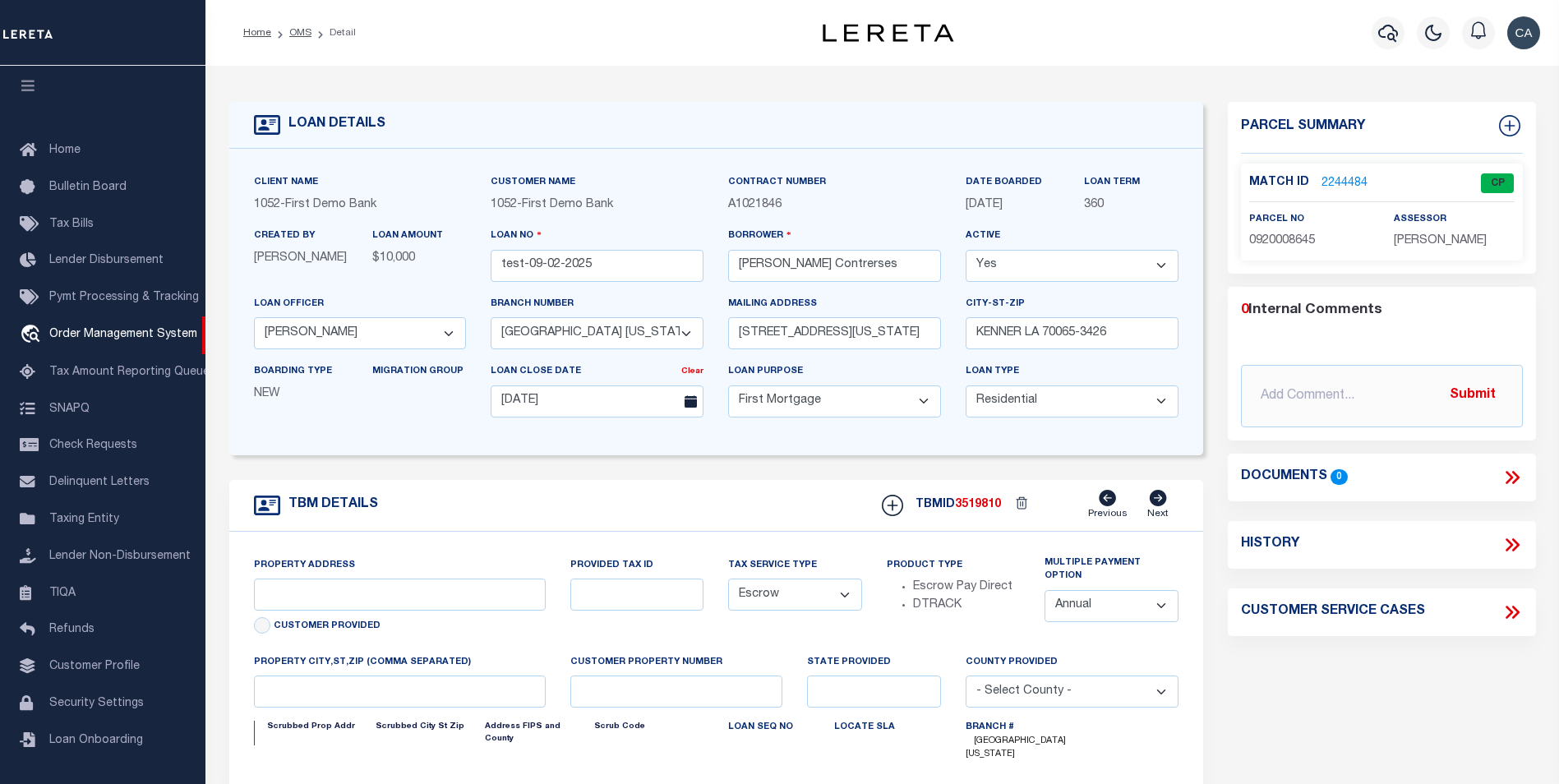
type input "[STREET_ADDRESS][US_STATE]"
type input "1302"
select select
type input "KENNER LA 70065-3426"
type input "QA-CNUMBER-102134"
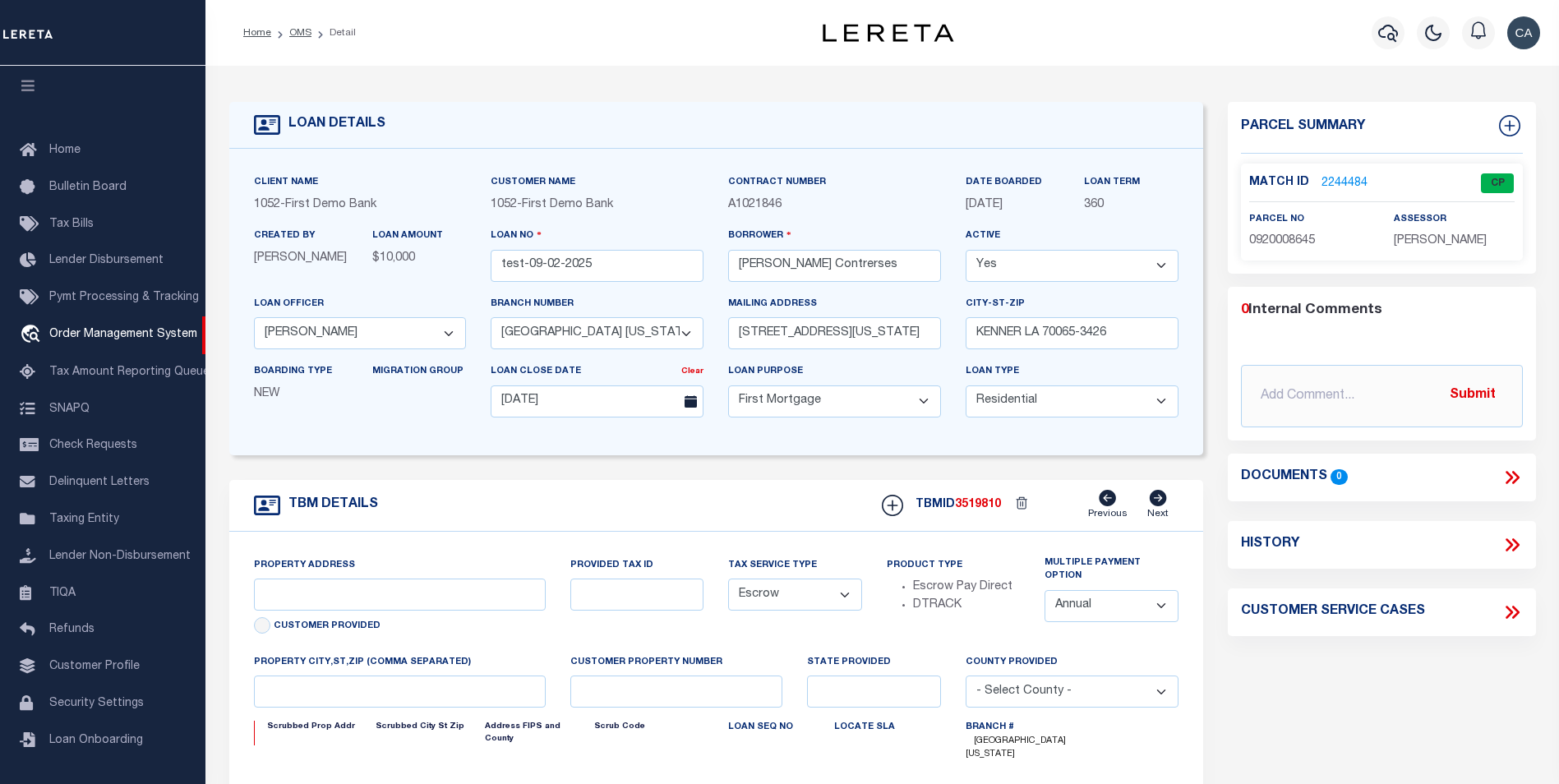
type input "LA"
select select
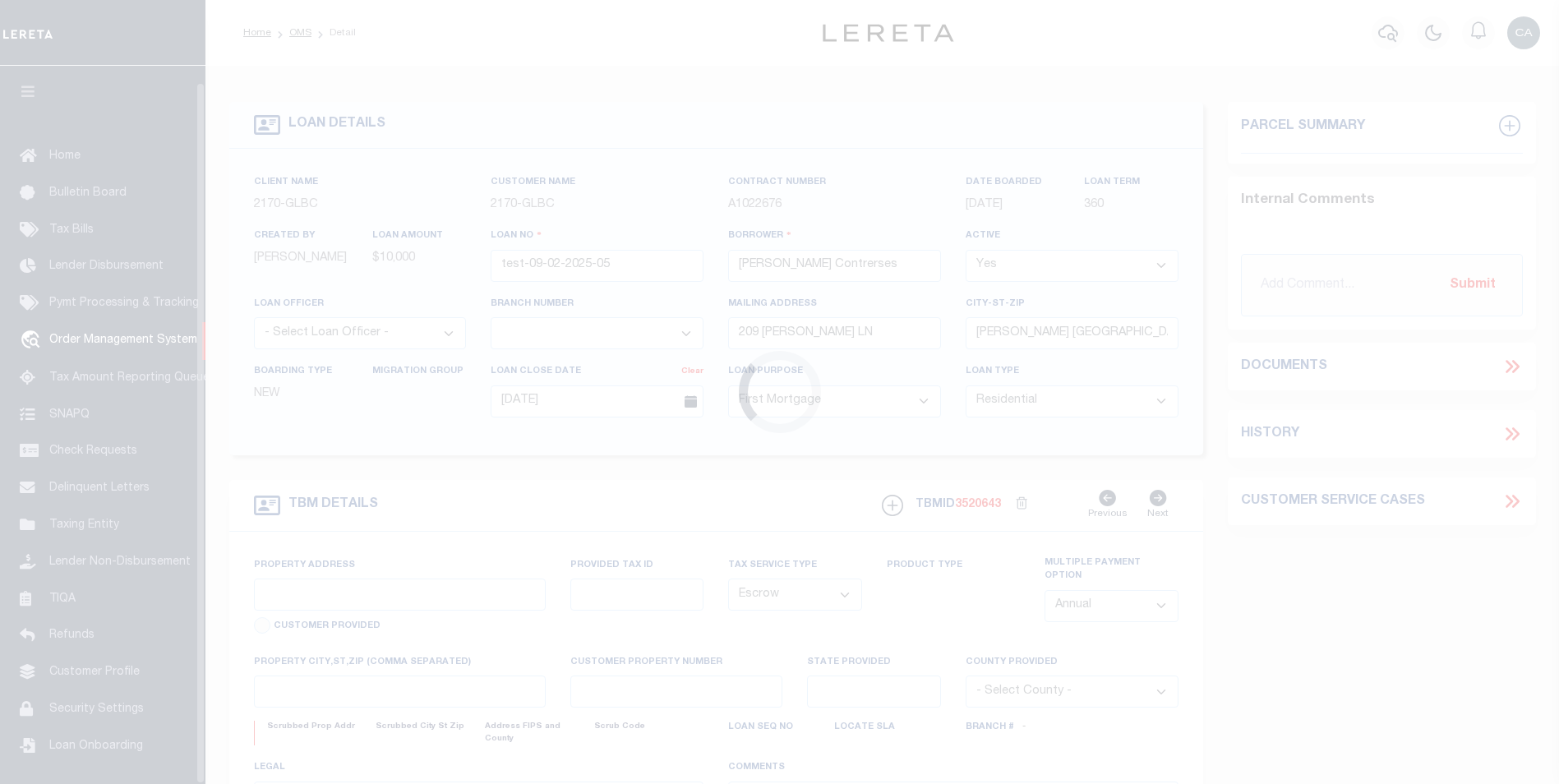
select select "10"
select select "Escrow"
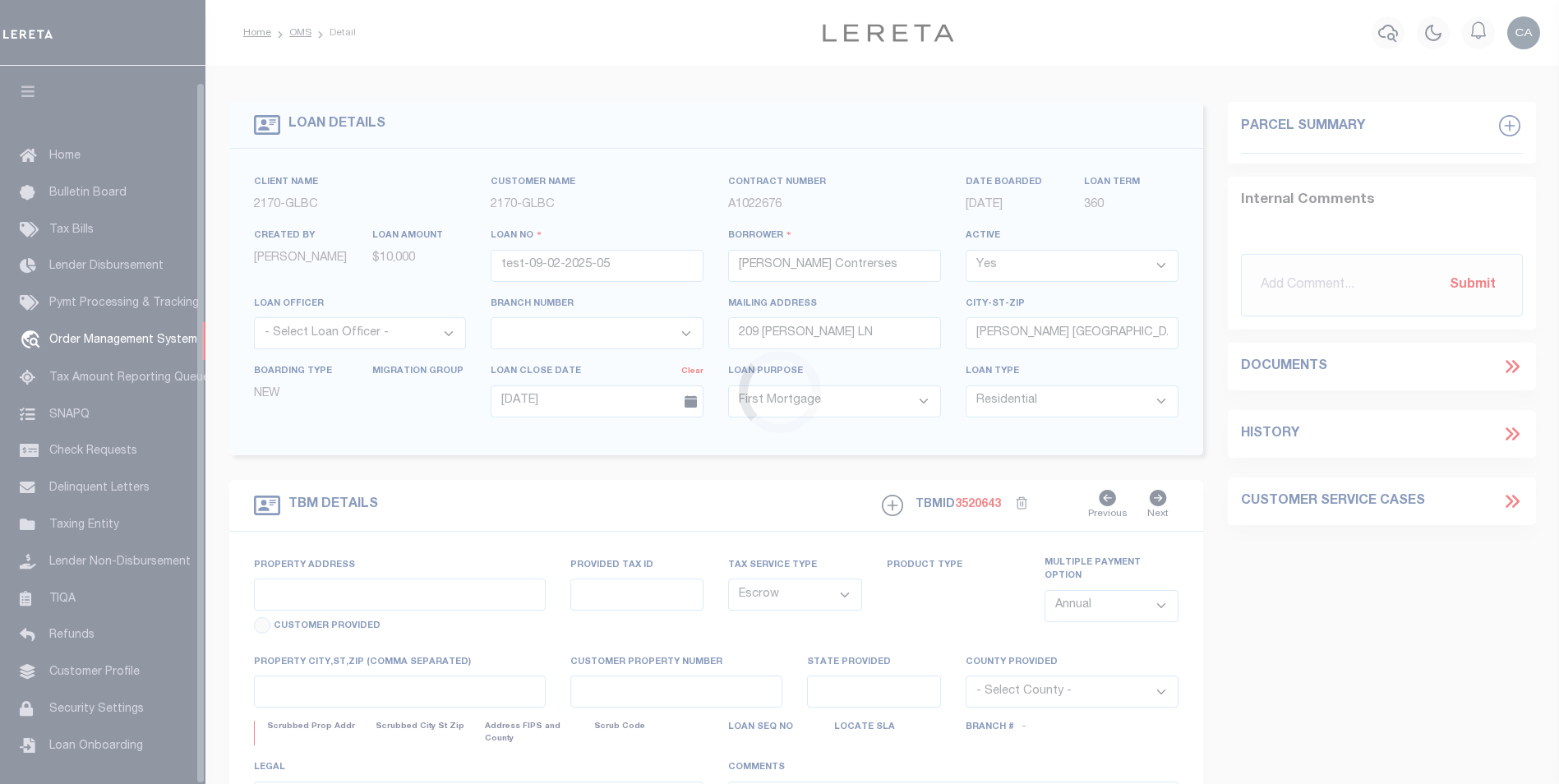
type input "209 [PERSON_NAME] LN edited 02"
type input "1302"
select select
type input "[PERSON_NAME] [GEOGRAPHIC_DATA] 75757-9714 edited 03"
type input "QA-CNUMBER-102134"
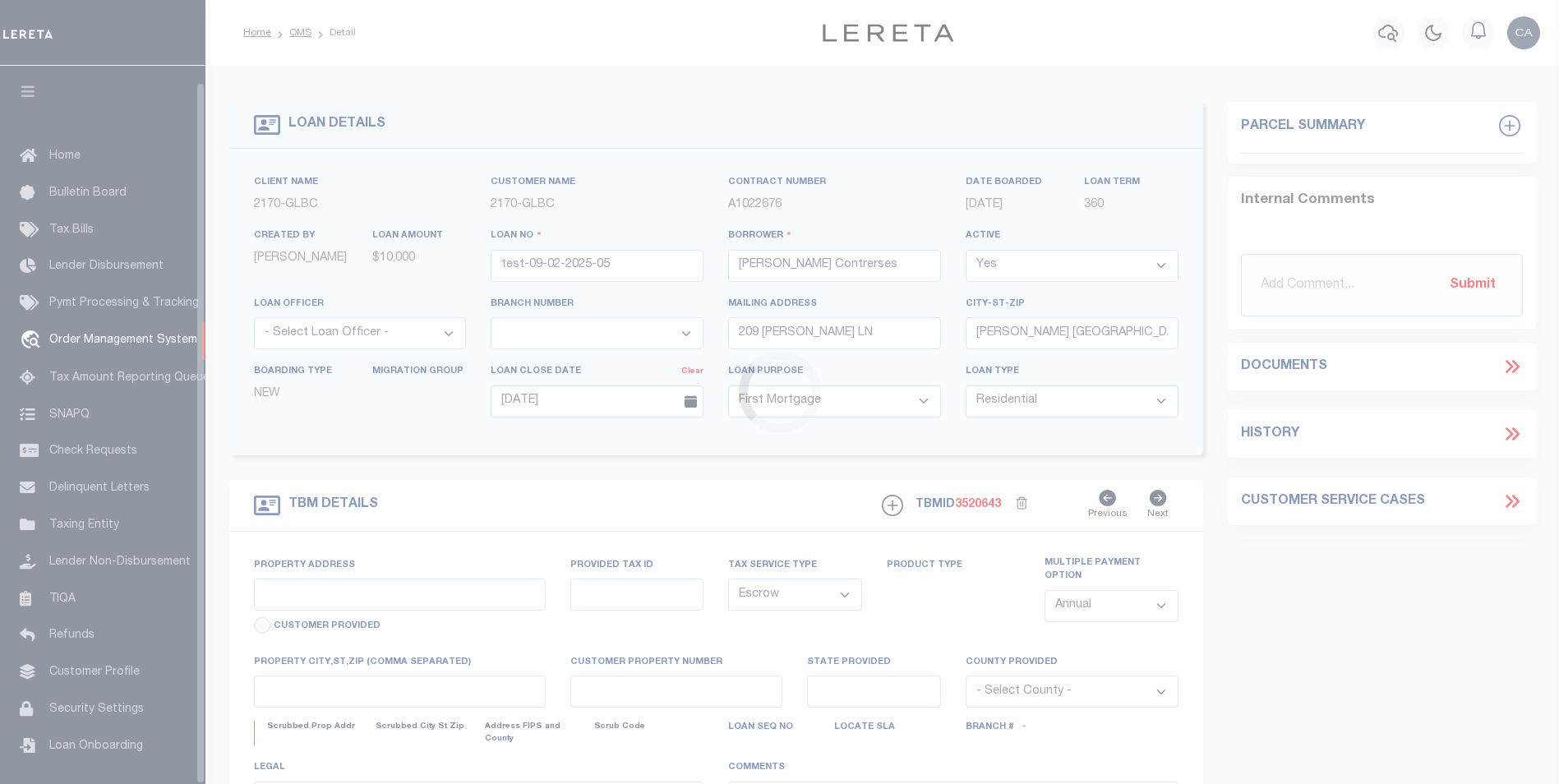
type input "[GEOGRAPHIC_DATA]"
